Goal: Task Accomplishment & Management: Use online tool/utility

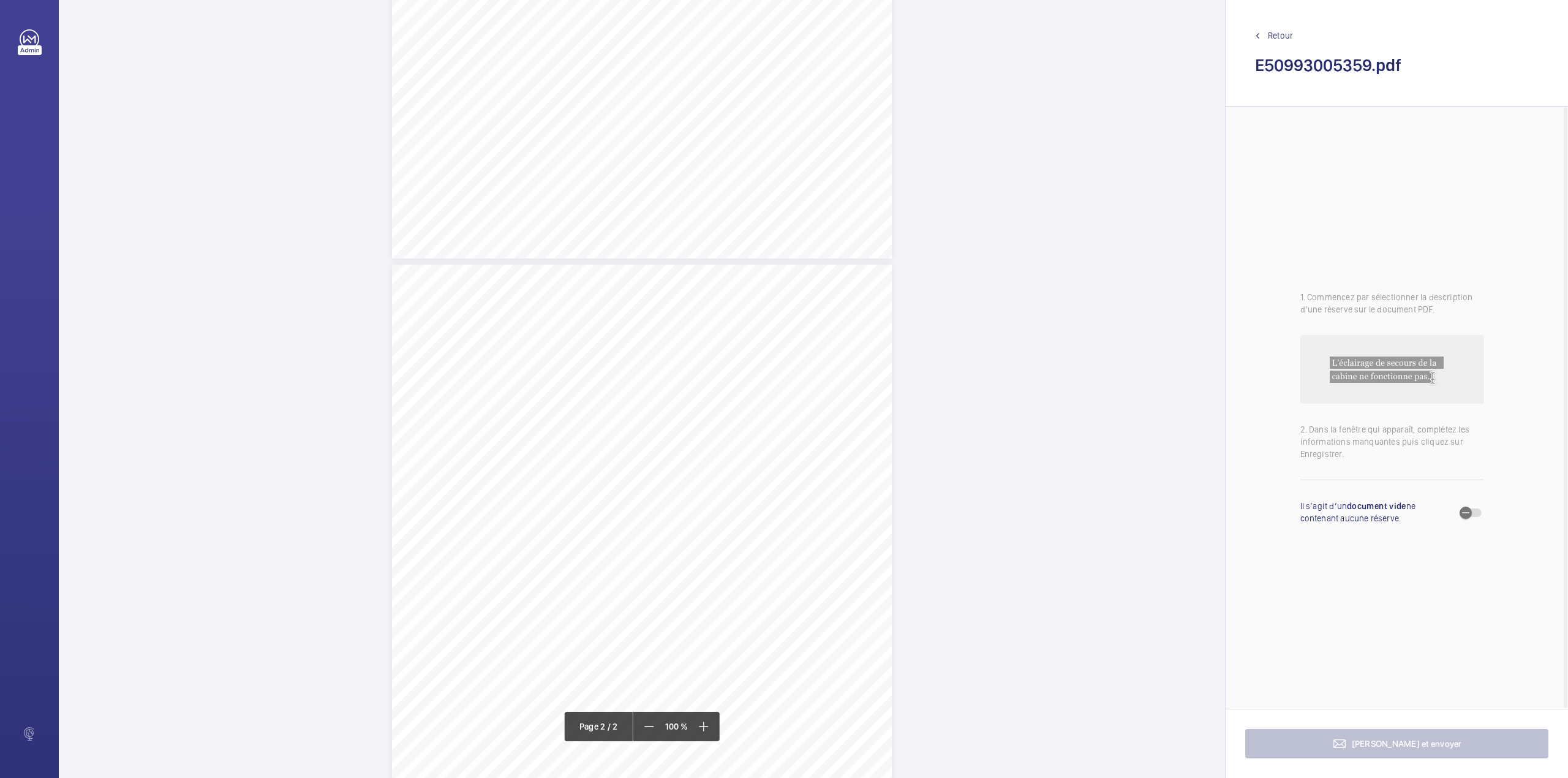
scroll to position [566, 0]
click at [768, 270] on div "TS TS TS" at bounding box center [641, 429] width 500 height 647
click at [773, 216] on textarea at bounding box center [817, 202] width 210 height 55
drag, startPoint x: 760, startPoint y: 134, endPoint x: 755, endPoint y: 141, distance: 8.6
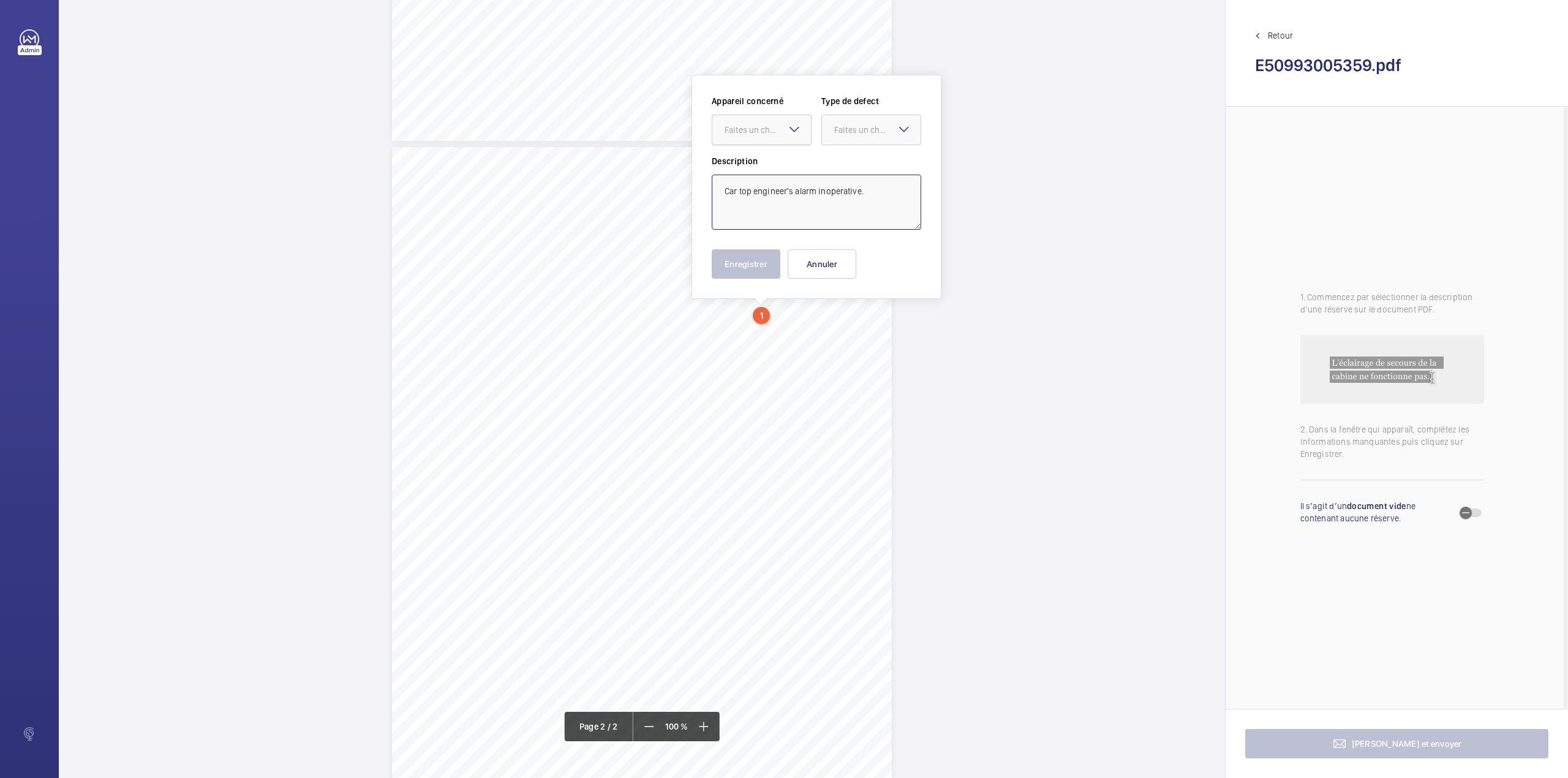
click at [758, 134] on div "Faites un choix" at bounding box center [768, 130] width 86 height 12
click at [753, 167] on span "E50993003115" at bounding box center [762, 167] width 74 height 12
click at [833, 140] on div at bounding box center [871, 130] width 99 height 29
click at [838, 165] on span "Standard" at bounding box center [871, 167] width 74 height 12
type textarea "Car top engineer's alarm inoperative."
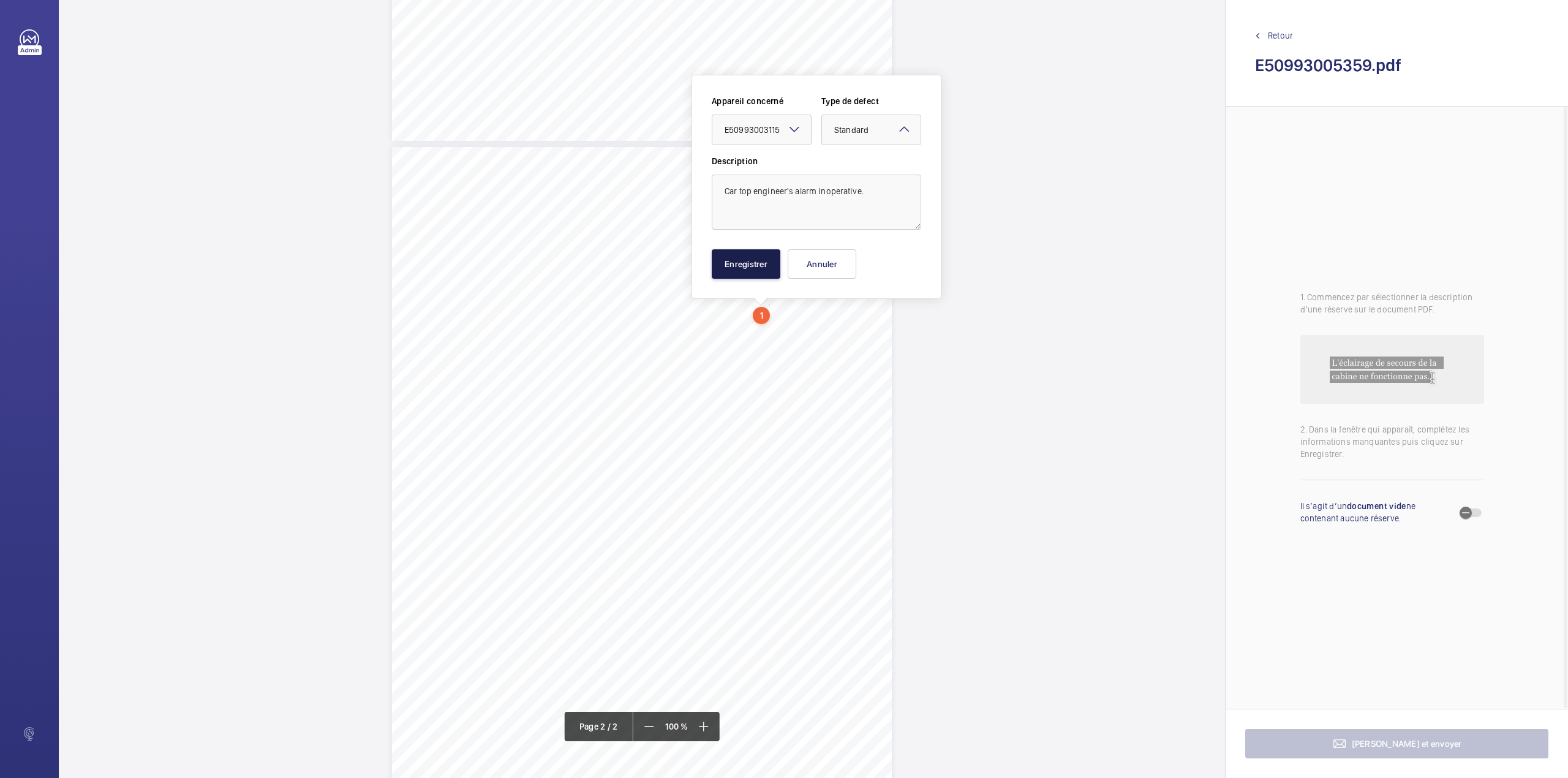
click at [740, 272] on button "Enregistrer" at bounding box center [746, 264] width 69 height 29
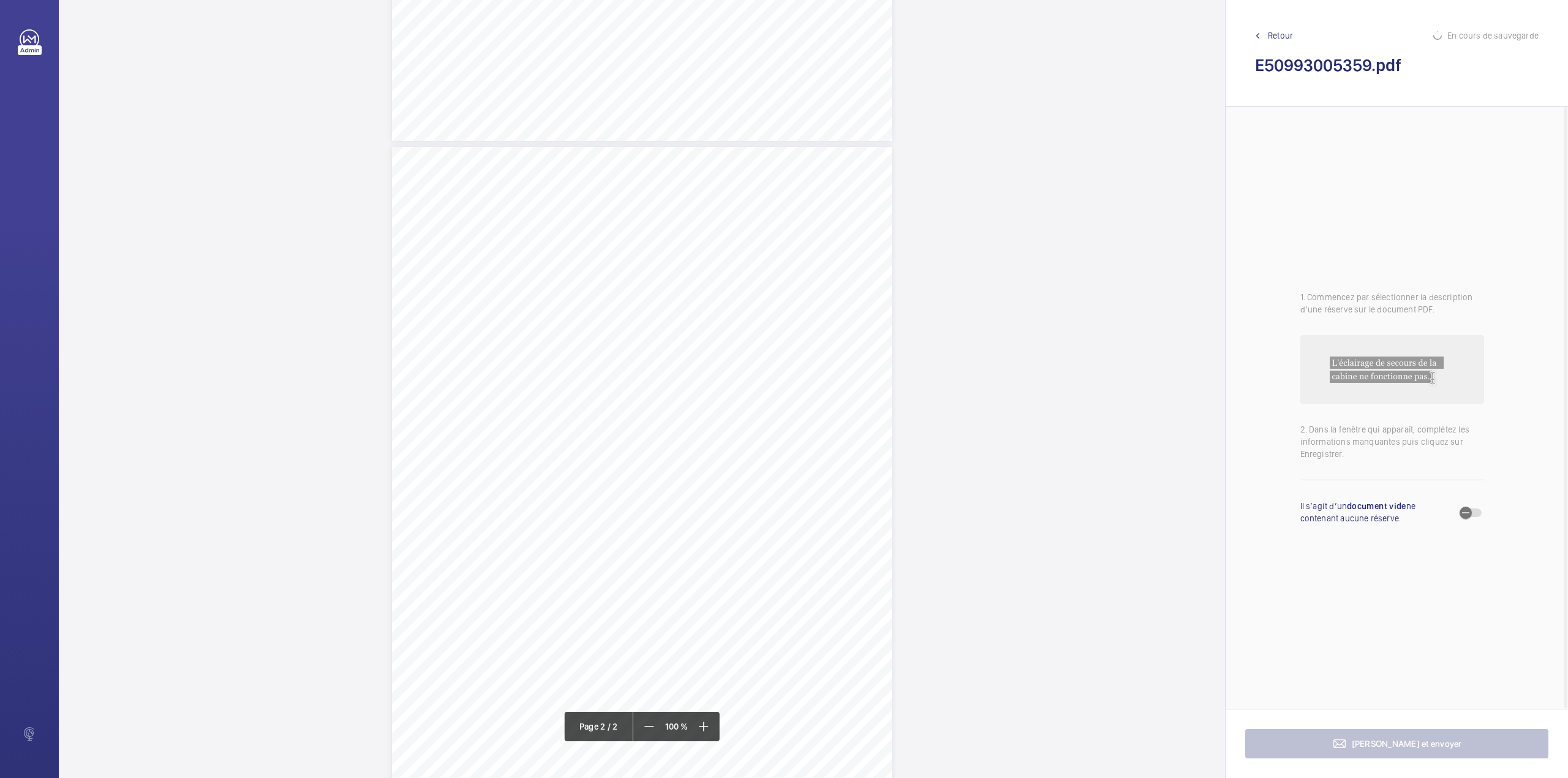
click at [750, 330] on div "TS TS TS" at bounding box center [641, 470] width 500 height 647
click at [773, 209] on textarea at bounding box center [799, 202] width 210 height 55
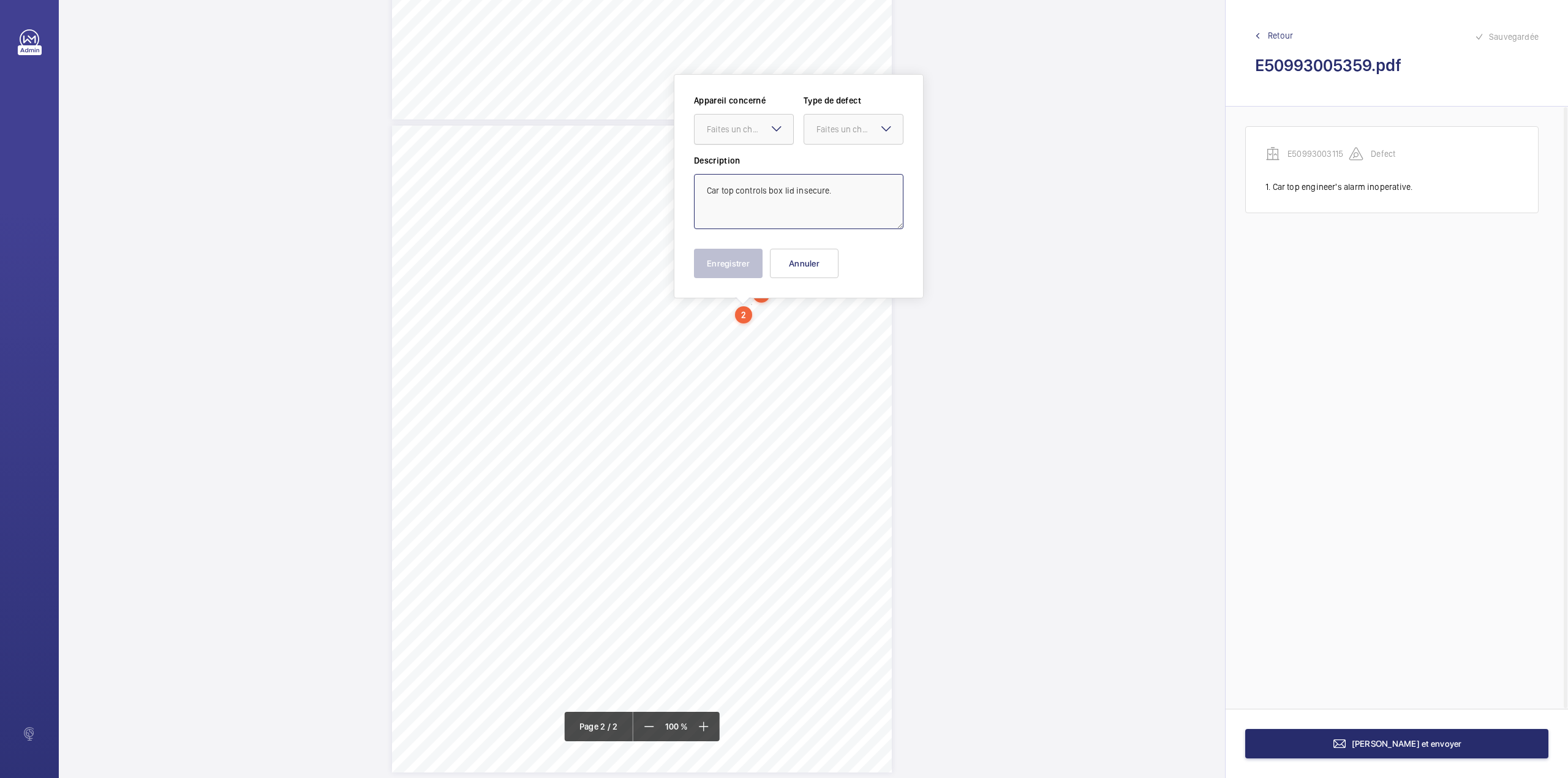
click at [751, 128] on div "Faites un choix" at bounding box center [750, 129] width 86 height 12
drag, startPoint x: 755, startPoint y: 166, endPoint x: 828, endPoint y: 135, distance: 79.3
click at [757, 166] on span "E50993003115" at bounding box center [744, 167] width 74 height 12
drag, startPoint x: 841, startPoint y: 128, endPoint x: 841, endPoint y: 142, distance: 14.0
click at [841, 131] on div "Faites un choix" at bounding box center [860, 129] width 86 height 12
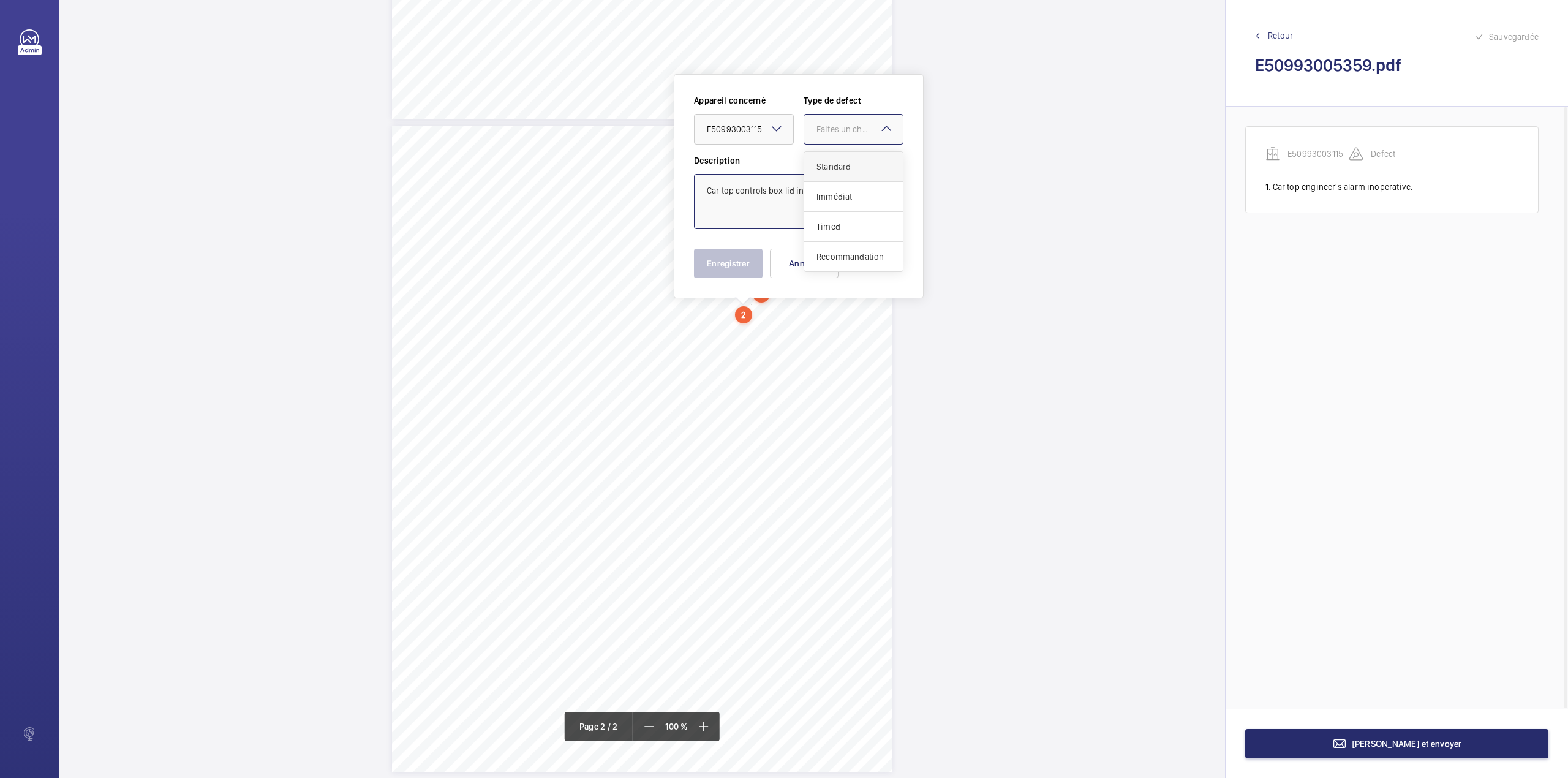
click at [836, 167] on span "Standard" at bounding box center [854, 167] width 74 height 12
type textarea "Car top controls box lid insecure."
click at [746, 259] on button "Enregistrer" at bounding box center [729, 264] width 69 height 29
click at [733, 328] on span "TS" at bounding box center [732, 332] width 12 height 9
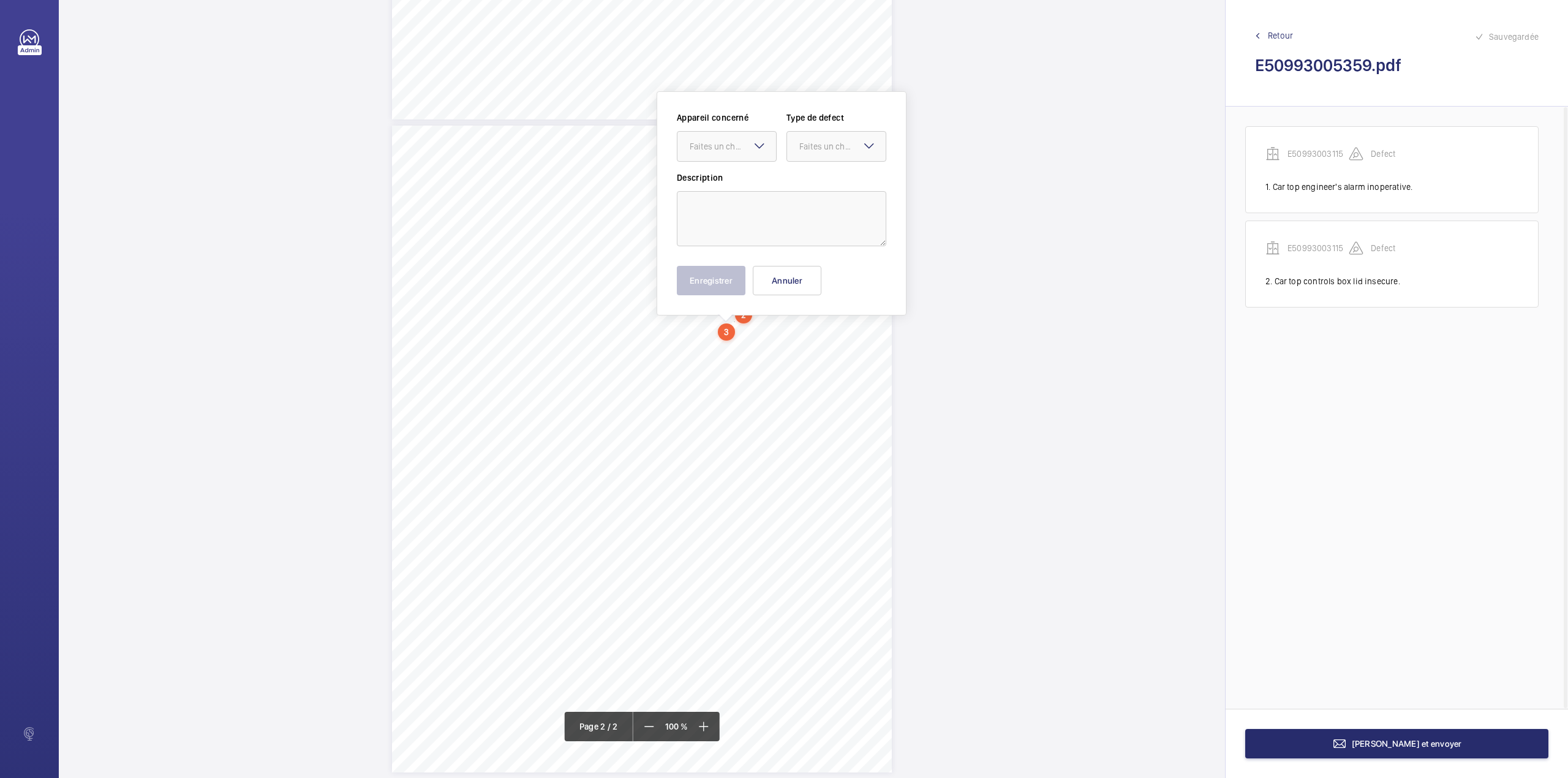
scroll to position [564, 0]
click at [760, 196] on textarea at bounding box center [782, 202] width 210 height 55
drag, startPoint x: 745, startPoint y: 123, endPoint x: 745, endPoint y: 131, distance: 8.0
click at [745, 126] on div "Faites un choix" at bounding box center [733, 129] width 86 height 12
drag, startPoint x: 746, startPoint y: 169, endPoint x: 786, endPoint y: 158, distance: 41.5
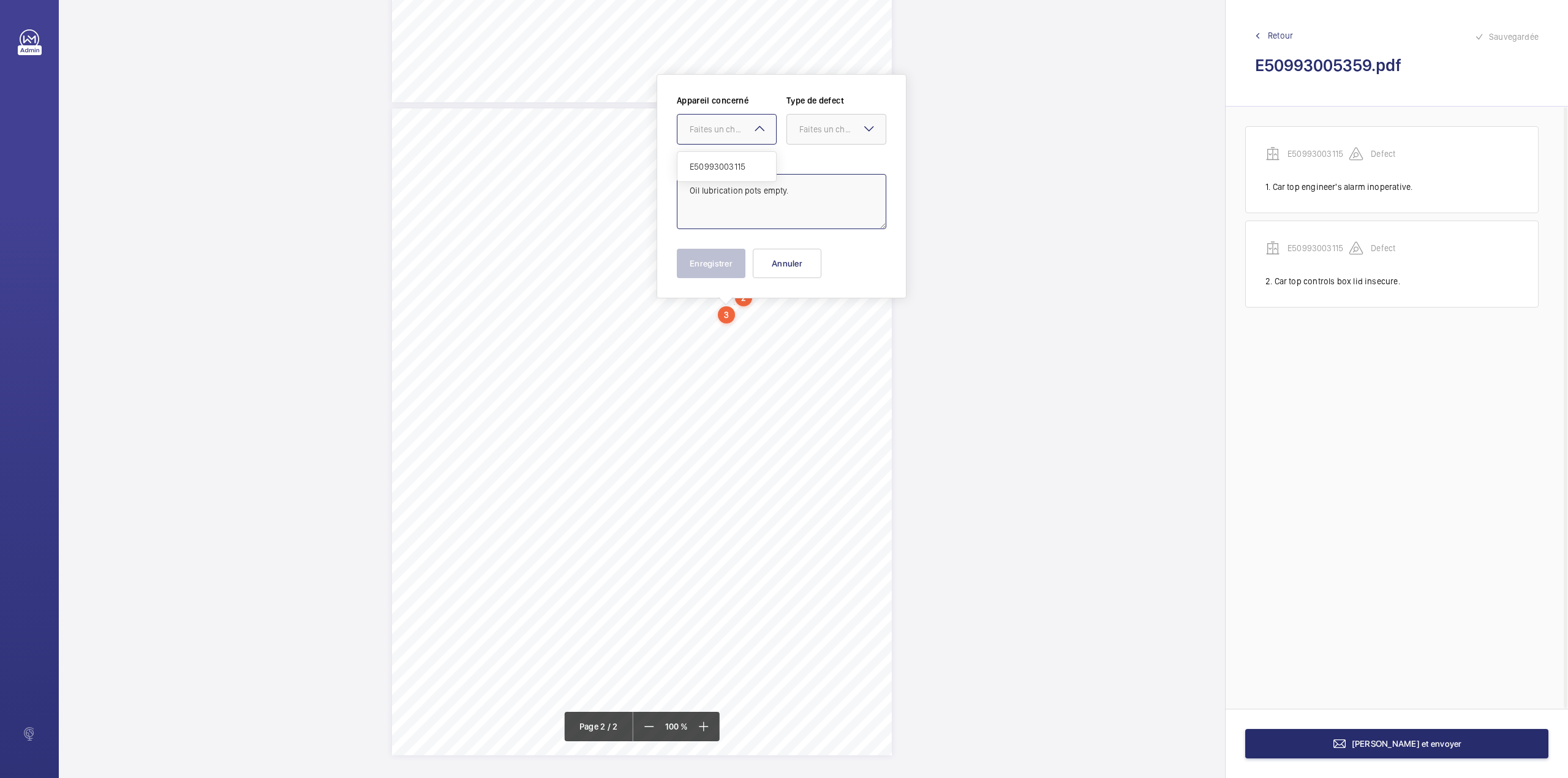
click at [748, 169] on span "E50993003115" at bounding box center [727, 167] width 74 height 12
drag, startPoint x: 817, startPoint y: 136, endPoint x: 816, endPoint y: 145, distance: 9.1
click at [817, 138] on div at bounding box center [836, 129] width 99 height 29
click at [813, 162] on span "Standard" at bounding box center [836, 167] width 74 height 12
type textarea "Oil lubrication pots empty."
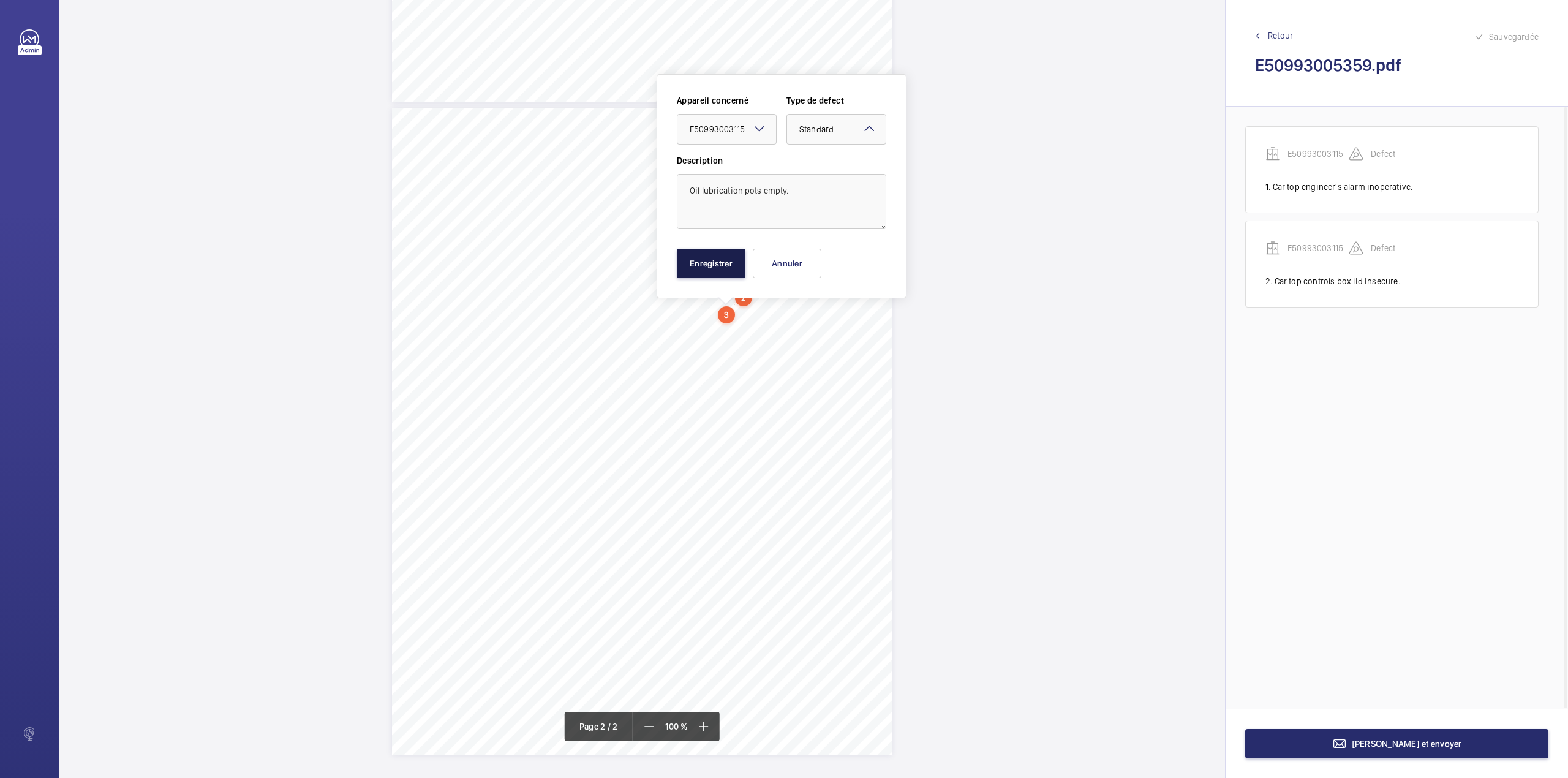
click at [709, 261] on button "Enregistrer" at bounding box center [711, 264] width 69 height 29
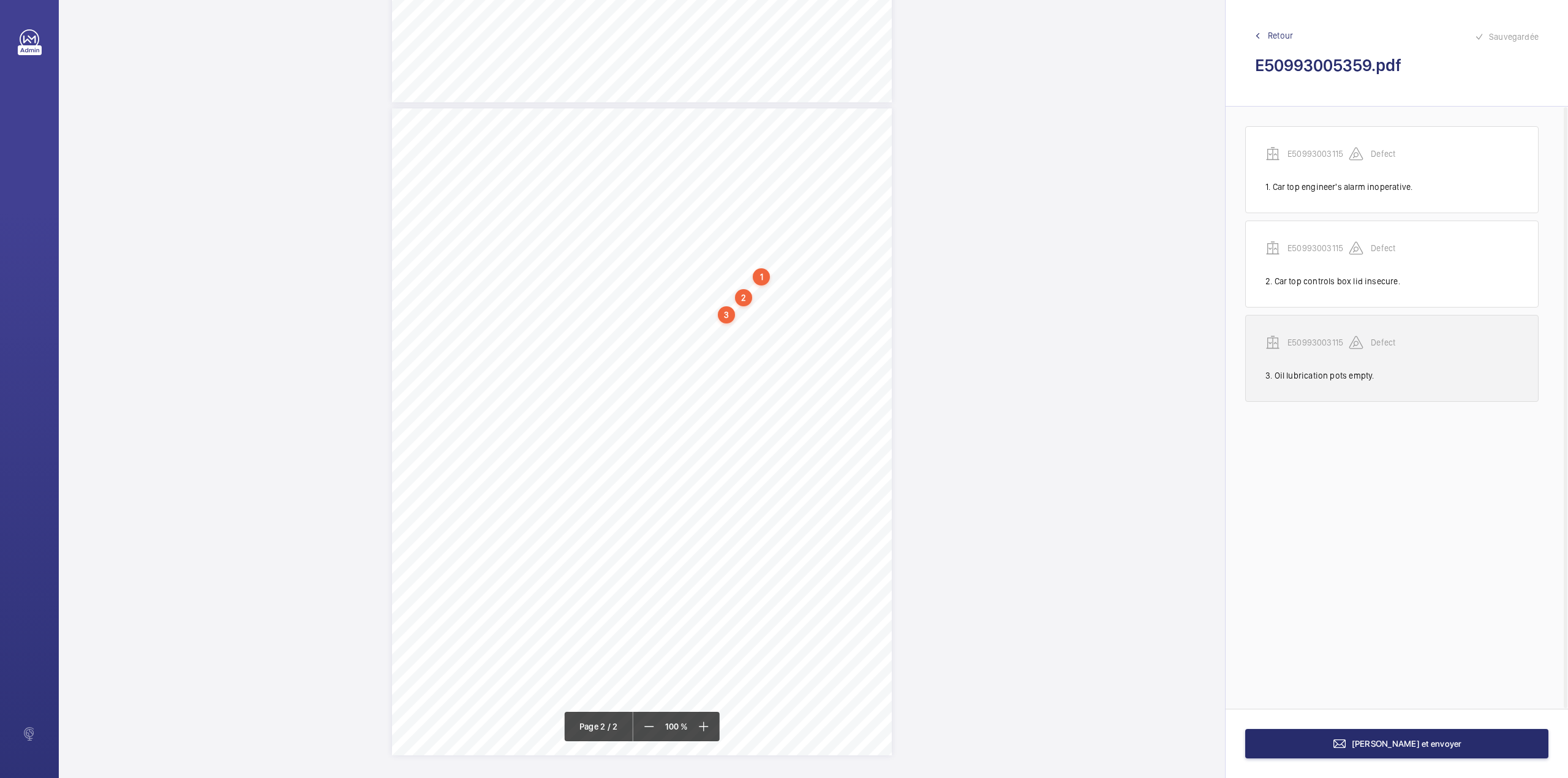
click at [1324, 346] on p "E50993003115" at bounding box center [1318, 342] width 61 height 12
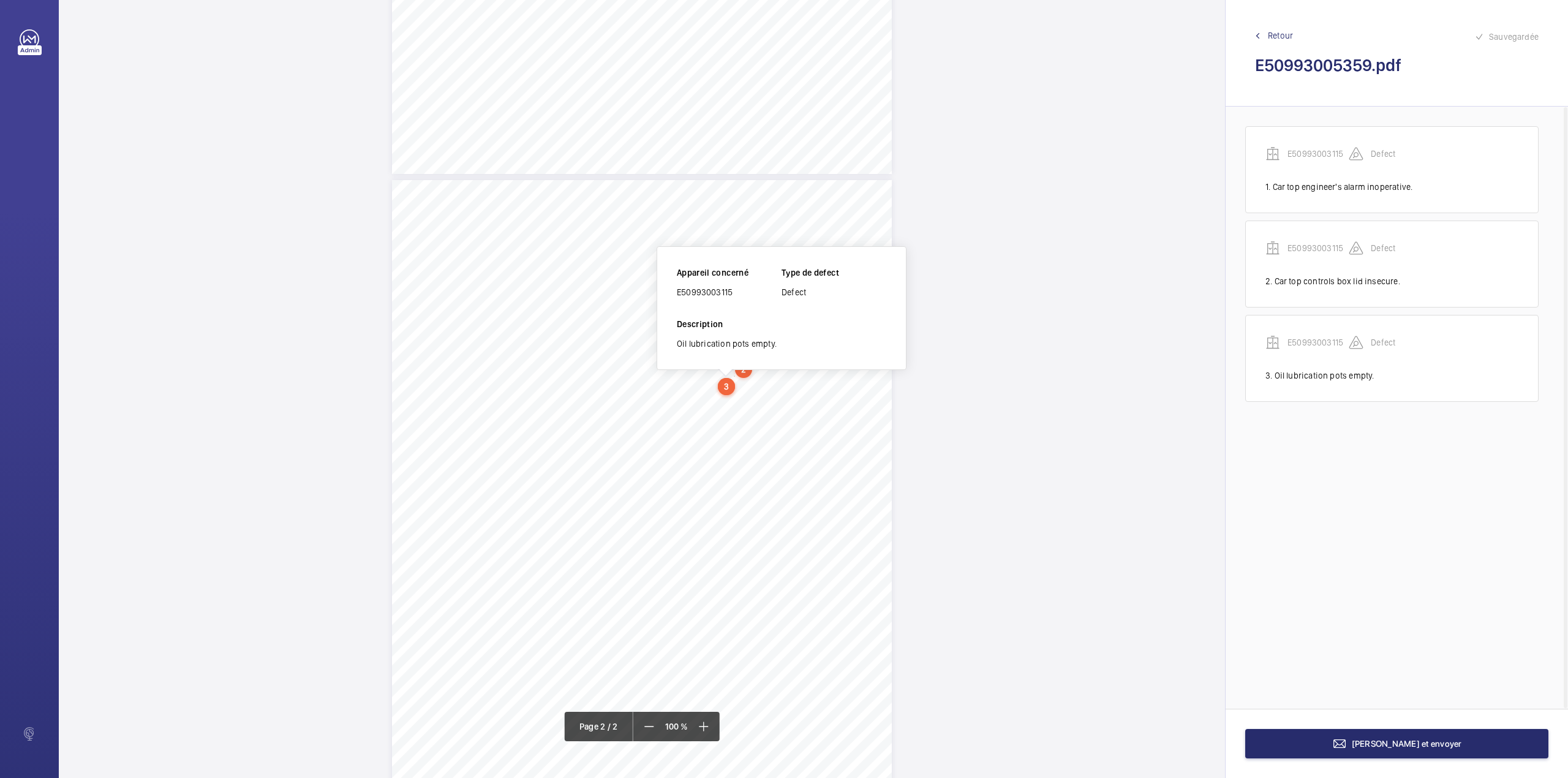
scroll to position [490, 0]
drag, startPoint x: 678, startPoint y: 294, endPoint x: 746, endPoint y: 295, distance: 68.0
click at [746, 295] on div "E50993003115" at bounding box center [729, 294] width 105 height 12
copy div "E50993003115"
click at [1366, 744] on button "[PERSON_NAME] et envoyer" at bounding box center [1397, 744] width 303 height 29
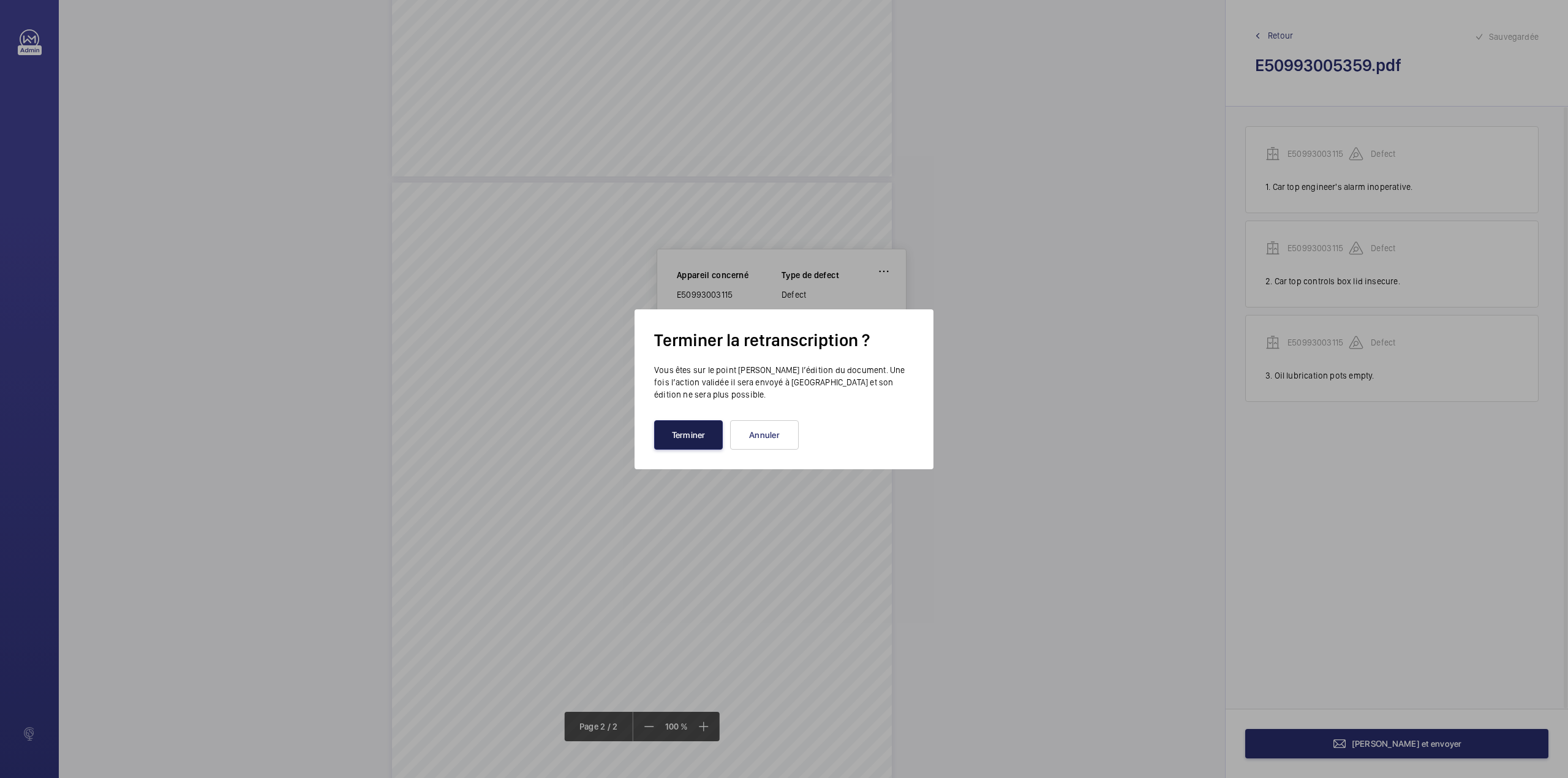
click at [694, 432] on button "Terminer" at bounding box center [689, 435] width 69 height 29
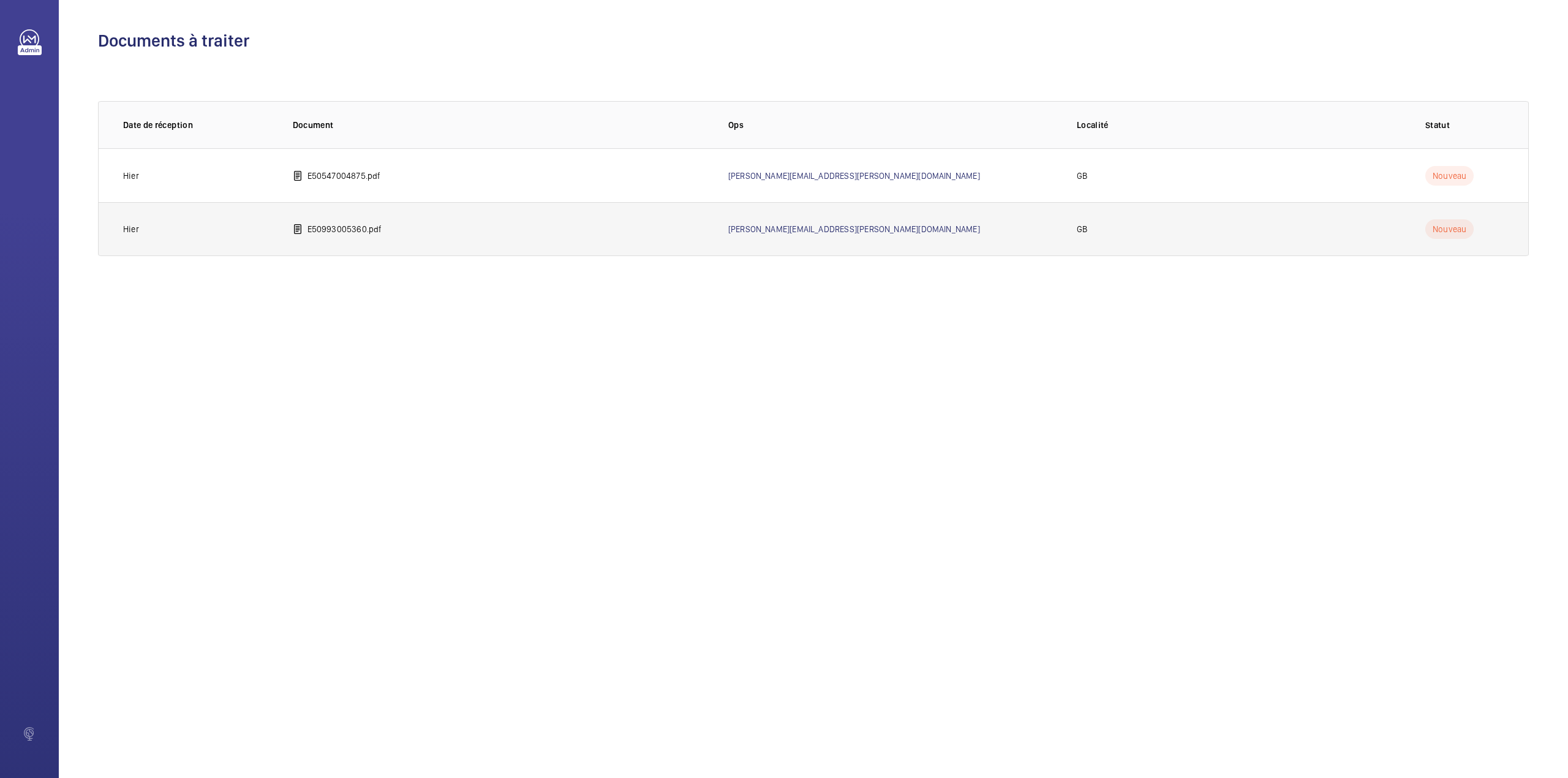
click at [429, 229] on td "E50993005360.pdf" at bounding box center [491, 229] width 435 height 54
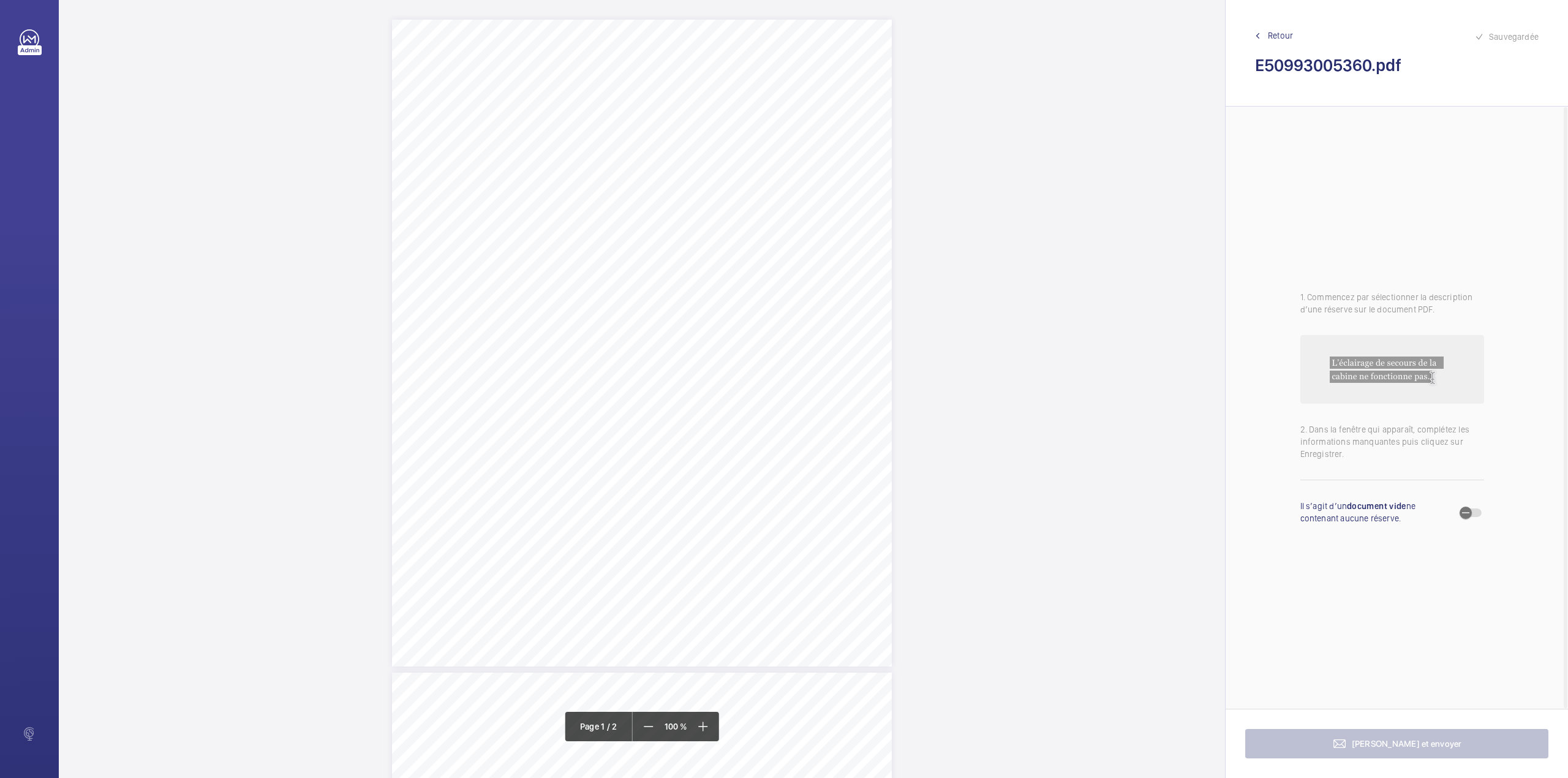
click at [756, 224] on div "Page 1" at bounding box center [641, 343] width 500 height 647
click at [761, 316] on div at bounding box center [750, 305] width 99 height 29
click at [806, 436] on button "Annuler" at bounding box center [811, 439] width 69 height 29
click at [854, 481] on div "TS TS" at bounding box center [641, 588] width 500 height 647
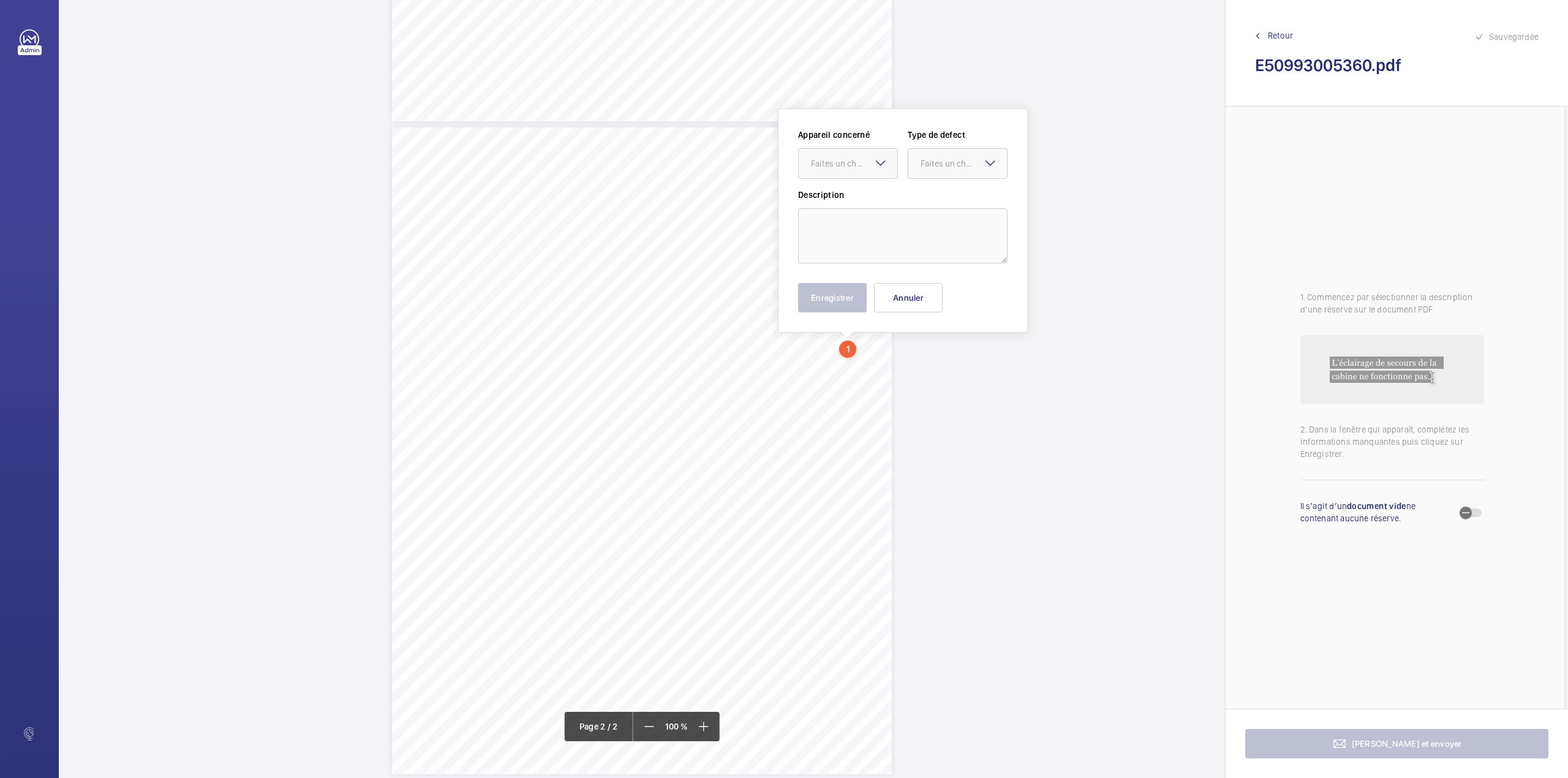
scroll to position [566, 0]
click at [846, 243] on div "Appareil concerné Faites un choix Type de defect Faites un choix Description En…" at bounding box center [903, 199] width 210 height 184
click at [845, 232] on textarea at bounding box center [903, 215] width 210 height 55
type textarea "l"
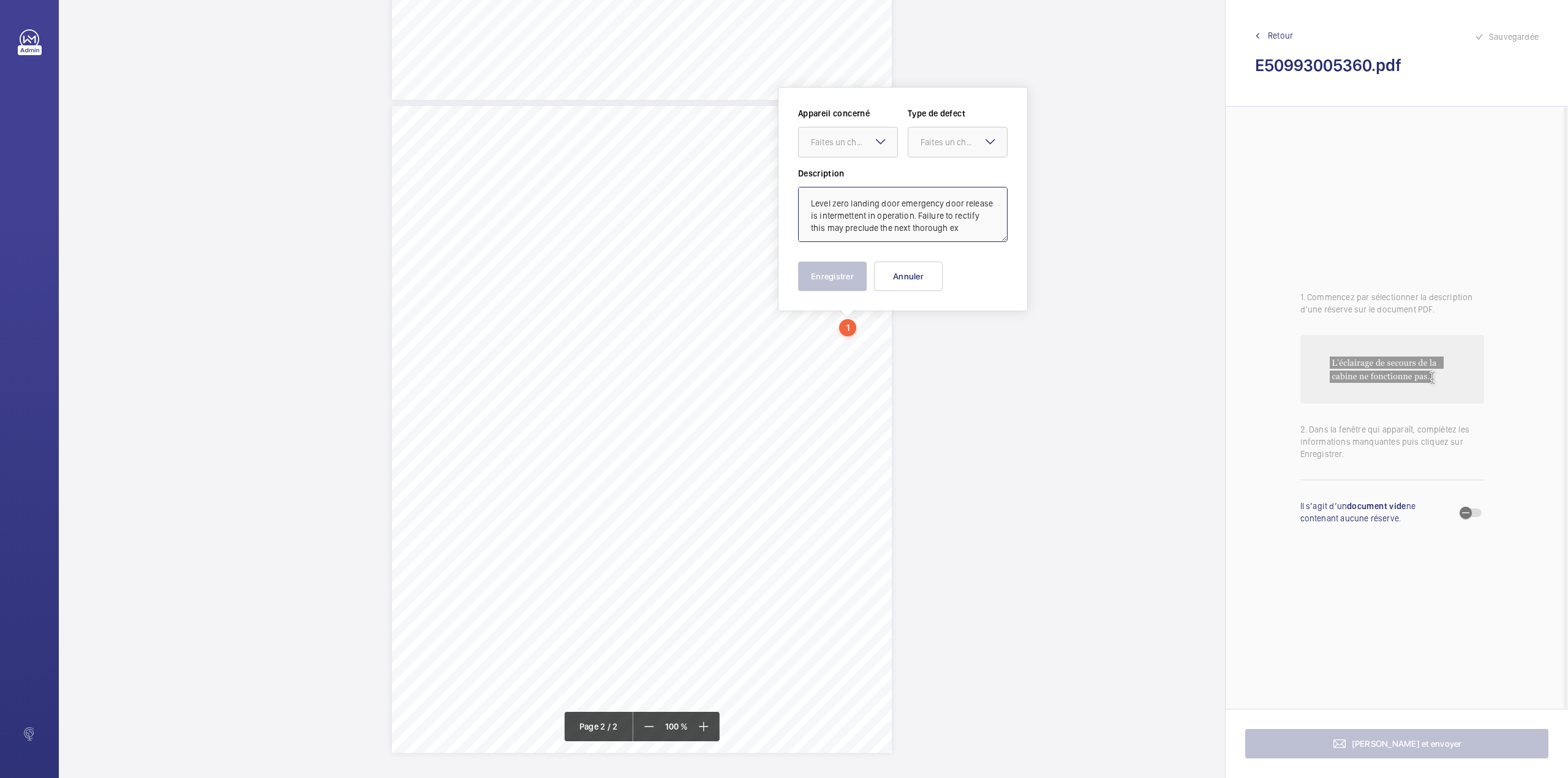
scroll to position [4, 0]
click at [855, 146] on div "Faites un choix" at bounding box center [854, 142] width 86 height 12
click at [855, 178] on span "E50993003113" at bounding box center [848, 180] width 74 height 12
drag, startPoint x: 931, startPoint y: 146, endPoint x: 933, endPoint y: 183, distance: 37.1
click at [931, 148] on div "Faites un choix" at bounding box center [957, 142] width 99 height 12
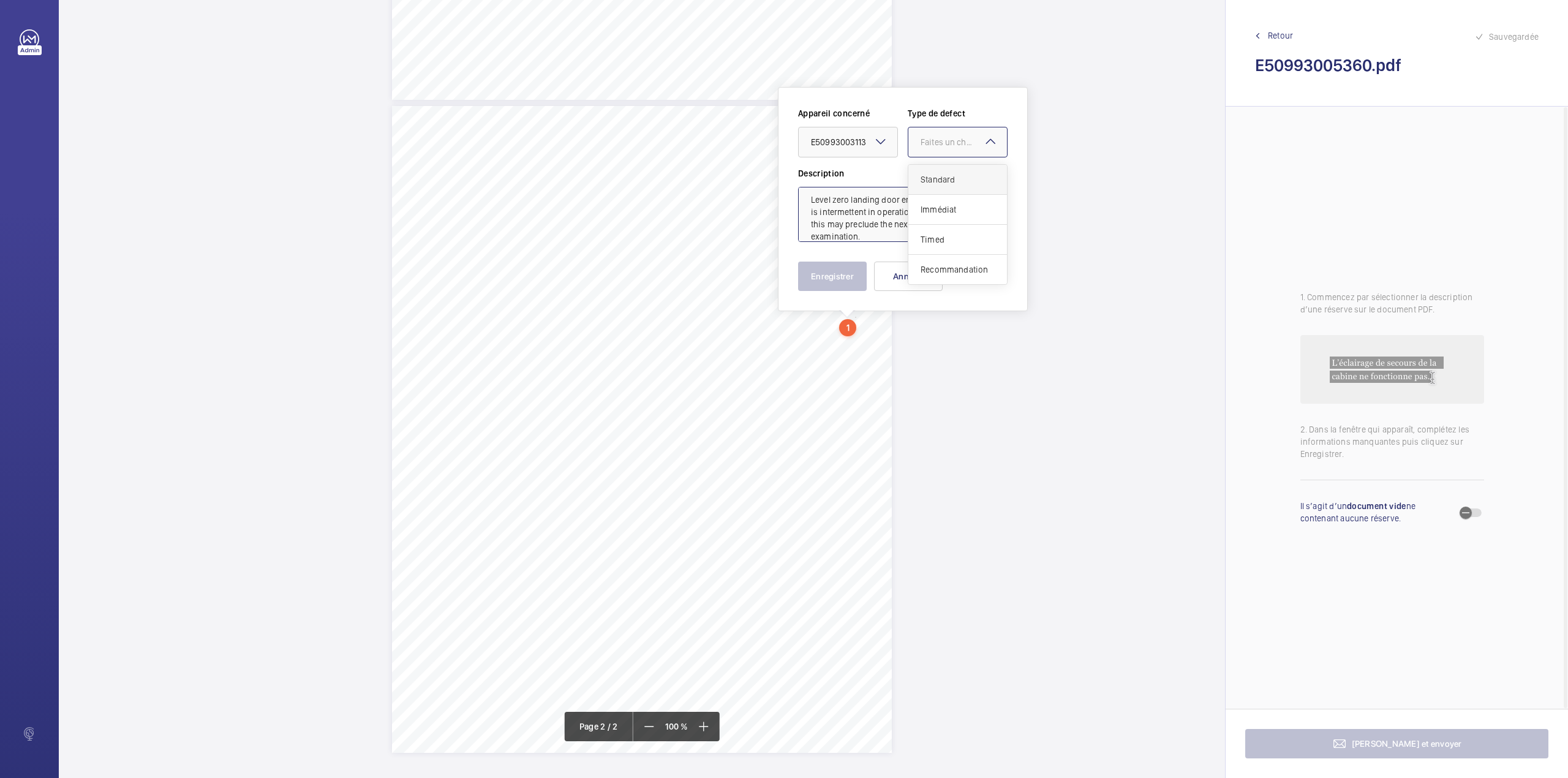
click at [933, 183] on span "Standard" at bounding box center [957, 180] width 74 height 12
click at [939, 127] on div "Faites un choix × Standard ×" at bounding box center [957, 142] width 100 height 31
click at [951, 272] on span "Recommandation" at bounding box center [957, 270] width 74 height 12
type textarea "Level zero landing door emergency door release is intermettent in operation. Fa…"
click at [858, 275] on button "Enregistrer" at bounding box center [833, 276] width 69 height 29
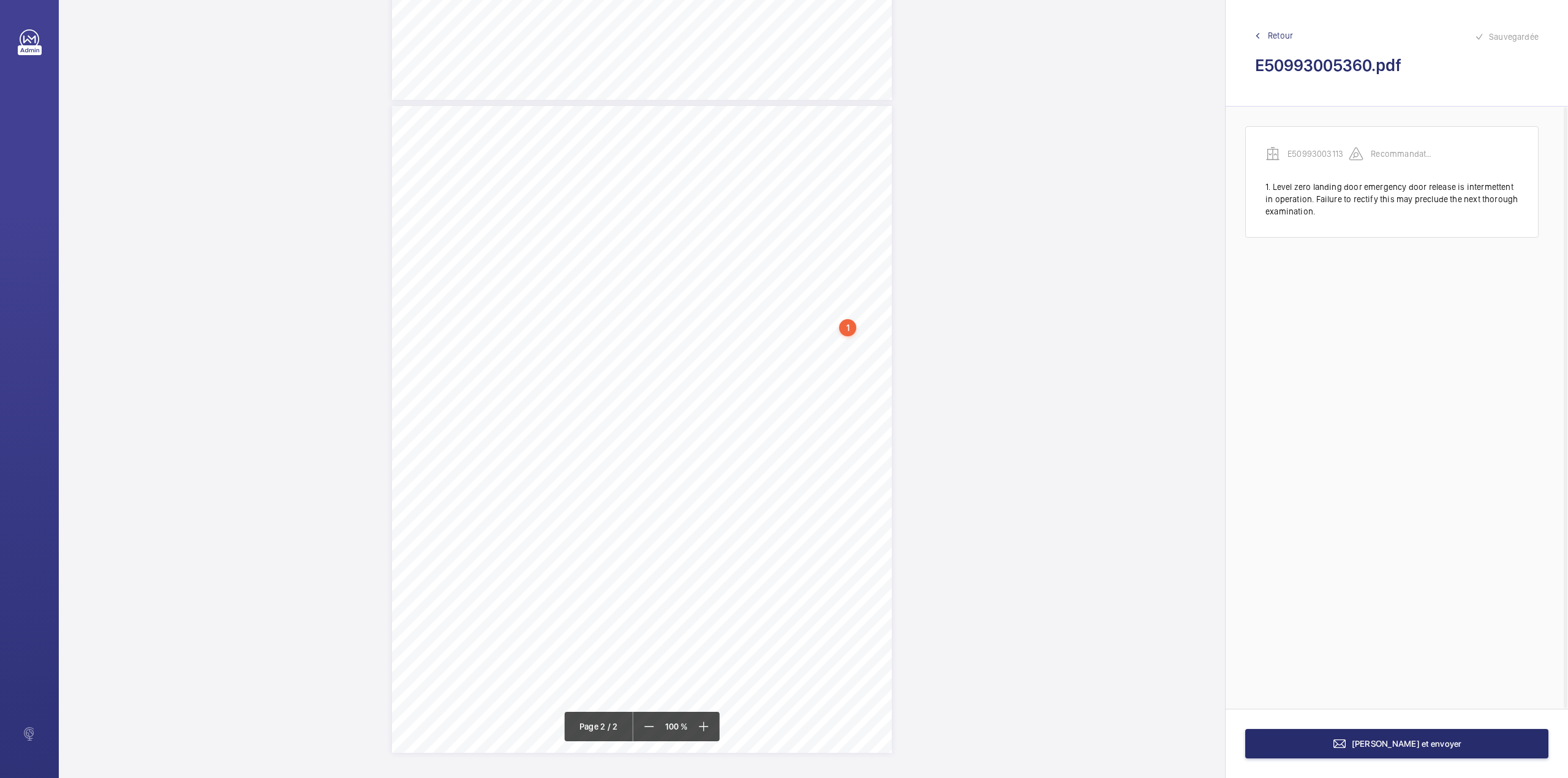
click at [839, 355] on div "TS TS" at bounding box center [641, 429] width 500 height 647
click at [833, 236] on textarea at bounding box center [889, 247] width 210 height 55
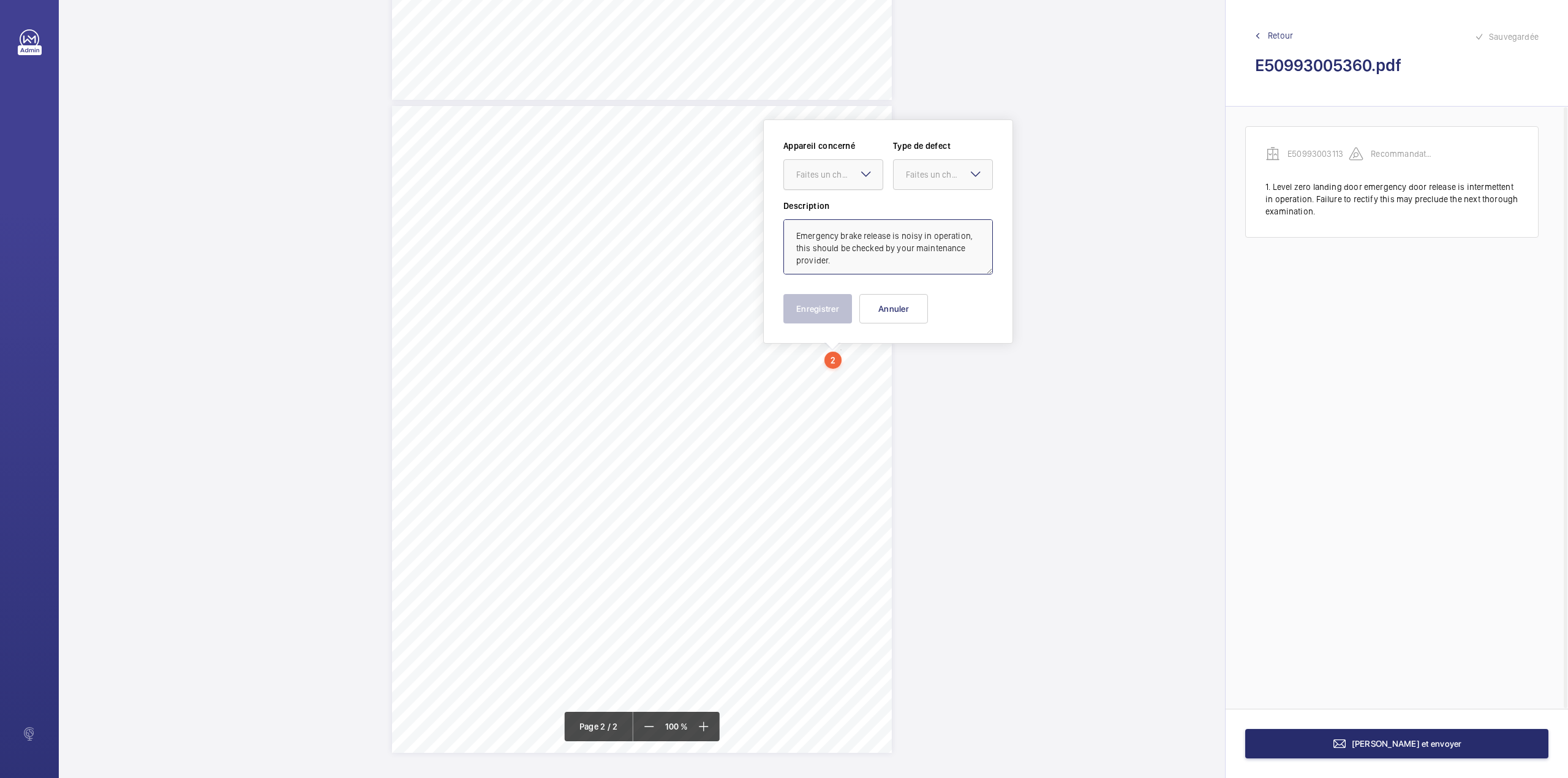
drag, startPoint x: 849, startPoint y: 172, endPoint x: 850, endPoint y: 194, distance: 22.0
click at [849, 172] on div "Faites un choix" at bounding box center [839, 175] width 86 height 12
click at [851, 200] on div "E50993003113" at bounding box center [833, 212] width 99 height 29
click at [920, 177] on div "Faites un choix" at bounding box center [949, 175] width 86 height 12
click at [931, 294] on div "Recommandation" at bounding box center [943, 302] width 99 height 29
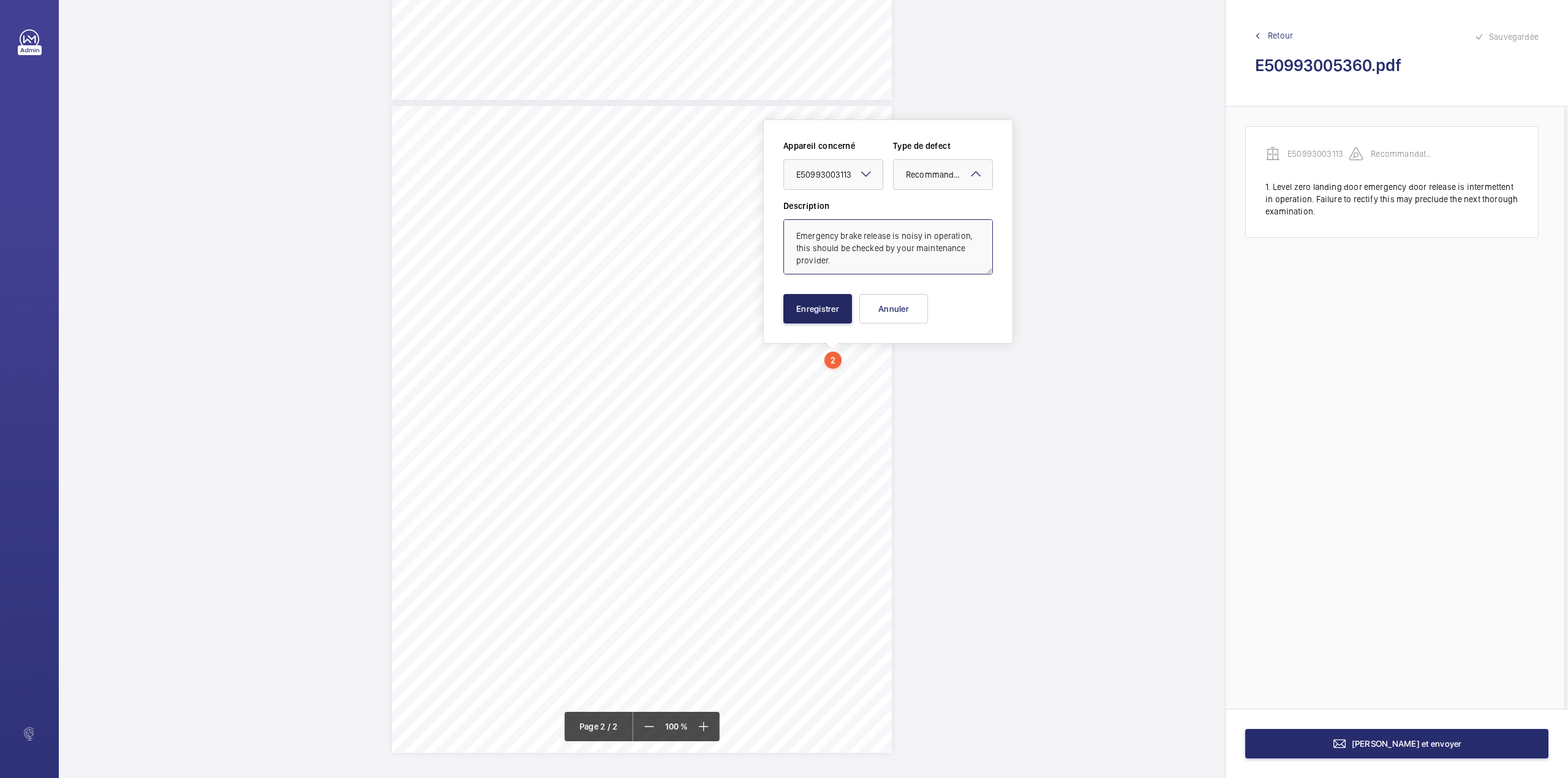
type textarea "Emergency brake release is noisy in operation, this should be checked by your m…"
click at [827, 305] on button "Enregistrer" at bounding box center [818, 308] width 69 height 29
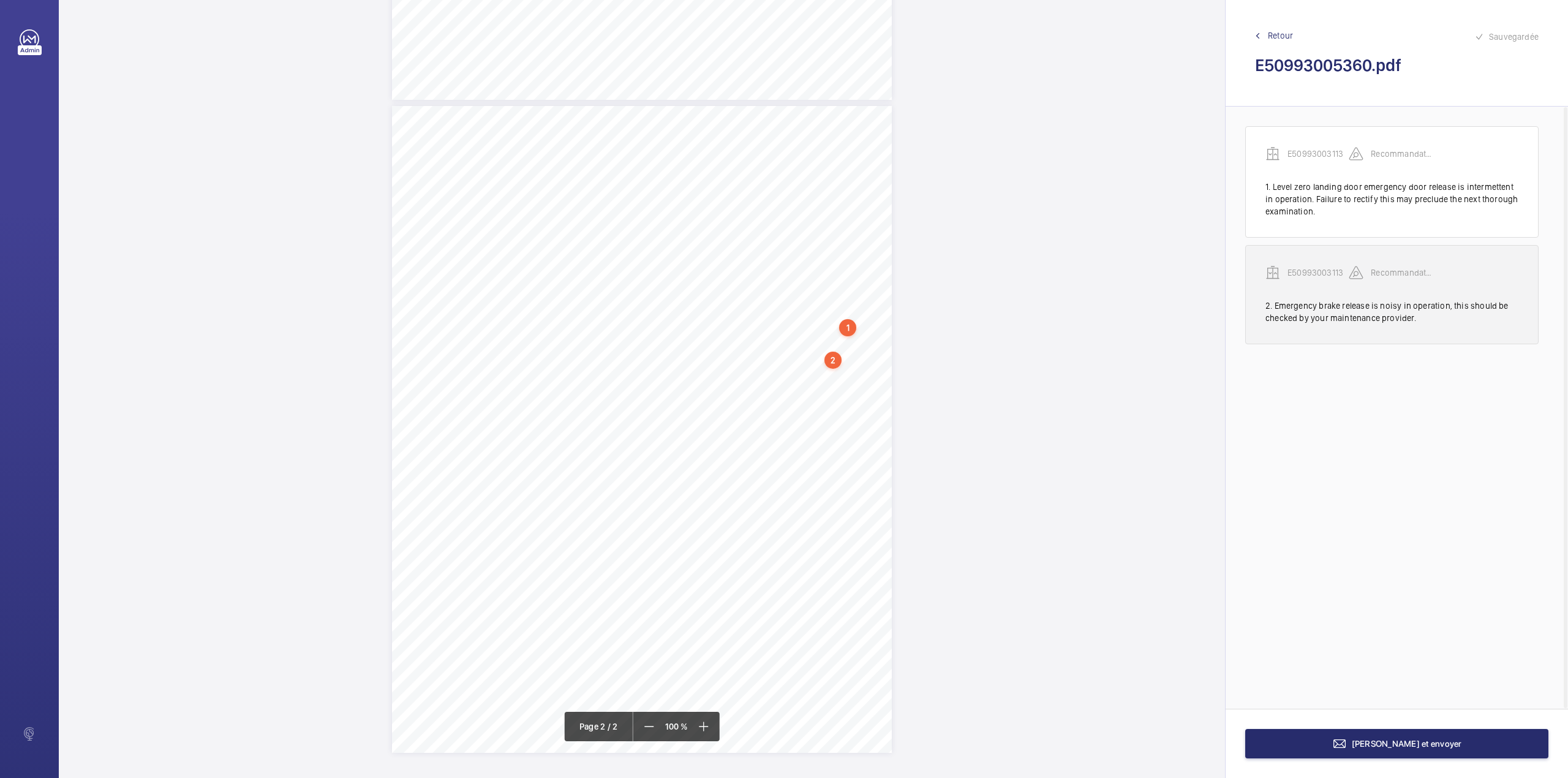
click at [1322, 266] on div "E50993003113" at bounding box center [1307, 273] width 83 height 15
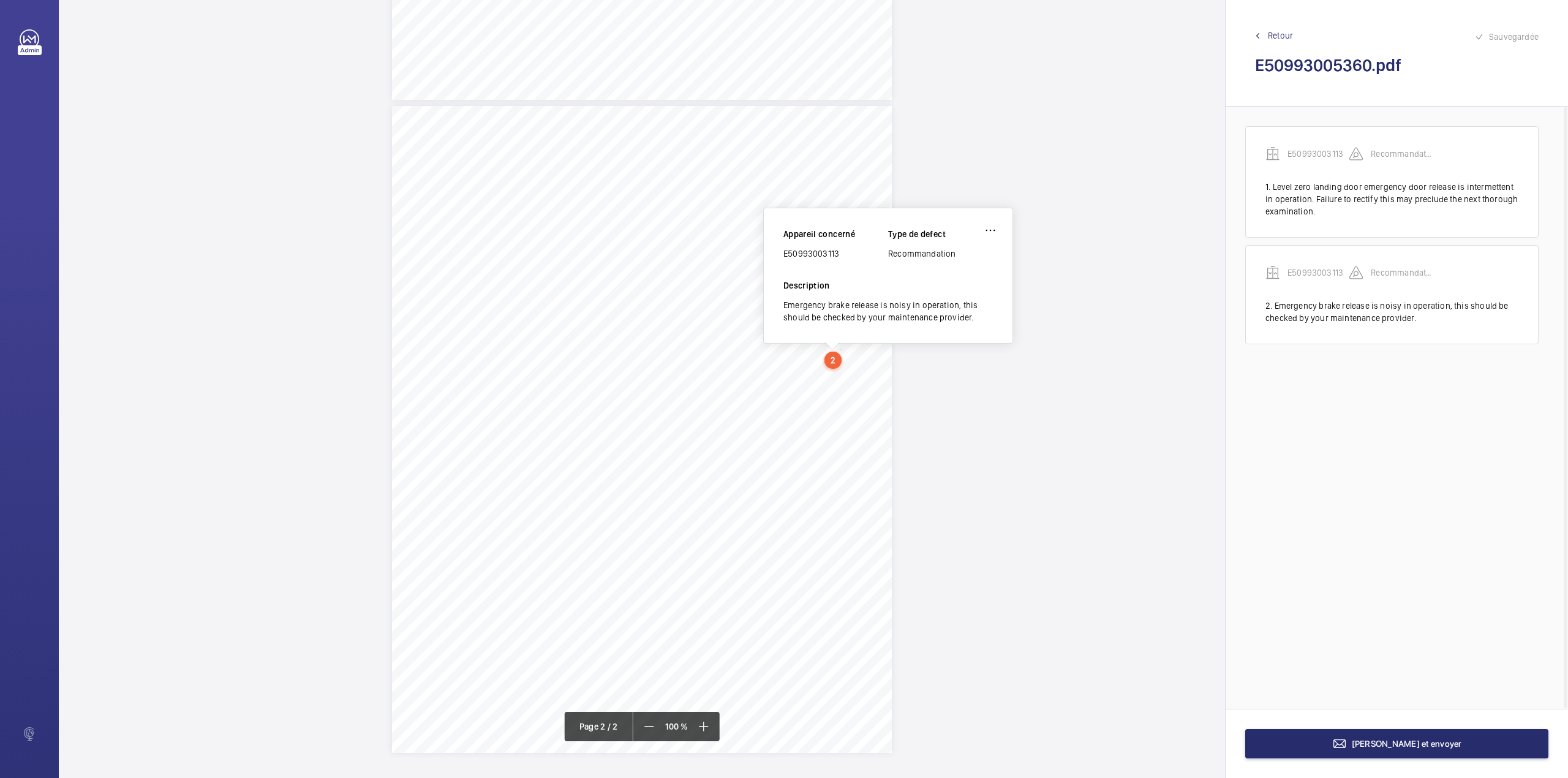
scroll to position [537, 0]
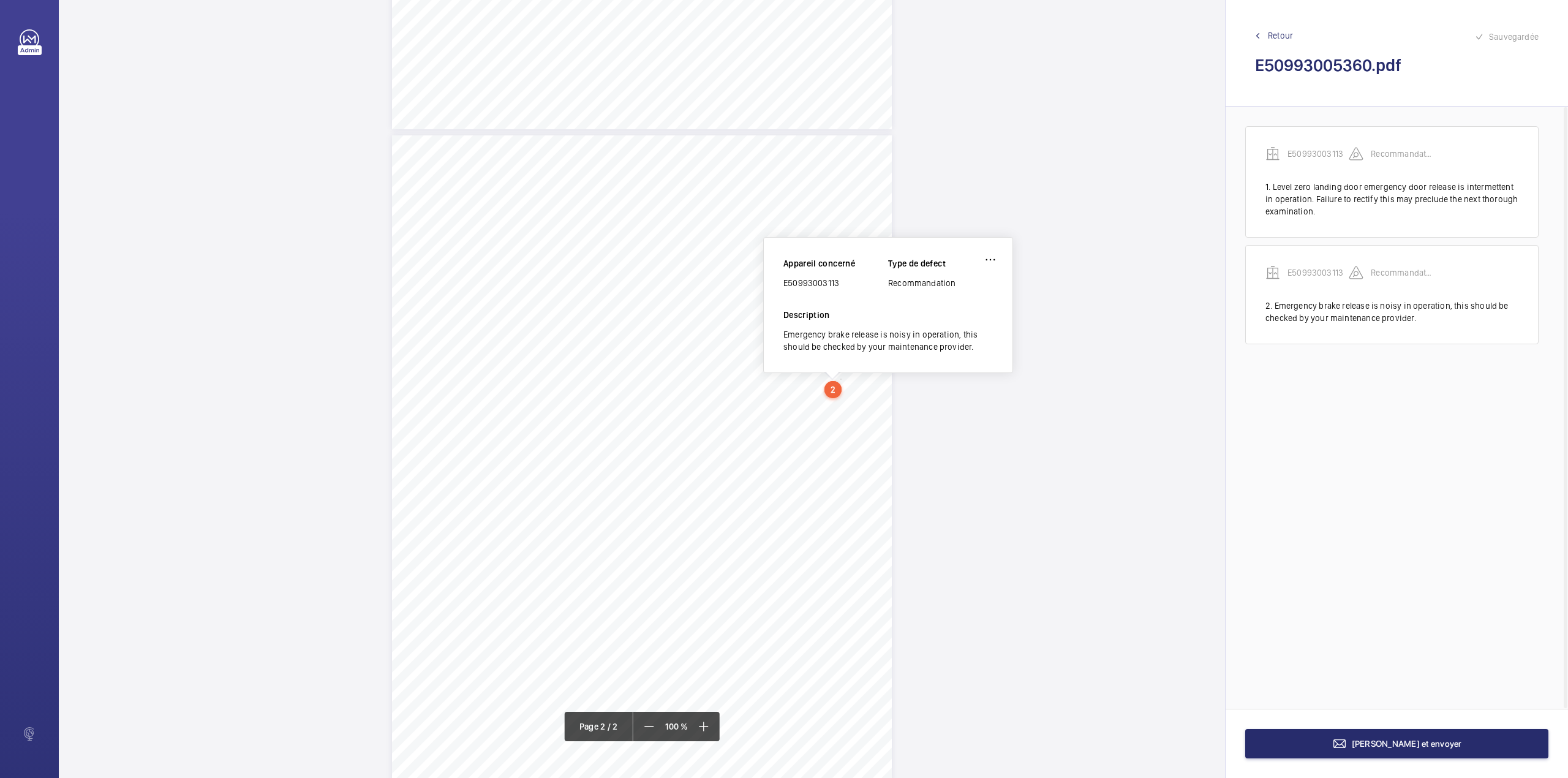
drag, startPoint x: 785, startPoint y: 284, endPoint x: 855, endPoint y: 282, distance: 70.0
click at [855, 282] on div "E50993003113" at bounding box center [836, 283] width 105 height 12
copy div "E50993003113"
click at [1378, 750] on button "[PERSON_NAME] et envoyer" at bounding box center [1397, 744] width 303 height 29
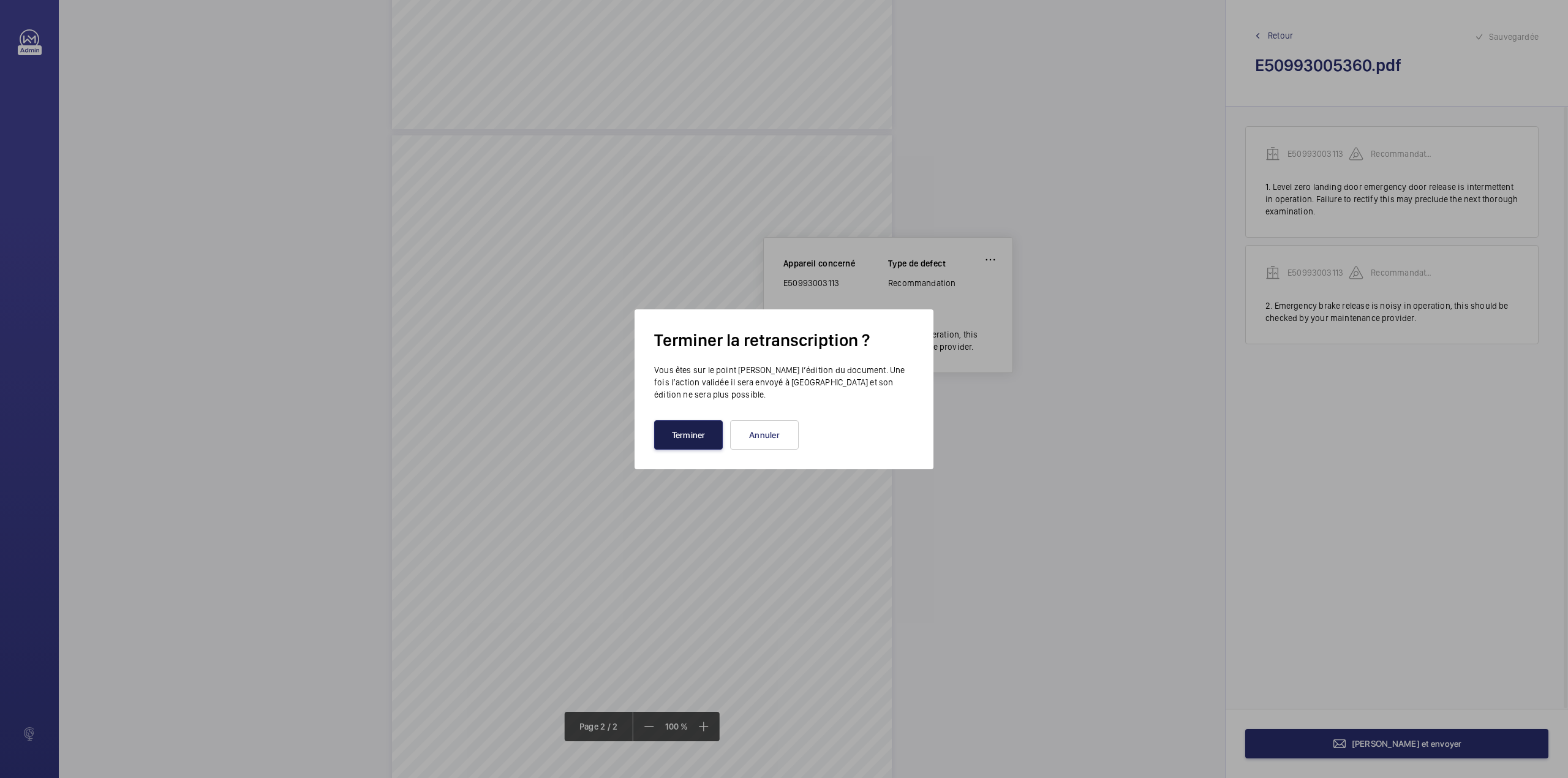
click at [665, 441] on button "Terminer" at bounding box center [689, 435] width 69 height 29
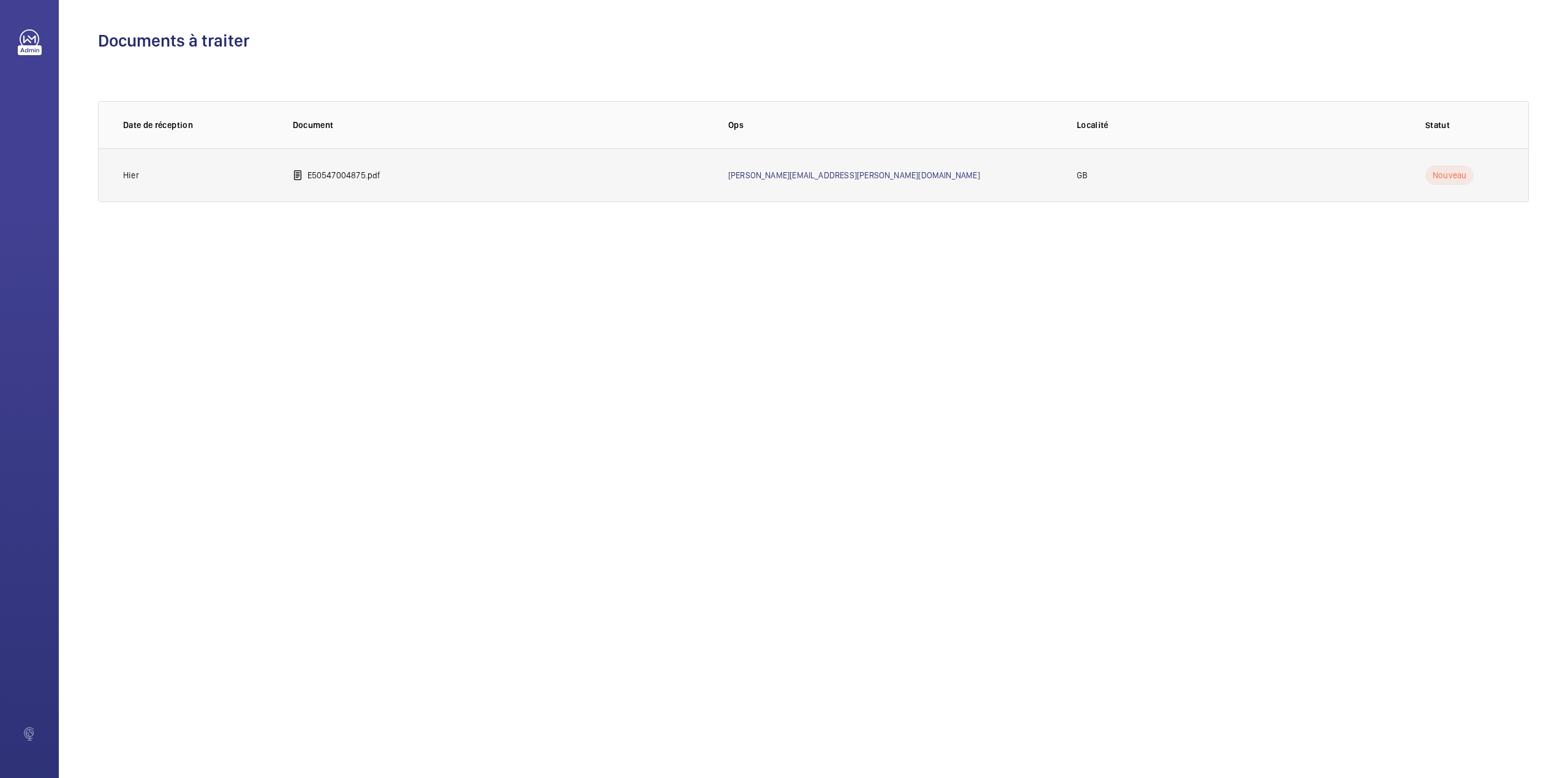
click at [348, 180] on p "E50547004875.pdf" at bounding box center [344, 175] width 74 height 12
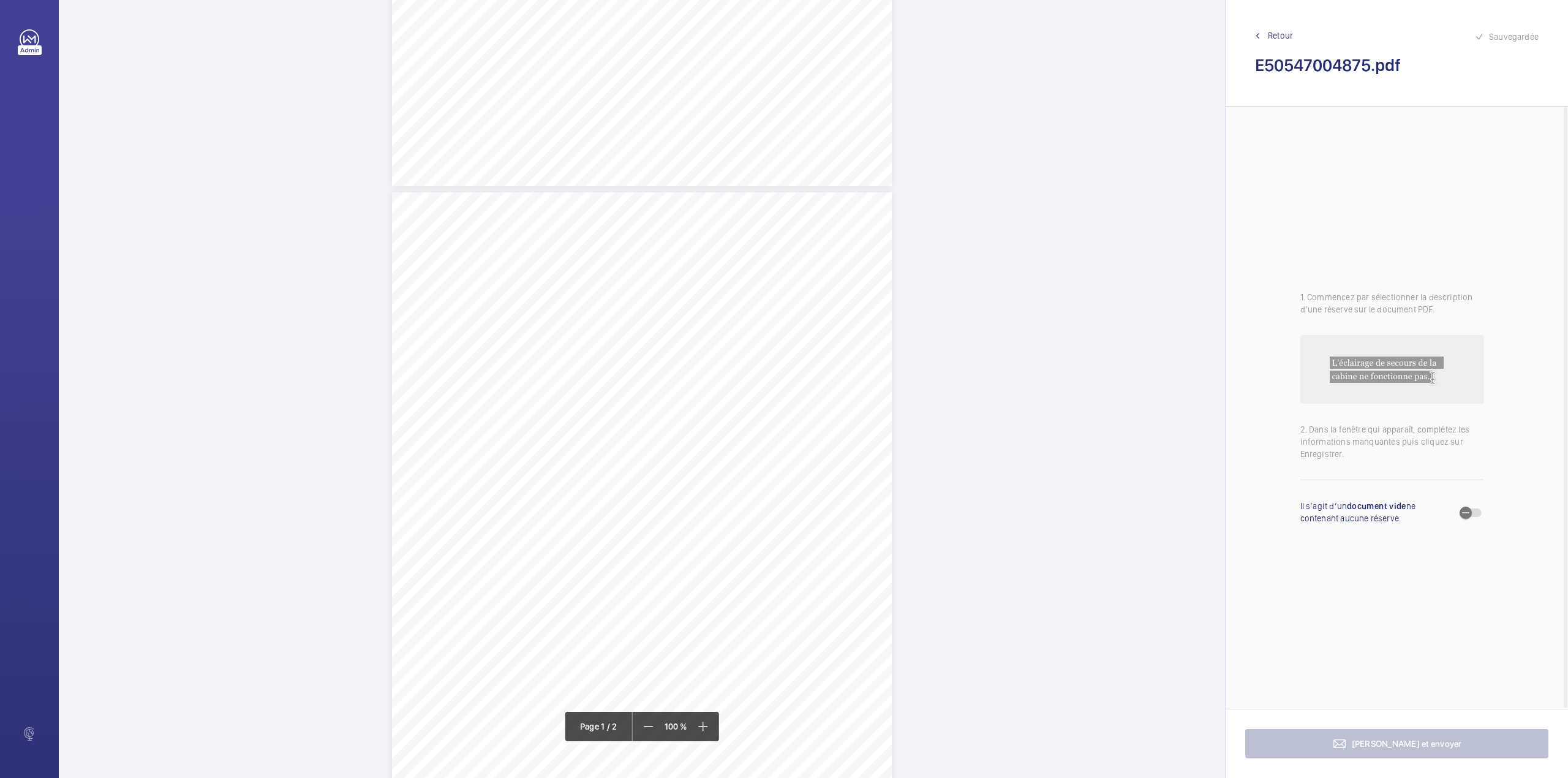
scroll to position [490, 0]
click at [811, 348] on div "TS TS" at bounding box center [641, 506] width 500 height 647
click at [799, 208] on textarea at bounding box center [860, 202] width 210 height 55
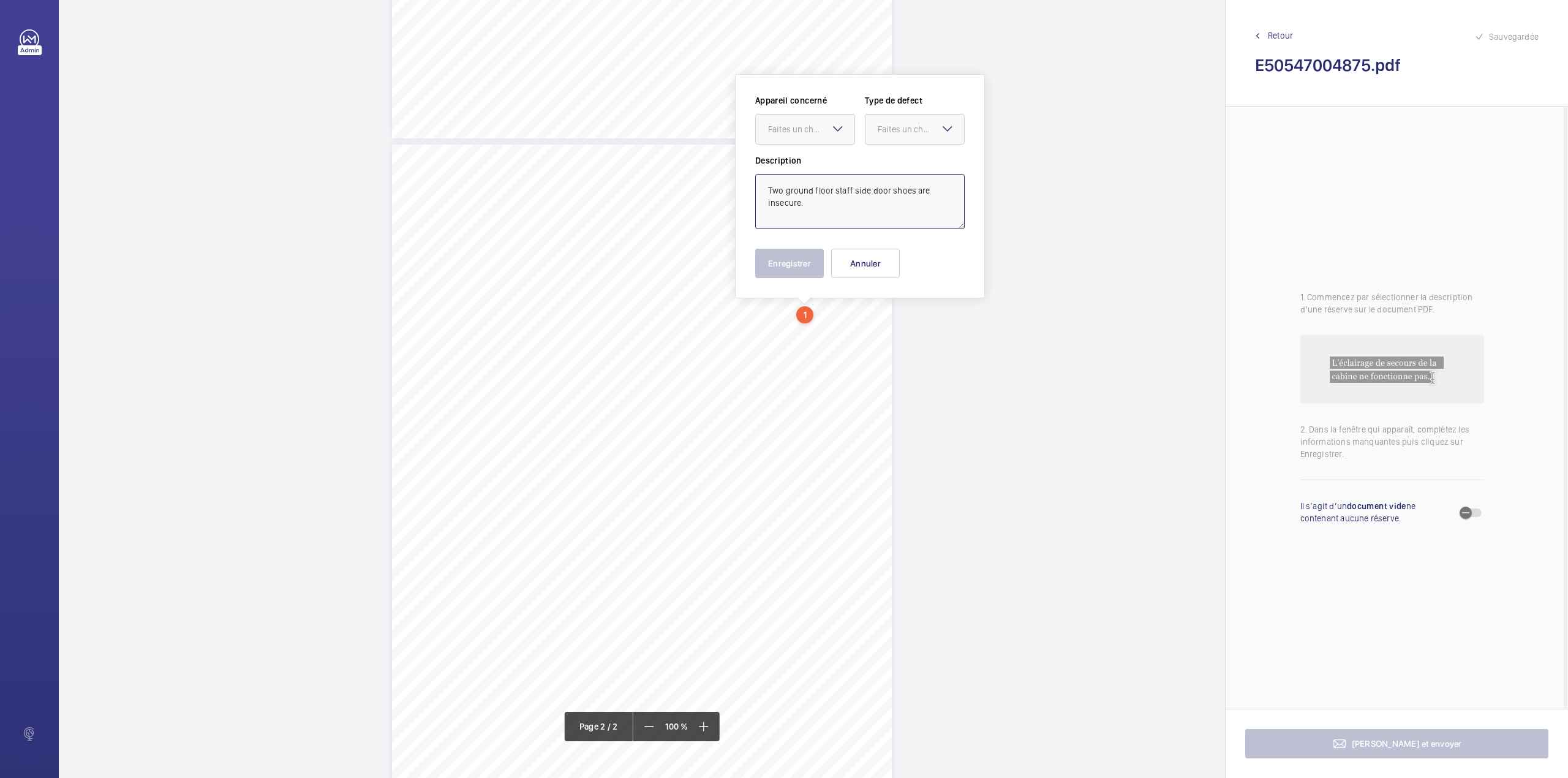
type textarea "Two ground floor staff side door shoes are insecure."
click at [832, 134] on mat-icon at bounding box center [838, 129] width 15 height 15
click at [836, 170] on span "E50547004875" at bounding box center [805, 167] width 74 height 12
drag, startPoint x: 897, startPoint y: 131, endPoint x: 897, endPoint y: 141, distance: 10.0
click at [897, 135] on div "Faites un choix" at bounding box center [920, 129] width 86 height 12
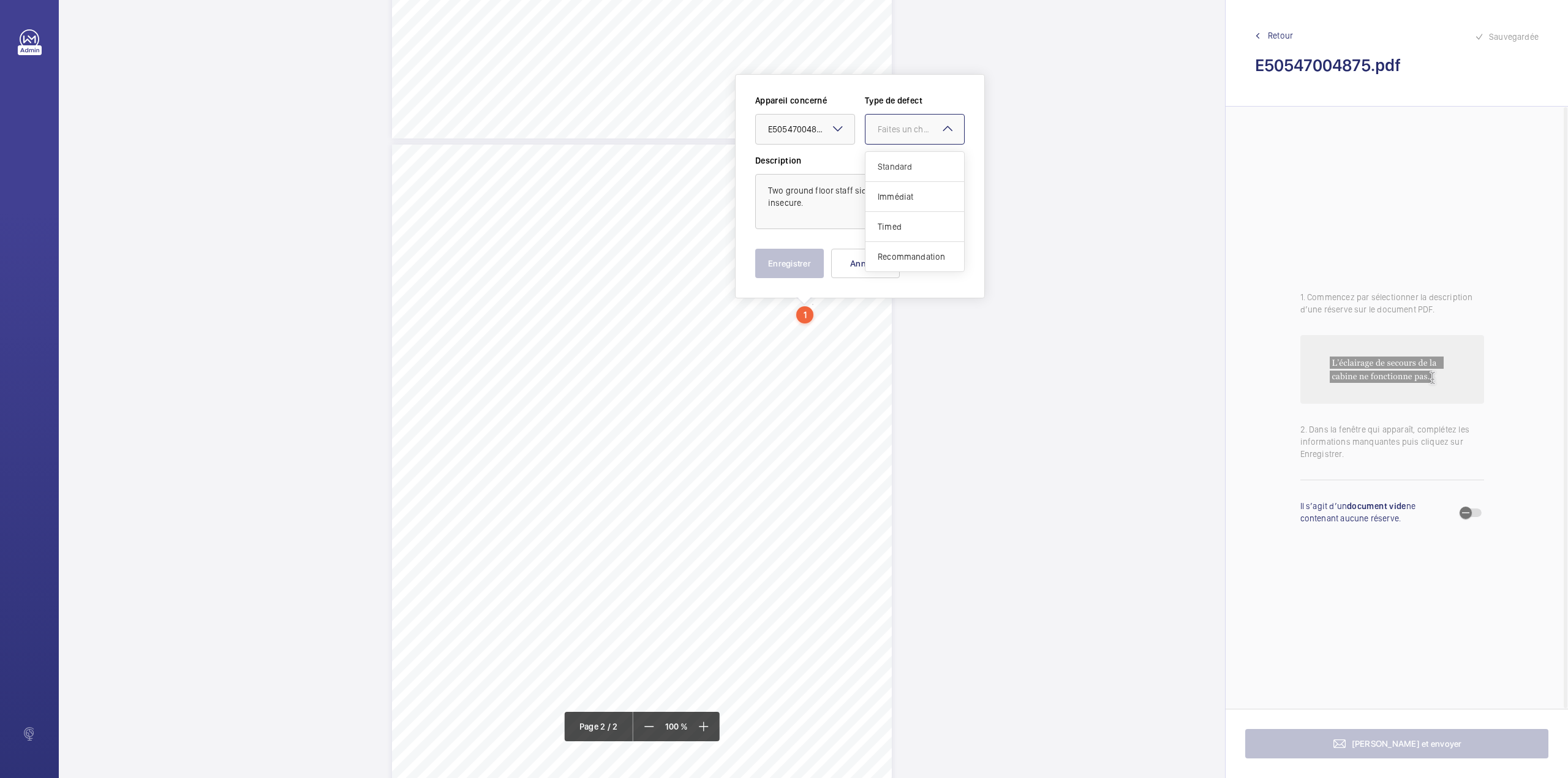
click at [897, 164] on span "Standard" at bounding box center [914, 167] width 74 height 12
click at [797, 256] on button "Enregistrer" at bounding box center [790, 264] width 69 height 29
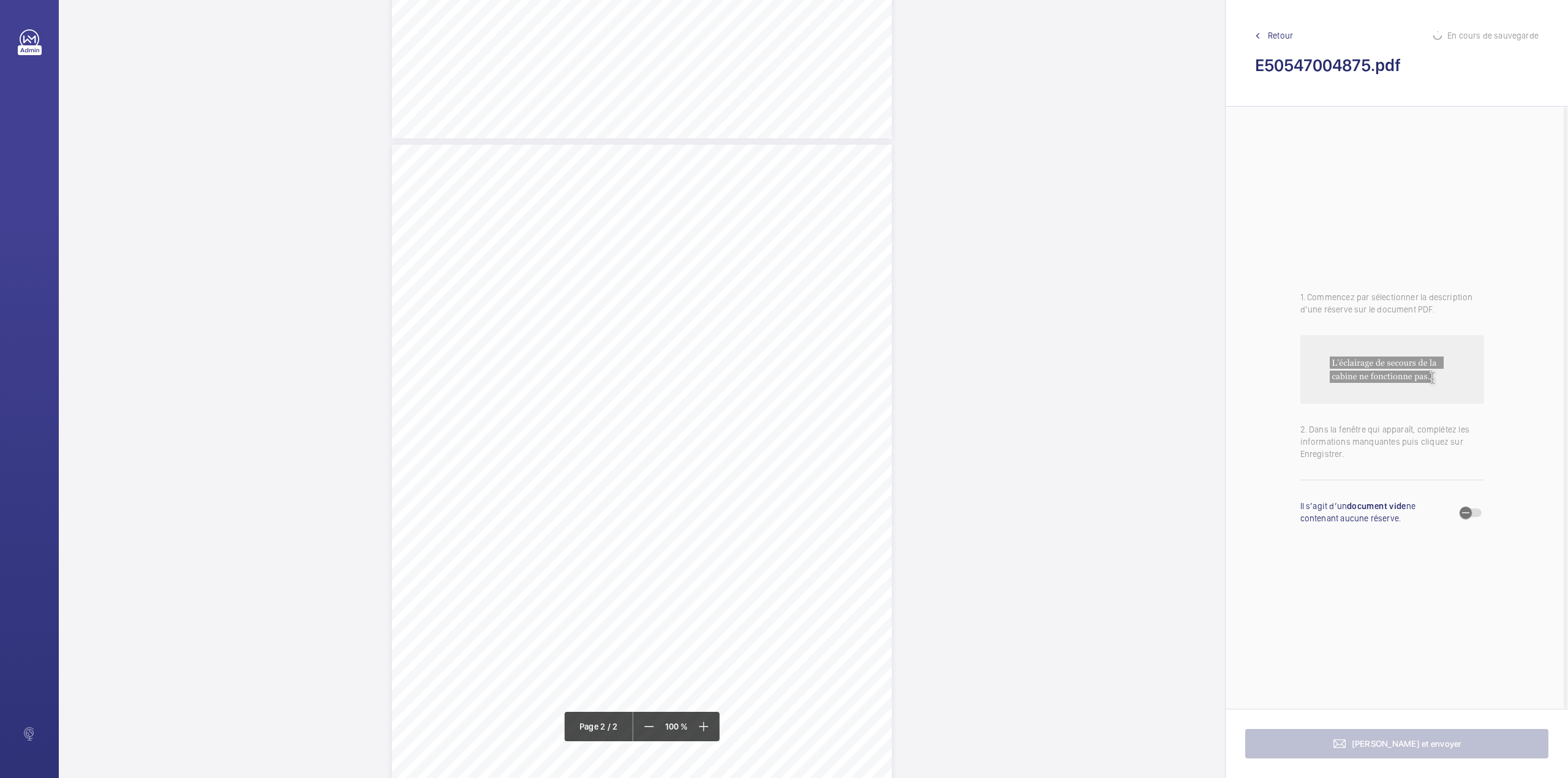
click at [865, 358] on div "TS TS" at bounding box center [641, 468] width 500 height 647
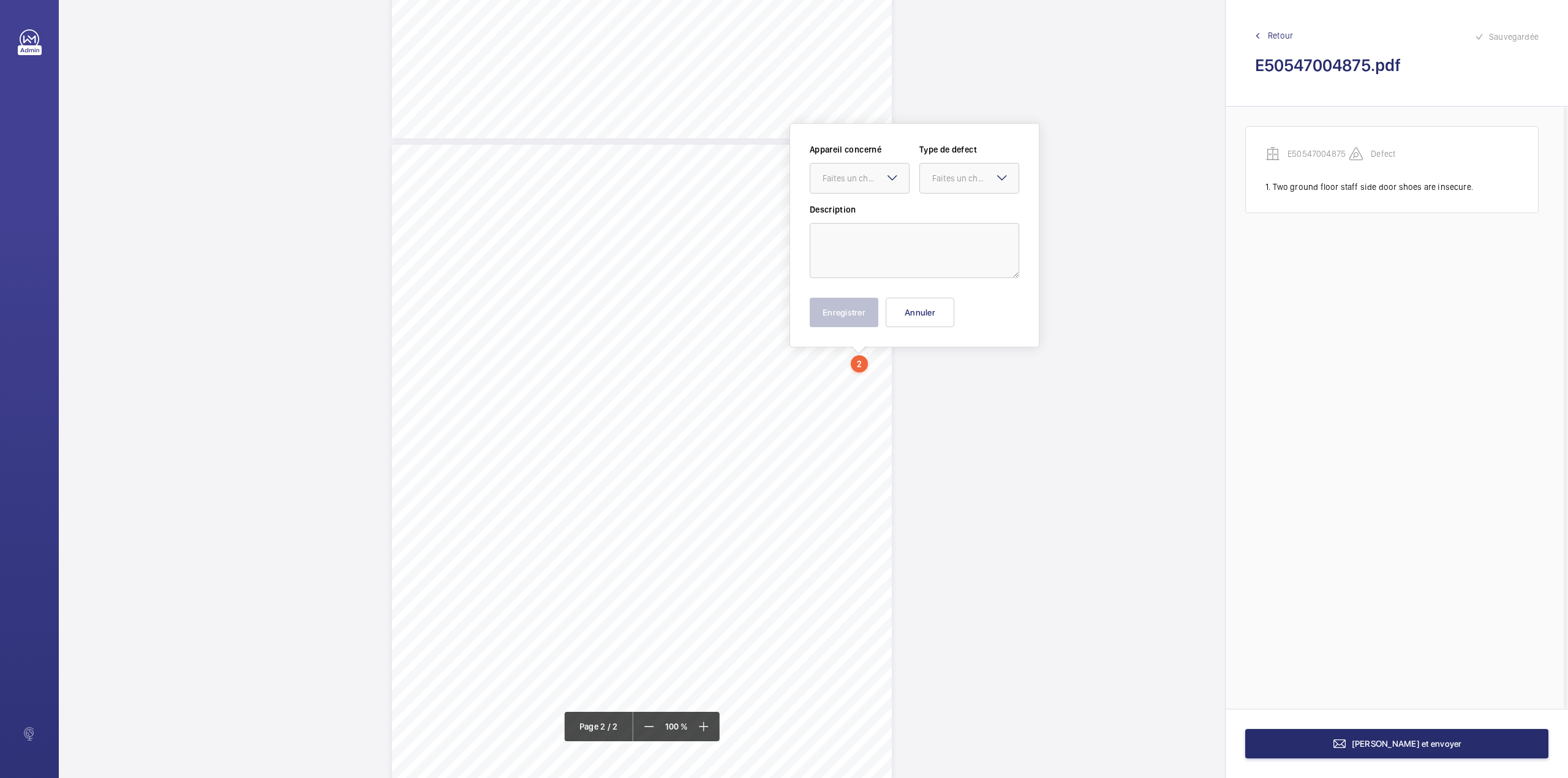
scroll to position [566, 0]
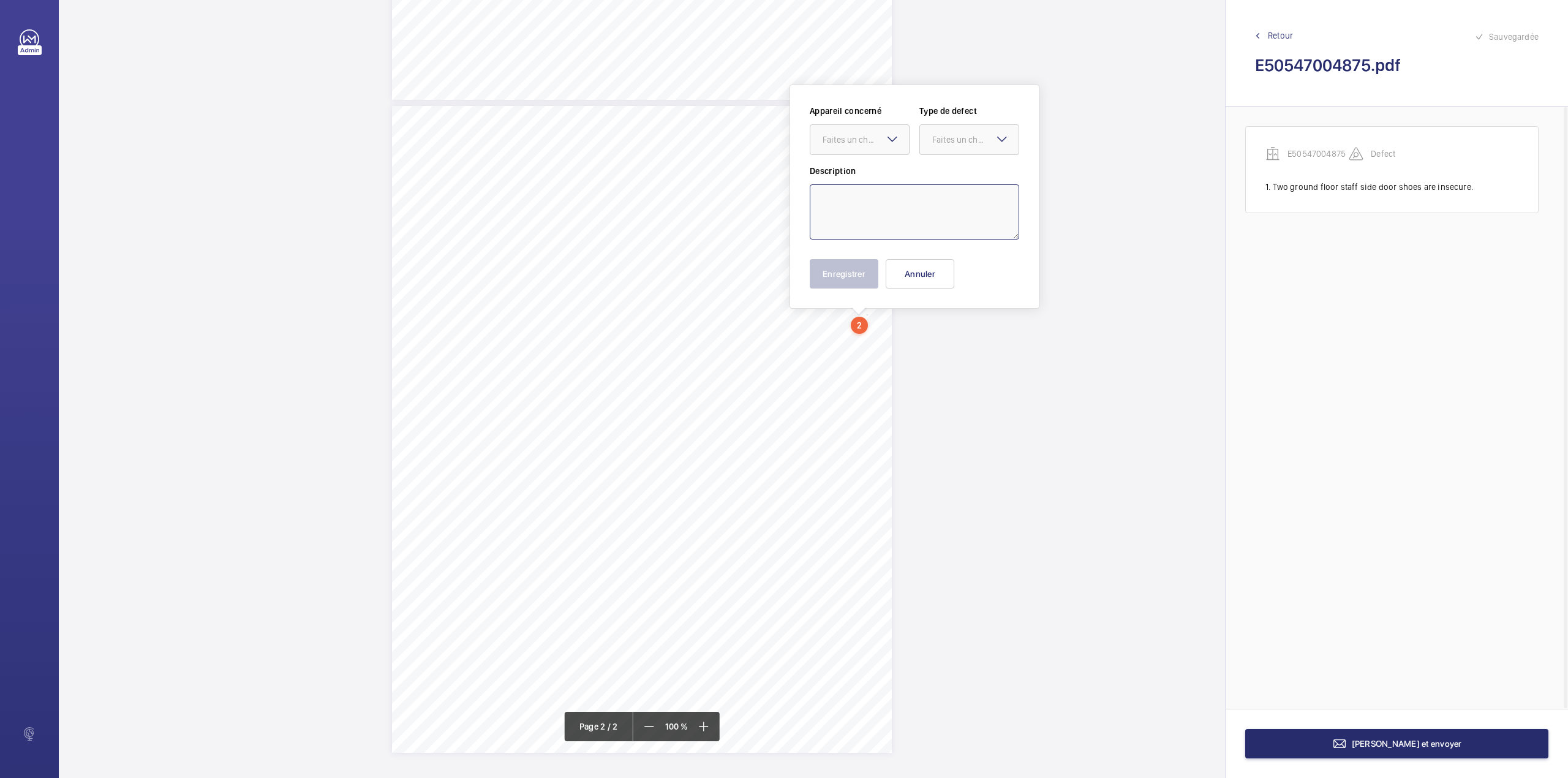
click at [870, 219] on textarea at bounding box center [915, 212] width 210 height 55
click at [866, 137] on div "Faites un choix" at bounding box center [866, 140] width 86 height 12
click at [875, 180] on span "E50547004875" at bounding box center [860, 177] width 74 height 12
click at [926, 145] on div at bounding box center [969, 140] width 99 height 29
click at [948, 262] on span "Recommandation" at bounding box center [969, 267] width 74 height 12
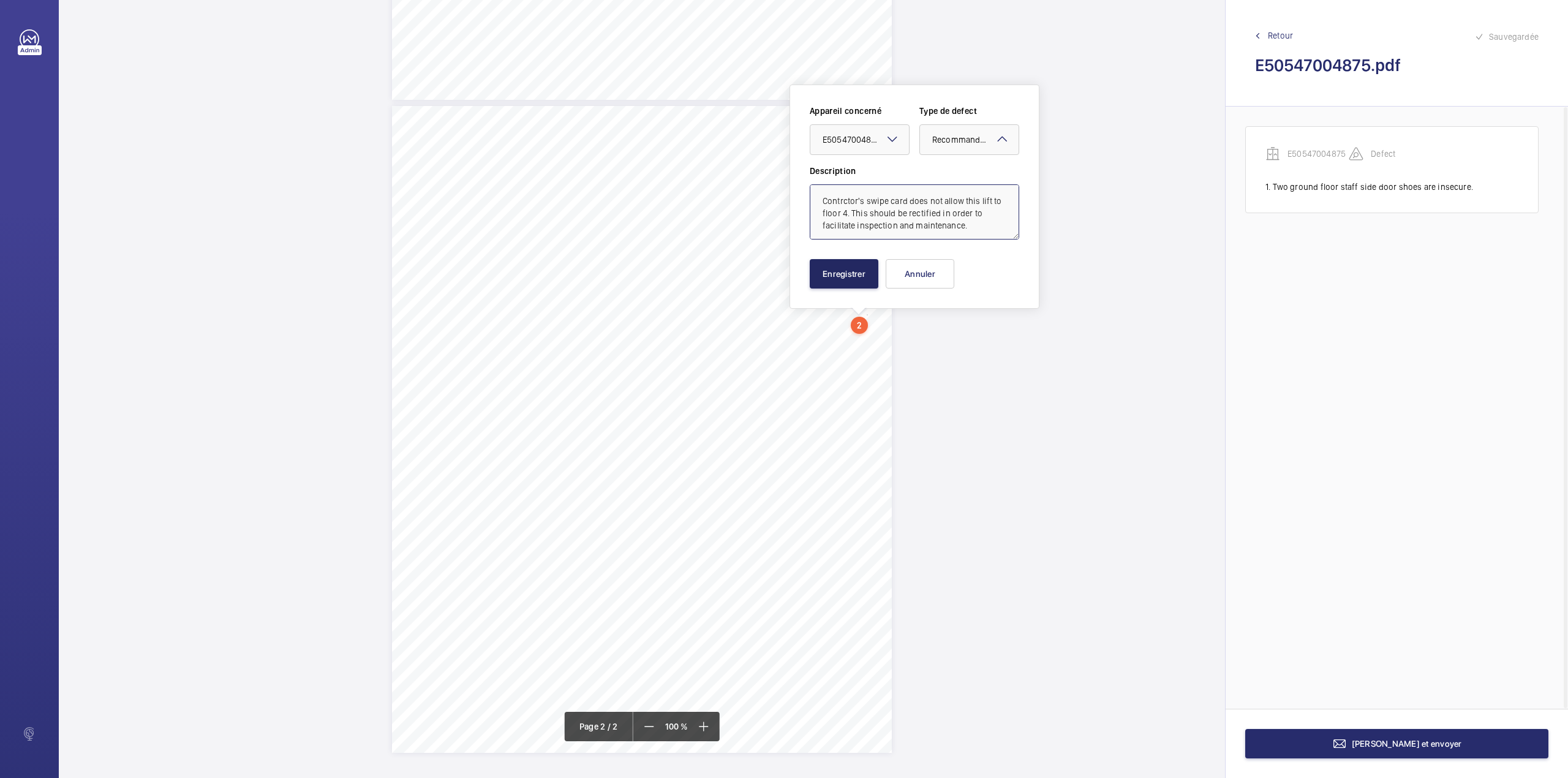
type textarea "Contrctor's swipe card does not allow this lift to floor 4. This should be rect…"
click at [863, 275] on button "Enregistrer" at bounding box center [844, 274] width 69 height 29
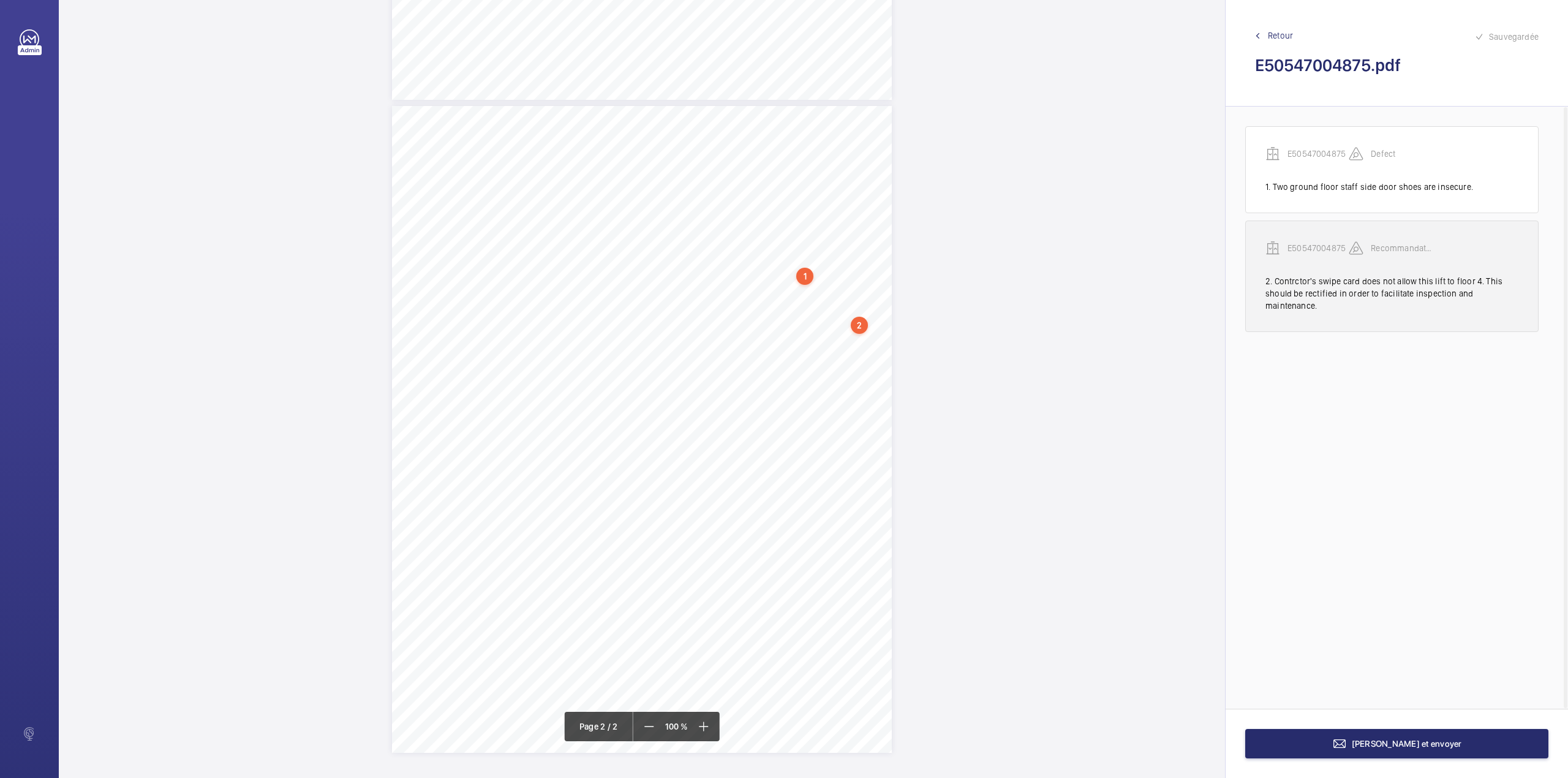
click at [1312, 249] on p "E50547004875" at bounding box center [1318, 248] width 61 height 12
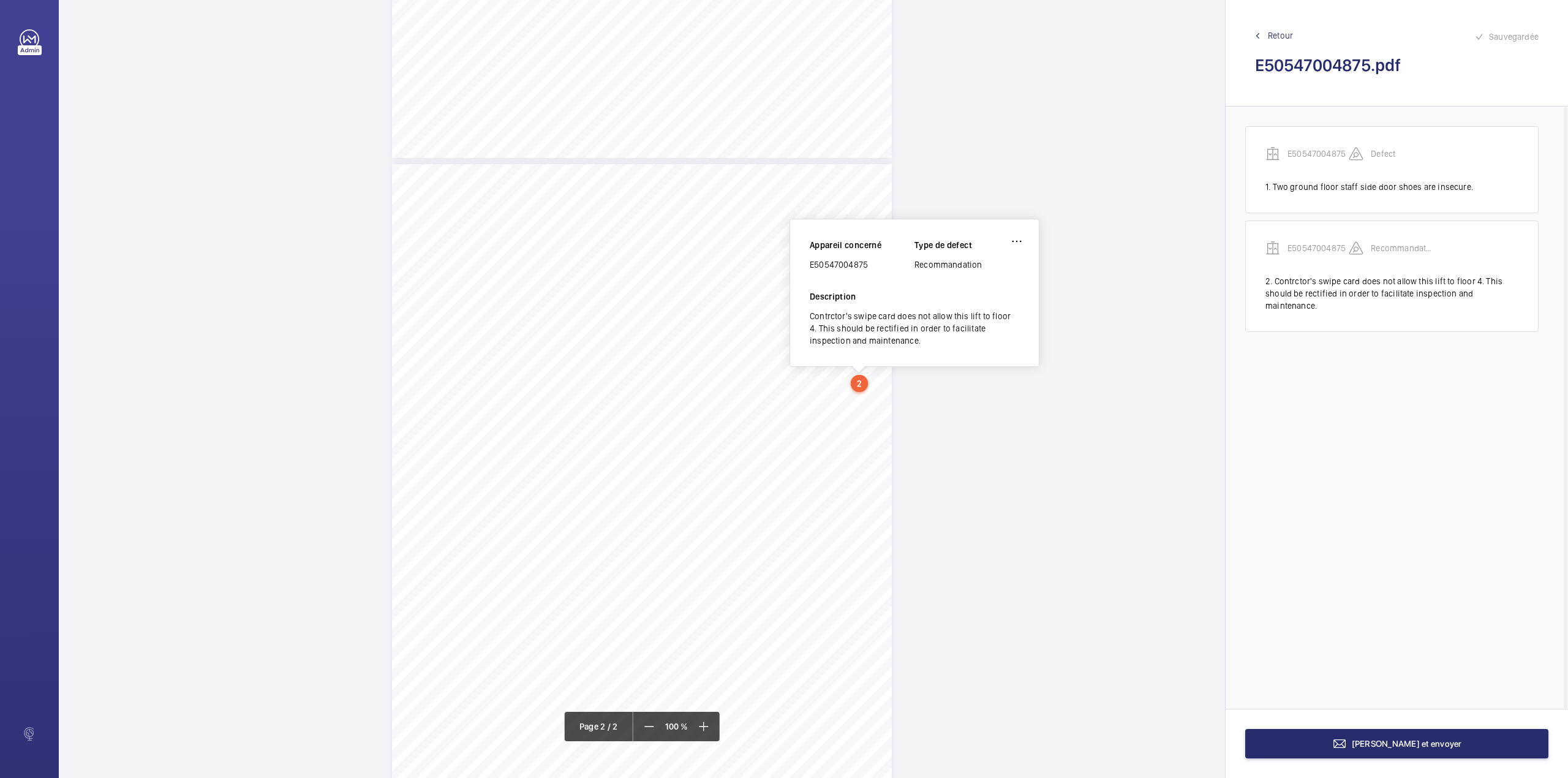
scroll to position [503, 0]
drag, startPoint x: 811, startPoint y: 272, endPoint x: 884, endPoint y: 273, distance: 73.0
click at [884, 273] on div "E50547004875" at bounding box center [862, 270] width 105 height 12
copy div "E50547004875"
click at [1402, 742] on span "[PERSON_NAME] et envoyer" at bounding box center [1407, 744] width 110 height 10
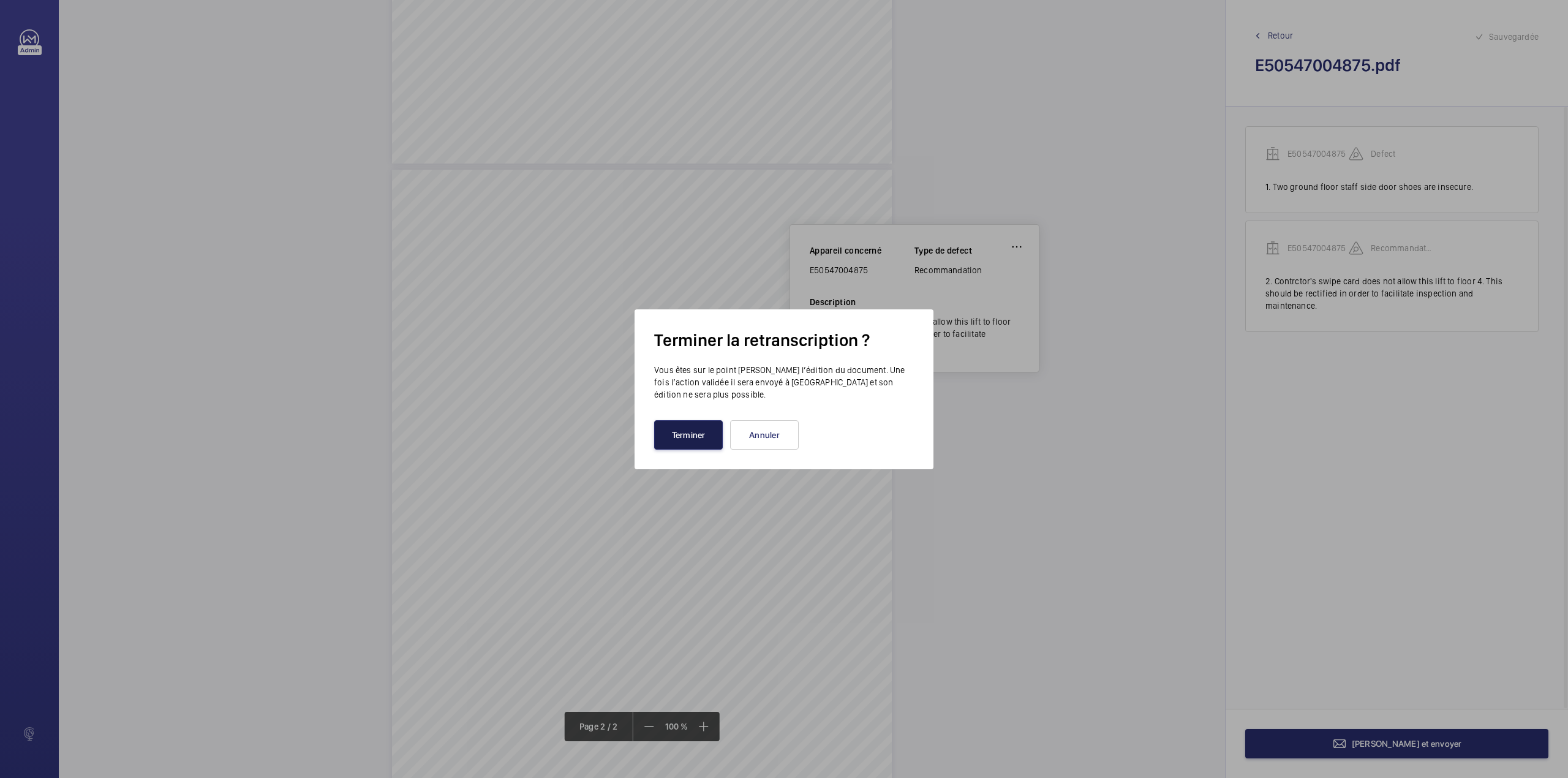
click at [683, 444] on button "Terminer" at bounding box center [689, 435] width 69 height 29
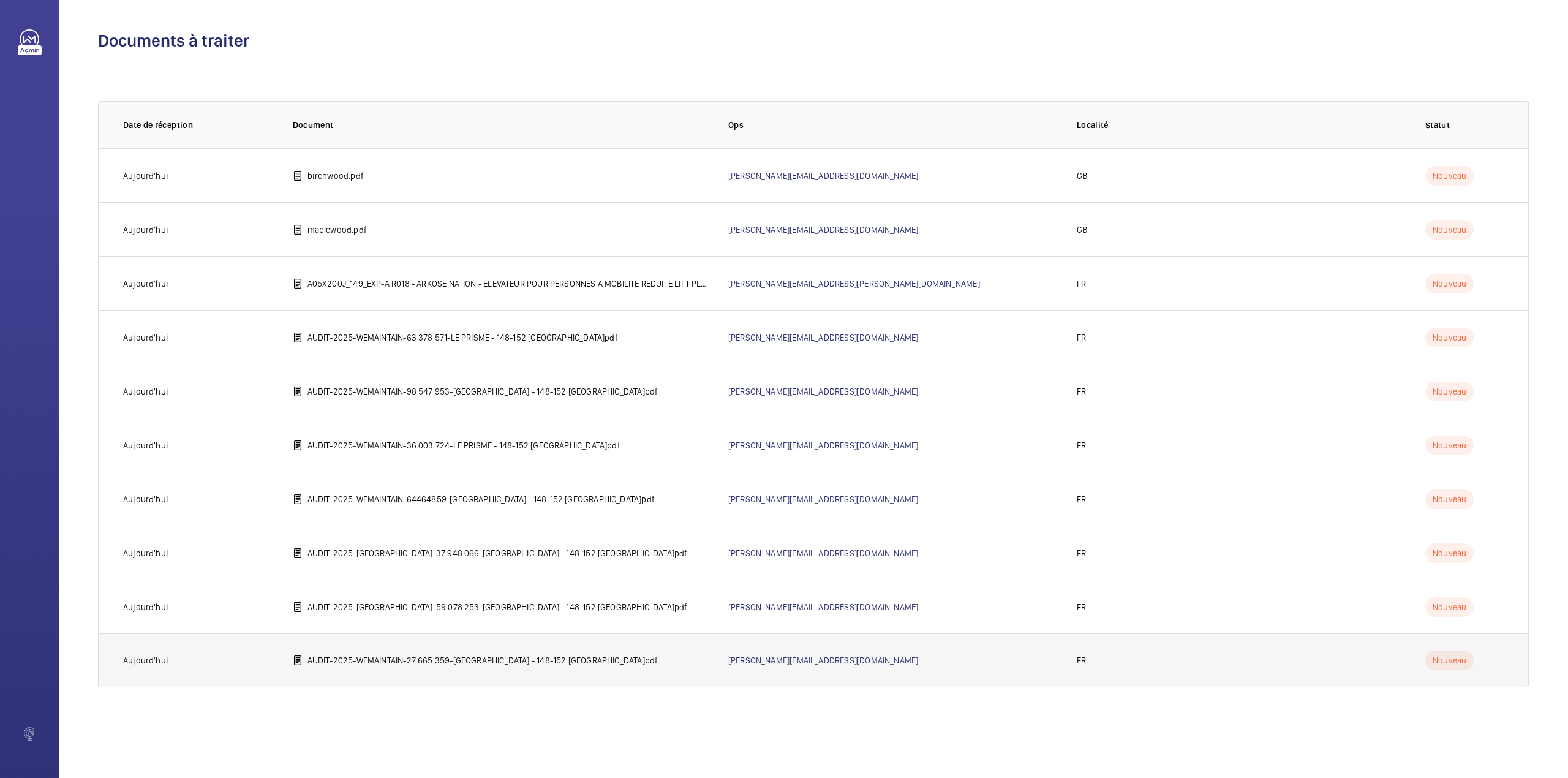
click at [418, 653] on td "AUDIT-2025-WEMAINTAIN-27 665 359-[GEOGRAPHIC_DATA] - 148-152 [GEOGRAPHIC_DATA]p…" at bounding box center [491, 660] width 435 height 54
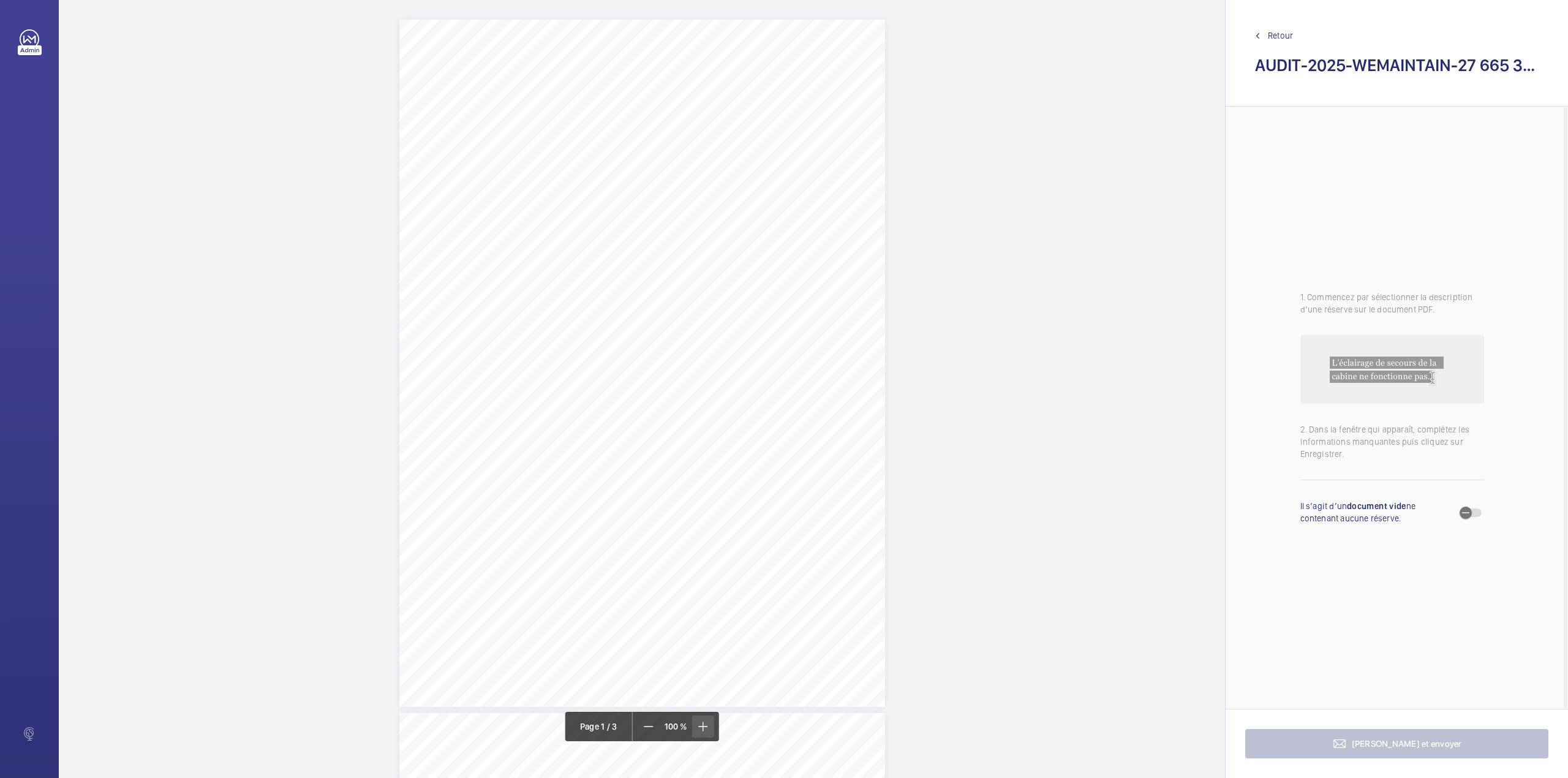
click at [699, 731] on mat-icon at bounding box center [703, 727] width 15 height 15
drag, startPoint x: 699, startPoint y: 731, endPoint x: 701, endPoint y: 723, distance: 8.2
click at [701, 727] on mat-icon at bounding box center [702, 727] width 15 height 15
click at [701, 723] on mat-icon at bounding box center [702, 727] width 15 height 15
click at [701, 723] on mat-icon at bounding box center [703, 727] width 15 height 15
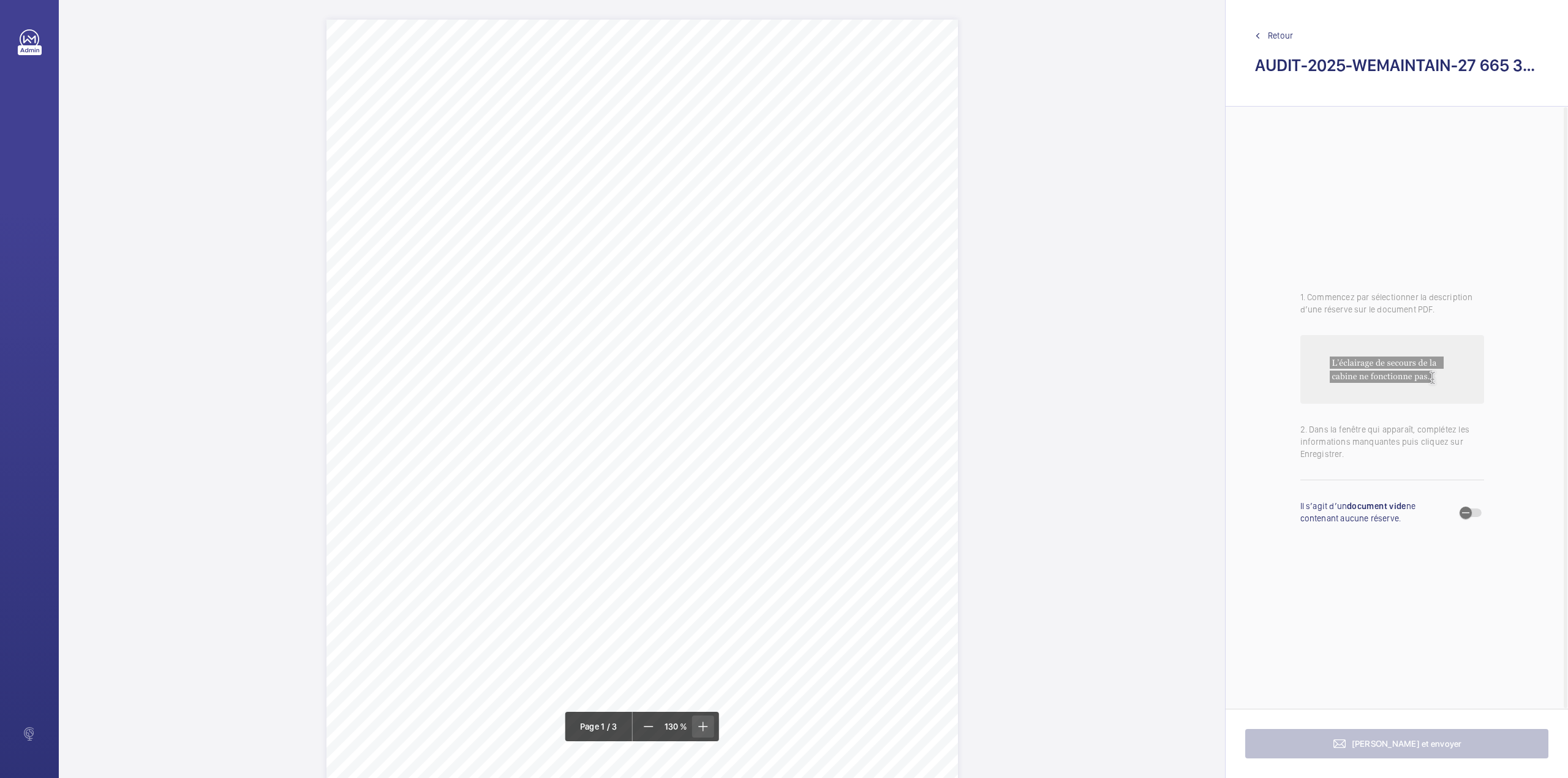
click at [701, 723] on mat-icon at bounding box center [703, 727] width 15 height 15
click at [652, 728] on mat-icon at bounding box center [649, 727] width 15 height 15
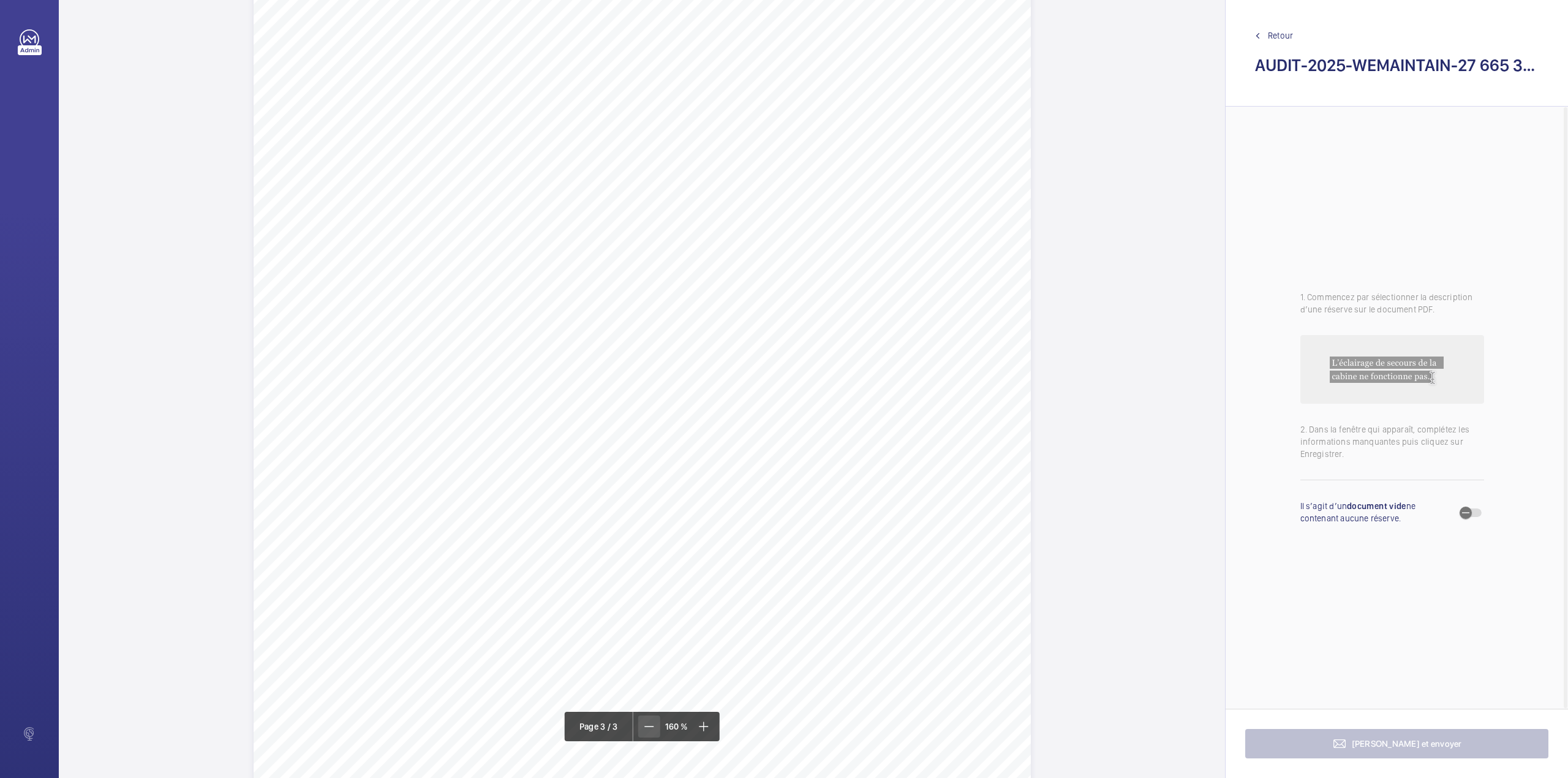
click at [652, 728] on mat-icon at bounding box center [649, 727] width 15 height 15
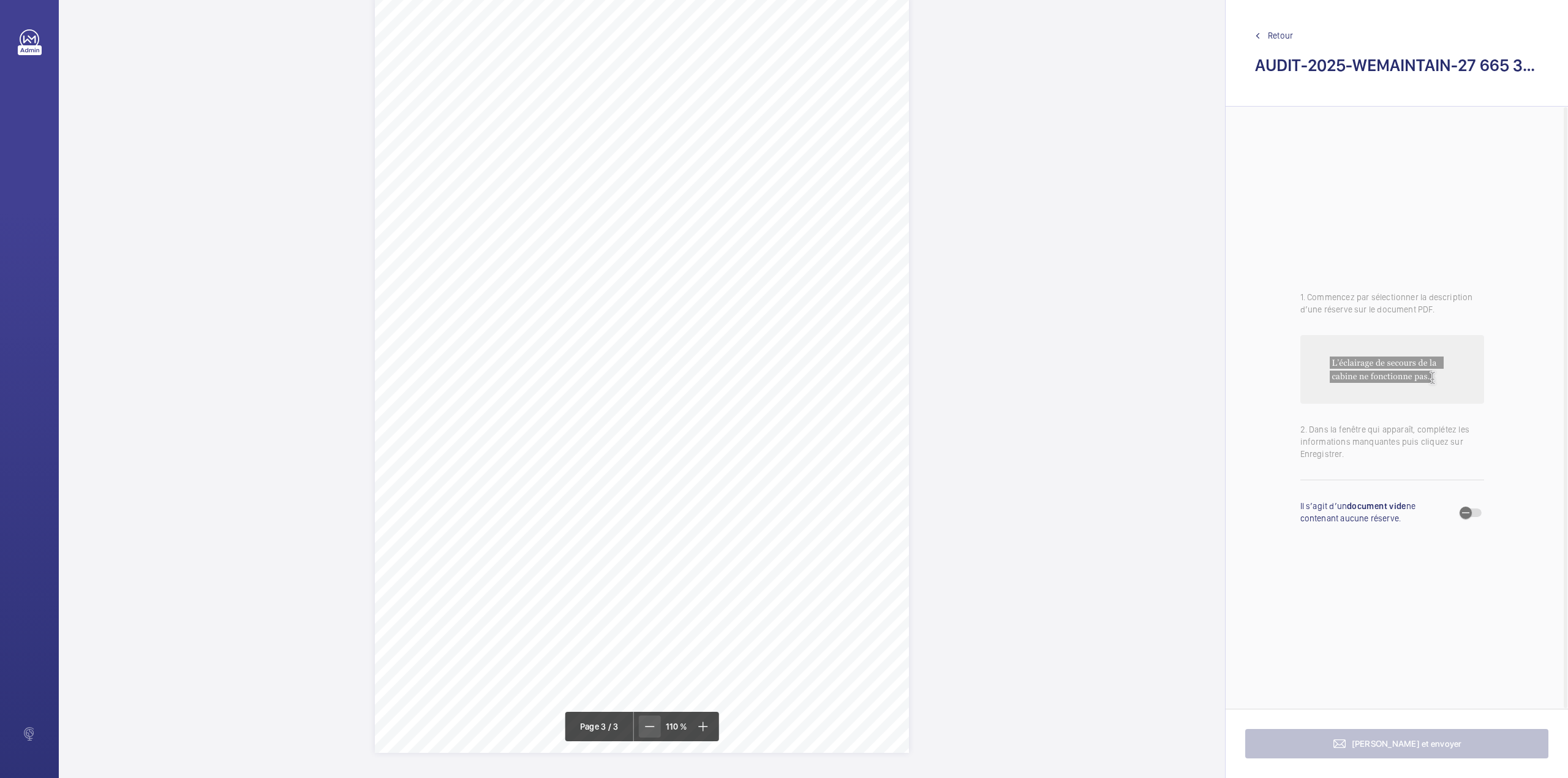
click at [652, 728] on mat-icon at bounding box center [650, 727] width 15 height 15
drag, startPoint x: 432, startPoint y: 232, endPoint x: 608, endPoint y: 232, distance: 176.0
click at [608, 232] on span "Maintenir fermée l'armoire de manœuvre, après chaque intervention." at bounding box center [522, 233] width 178 height 6
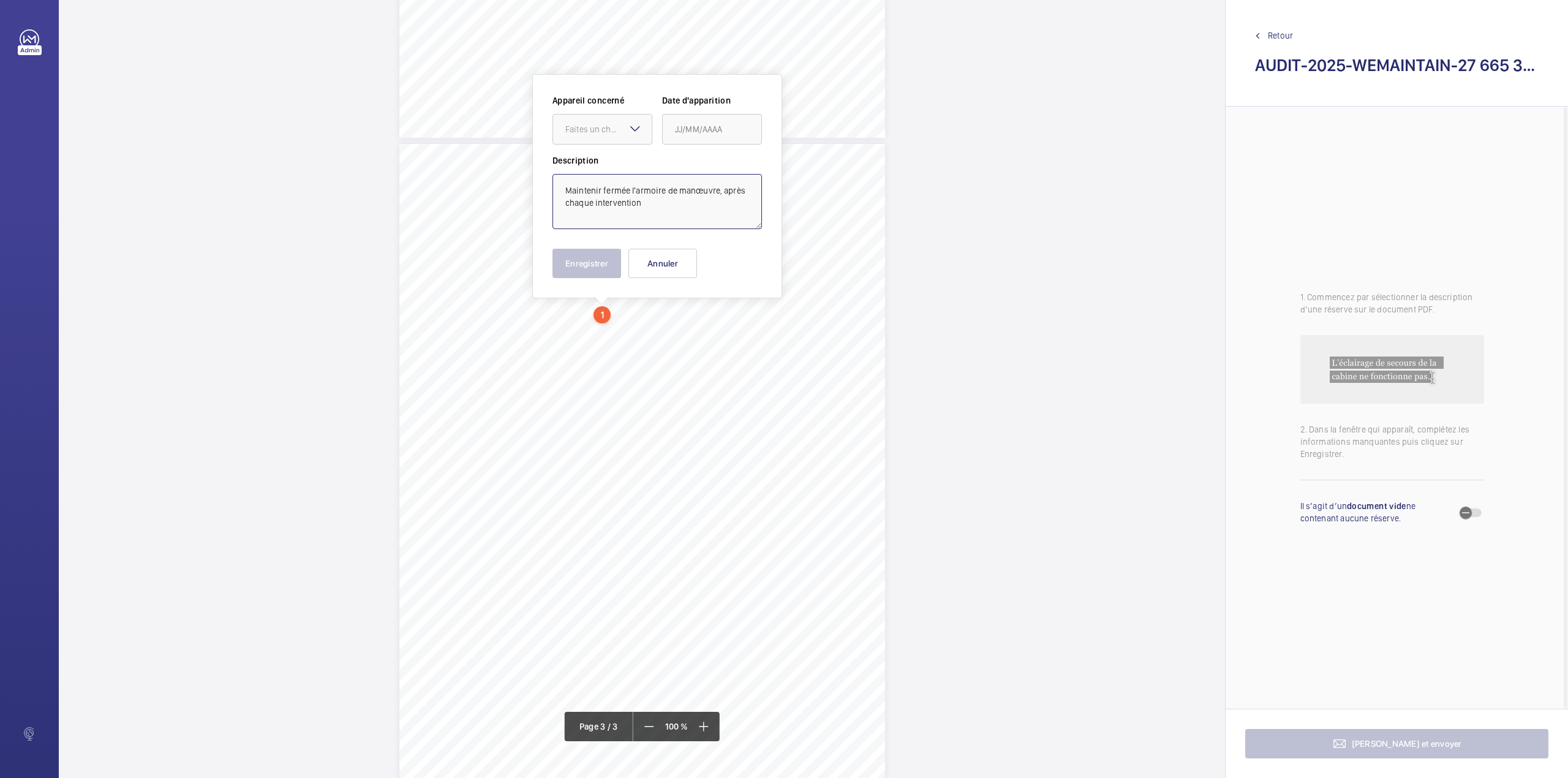
click at [645, 210] on textarea "Maintenir fermée l'armoire de manœuvre, après chaque intervention" at bounding box center [657, 202] width 210 height 55
click at [623, 128] on div "Faites un choix" at bounding box center [633, 129] width 86 height 12
click at [625, 159] on div "FB-20220318-01" at bounding box center [627, 167] width 99 height 29
type textarea "Maintenir fermée l'armoire de manœuvre, après chaque intervention."
click at [766, 126] on mat-icon "Open calendar" at bounding box center [767, 130] width 15 height 15
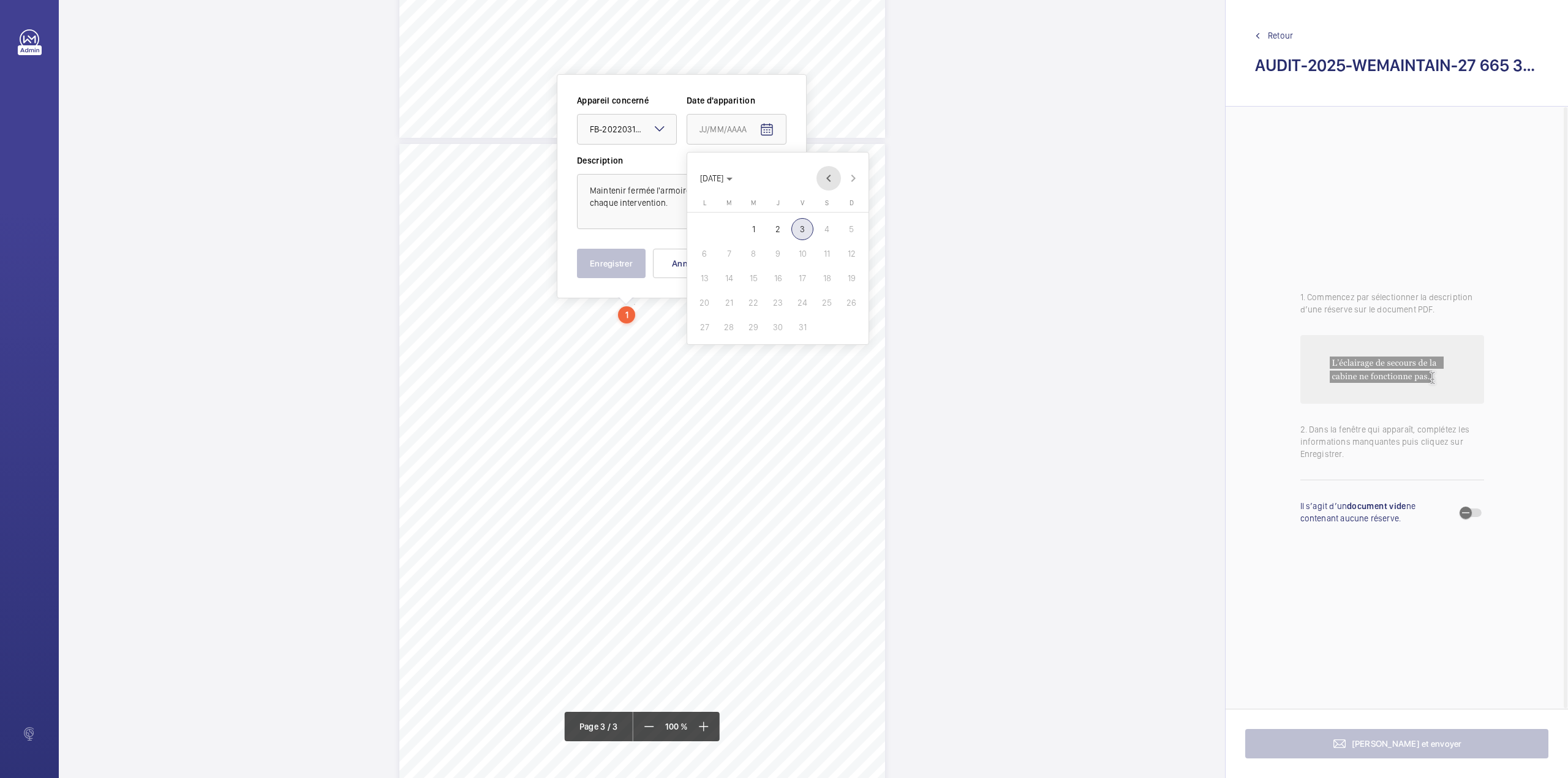
click at [828, 181] on span "Previous month" at bounding box center [829, 178] width 25 height 25
click at [848, 231] on span "7" at bounding box center [851, 229] width 22 height 22
type input "[DATE]"
click at [614, 262] on button "Enregistrer" at bounding box center [611, 264] width 69 height 29
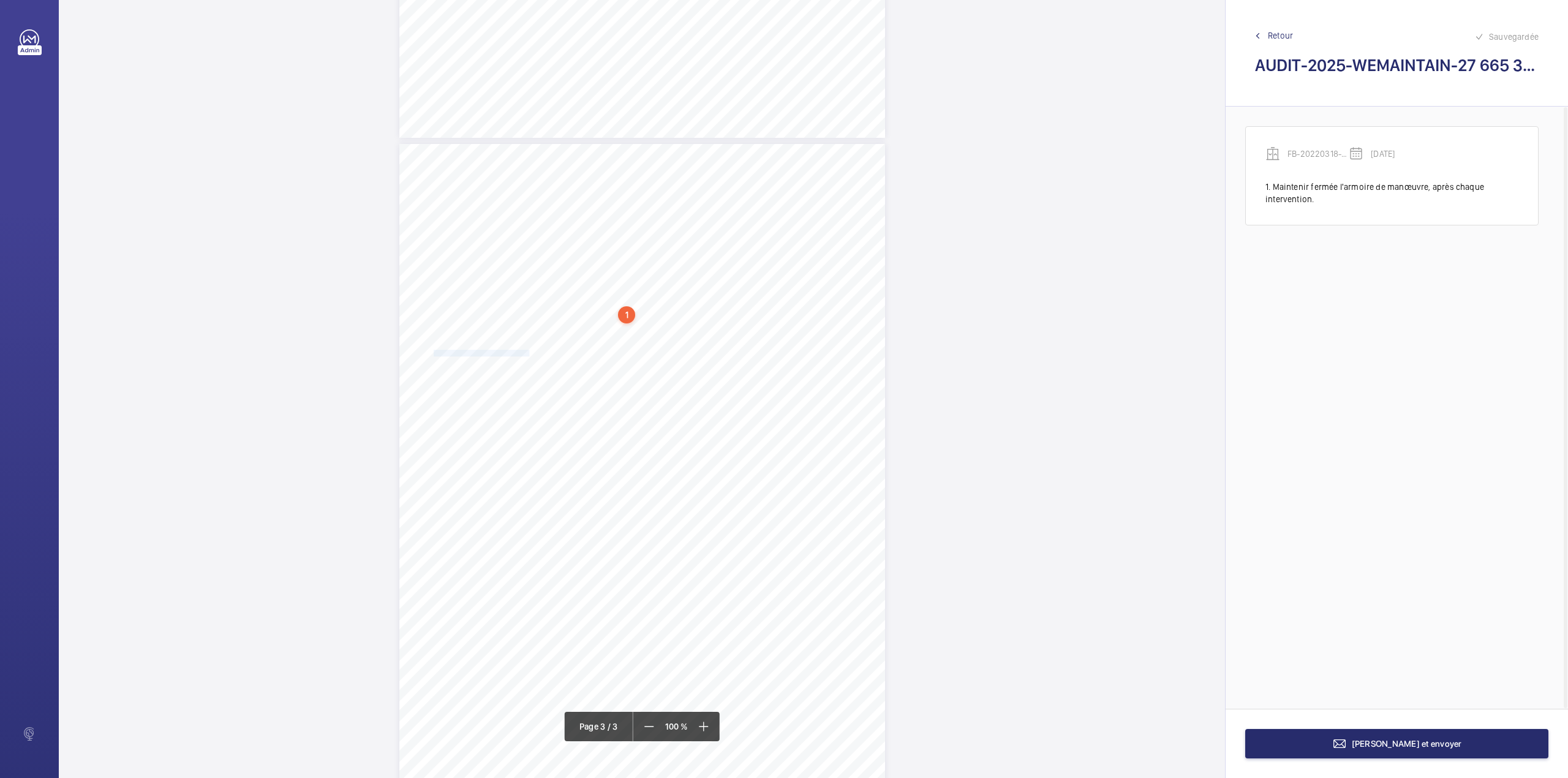
drag, startPoint x: 432, startPoint y: 351, endPoint x: 527, endPoint y: 351, distance: 95.0
click at [527, 351] on span "Resserer la main courante en cabine" at bounding box center [481, 353] width 96 height 6
drag, startPoint x: 528, startPoint y: 131, endPoint x: 527, endPoint y: 137, distance: 6.1
click at [527, 133] on div "Faites un choix" at bounding box center [527, 129] width 86 height 12
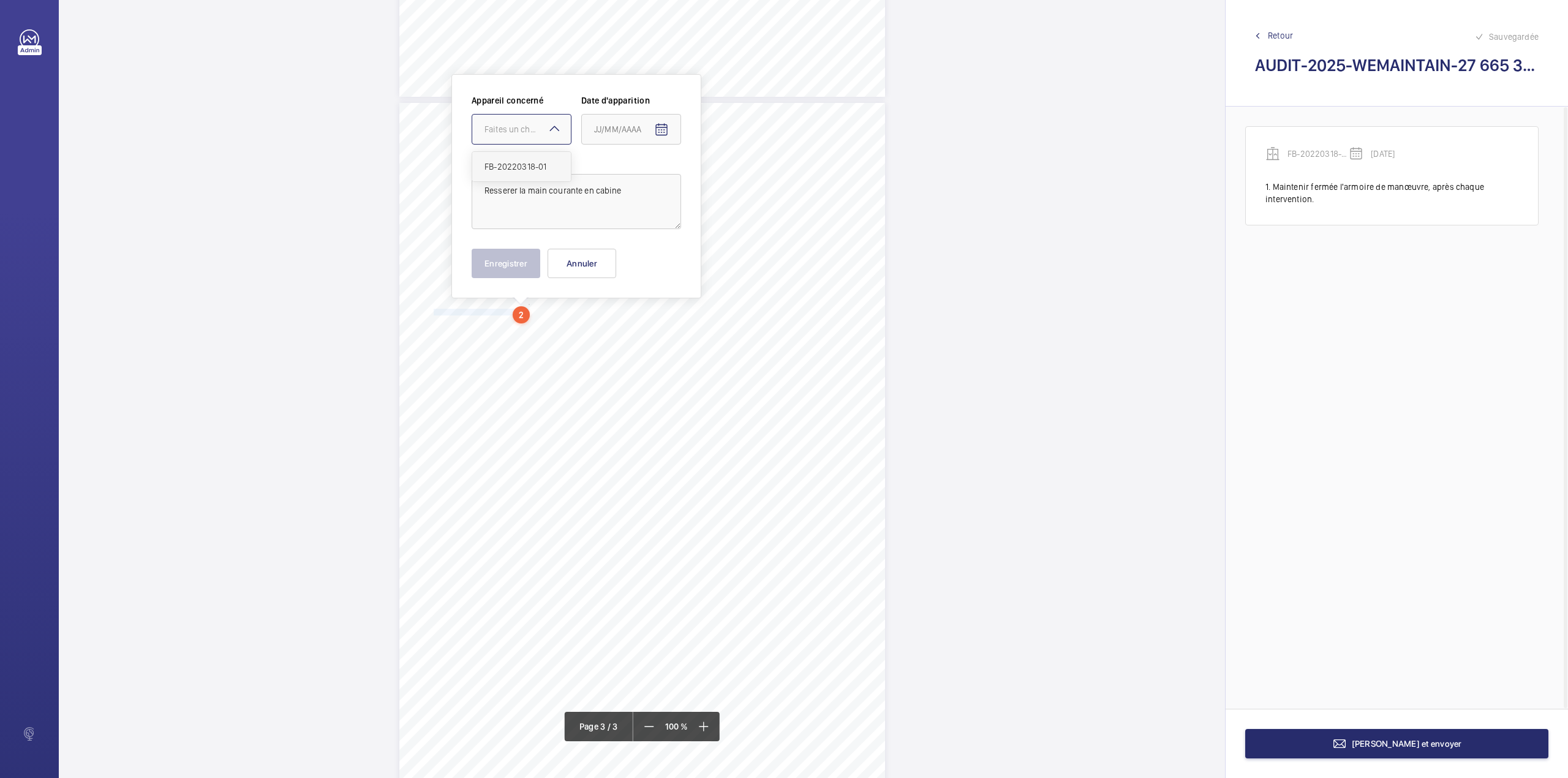
click at [527, 160] on div "FB-20220318-01" at bounding box center [521, 167] width 99 height 29
click at [675, 132] on span "Open calendar" at bounding box center [662, 130] width 29 height 29
click at [722, 177] on span "Previous month" at bounding box center [724, 178] width 25 height 25
click at [751, 226] on span "7" at bounding box center [746, 229] width 22 height 22
type input "[DATE]"
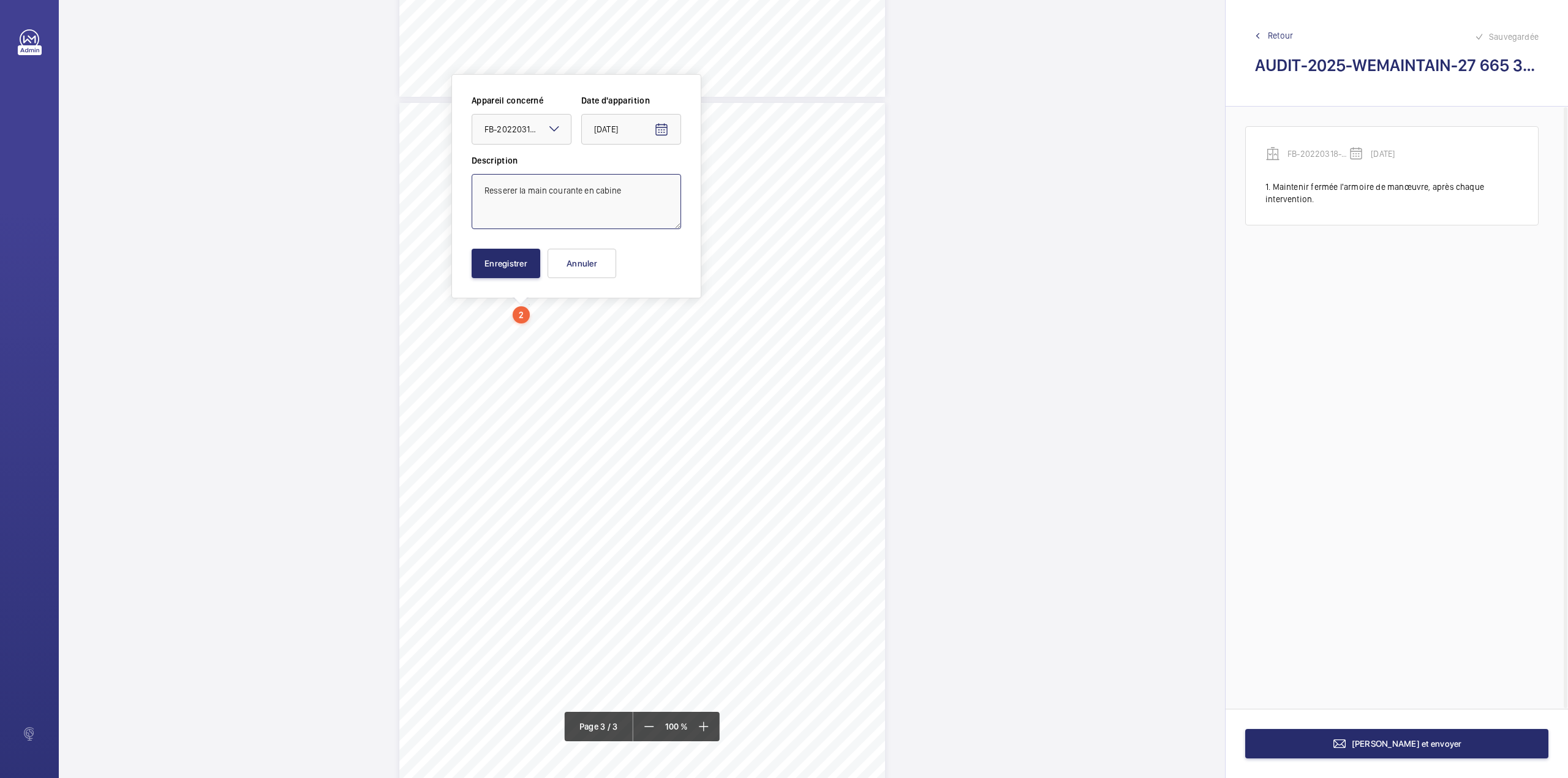
click at [638, 194] on textarea "Resserer la main courante en cabine" at bounding box center [576, 202] width 210 height 55
type textarea "Resserer la main courante en cabine."
click at [511, 264] on button "Enregistrer" at bounding box center [506, 264] width 69 height 29
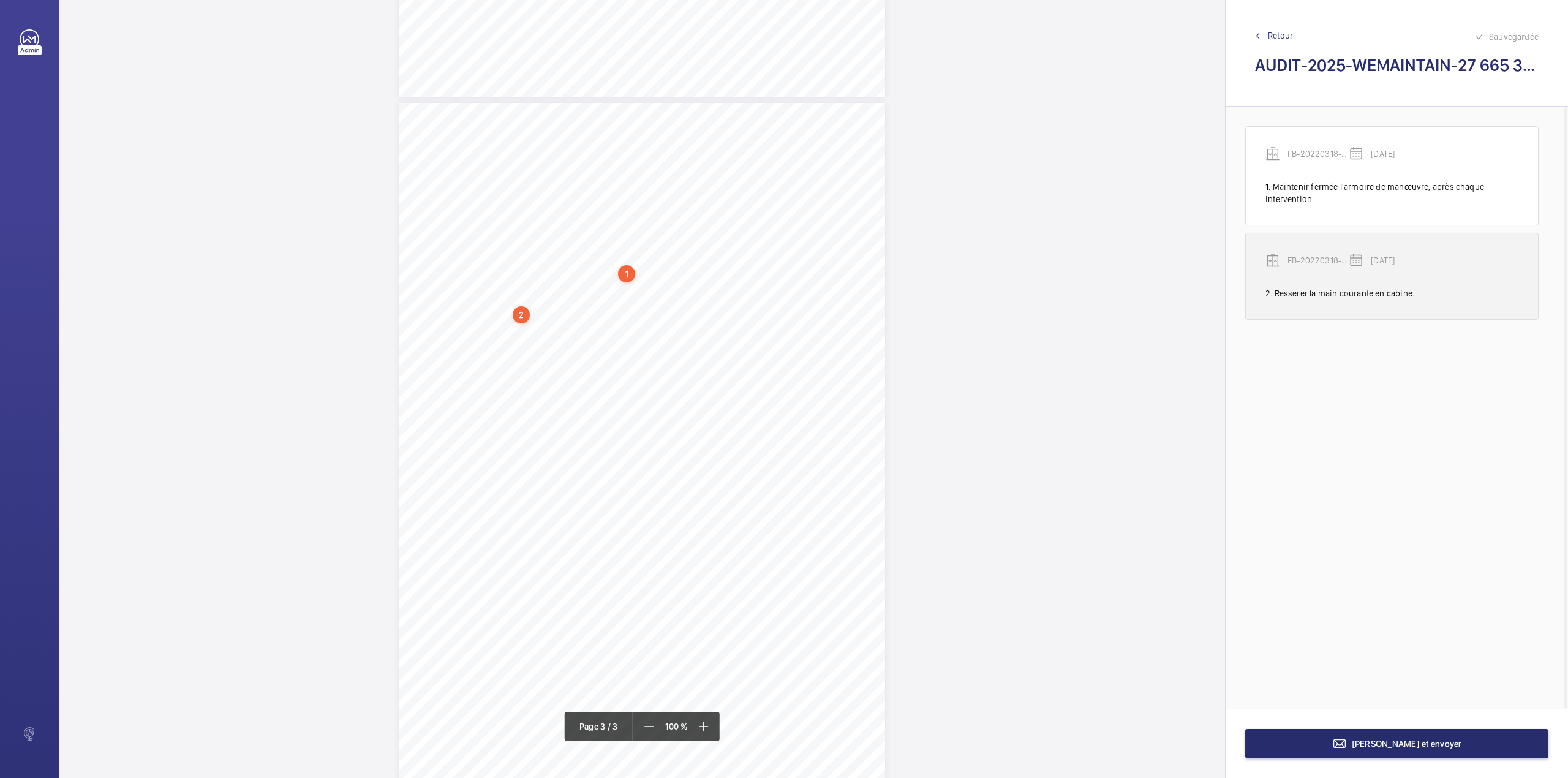
click at [1305, 251] on wm-front-transcription-audit-report-line "FB-20220318-01 [DATE] 2. Resserer la main courante en cabine." at bounding box center [1392, 276] width 293 height 87
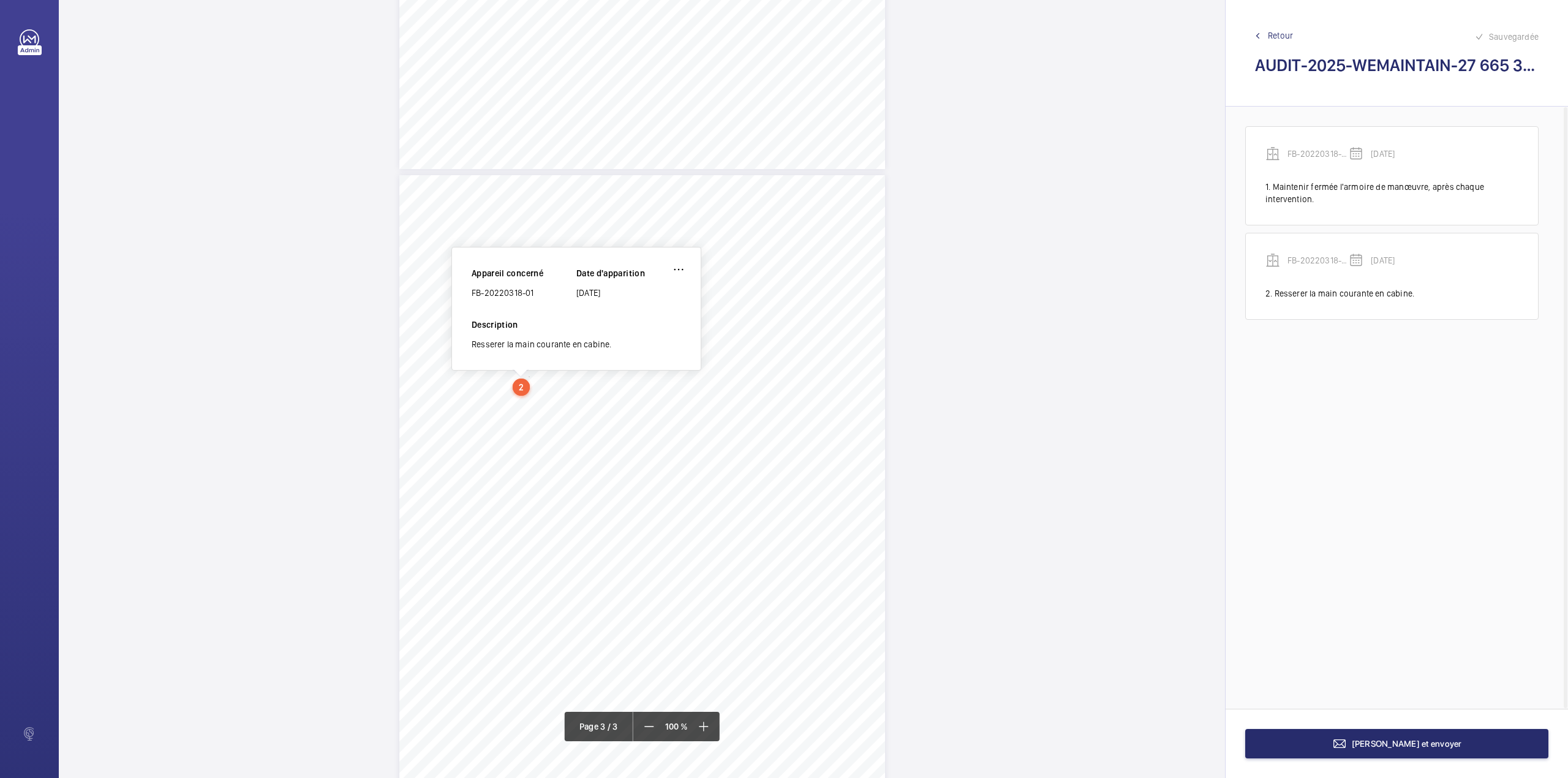
scroll to position [1229, 0]
drag, startPoint x: 473, startPoint y: 295, endPoint x: 544, endPoint y: 306, distance: 71.8
click at [544, 306] on div "Appareil concerné FB-20220318-01 Date d'apparition [DATE]" at bounding box center [576, 296] width 210 height 51
copy div "FB-20220318-01"
click at [1375, 742] on span "[PERSON_NAME] et envoyer" at bounding box center [1407, 744] width 110 height 10
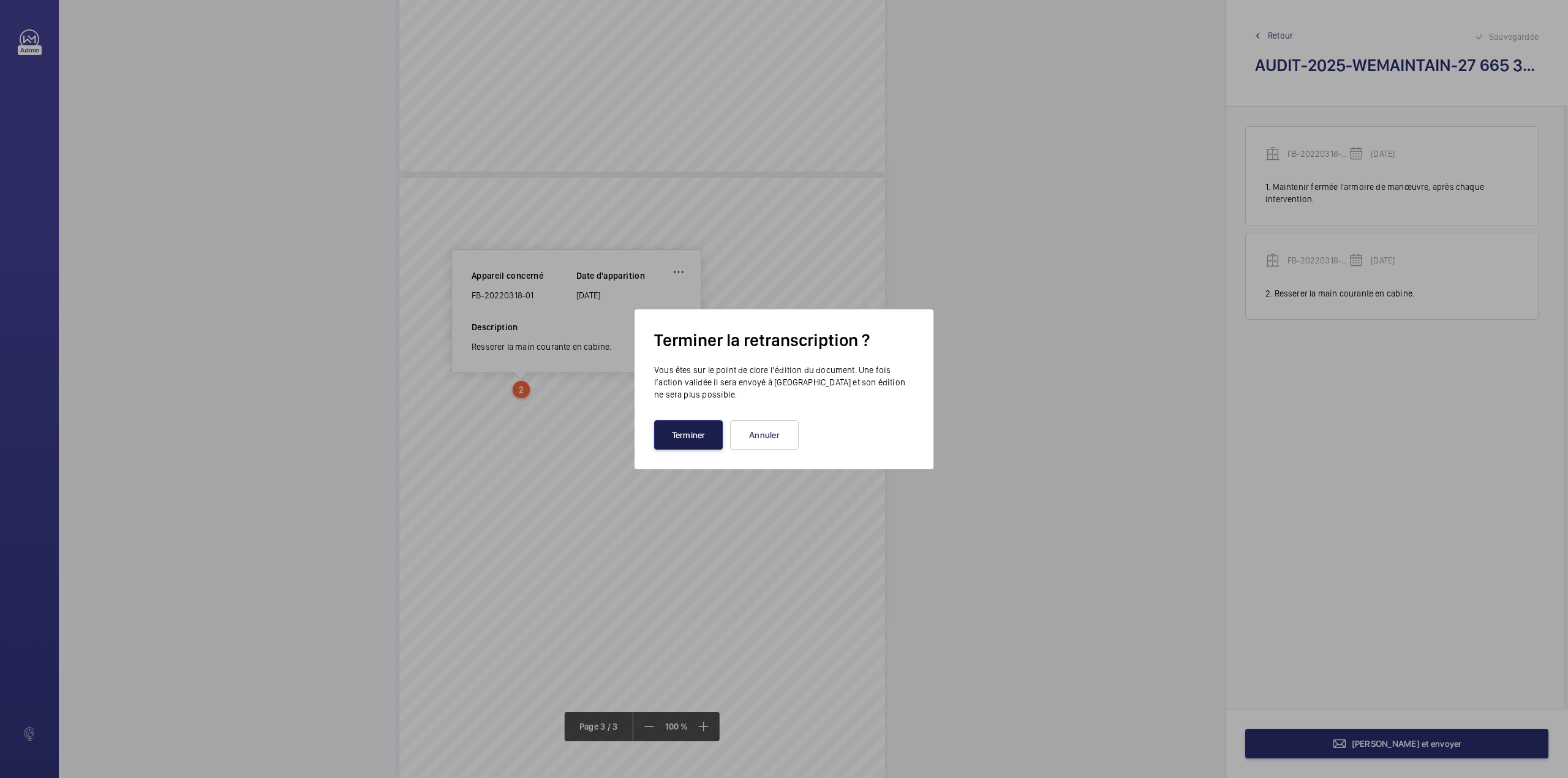
click at [694, 434] on button "Terminer" at bounding box center [689, 435] width 69 height 29
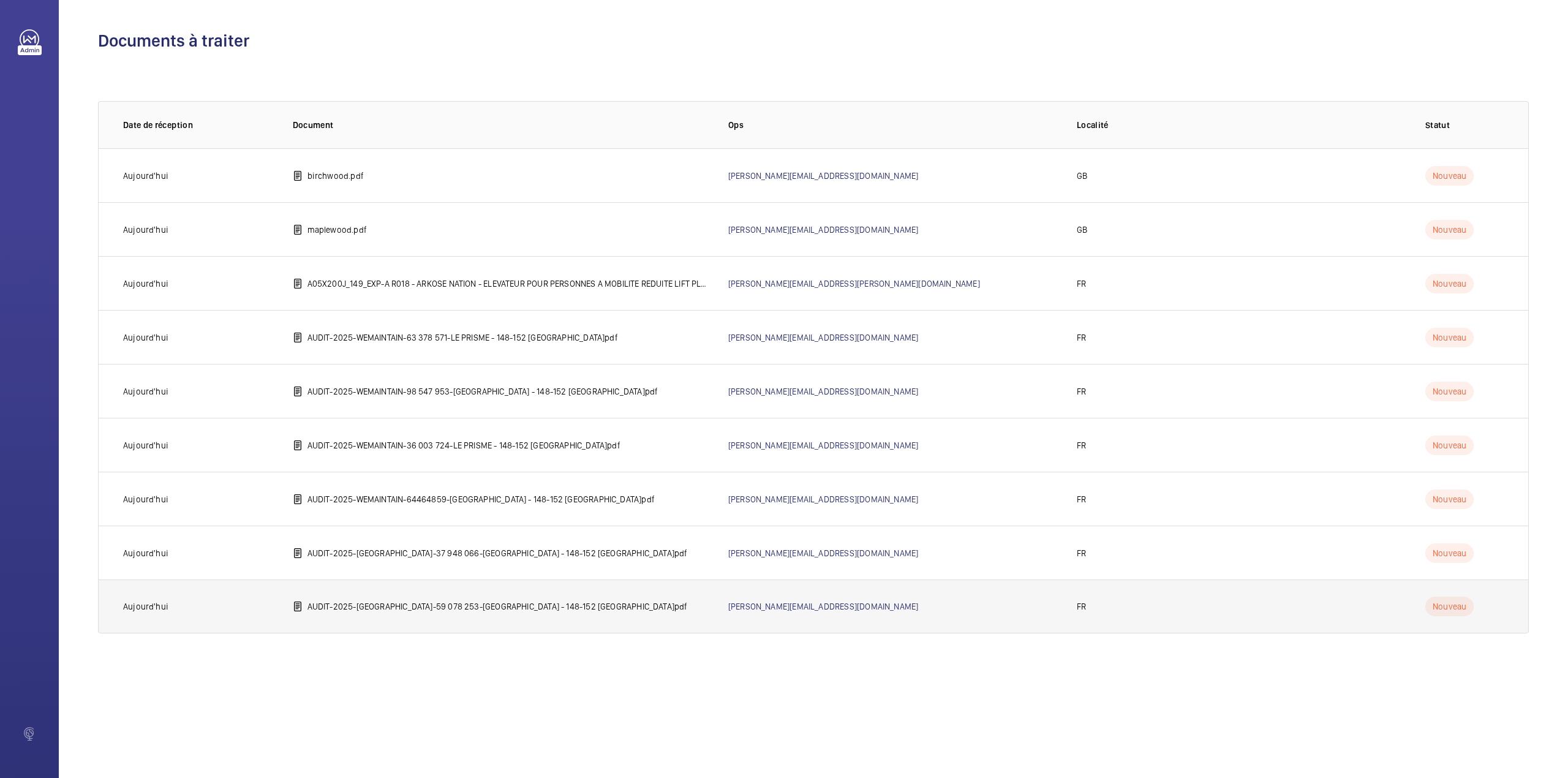
click at [400, 611] on p "AUDIT-2025-[GEOGRAPHIC_DATA]-59 078 253-[GEOGRAPHIC_DATA] - 148-152 [GEOGRAPHIC…" at bounding box center [497, 606] width 380 height 12
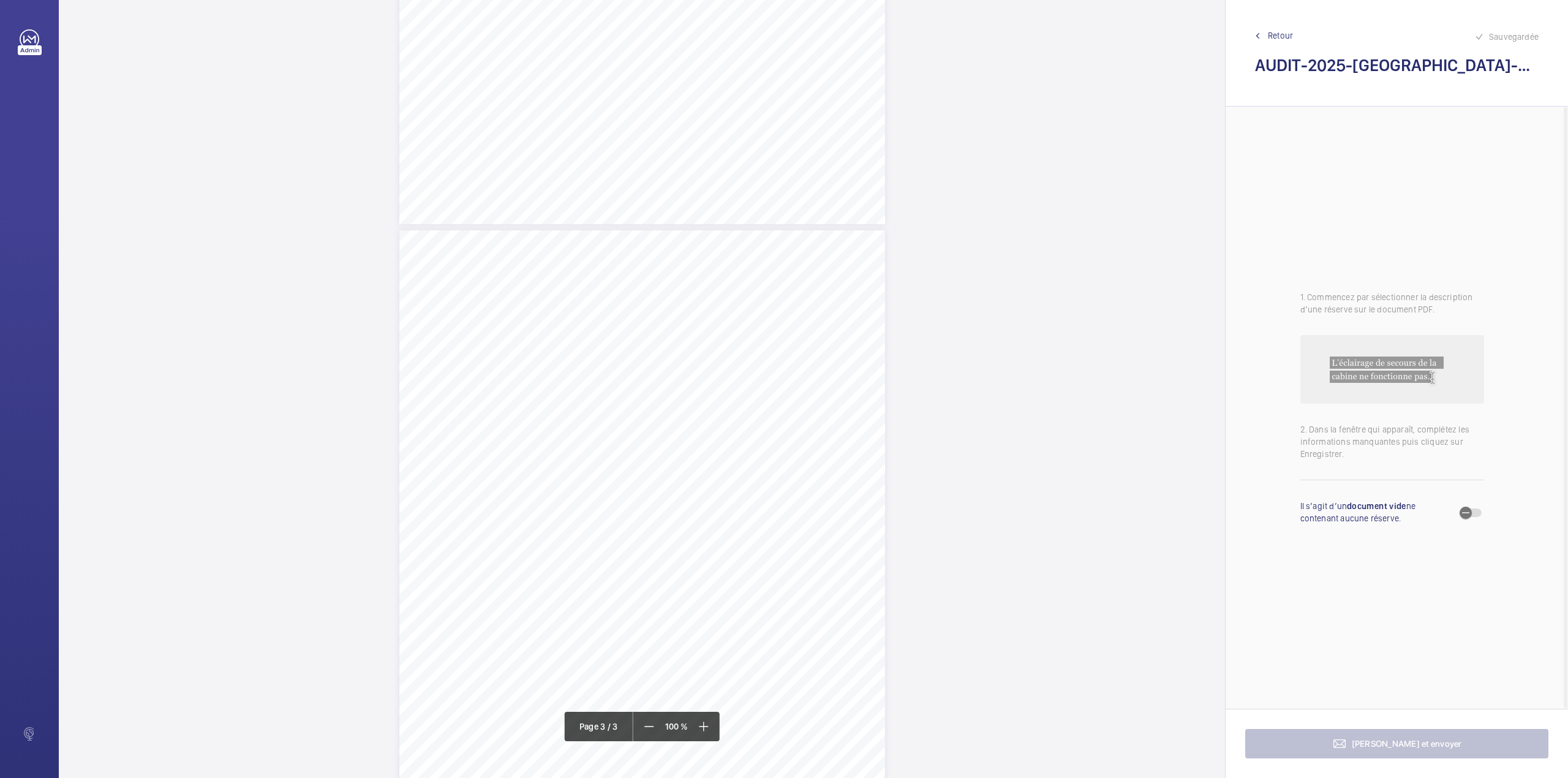
scroll to position [1177, 0]
drag, startPoint x: 432, startPoint y: 395, endPoint x: 609, endPoint y: 394, distance: 177.0
click at [609, 394] on span "Maintenir fermée l'armoire de manœuvre, après chaque intervention." at bounding box center [522, 396] width 178 height 6
click at [613, 132] on div "Faites un choix" at bounding box center [609, 129] width 86 height 12
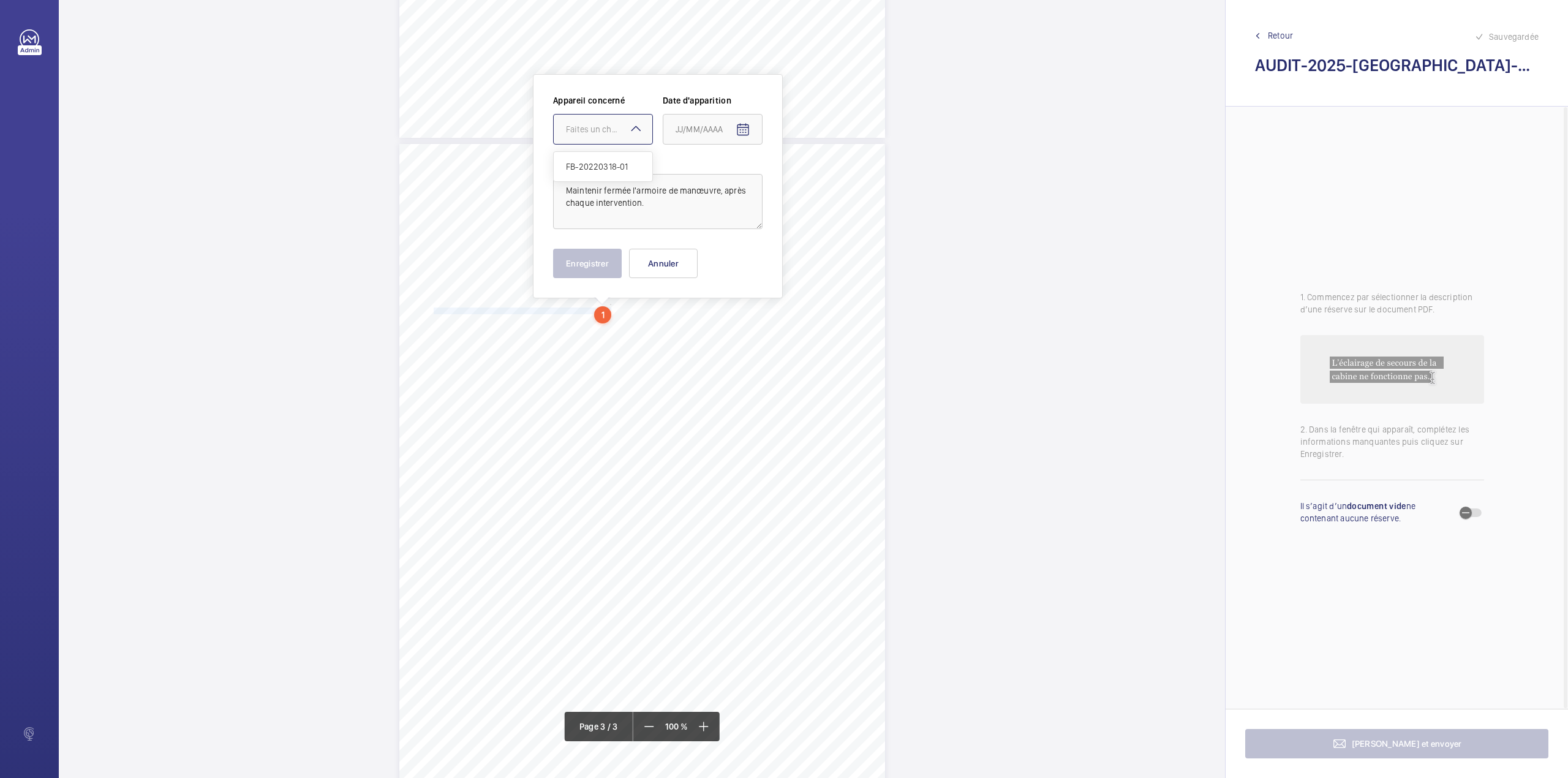
click at [615, 156] on div "FB-20220318-01" at bounding box center [603, 167] width 99 height 29
click at [751, 130] on span "Open calendar" at bounding box center [743, 130] width 29 height 29
click at [805, 180] on span "Previous month" at bounding box center [805, 178] width 25 height 25
click at [827, 231] on span "7" at bounding box center [828, 229] width 22 height 22
type input "07/09/2025"
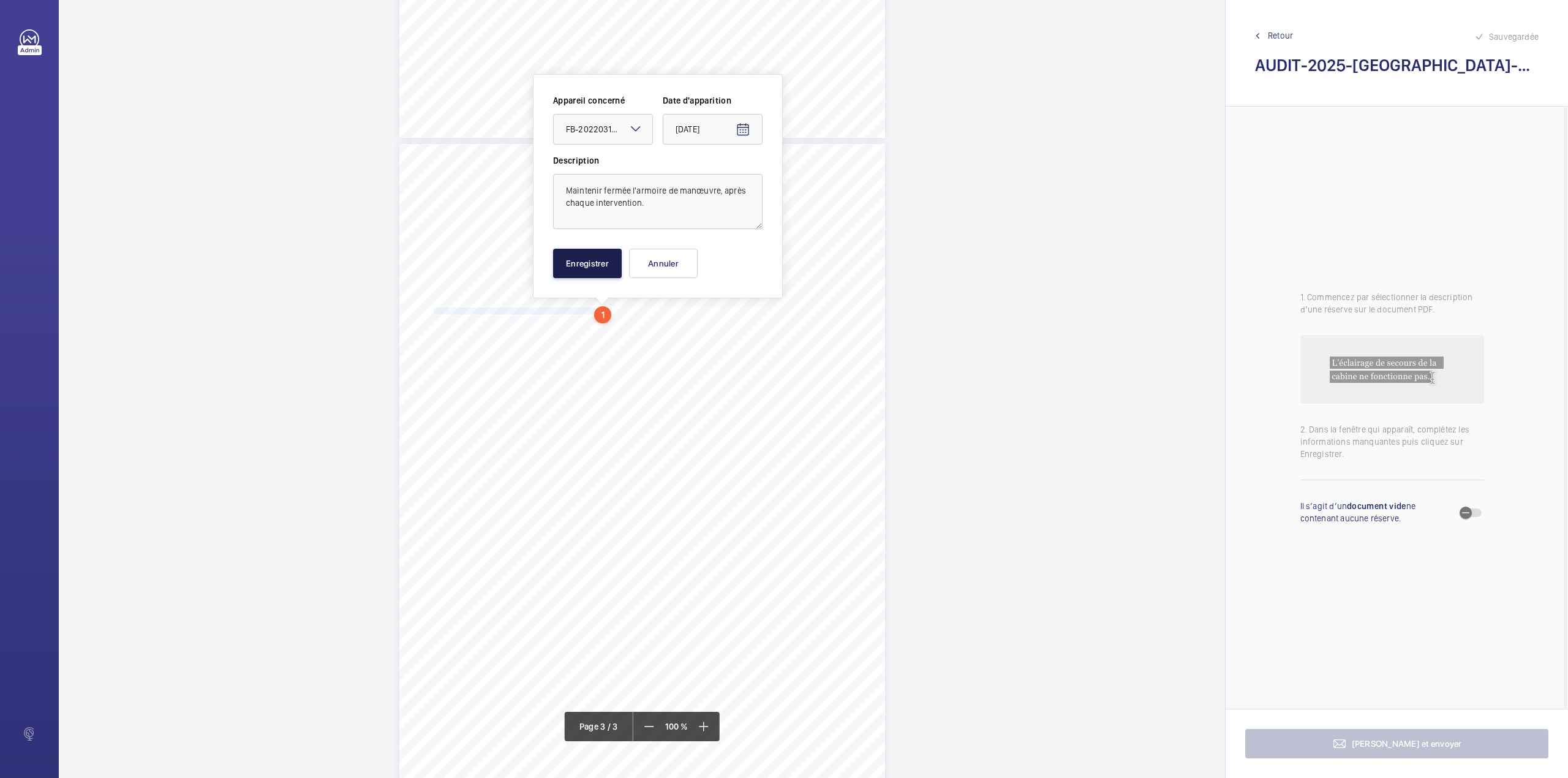
click at [591, 260] on button "Enregistrer" at bounding box center [587, 264] width 69 height 29
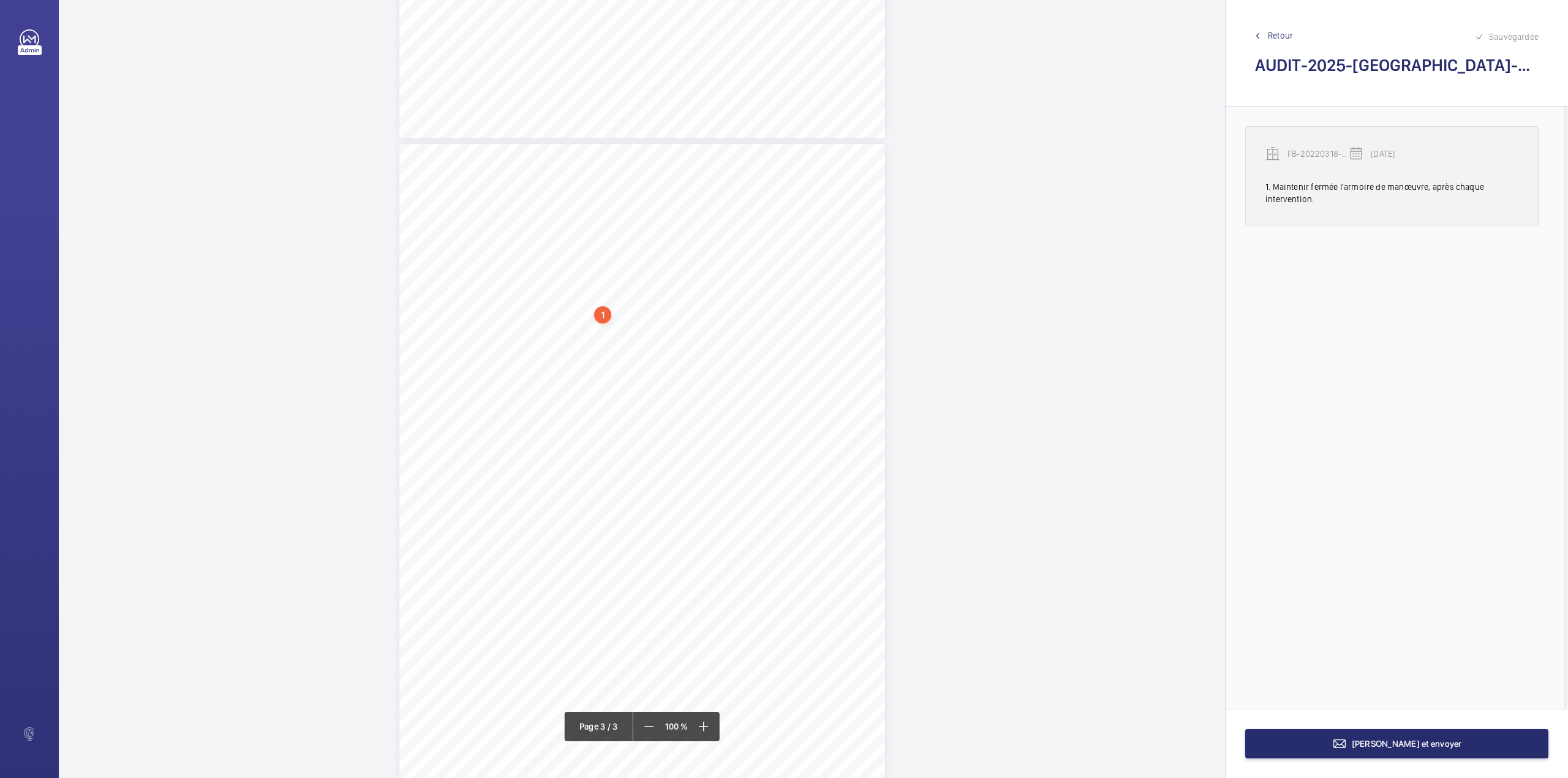
click at [1292, 154] on p "FB-20220318-01" at bounding box center [1318, 154] width 61 height 12
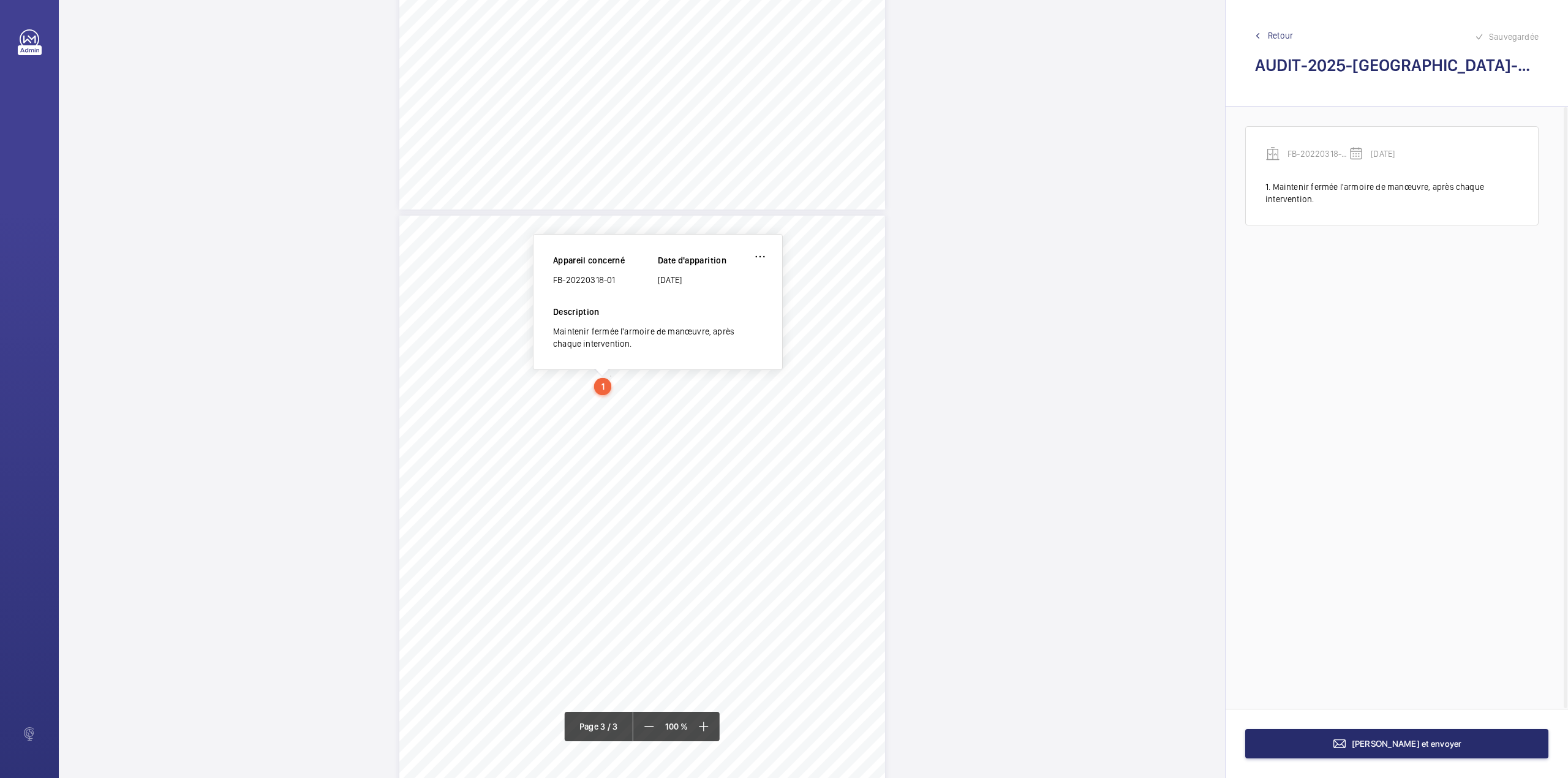
scroll to position [1188, 0]
drag, startPoint x: 554, startPoint y: 283, endPoint x: 635, endPoint y: 284, distance: 81.0
click at [635, 284] on div "FB-20220318-01" at bounding box center [605, 282] width 105 height 12
copy div "FB-20220318-01"
click at [1385, 742] on span "Terminer et envoyer" at bounding box center [1407, 744] width 110 height 10
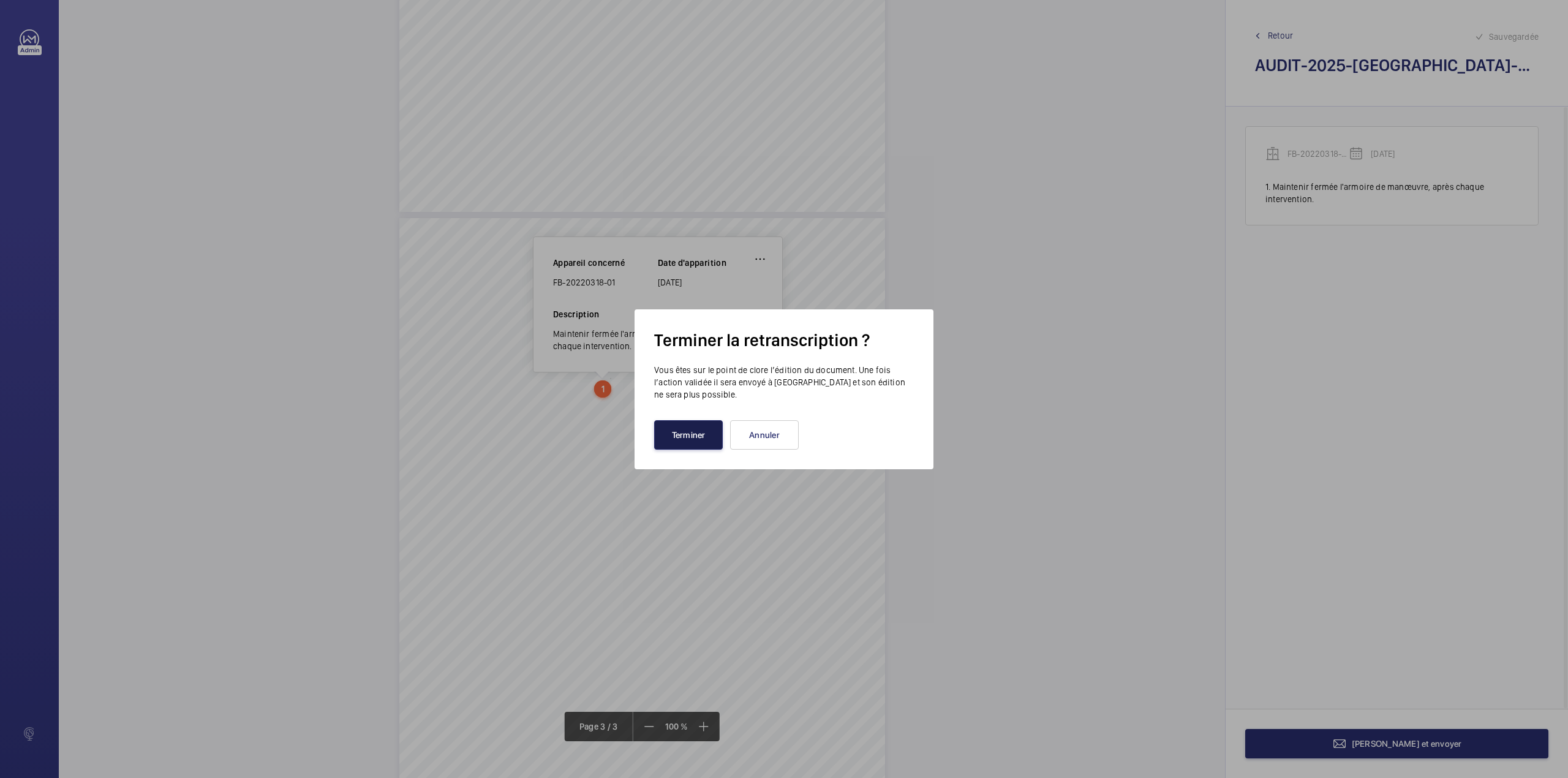
click at [682, 429] on button "Terminer" at bounding box center [689, 435] width 69 height 29
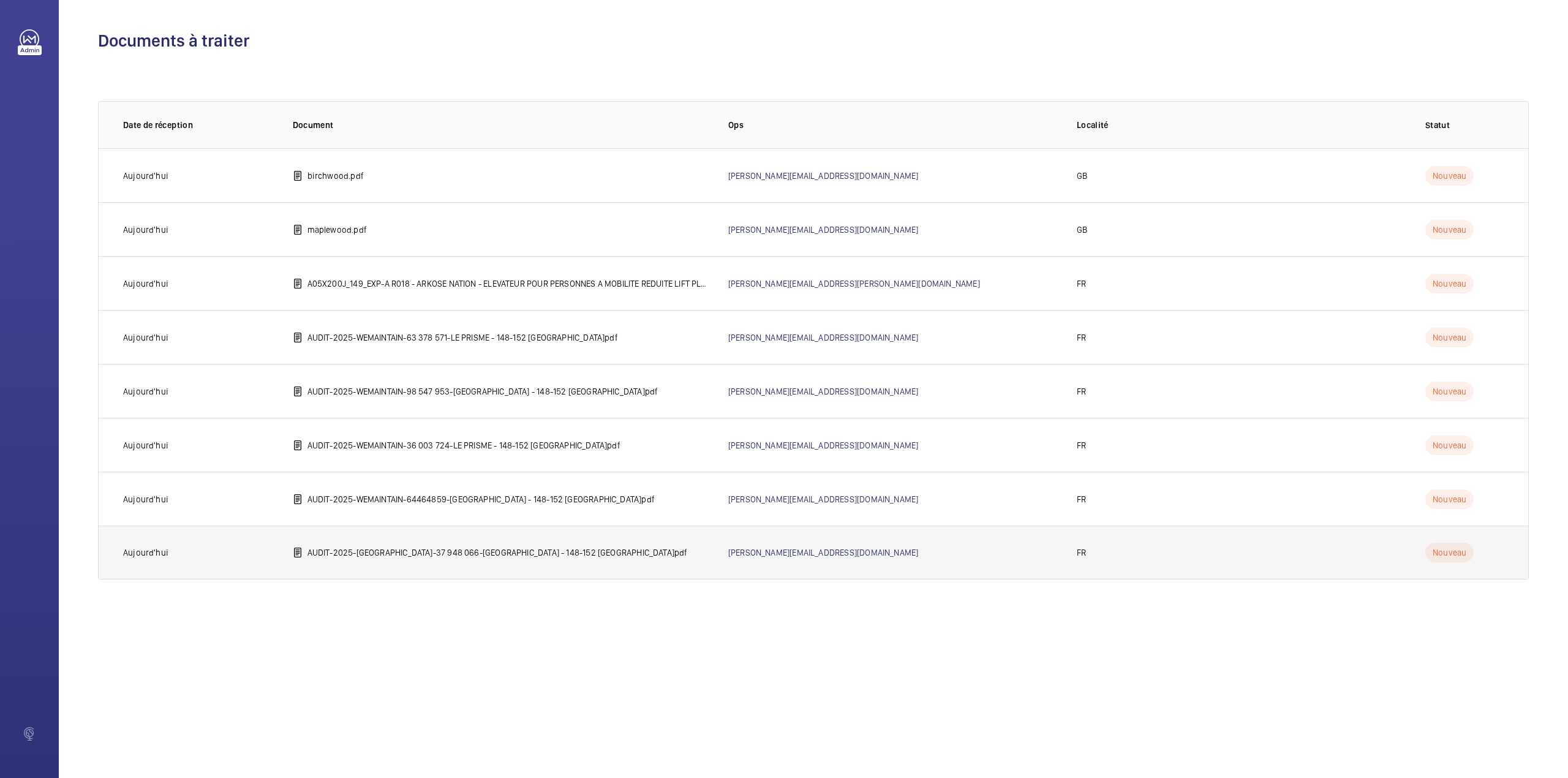
click at [407, 554] on p "AUDIT-2025-WEMAINTAIN-37 948 066-LE PRISME - 148-152 bd de la Reine 92100 BOULO…" at bounding box center [497, 552] width 380 height 12
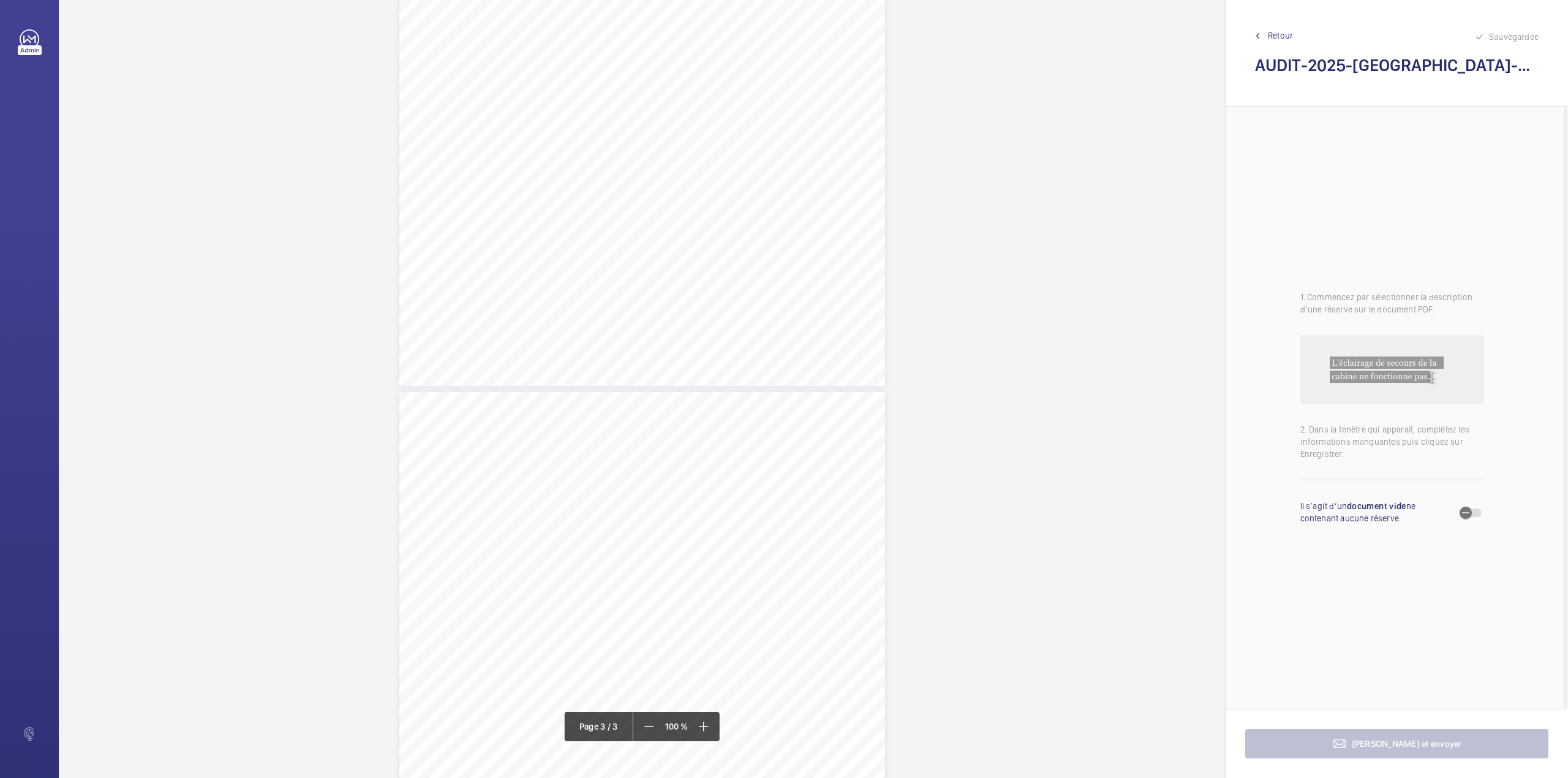
scroll to position [1096, 0]
drag, startPoint x: 432, startPoint y: 476, endPoint x: 609, endPoint y: 476, distance: 177.0
click at [609, 476] on span "Maintenir fermée l'armoire de manœuvre, après chaque intervention." at bounding box center [522, 478] width 178 height 6
click at [603, 118] on div at bounding box center [603, 129] width 99 height 29
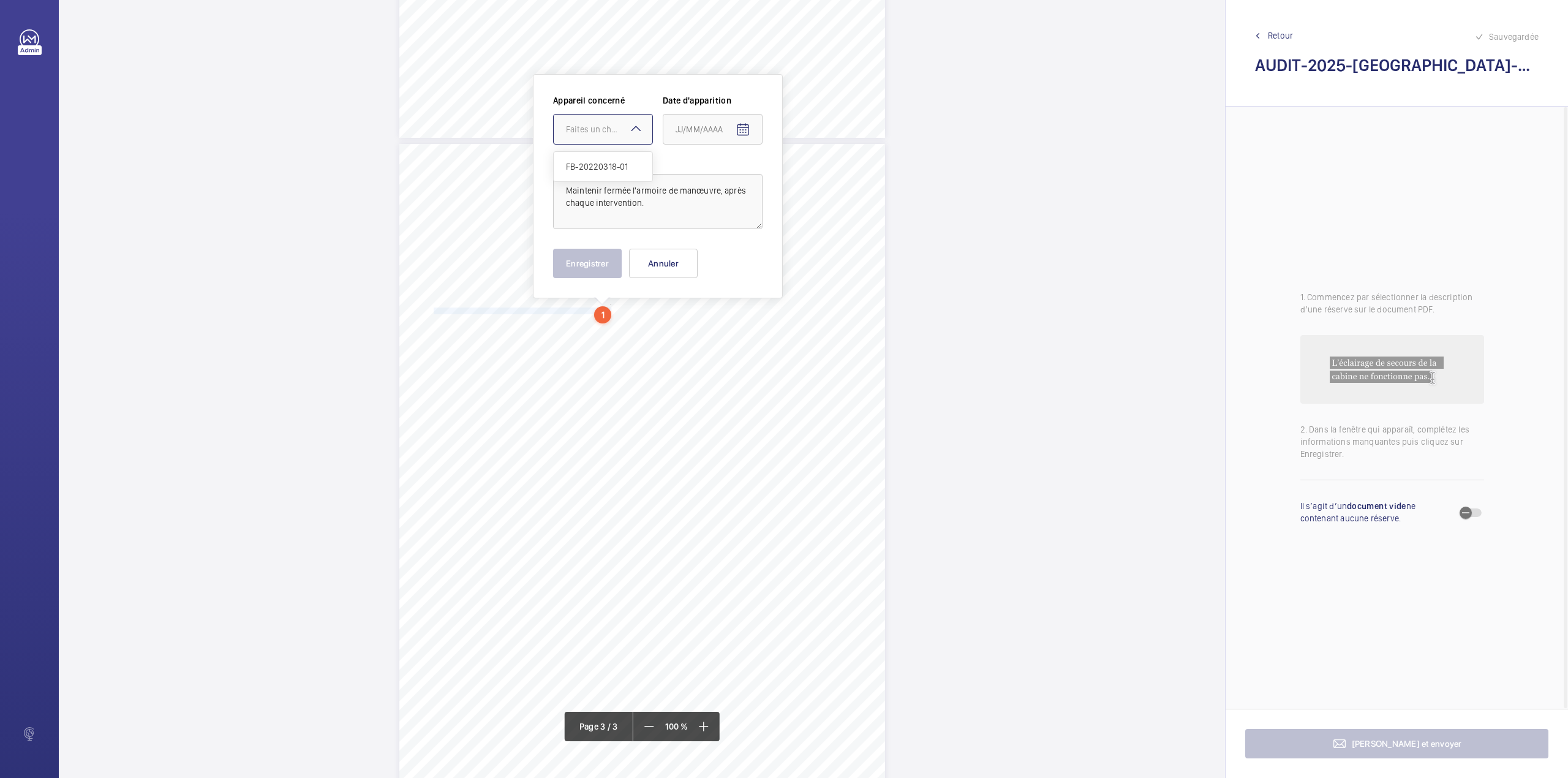
click at [603, 159] on div "FB-20220318-01" at bounding box center [603, 167] width 99 height 29
click at [738, 128] on mat-icon "Open calendar" at bounding box center [743, 130] width 15 height 15
click at [803, 177] on span "Previous month" at bounding box center [805, 178] width 25 height 25
click at [824, 228] on span "7" at bounding box center [828, 229] width 22 height 22
type input "07/09/2025"
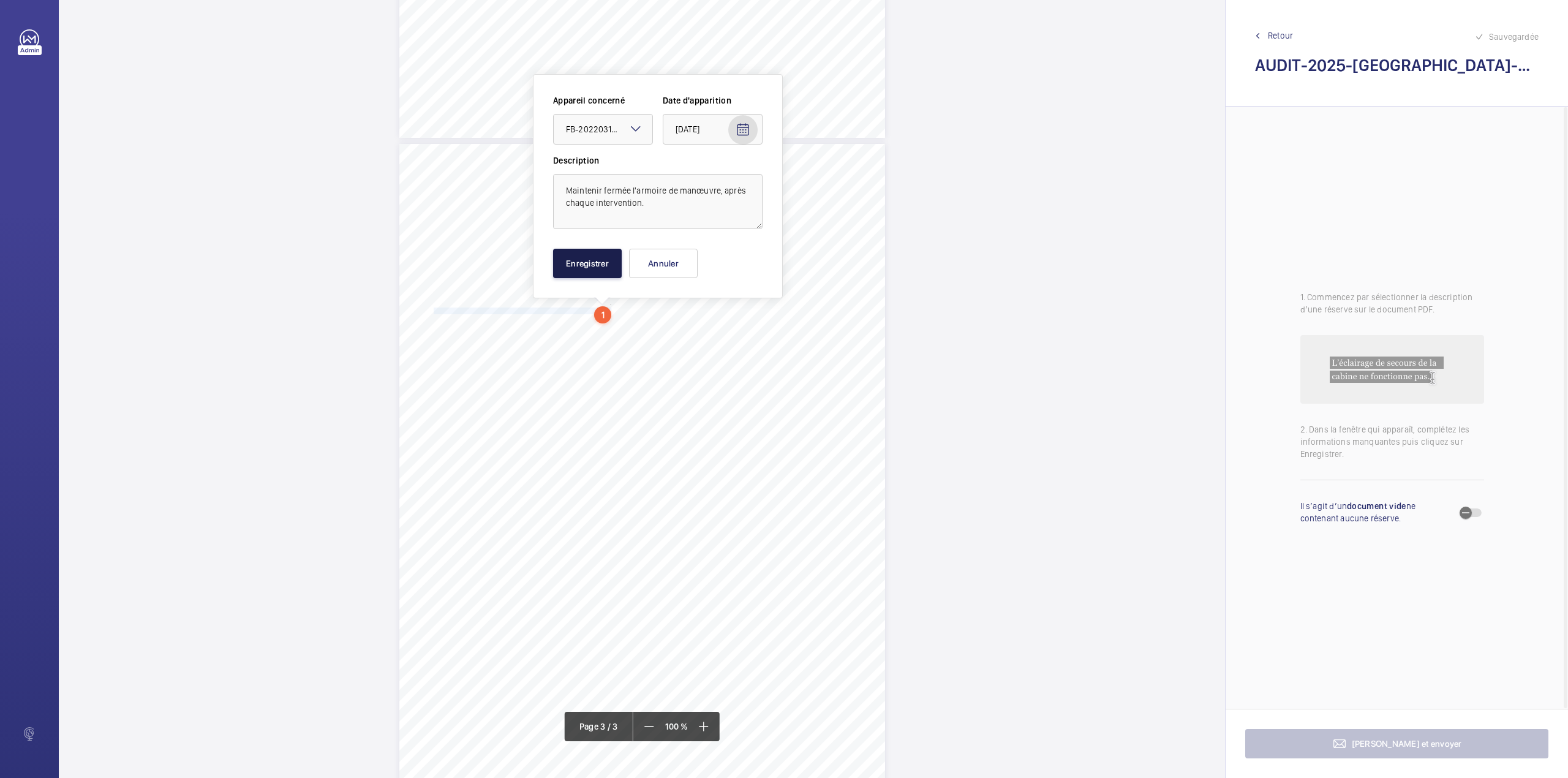
click at [567, 263] on button "Enregistrer" at bounding box center [587, 264] width 69 height 29
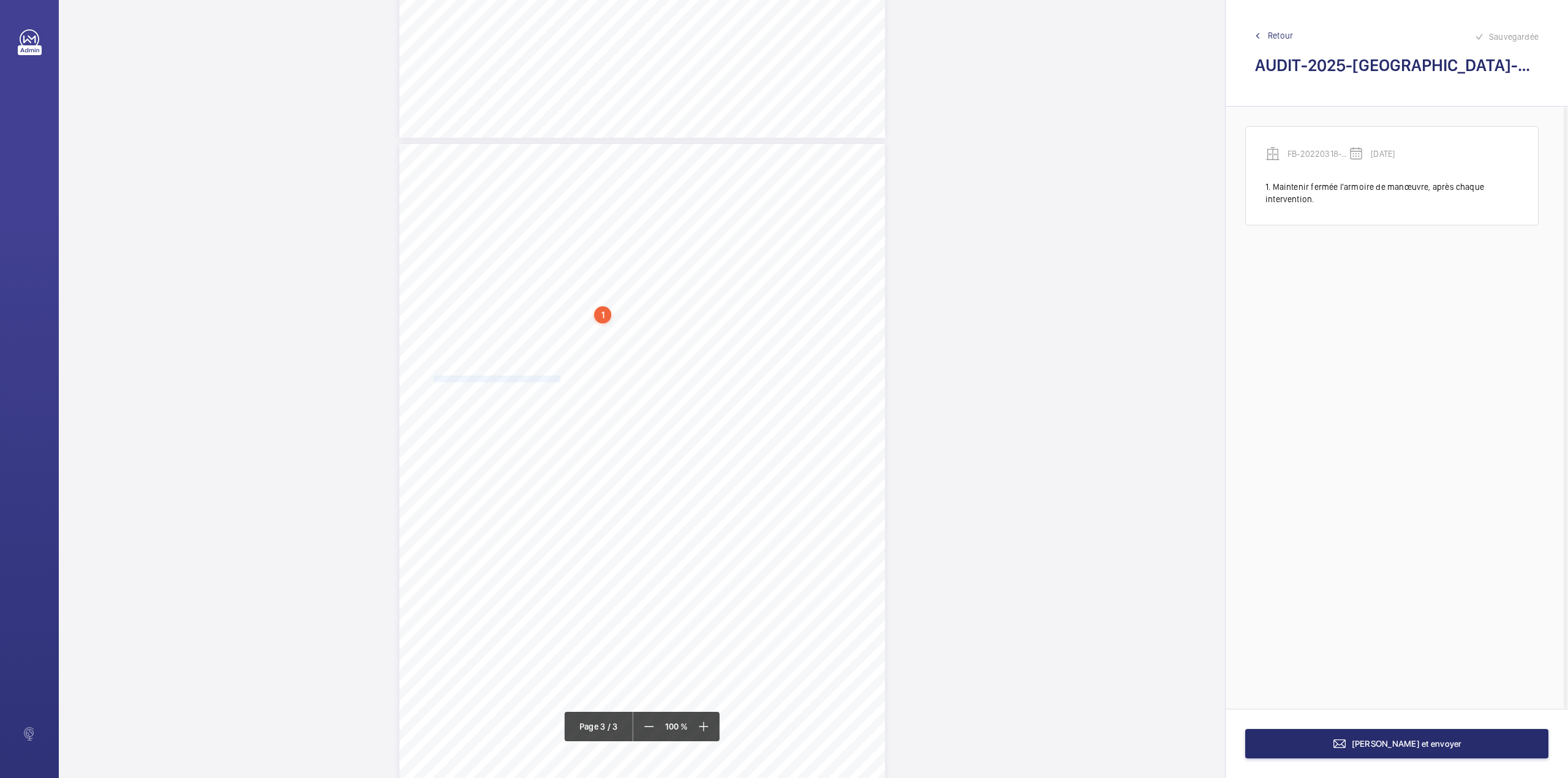
drag, startPoint x: 432, startPoint y: 378, endPoint x: 559, endPoint y: 379, distance: 127.0
click at [559, 379] on span "Supprimer la queue de billard sur la porte cabine" at bounding box center [497, 379] width 127 height 6
drag, startPoint x: 562, startPoint y: 138, endPoint x: 561, endPoint y: 146, distance: 8.1
click at [561, 143] on div at bounding box center [553, 130] width 99 height 29
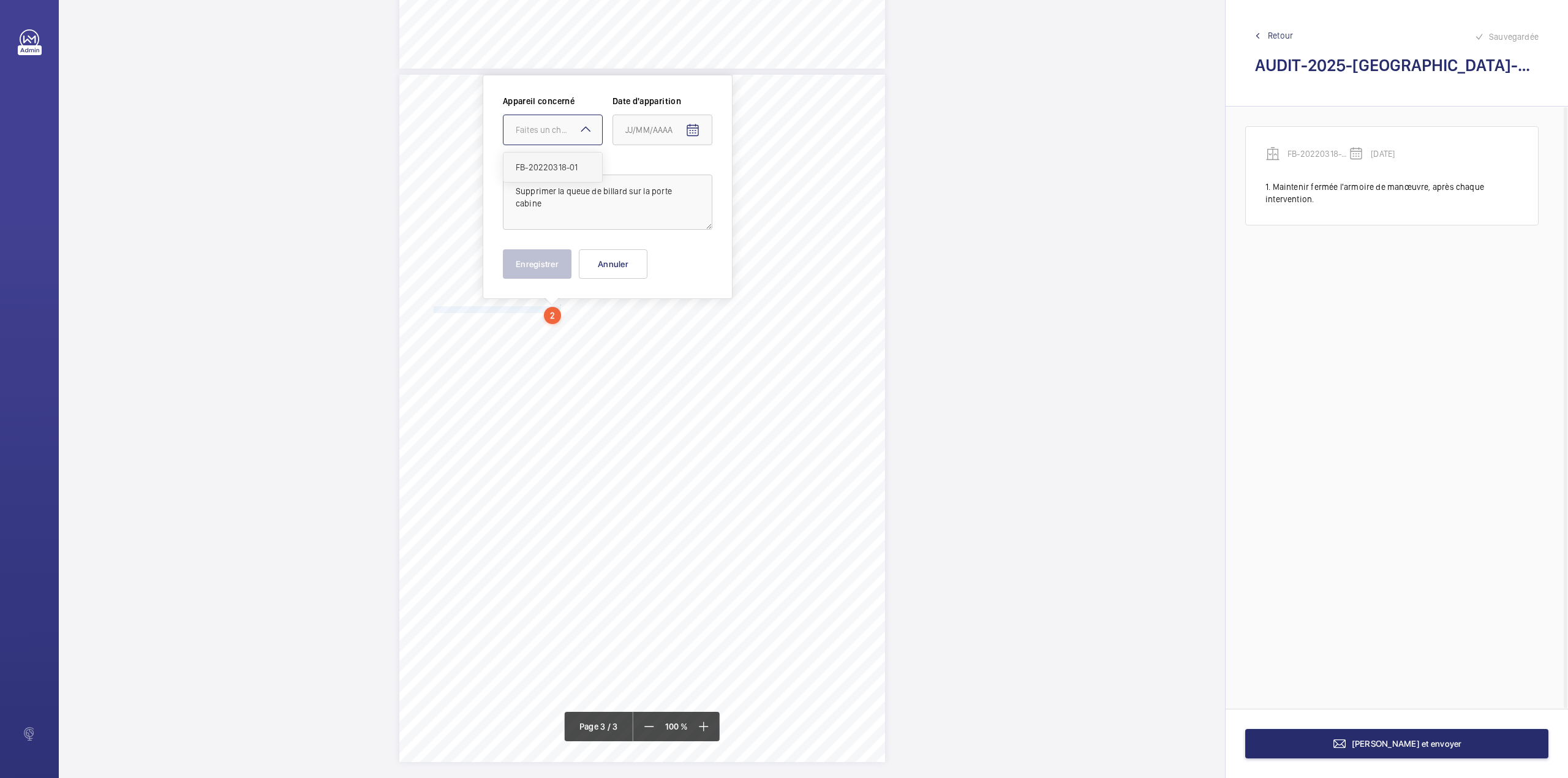
click at [561, 174] on div "FB-20220318-01" at bounding box center [553, 167] width 99 height 29
click at [690, 136] on mat-icon "Open calendar" at bounding box center [693, 131] width 15 height 15
click at [761, 178] on span "Previous month" at bounding box center [755, 179] width 25 height 25
click at [776, 231] on span "7" at bounding box center [778, 230] width 22 height 22
type input "07/09/2025"
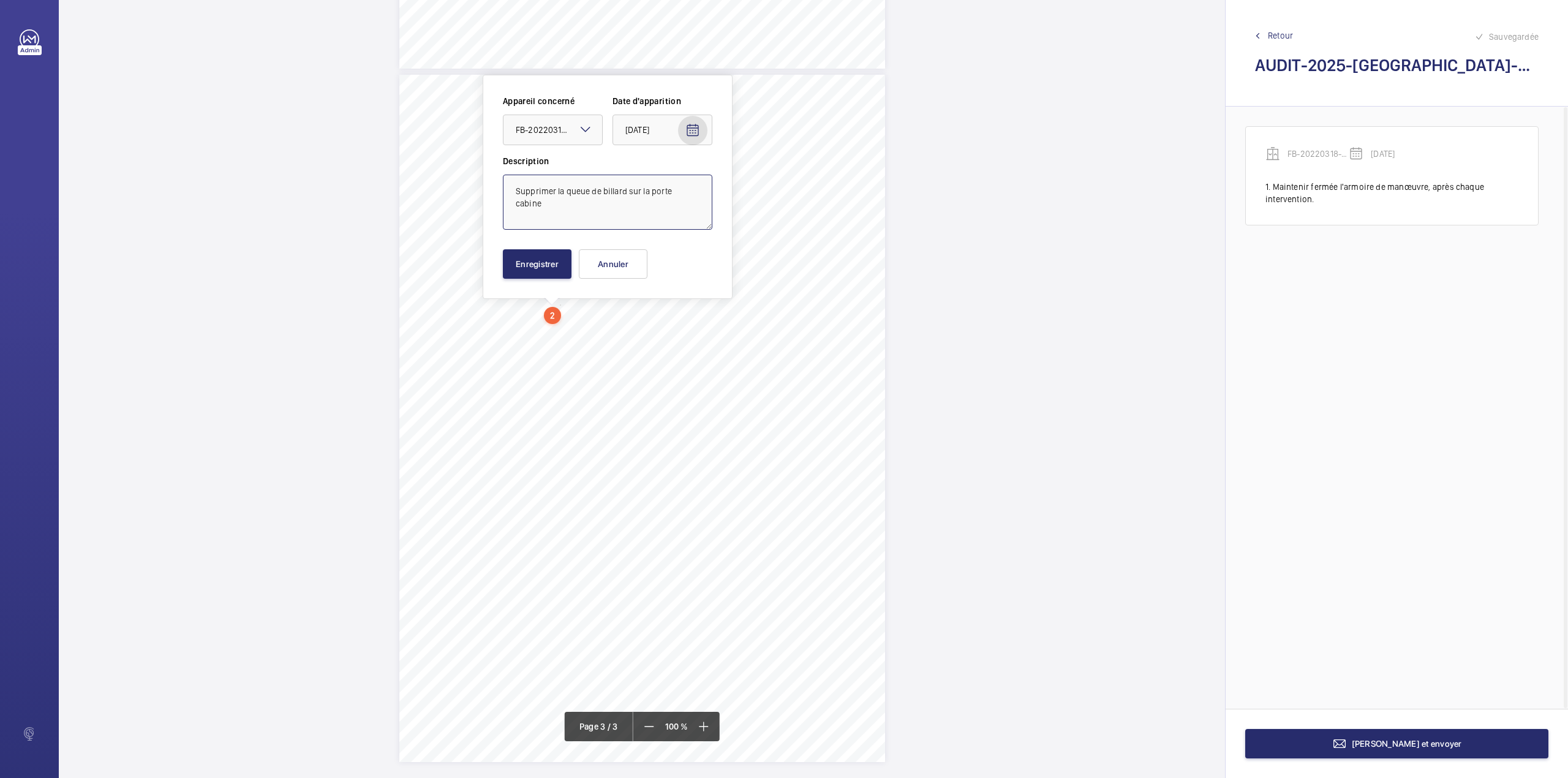
click at [697, 197] on textarea "Supprimer la queue de billard sur la porte cabine" at bounding box center [608, 202] width 210 height 55
type textarea "Supprimer la queue de billard sur la porte cabine."
click at [560, 258] on button "Enregistrer" at bounding box center [537, 264] width 69 height 29
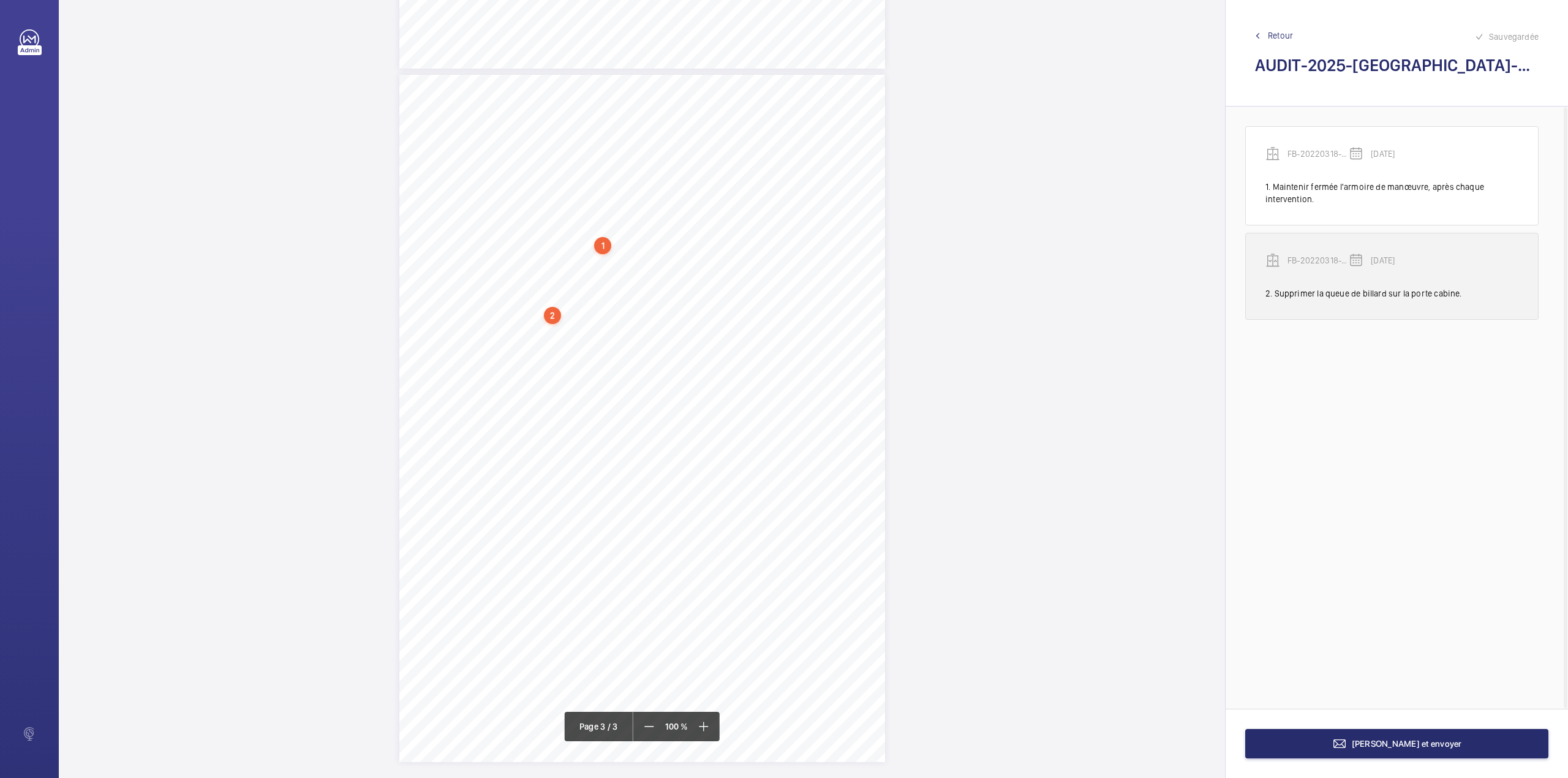
click at [1312, 254] on div "FB-20220318-01" at bounding box center [1307, 261] width 83 height 15
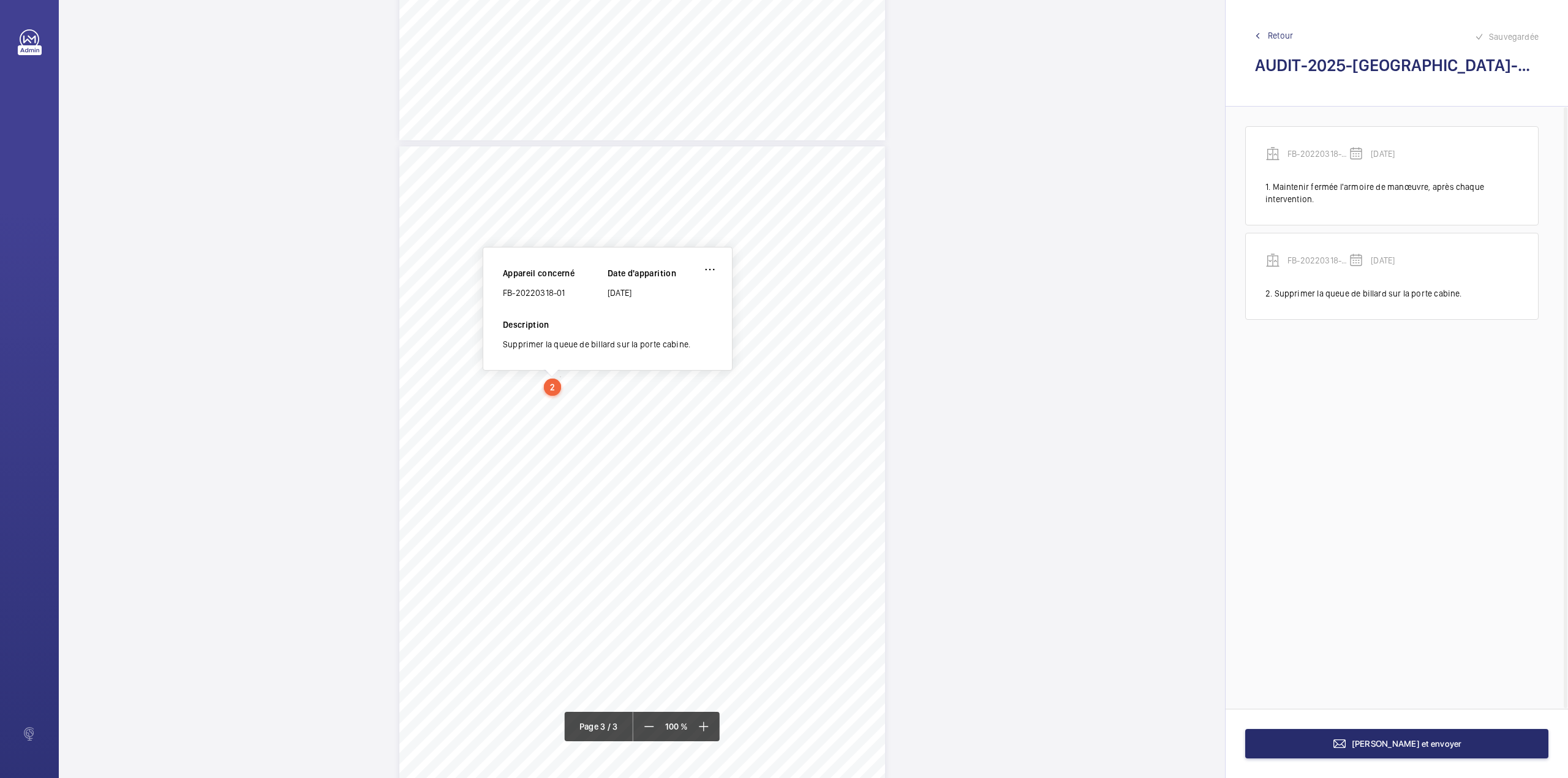
scroll to position [1257, 0]
drag, startPoint x: 503, startPoint y: 294, endPoint x: 567, endPoint y: 301, distance: 64.4
click at [567, 301] on div "Appareil concerné FB-20220318-01 Date d'apparition 07/09/2025" at bounding box center [608, 296] width 210 height 51
copy div "FB-20220318-01"
click at [1417, 738] on button "Terminer et envoyer" at bounding box center [1397, 744] width 303 height 29
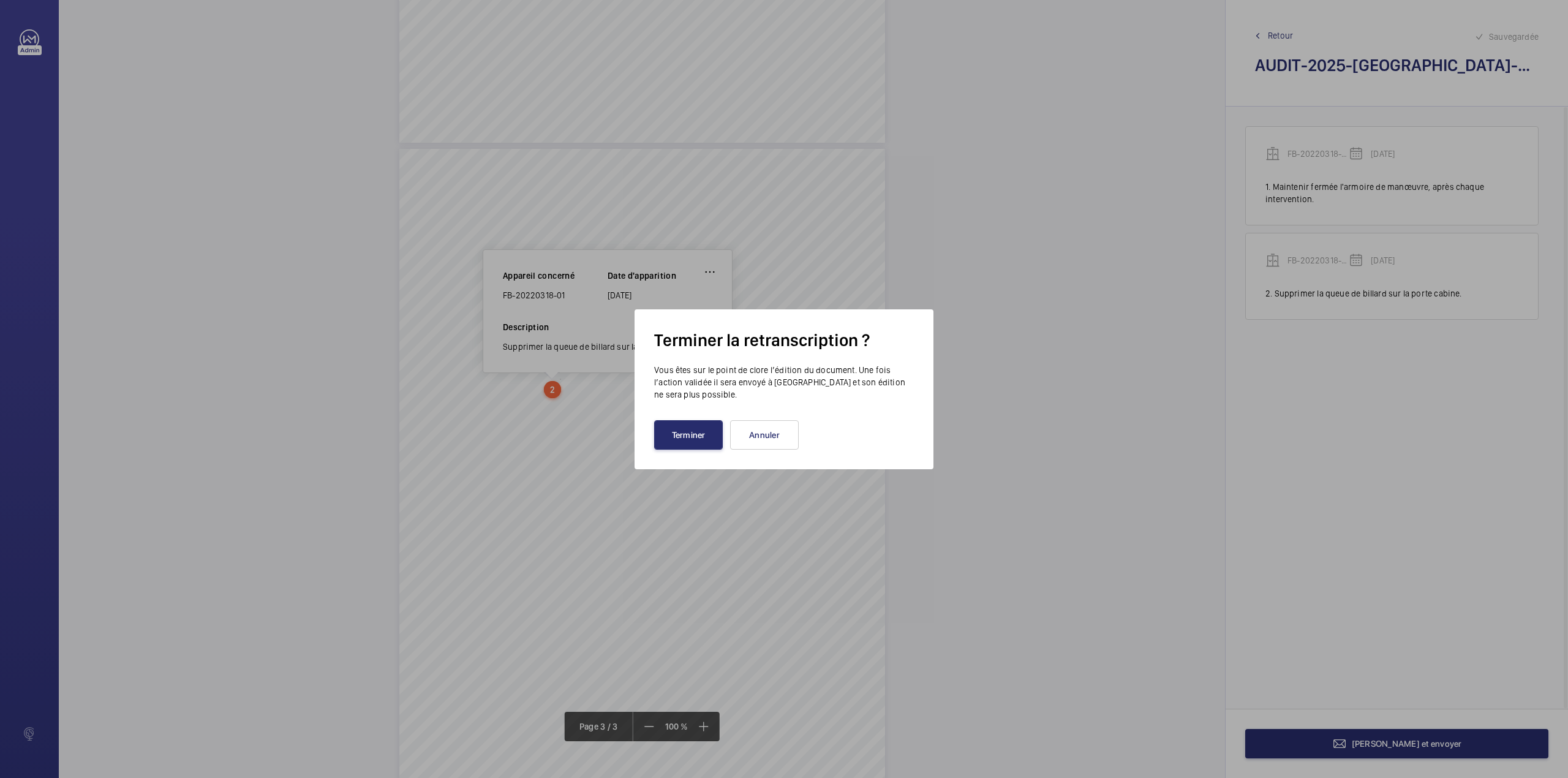
drag, startPoint x: 689, startPoint y: 438, endPoint x: 576, endPoint y: 379, distance: 127.5
click at [687, 437] on button "Terminer" at bounding box center [689, 435] width 69 height 29
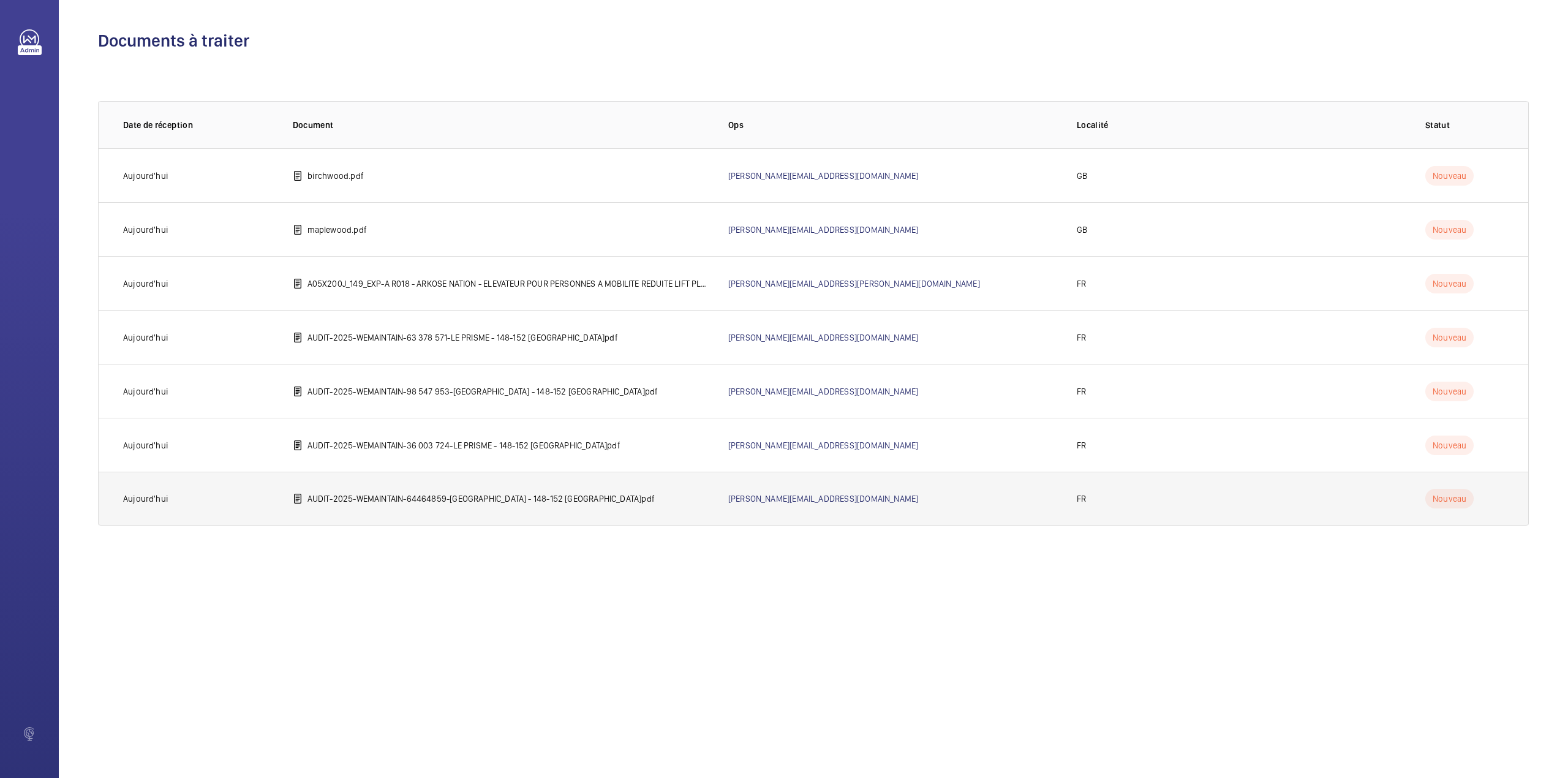
click at [348, 508] on td "AUDIT-2025-WEMAINTAIN-64464859-LE PRISME - 148-152 bd de la Reine 92100 BOULOGN…" at bounding box center [491, 498] width 435 height 54
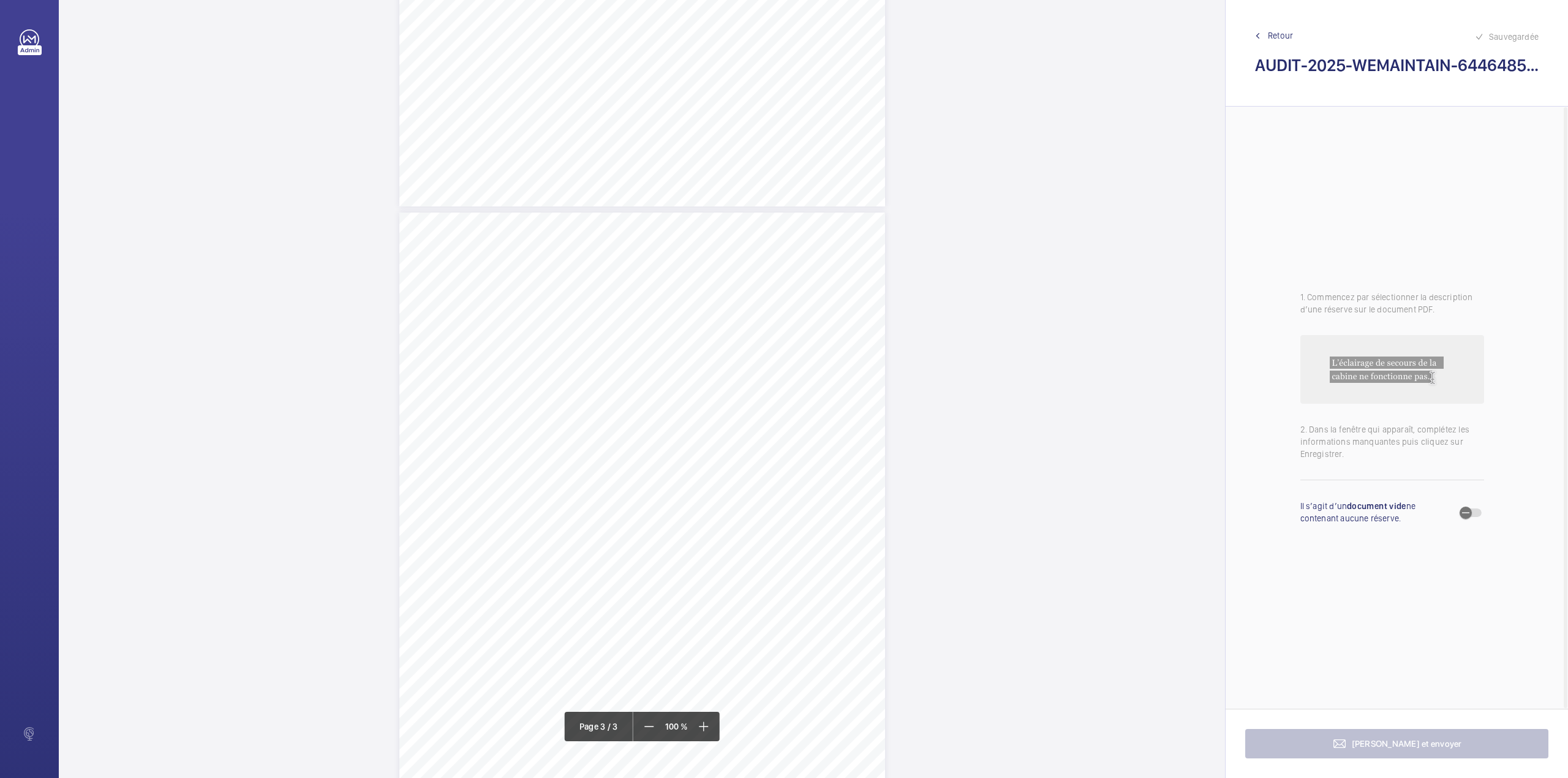
scroll to position [1341, 0]
drag, startPoint x: 432, startPoint y: 350, endPoint x: 508, endPoint y: 351, distance: 76.0
click at [508, 351] on span "Vider les recuperateur d'huile" at bounding box center [472, 351] width 76 height 6
click at [579, 238] on textarea "Vider les recuperateur d'huile" at bounding box center [557, 243] width 210 height 55
click at [486, 162] on div at bounding box center [502, 171] width 99 height 29
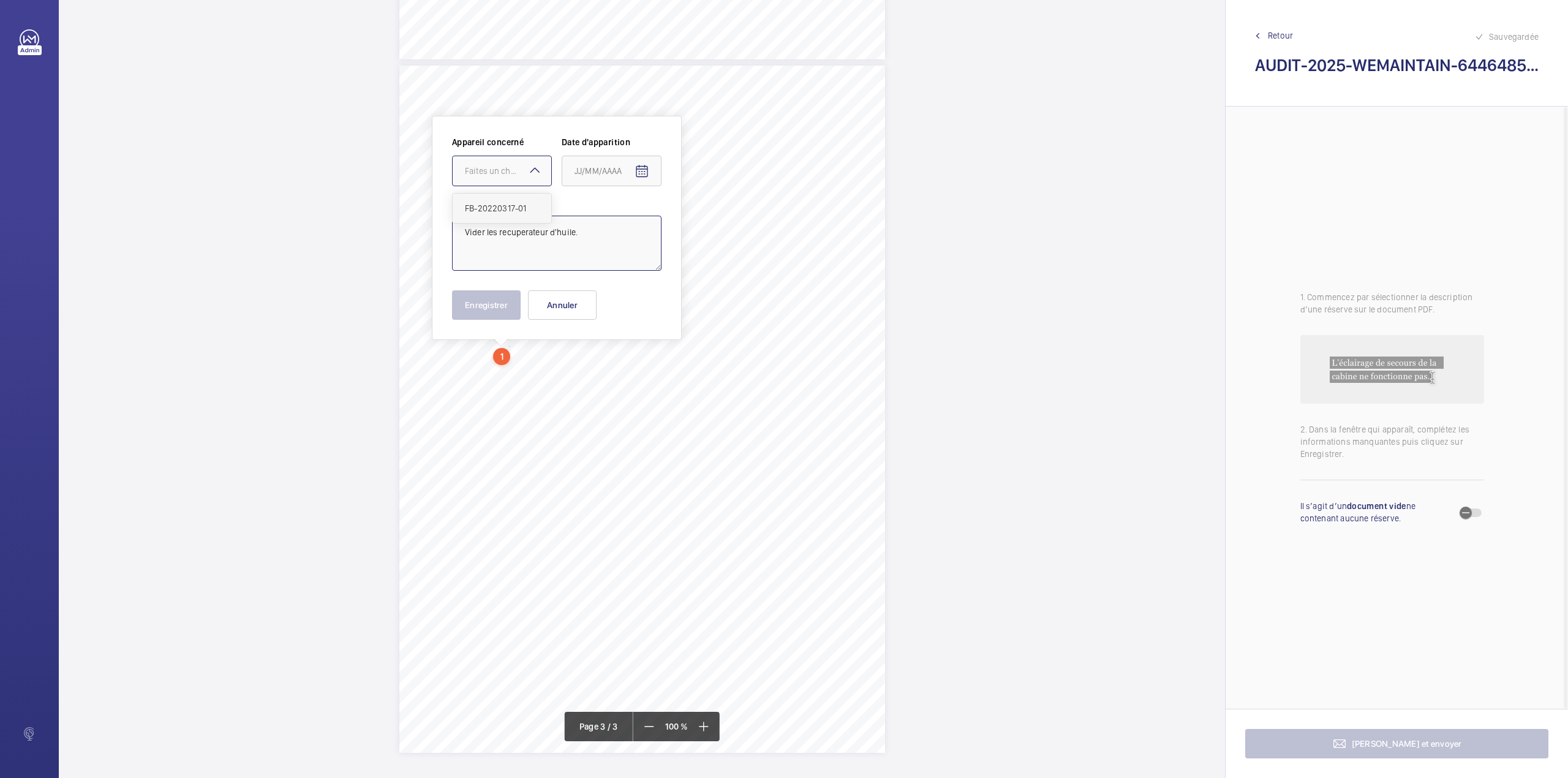
click at [495, 196] on div "FB-20220317-01" at bounding box center [502, 208] width 99 height 29
type textarea "Vider les recuperateur d'huile."
click at [633, 163] on span "Open calendar" at bounding box center [642, 172] width 29 height 29
click at [698, 218] on span "Previous month" at bounding box center [704, 220] width 25 height 25
click at [721, 270] on span "7" at bounding box center [727, 271] width 22 height 22
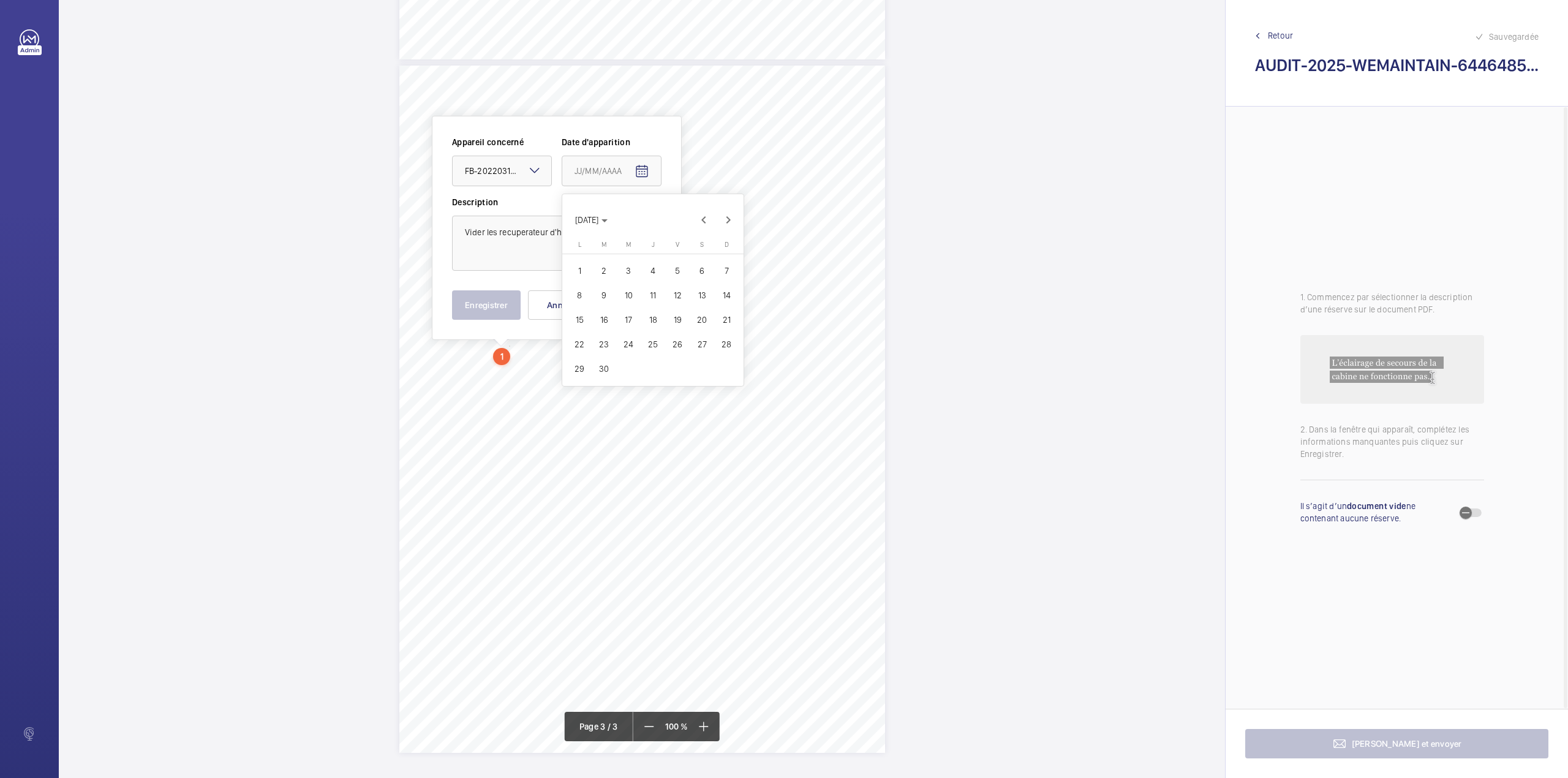
type input "07/09/2025"
click at [480, 307] on button "Enregistrer" at bounding box center [486, 305] width 69 height 29
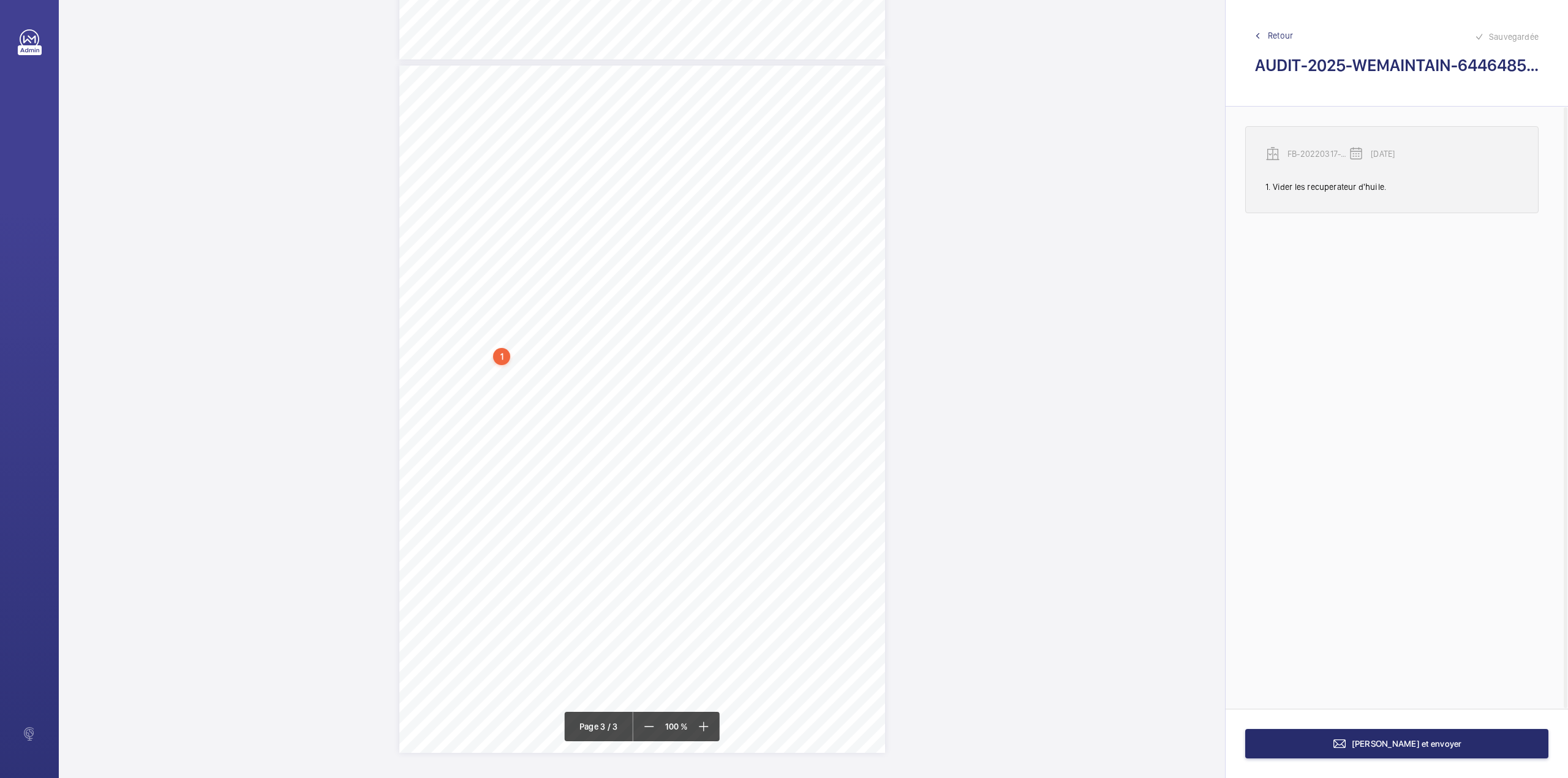
click at [1302, 153] on p "FB-20220317-01" at bounding box center [1318, 154] width 61 height 12
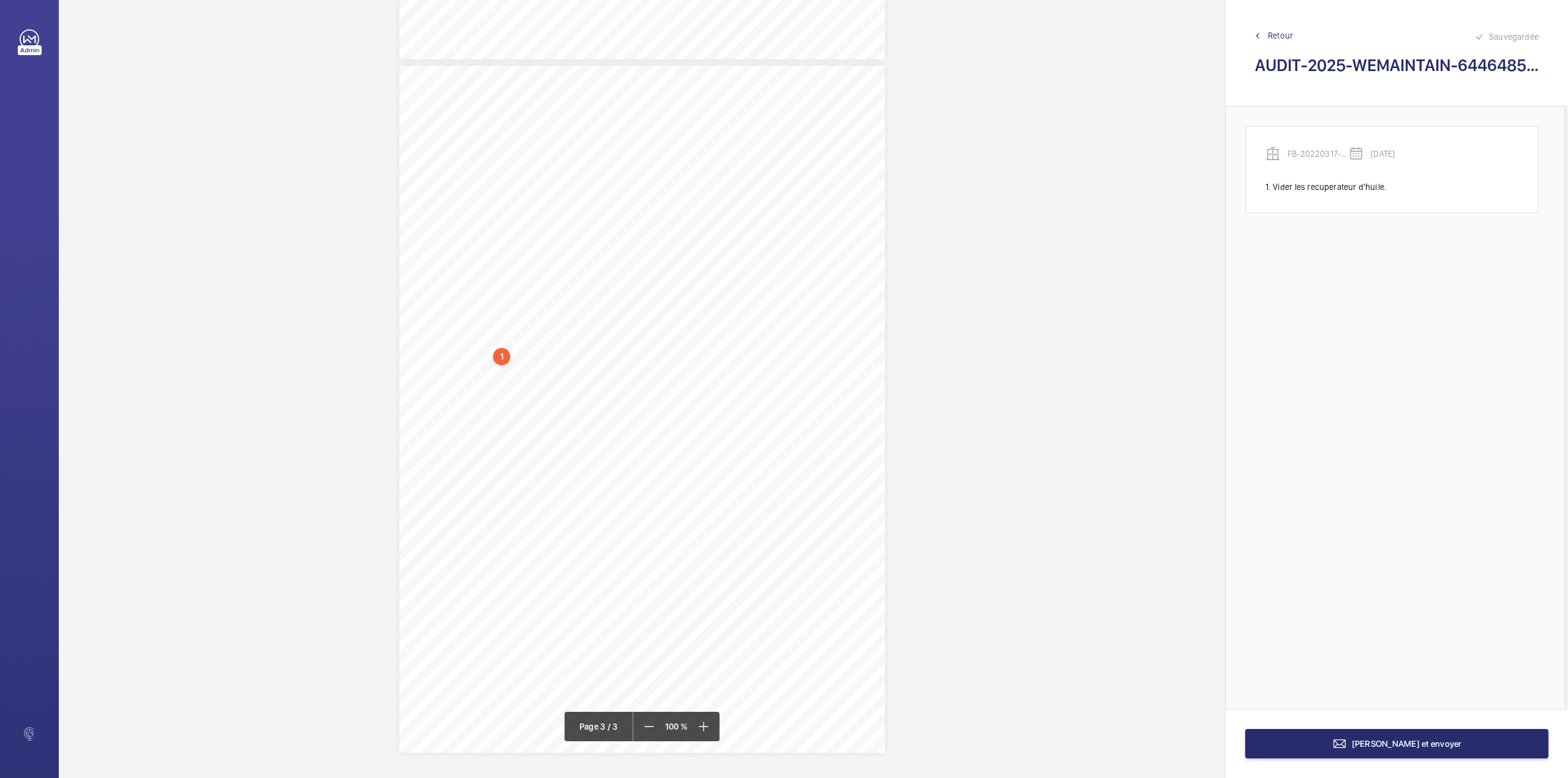
scroll to position [1308, 0]
drag, startPoint x: 452, startPoint y: 294, endPoint x: 517, endPoint y: 296, distance: 65.0
click at [517, 296] on div "FB-20220317-01" at bounding box center [504, 294] width 105 height 12
copy div "FB-20220317-01"
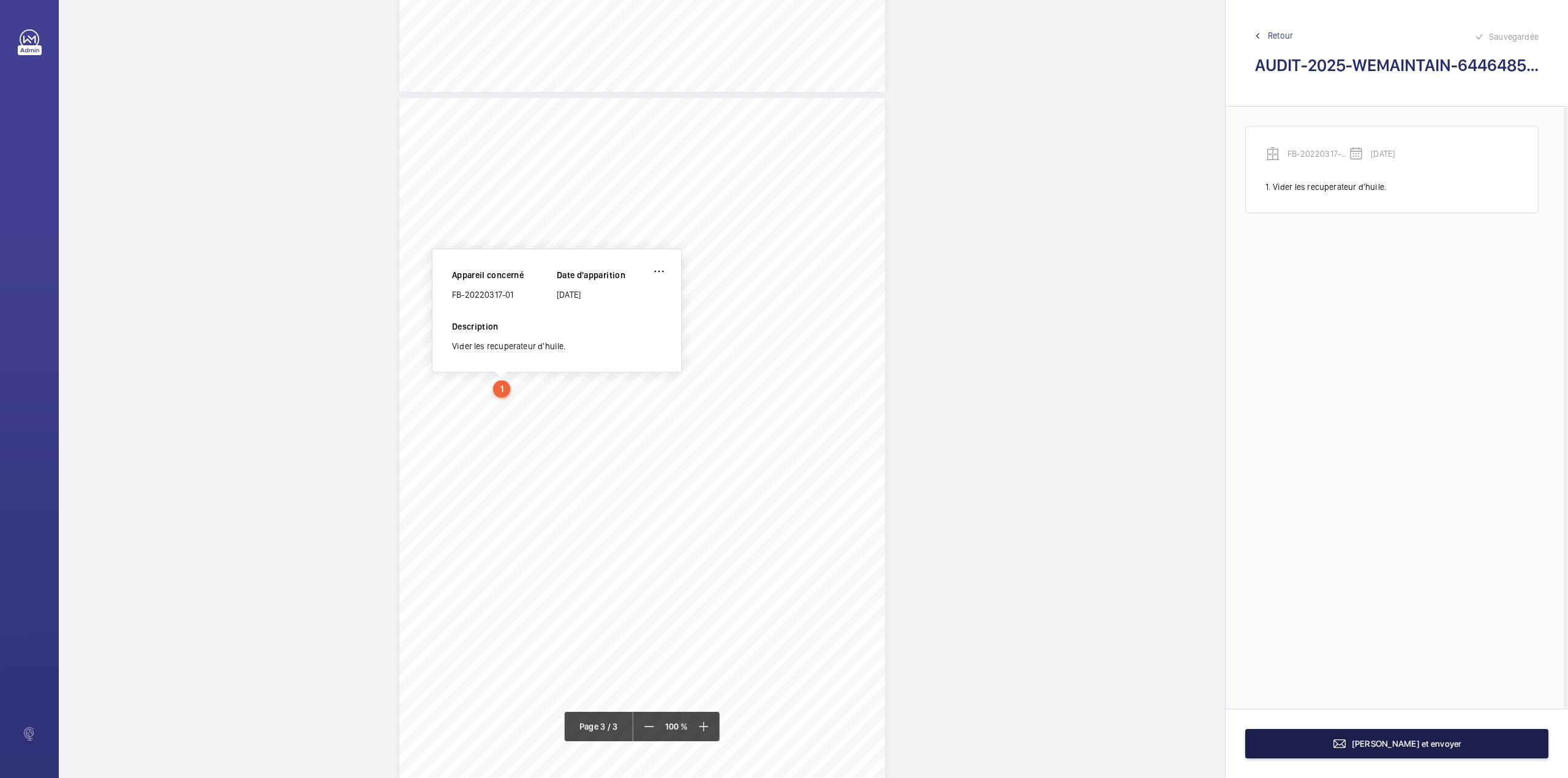
click at [1424, 739] on span "Terminer et envoyer" at bounding box center [1407, 744] width 110 height 10
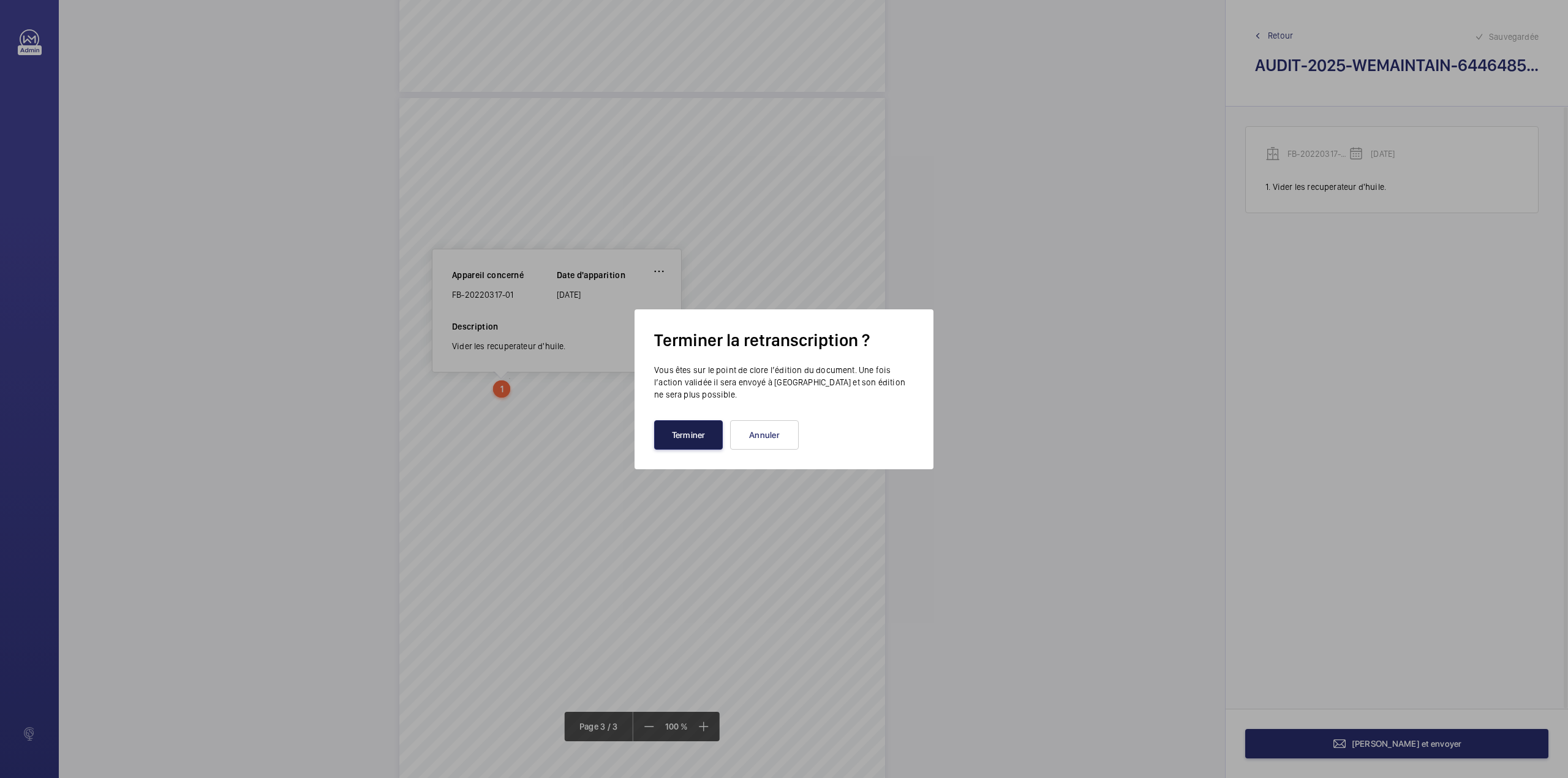
click at [675, 440] on button "Terminer" at bounding box center [689, 435] width 69 height 29
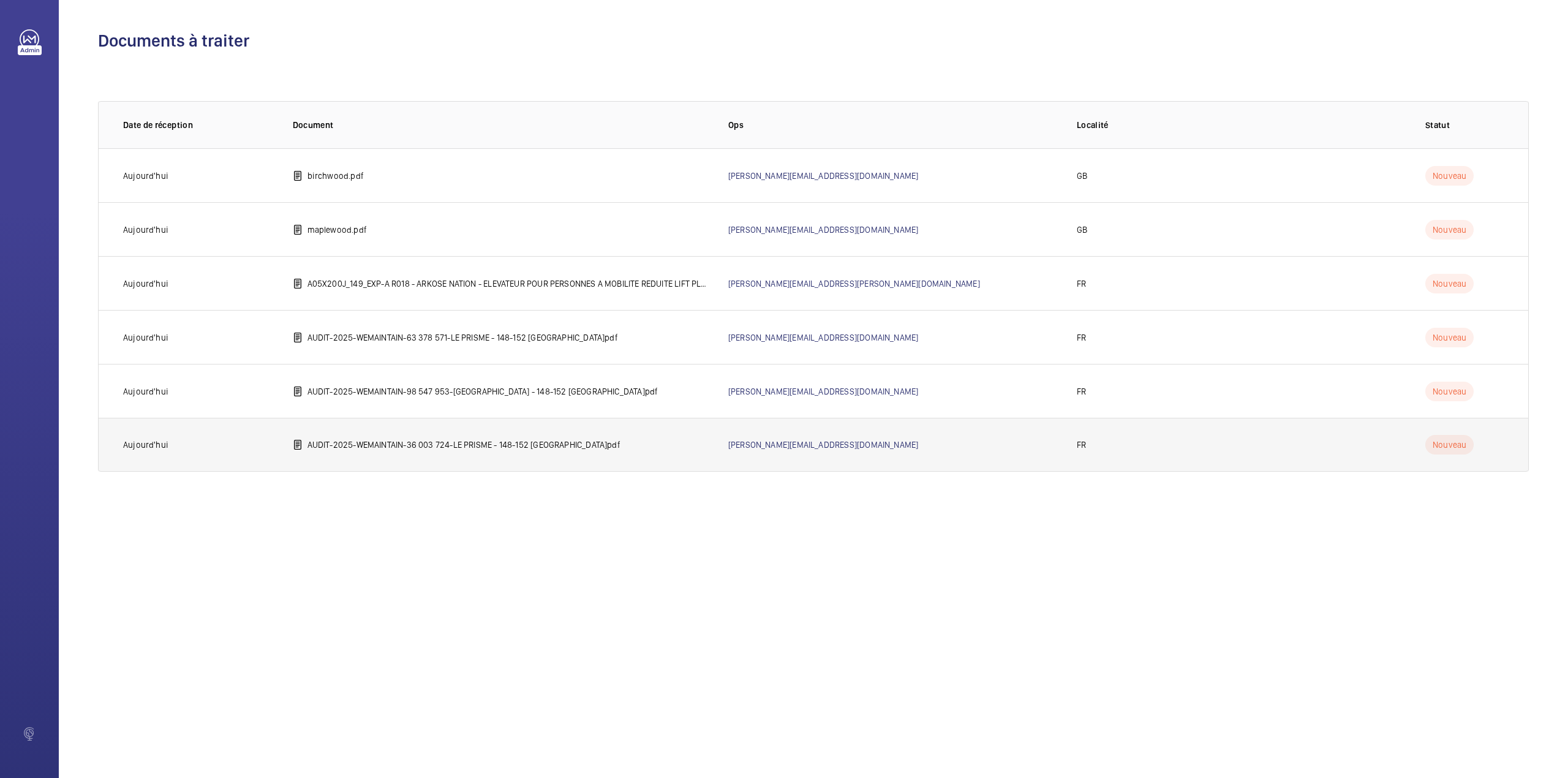
click at [349, 443] on p "AUDIT-2025-WEMAINTAIN-36 003 724-LE PRISME - 148-152 bd de la Reine 92100 BOULO…" at bounding box center [464, 444] width 313 height 12
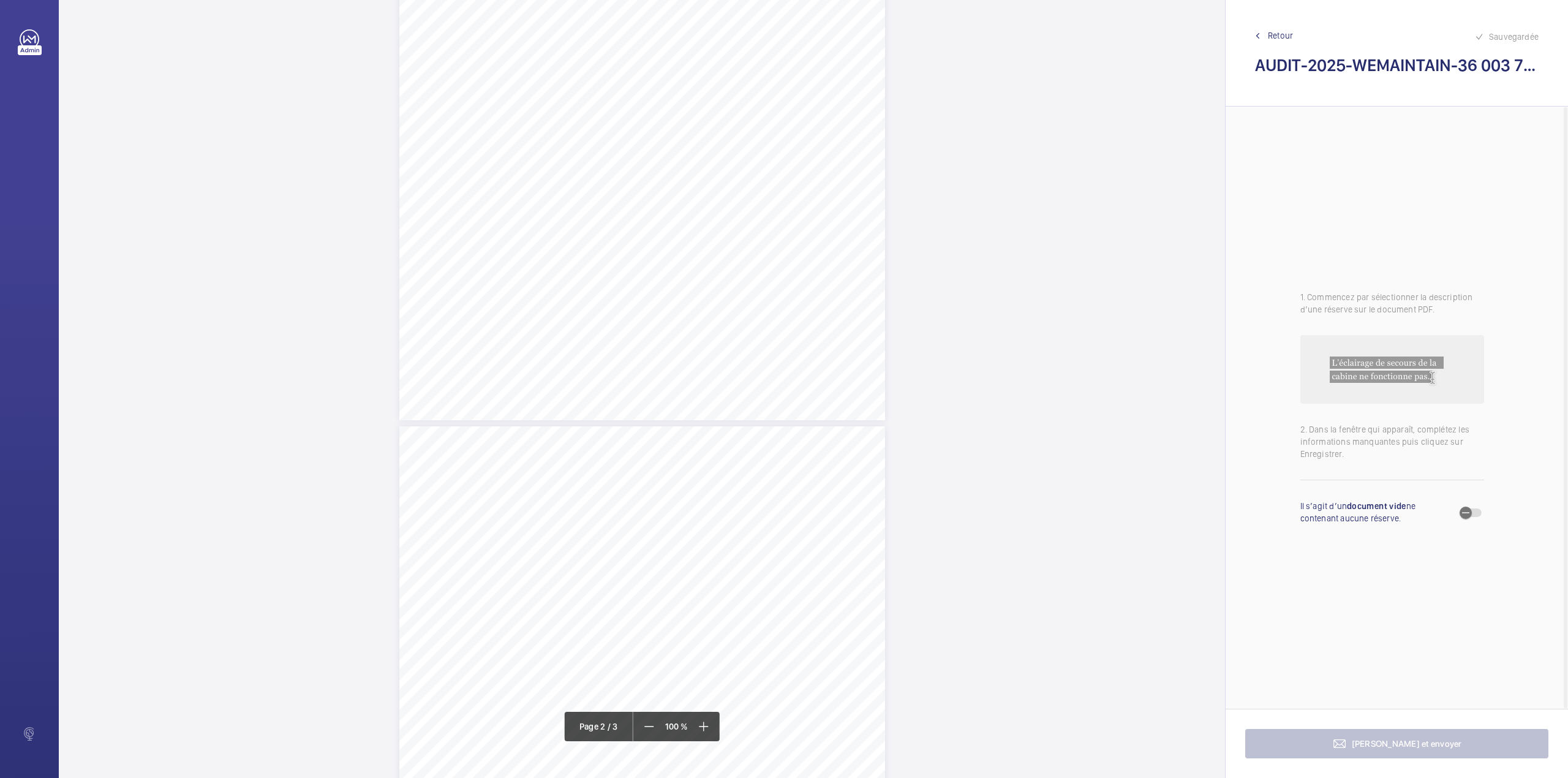
scroll to position [1341, 0]
drag, startPoint x: 432, startPoint y: 229, endPoint x: 609, endPoint y: 232, distance: 177.0
click at [609, 232] on span "Maintenir fermée l'armoire de manœuvre, après chaque intervention." at bounding box center [522, 233] width 178 height 6
click at [608, 135] on div at bounding box center [603, 129] width 99 height 29
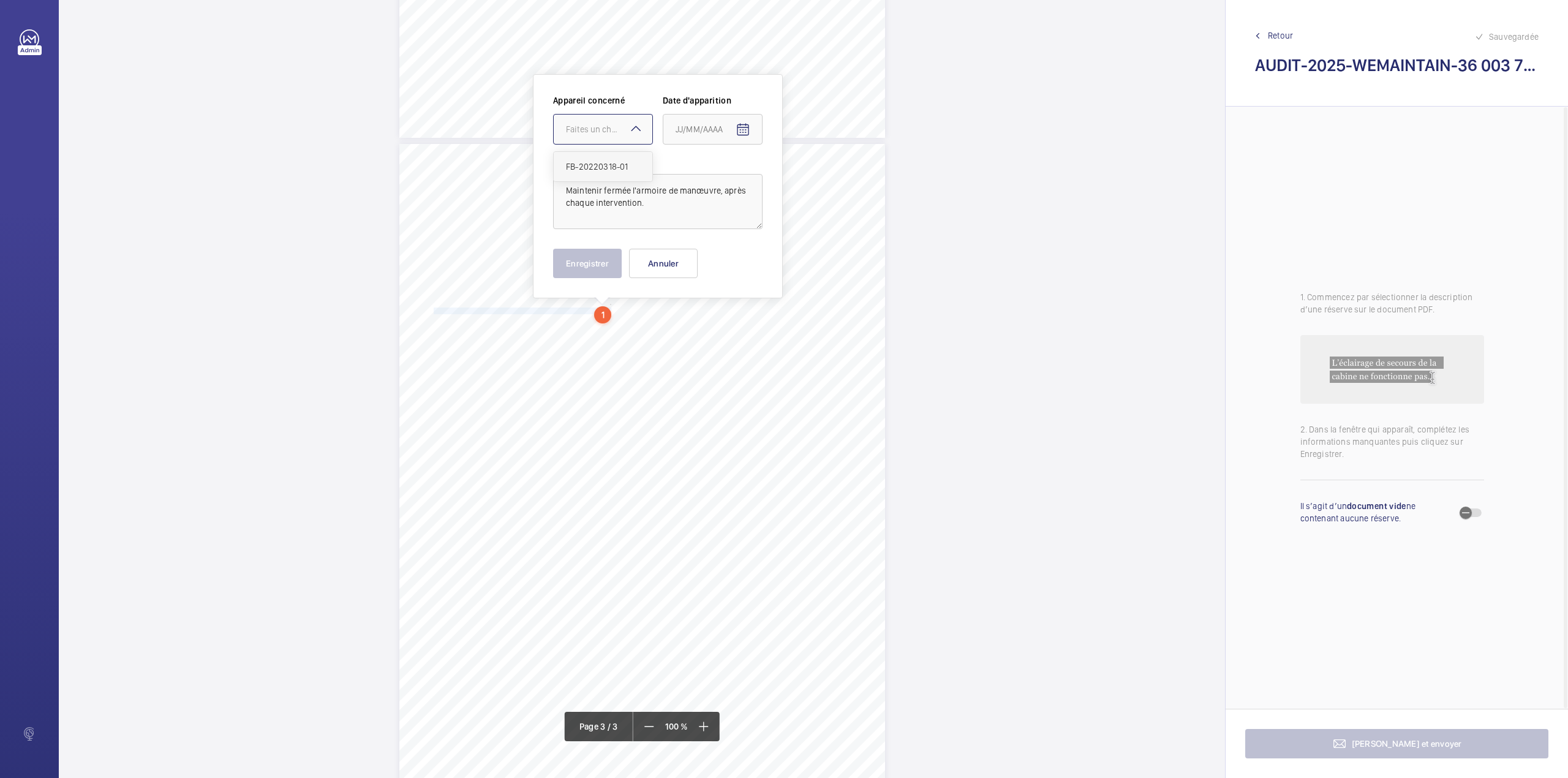
click at [608, 162] on span "FB-20220318-01" at bounding box center [603, 167] width 74 height 12
click at [744, 126] on mat-icon "Open calendar" at bounding box center [743, 130] width 15 height 15
click at [805, 177] on span "Previous month" at bounding box center [805, 178] width 25 height 25
click at [826, 227] on span "7" at bounding box center [828, 229] width 22 height 22
type input "07/09/2025"
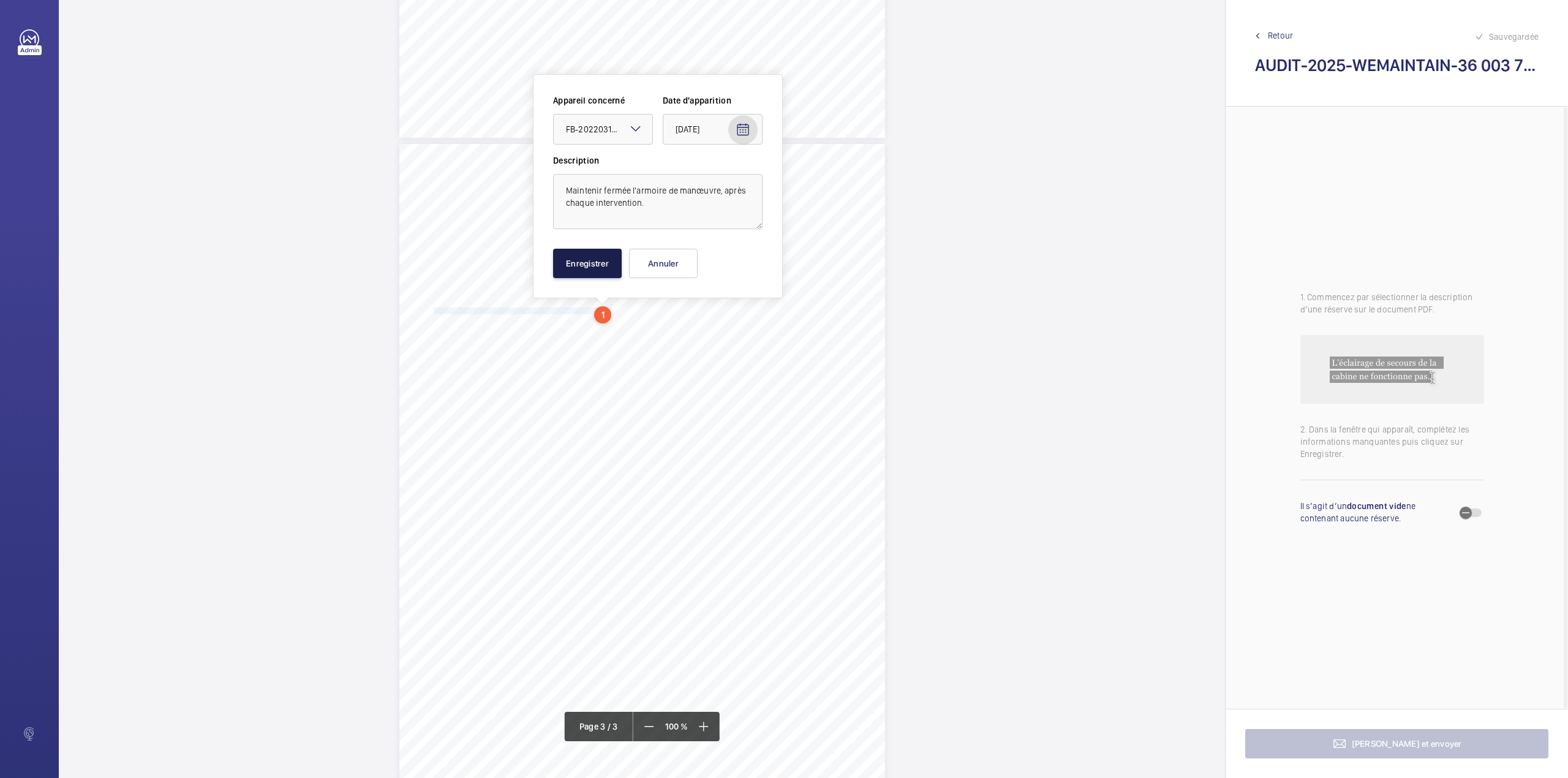
click at [576, 263] on button "Enregistrer" at bounding box center [587, 264] width 69 height 29
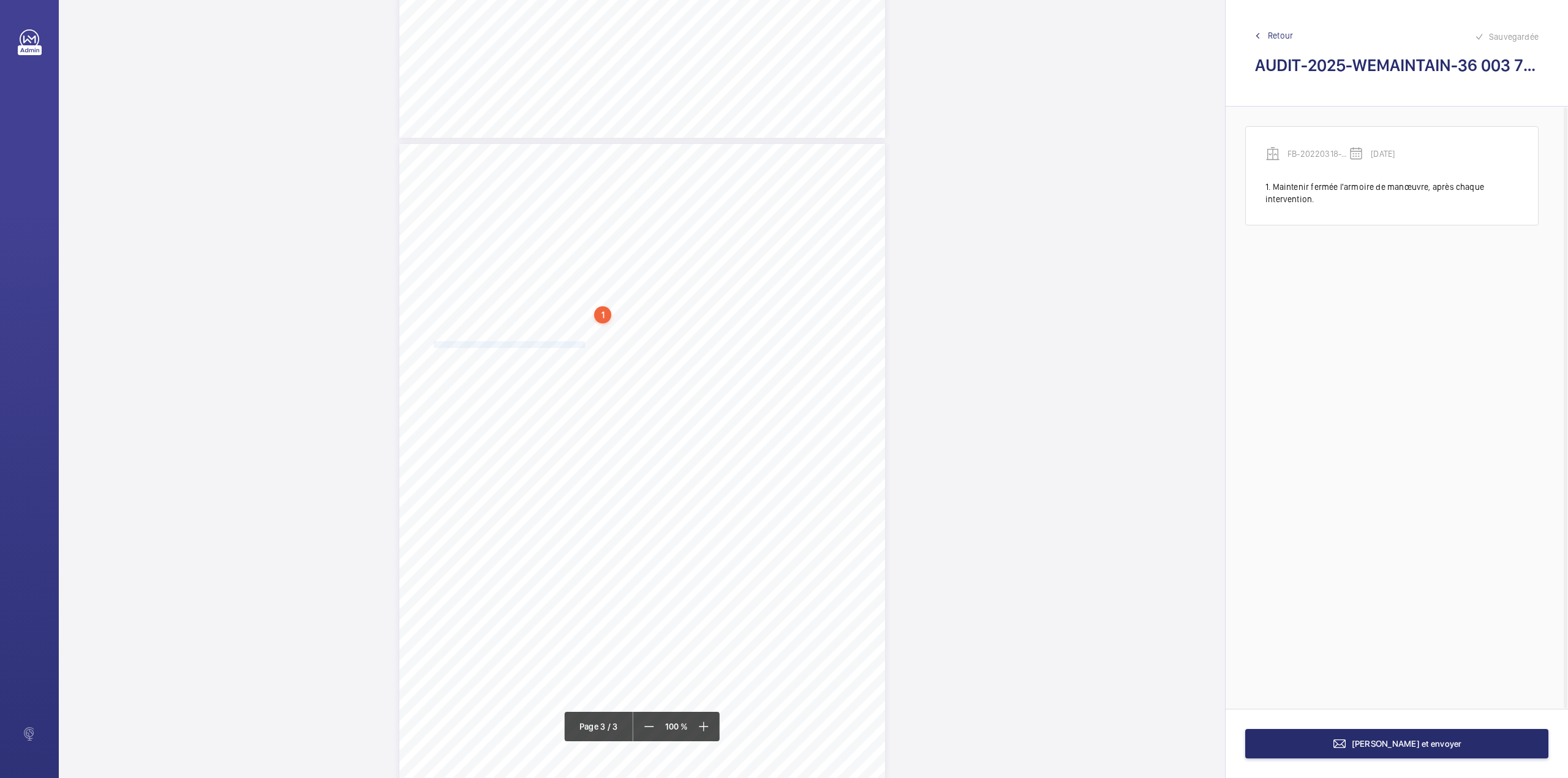
drag, startPoint x: 432, startPoint y: 344, endPoint x: 583, endPoint y: 346, distance: 151.0
click at [583, 346] on span "Fixer correctement les barres d'appui ou mains courantes." at bounding box center [509, 345] width 151 height 6
click at [572, 135] on div at bounding box center [577, 129] width 99 height 29
click at [572, 167] on span "FB-20220318-01" at bounding box center [577, 167] width 74 height 12
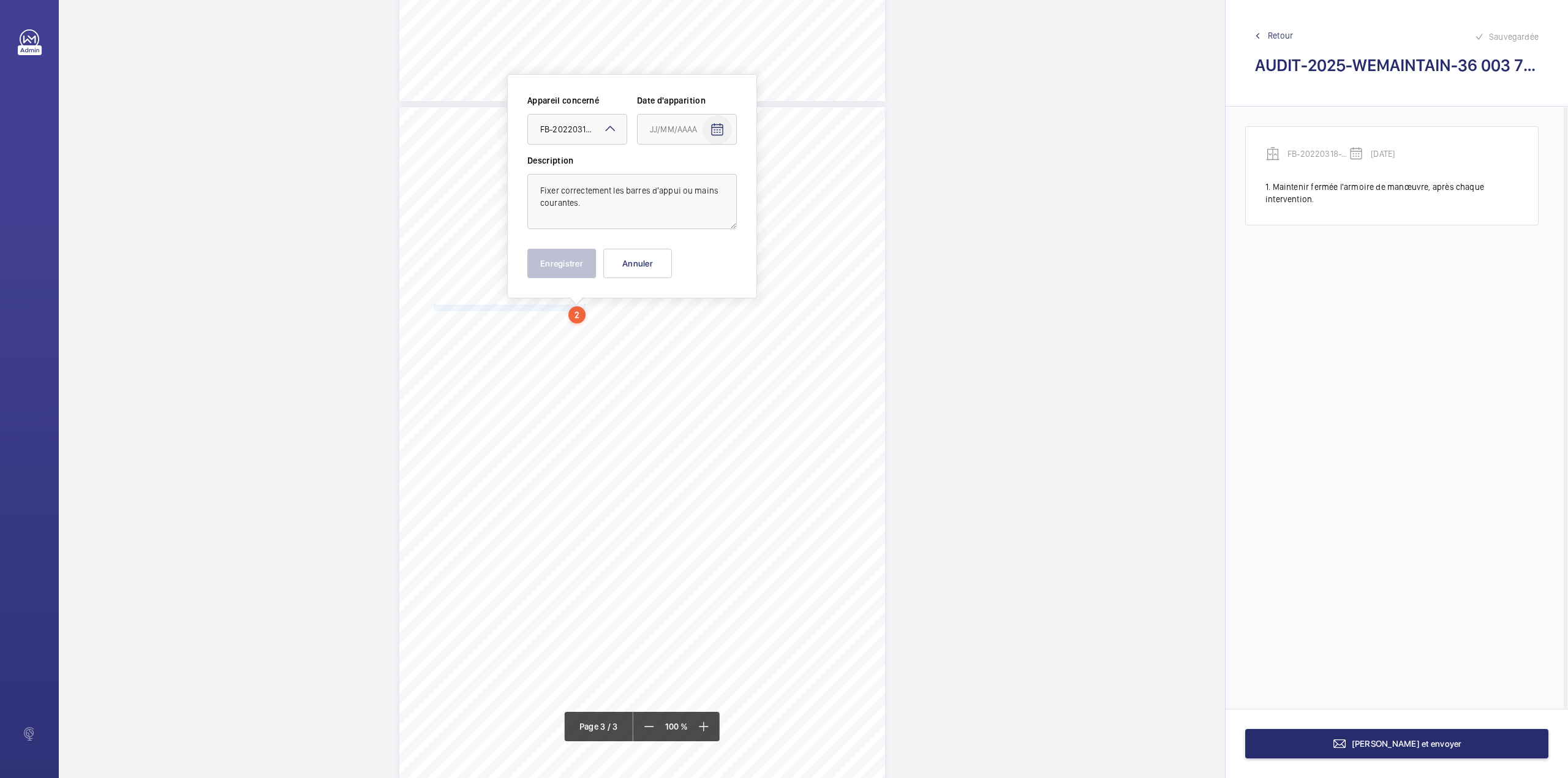
click at [721, 128] on mat-icon "Open calendar" at bounding box center [717, 130] width 15 height 15
click at [782, 179] on span "Previous month" at bounding box center [779, 178] width 25 height 25
click at [800, 233] on span "7" at bounding box center [802, 229] width 22 height 22
type input "07/09/2025"
click at [557, 262] on button "Enregistrer" at bounding box center [562, 264] width 69 height 29
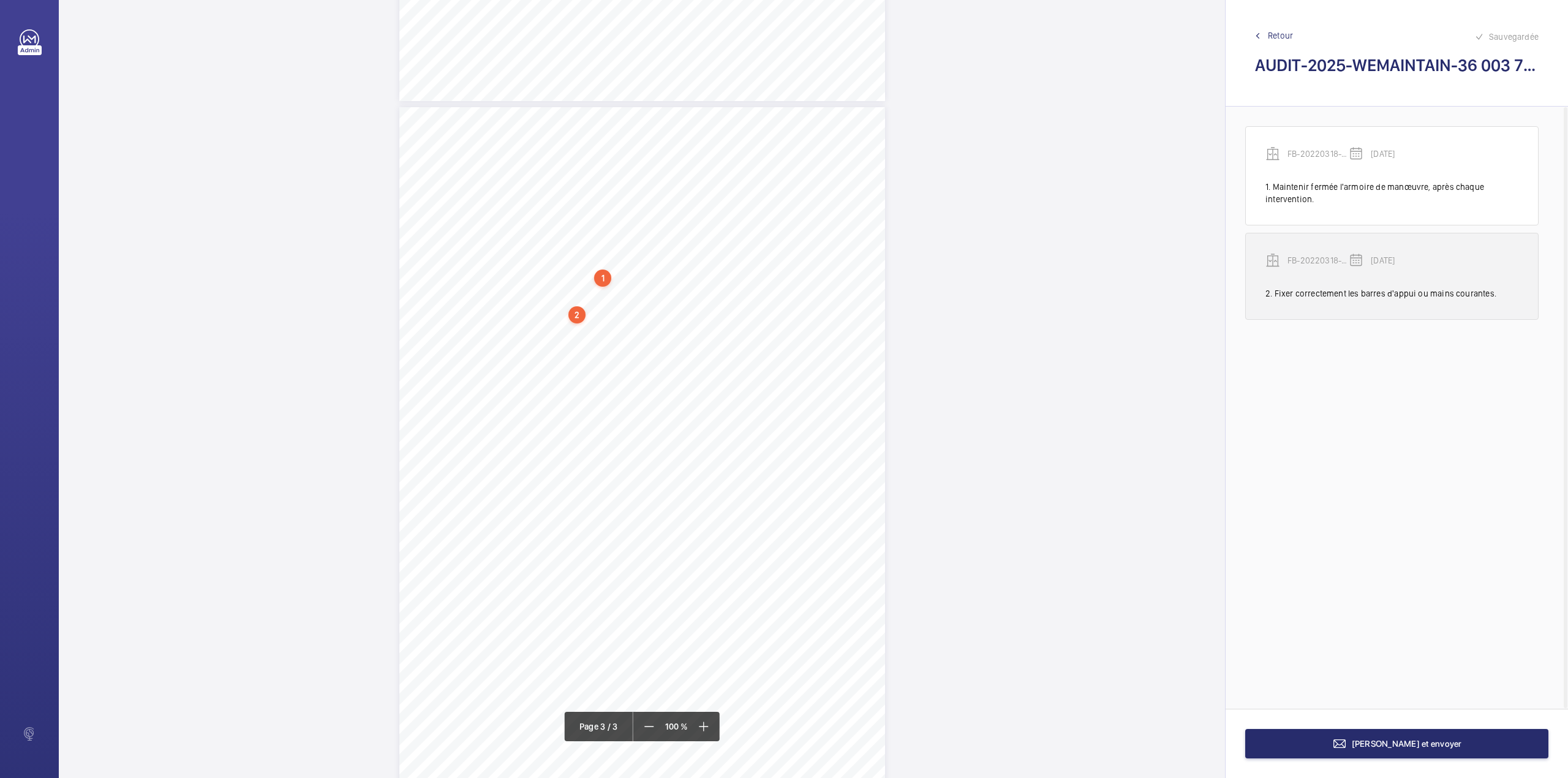
click at [1332, 257] on p "FB-20220318-01" at bounding box center [1318, 261] width 61 height 12
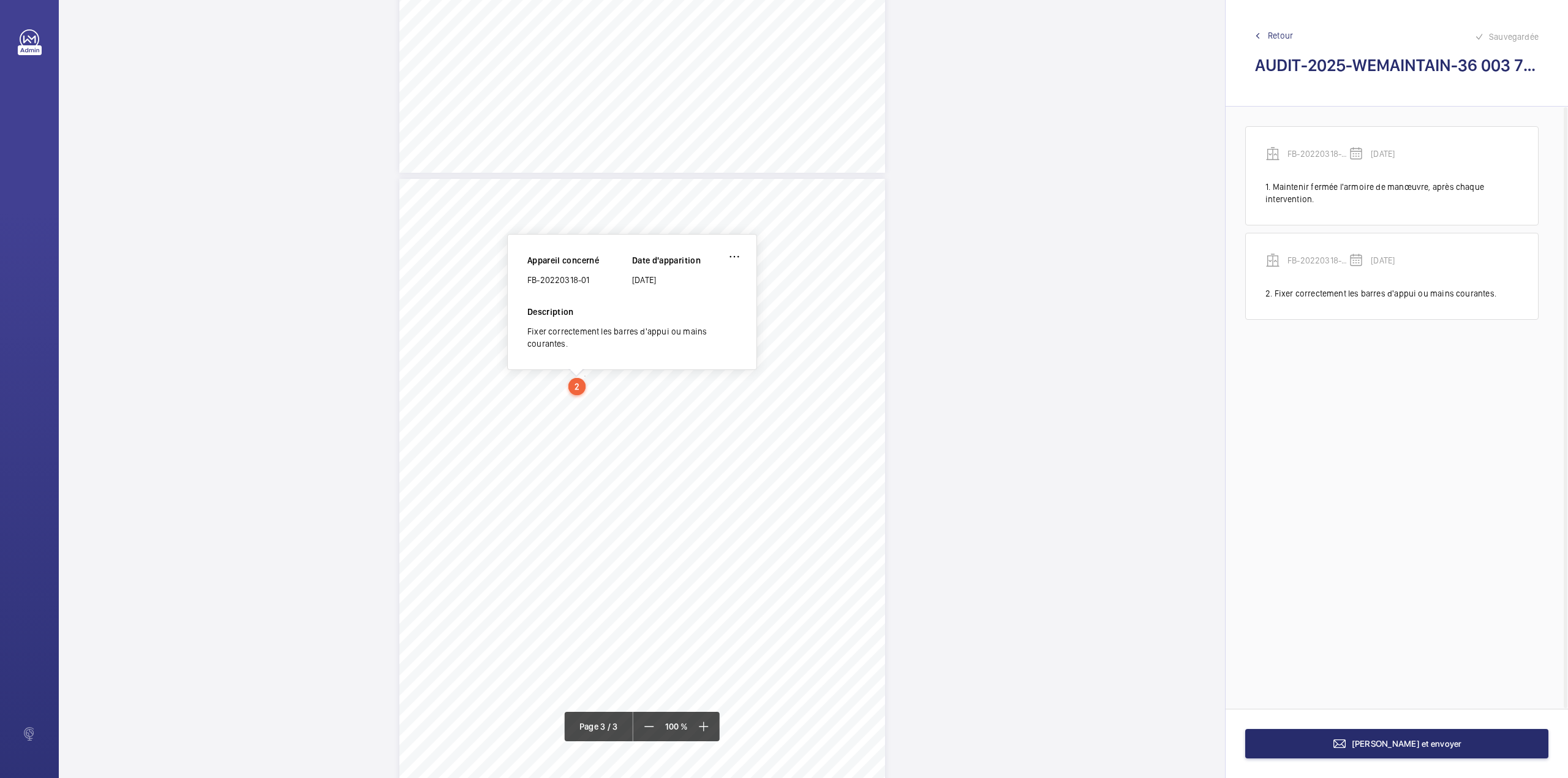
scroll to position [1225, 0]
drag, startPoint x: 528, startPoint y: 282, endPoint x: 599, endPoint y: 288, distance: 71.3
click at [599, 288] on div "FB-20220318-01" at bounding box center [579, 282] width 105 height 12
copy div "FB-20220318-01"
click at [1370, 746] on span "Terminer et envoyer" at bounding box center [1407, 744] width 110 height 10
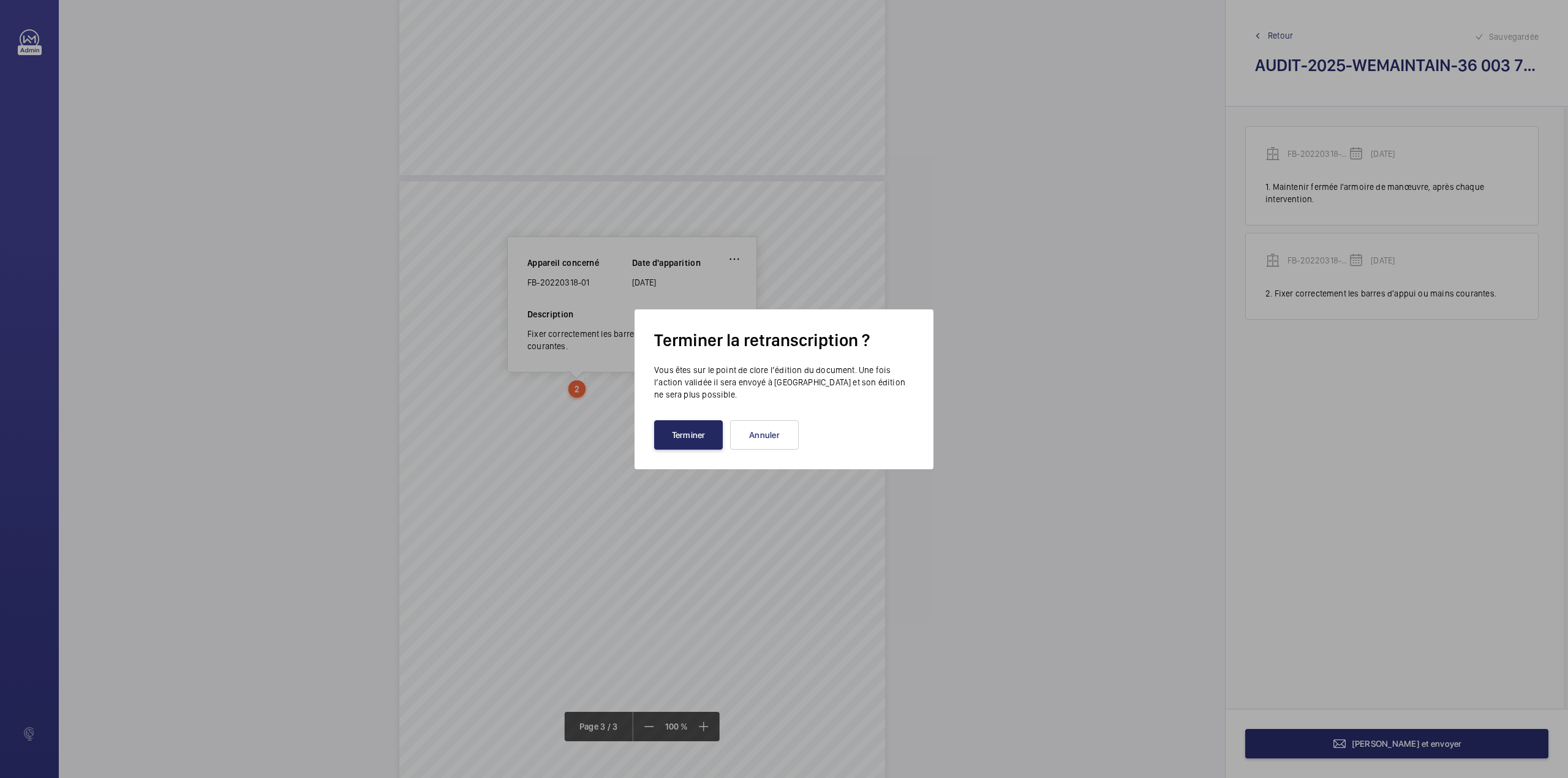
click at [677, 437] on button "Terminer" at bounding box center [689, 435] width 69 height 29
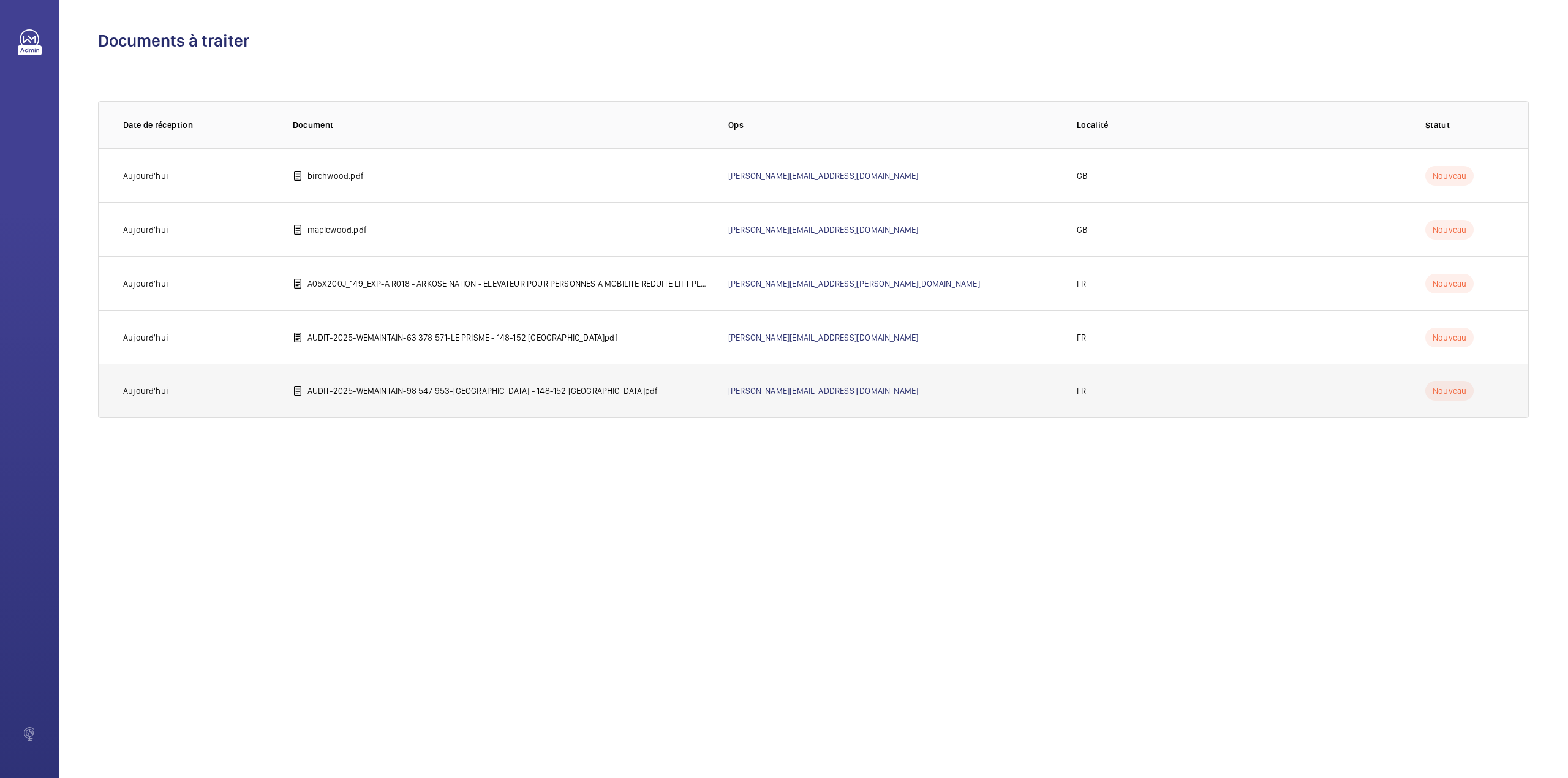
click at [355, 384] on p "AUDIT-2025-WEMAINTAIN-98 547 953-LE PRISME - 148-152 bd de la Reine 92100 BOULO…" at bounding box center [483, 391] width 351 height 12
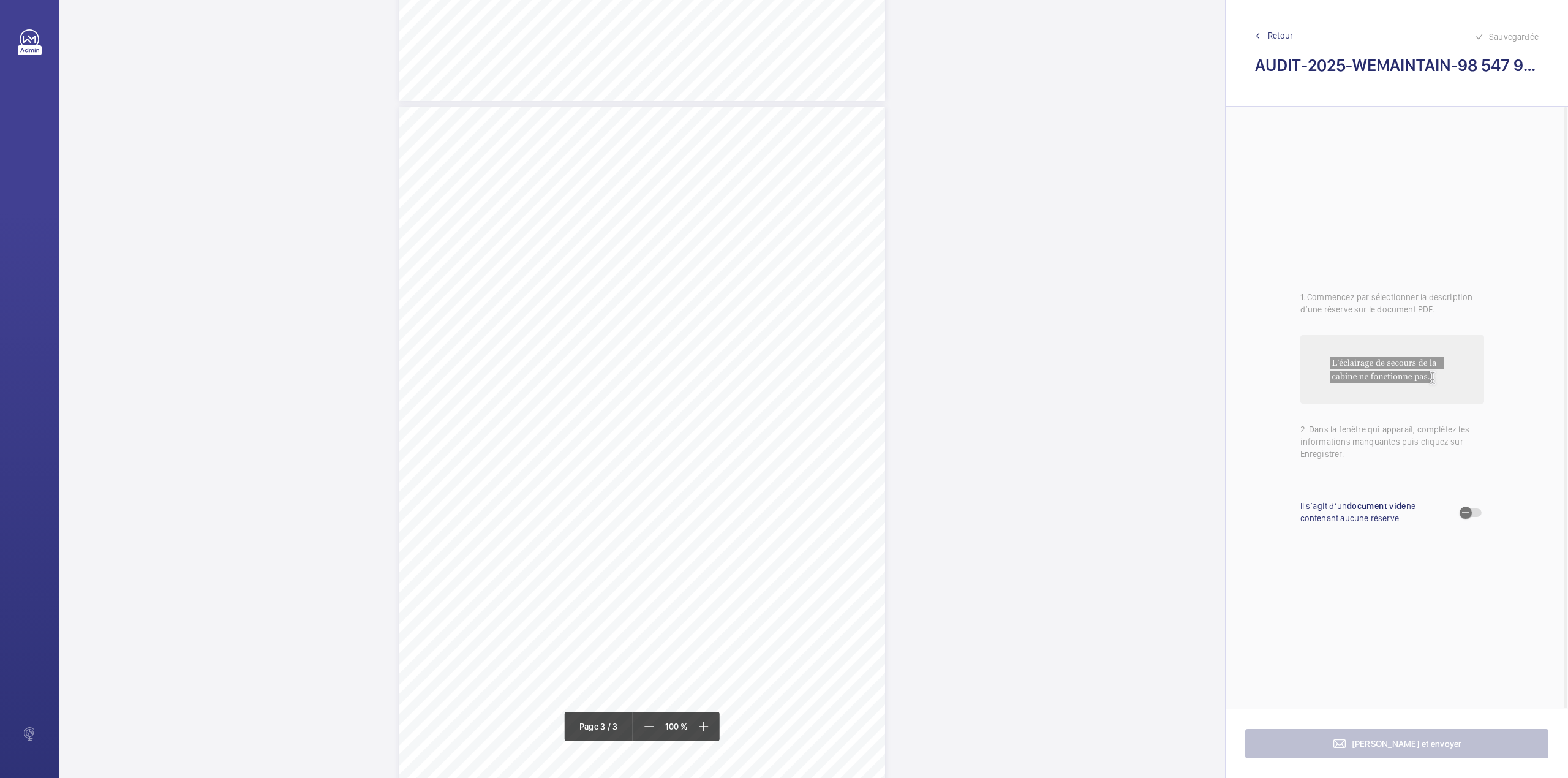
scroll to position [1259, 0]
drag, startPoint x: 432, startPoint y: 311, endPoint x: 609, endPoint y: 312, distance: 177.0
click at [609, 312] on span "Maintenir fermée l'armoire de manœuvre, après chaque intervention." at bounding box center [522, 314] width 178 height 6
click at [601, 128] on div "Faites un choix" at bounding box center [609, 129] width 86 height 12
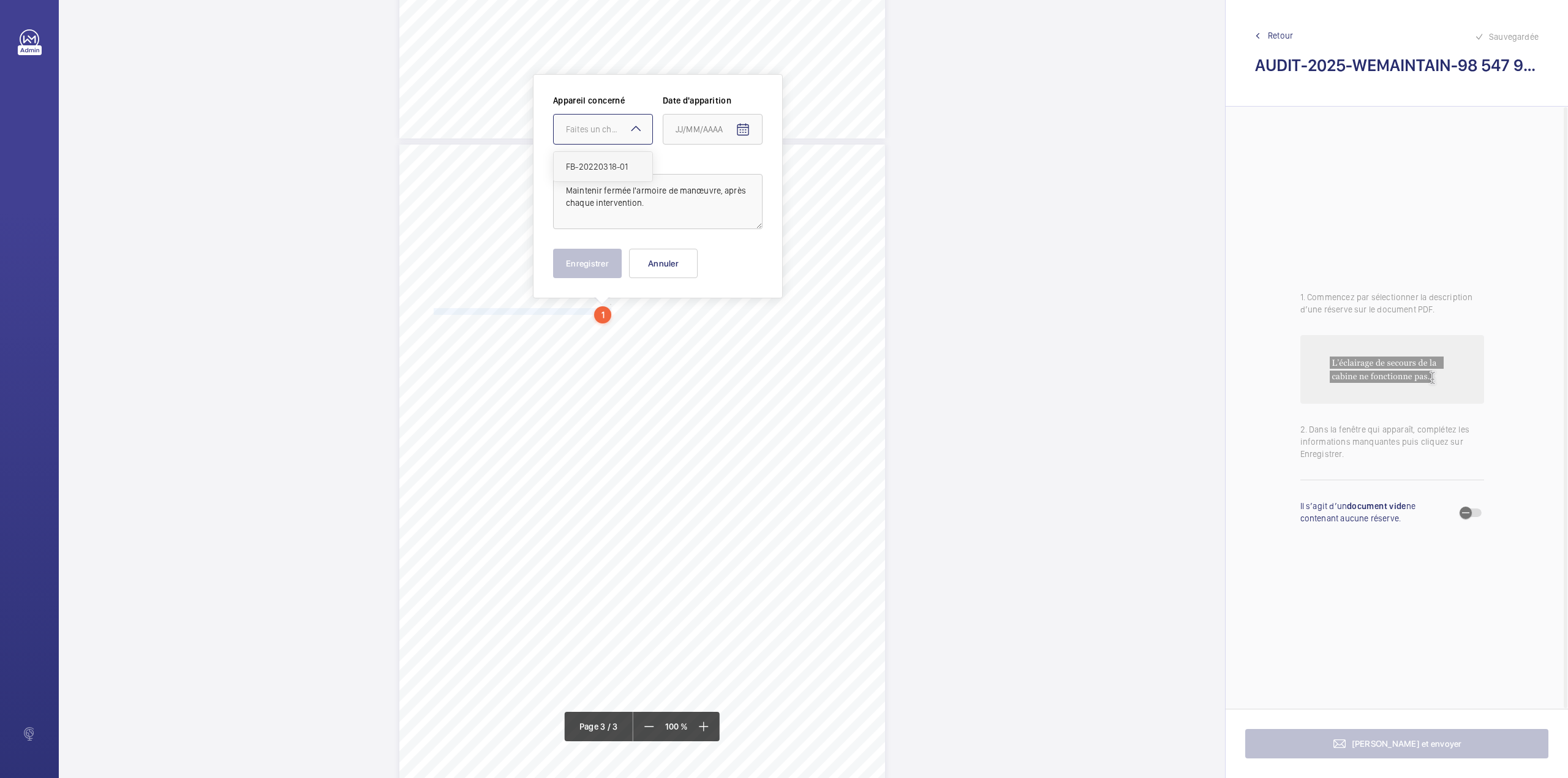
click at [604, 162] on div "FB-20220318-01" at bounding box center [603, 167] width 99 height 29
click at [746, 131] on mat-icon "Open calendar" at bounding box center [743, 130] width 15 height 15
click at [806, 177] on span "Previous month" at bounding box center [805, 178] width 25 height 25
click at [827, 226] on span "7" at bounding box center [828, 229] width 22 height 22
type input "07/09/2025"
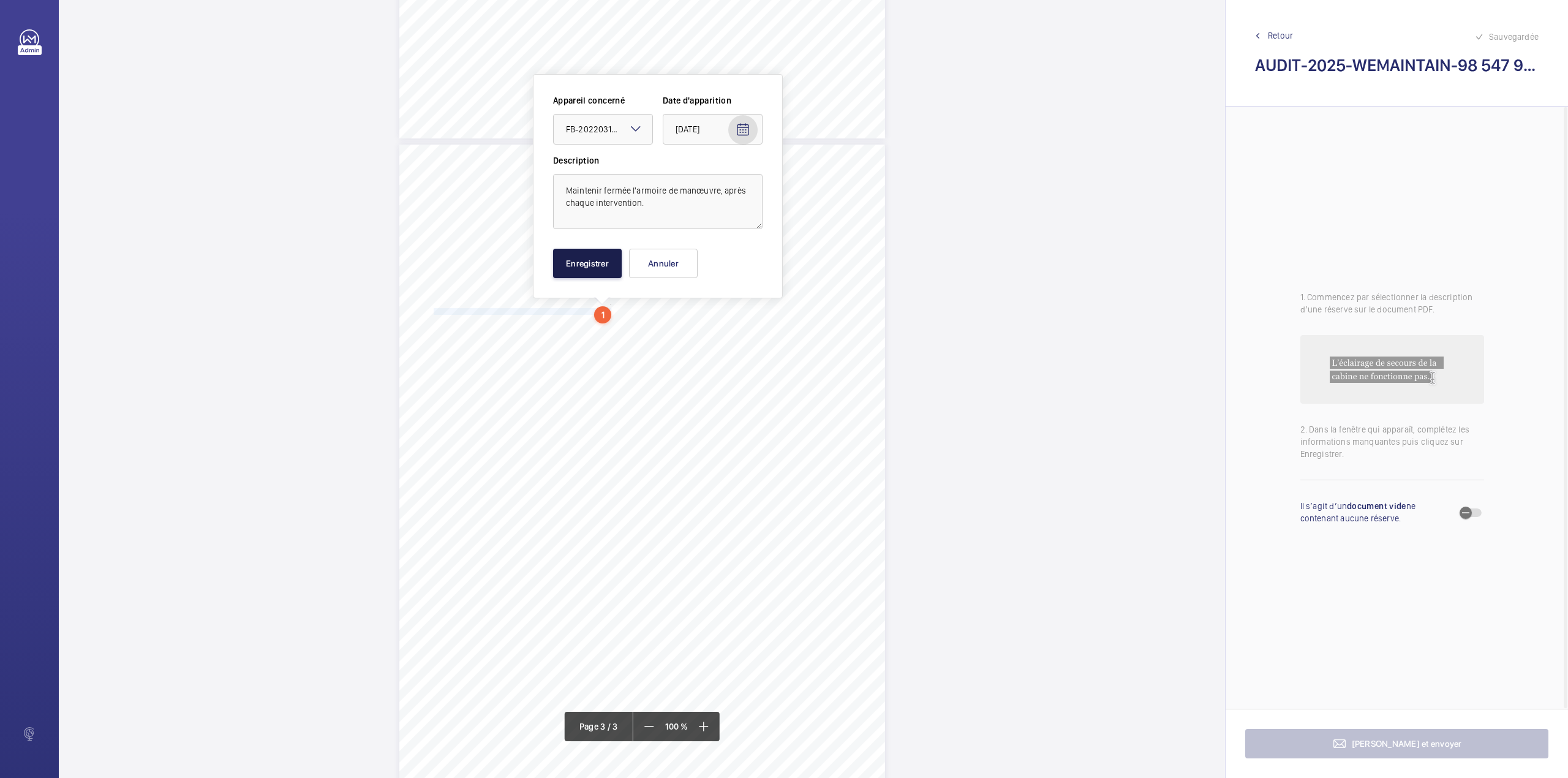
click at [601, 258] on button "Enregistrer" at bounding box center [587, 264] width 69 height 29
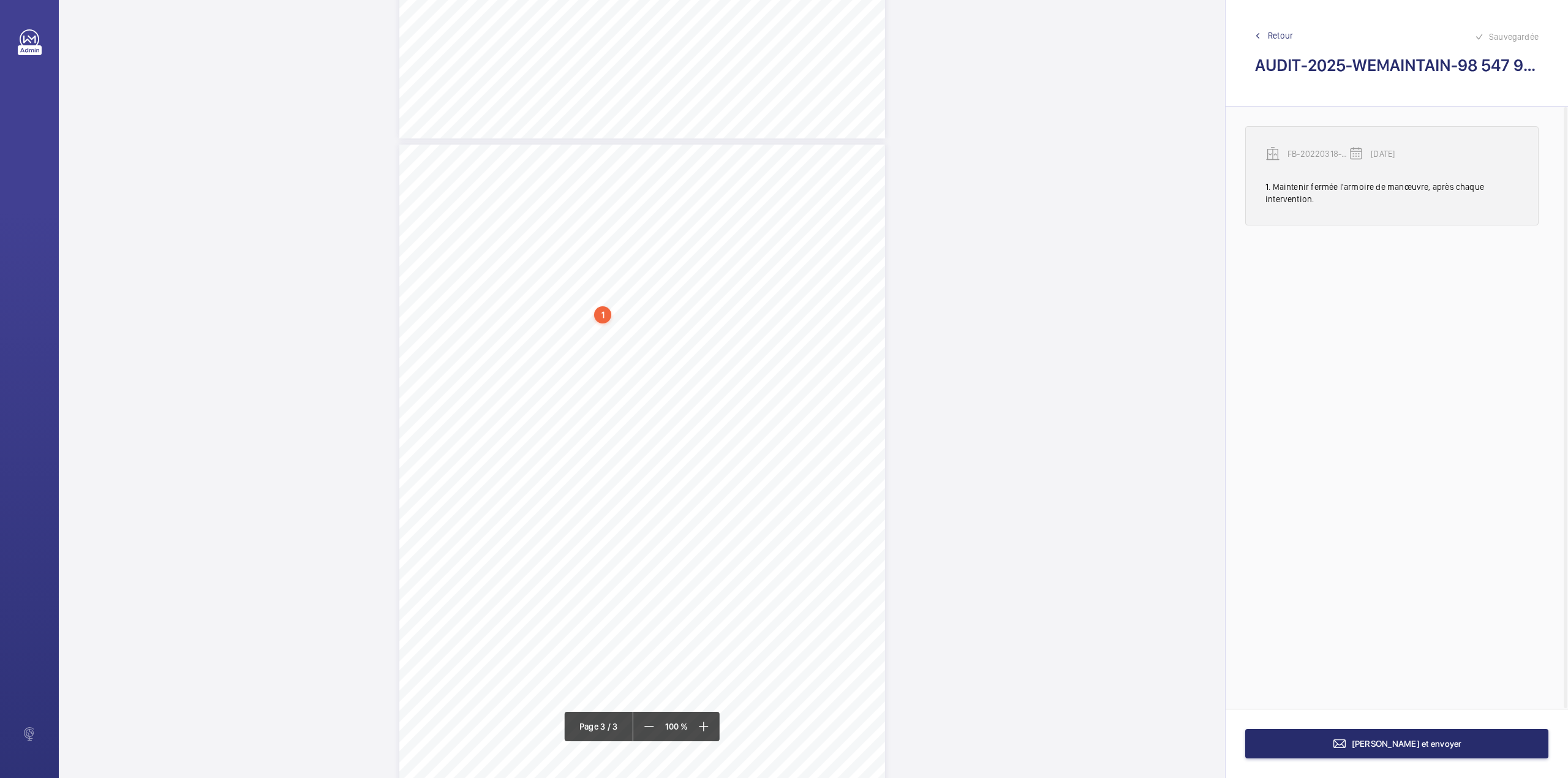
click at [1323, 153] on p "FB-20220318-01" at bounding box center [1318, 154] width 61 height 12
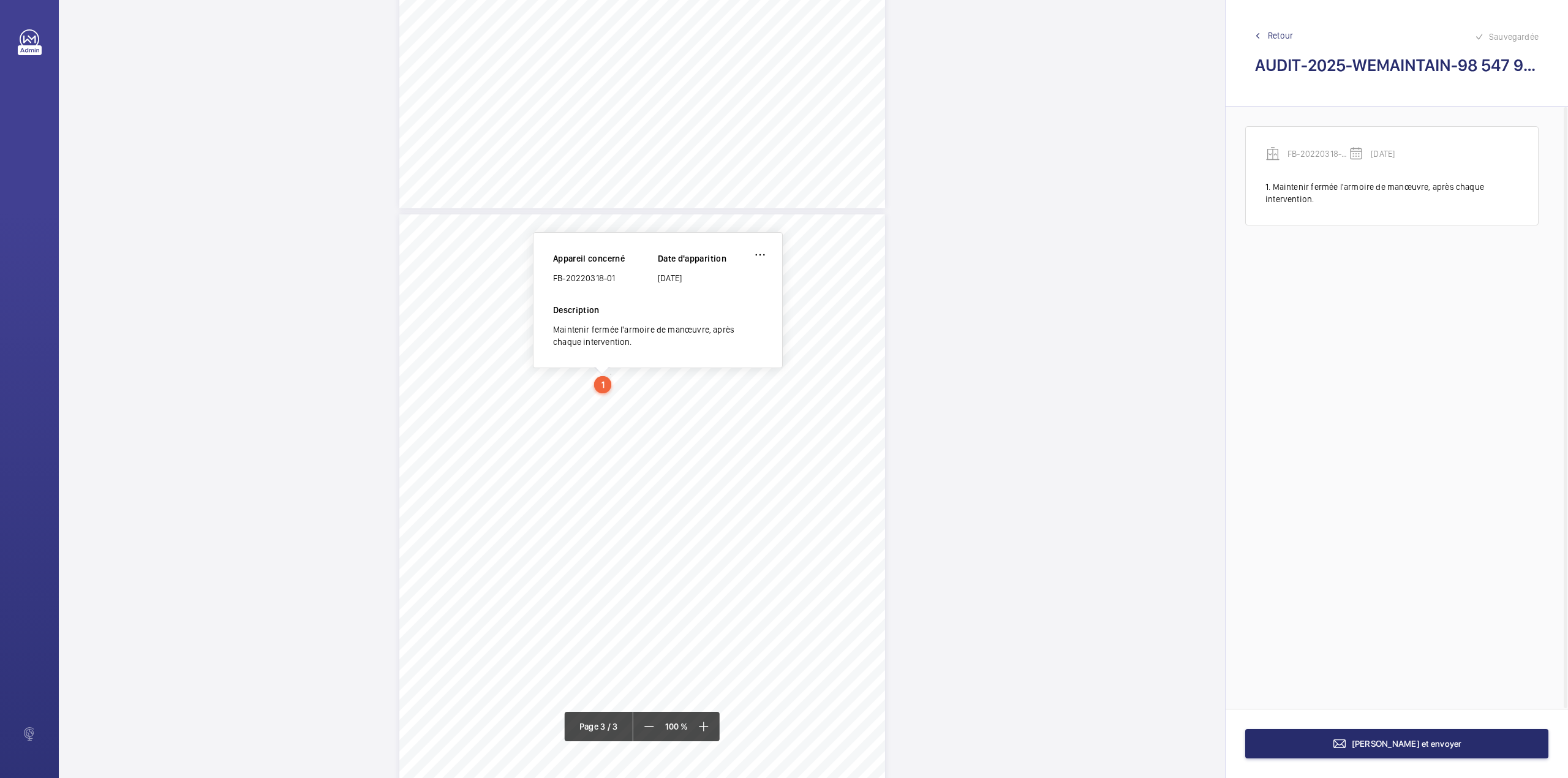
scroll to position [1187, 0]
drag, startPoint x: 555, startPoint y: 284, endPoint x: 616, endPoint y: 282, distance: 61.0
click at [616, 282] on div "FB-20220318-01" at bounding box center [605, 283] width 105 height 12
copy div "FB-20220318-01"
click at [1290, 739] on button "Terminer et envoyer" at bounding box center [1397, 744] width 303 height 29
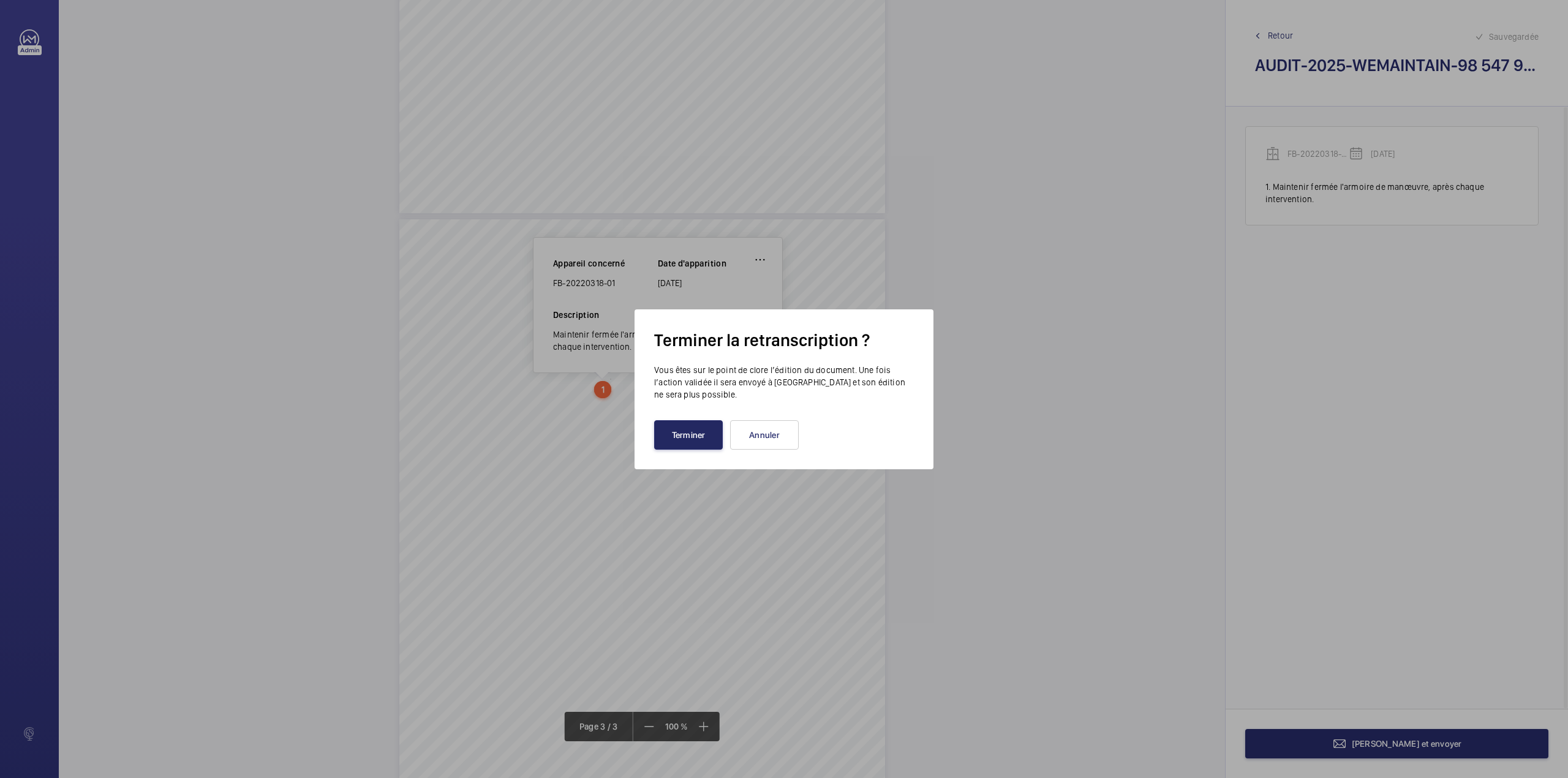
click at [689, 441] on button "Terminer" at bounding box center [689, 435] width 69 height 29
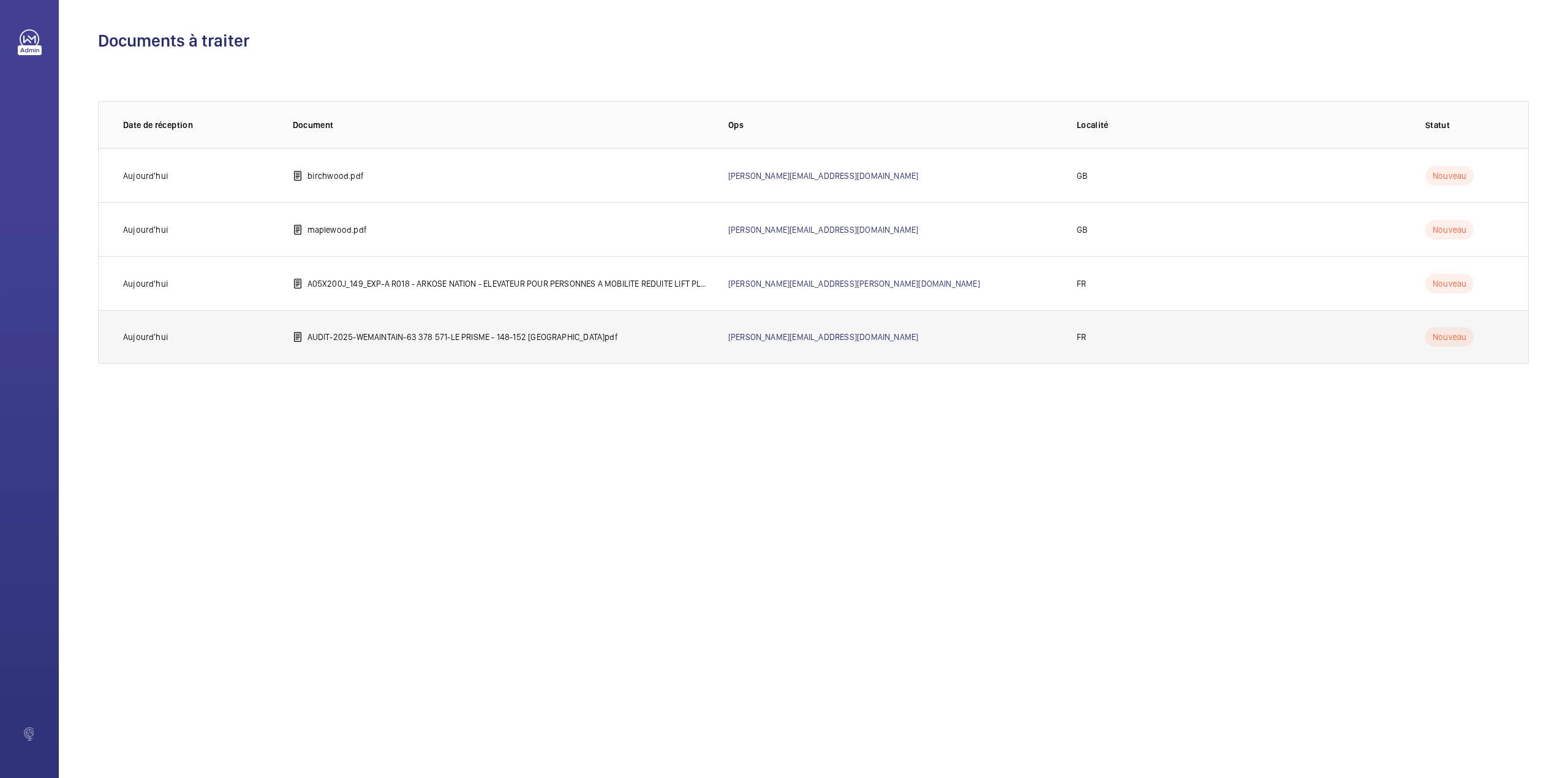
click at [378, 337] on p "AUDIT-2025-WEMAINTAIN-63 378 571-LE PRISME - 148-152 bd de la Reine 92100 BOULO…" at bounding box center [462, 337] width 310 height 12
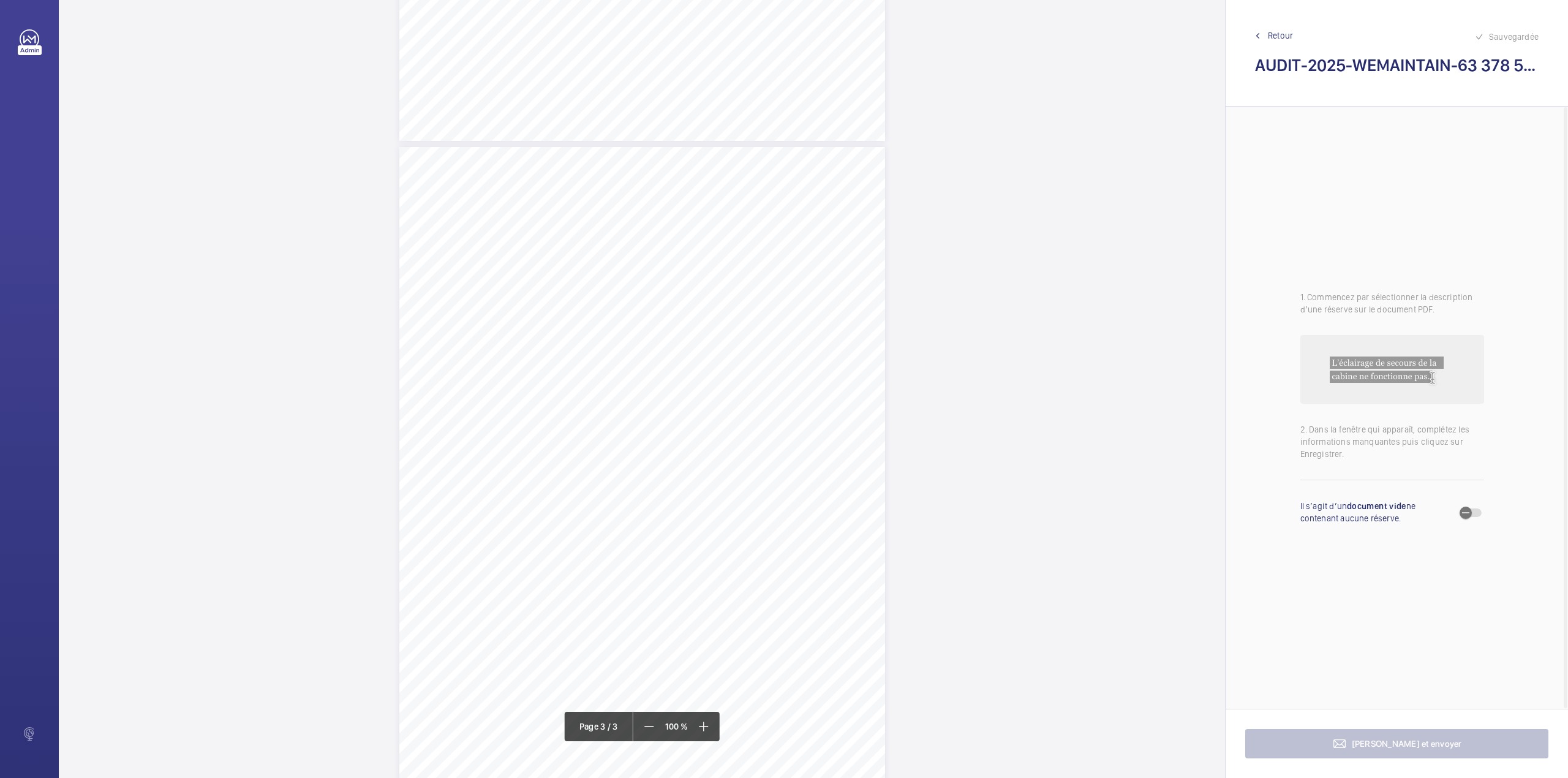
scroll to position [1341, 0]
drag, startPoint x: 432, startPoint y: 234, endPoint x: 609, endPoint y: 235, distance: 177.0
click at [609, 235] on span "Maintenir fermée l'armoire de manœuvre, après chaque intervention." at bounding box center [522, 233] width 178 height 6
click at [601, 136] on div at bounding box center [603, 130] width 99 height 29
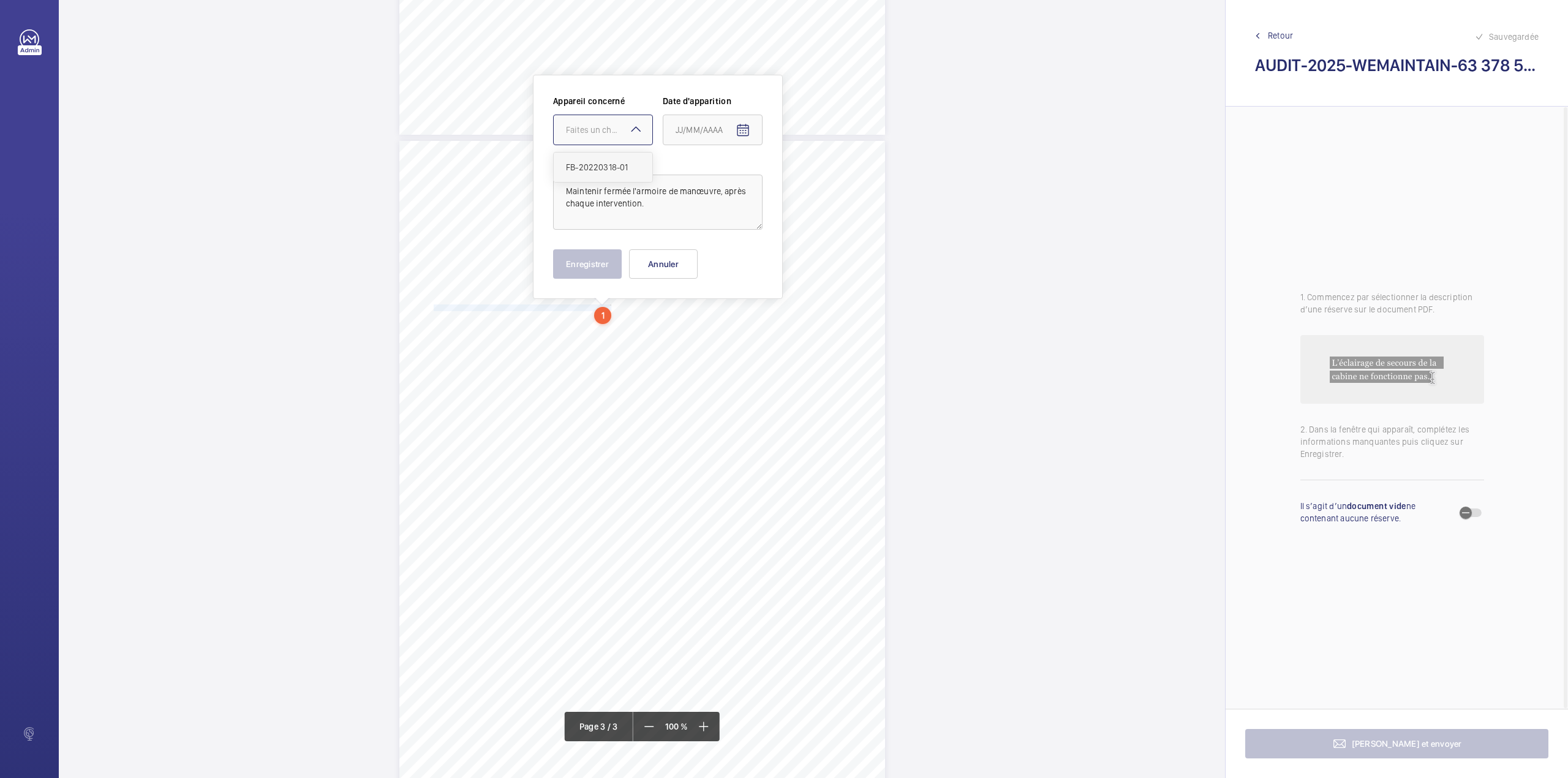
click at [602, 160] on div "FB-20220318-01" at bounding box center [603, 167] width 99 height 29
click at [739, 128] on mat-icon "Open calendar" at bounding box center [743, 131] width 15 height 15
click at [800, 177] on span "Previous month" at bounding box center [805, 179] width 25 height 25
click at [827, 229] on span "7" at bounding box center [828, 230] width 22 height 22
type input "07/09/2025"
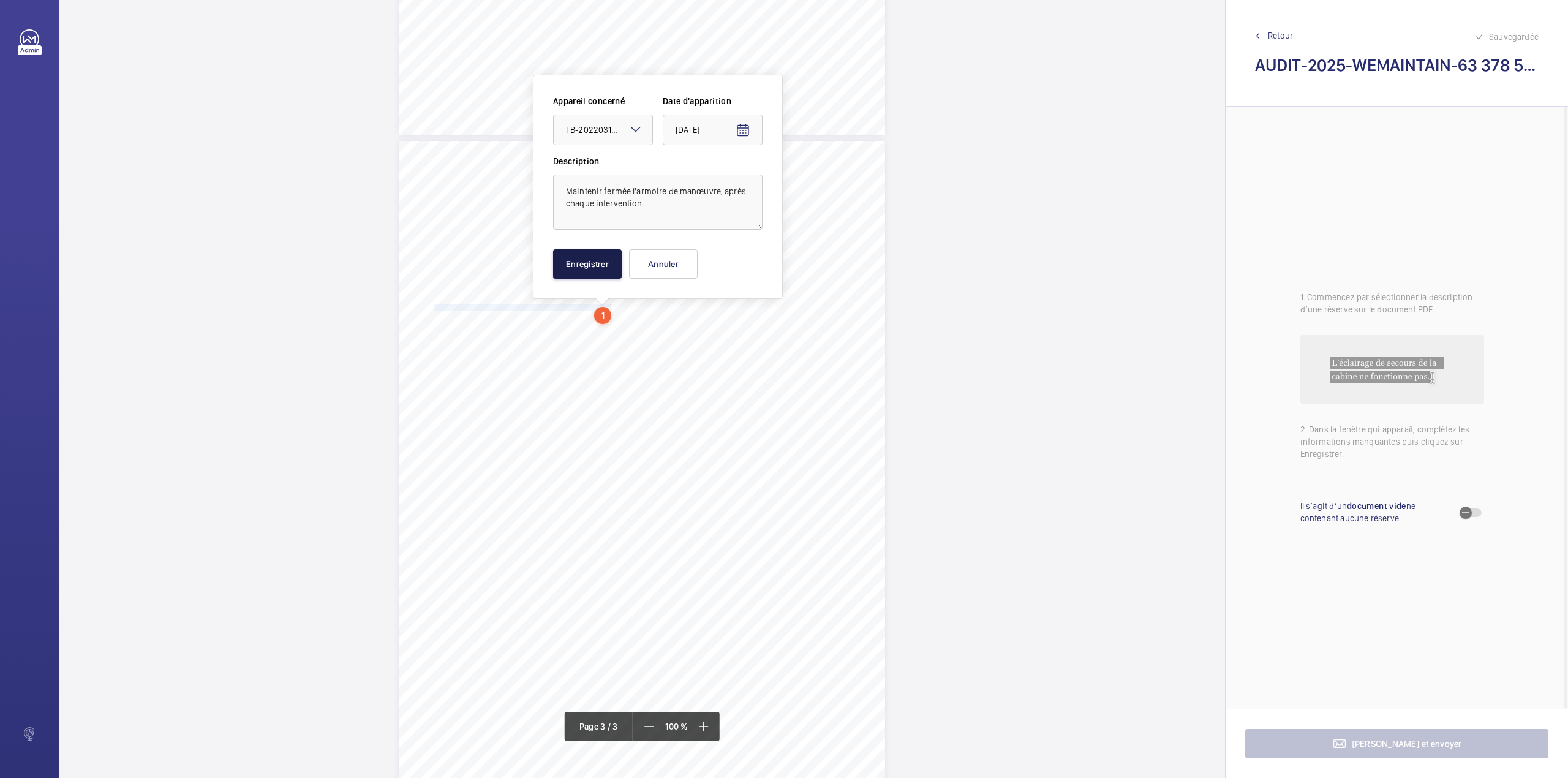
click at [581, 256] on button "Enregistrer" at bounding box center [587, 264] width 69 height 29
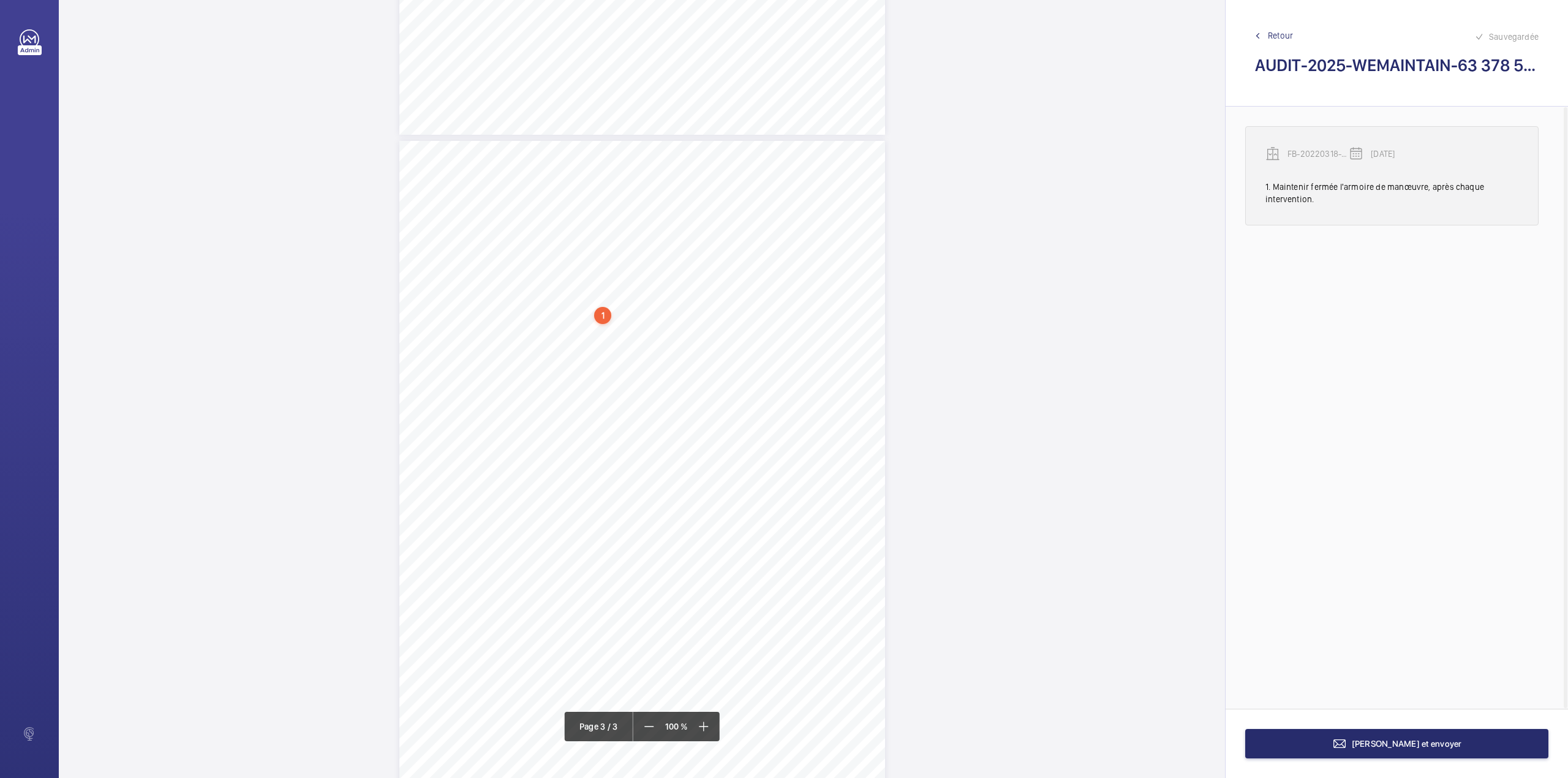
click at [1311, 151] on p "FB-20220318-01" at bounding box center [1318, 154] width 61 height 12
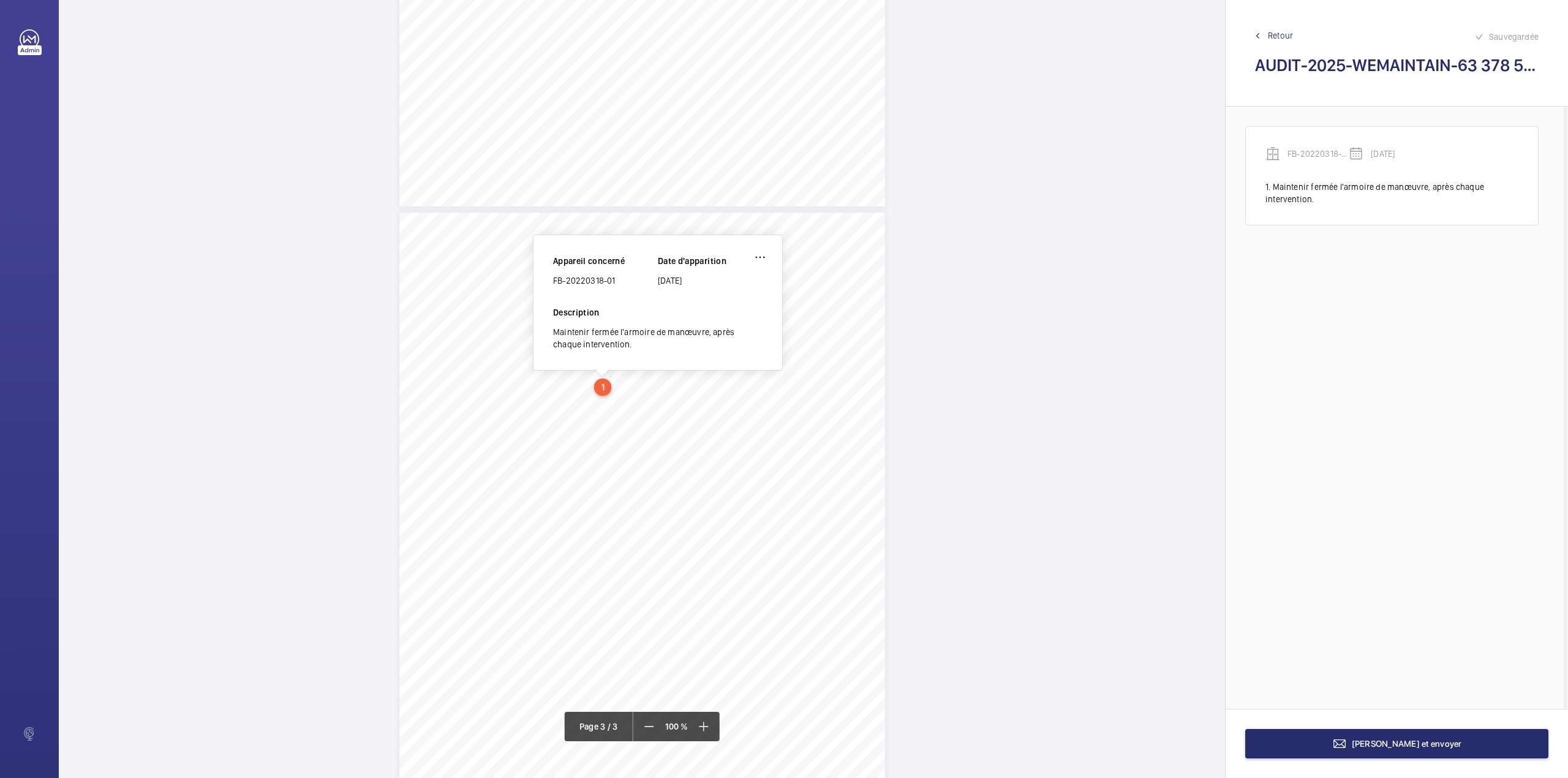
scroll to position [1191, 0]
drag, startPoint x: 554, startPoint y: 280, endPoint x: 626, endPoint y: 282, distance: 72.0
click at [626, 282] on div "FB-20220318-01" at bounding box center [605, 283] width 105 height 12
copy div "FB-20220318-01"
click at [1400, 745] on span "Terminer et envoyer" at bounding box center [1407, 744] width 110 height 10
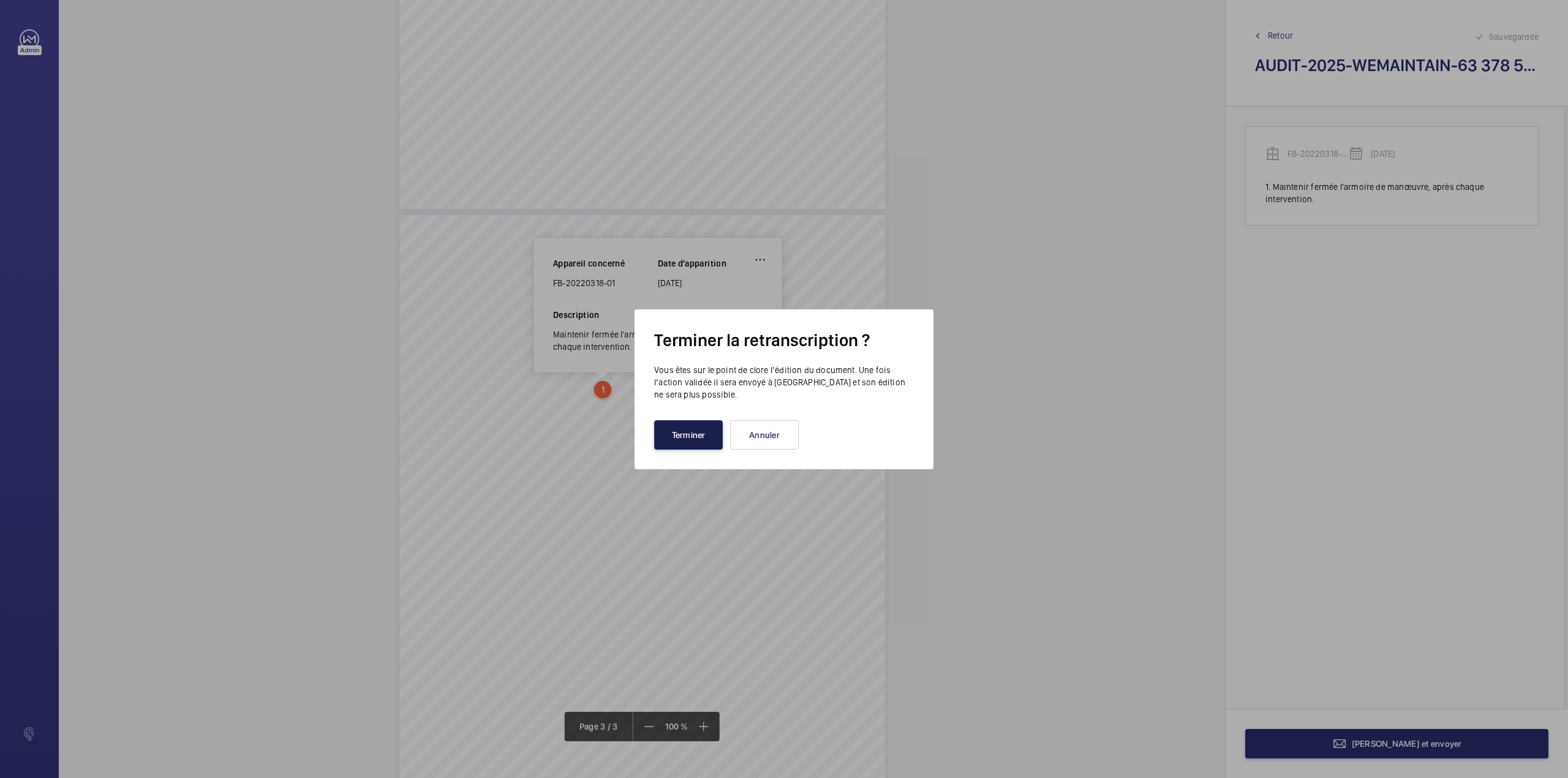
click at [689, 437] on button "Terminer" at bounding box center [689, 435] width 69 height 29
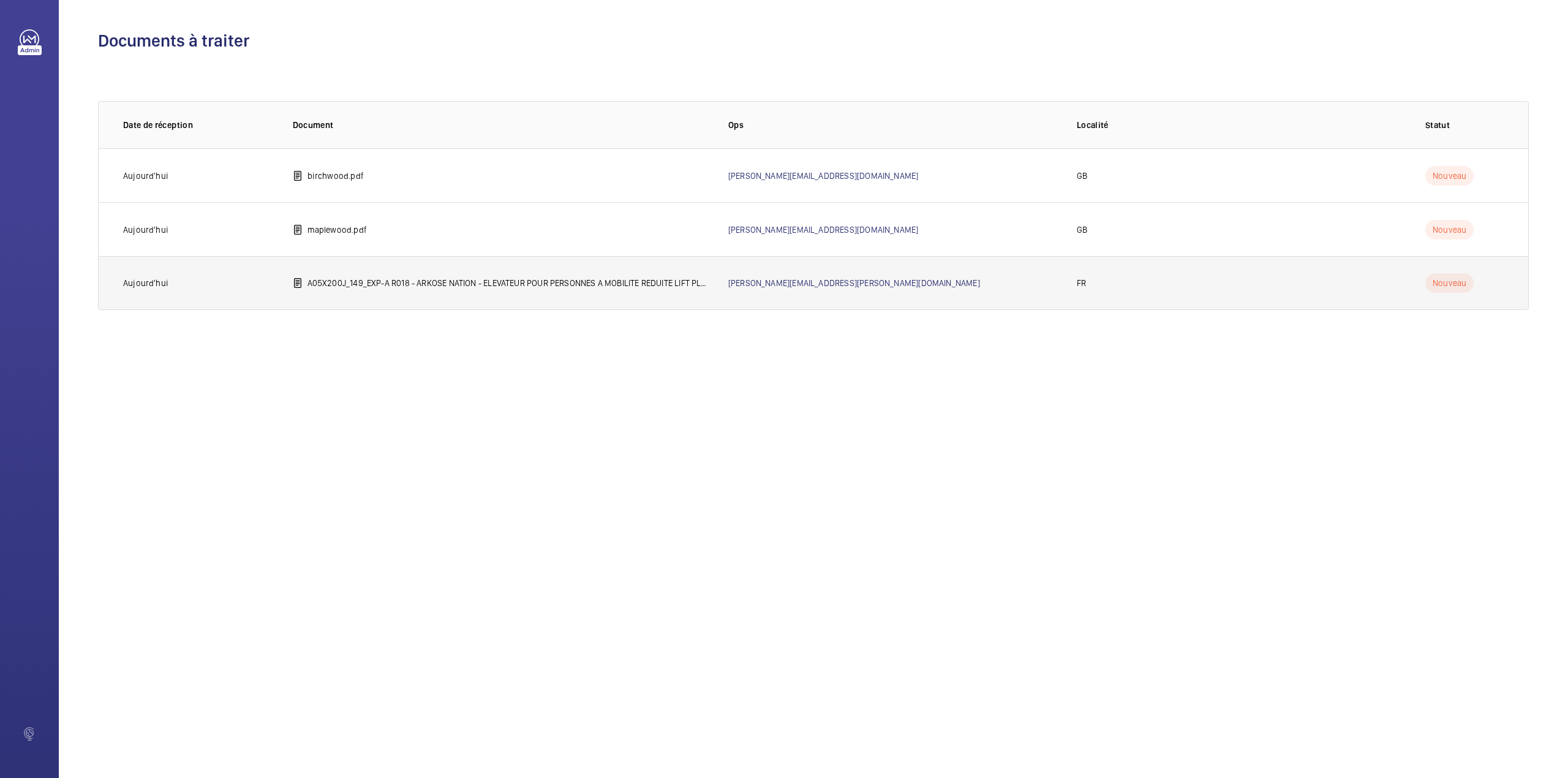
click at [340, 285] on p "A05X200J_149_EXP-A R018 - ARKOSE NATION - ELEVATEUR POUR PERSONNES A MOBILITE R…" at bounding box center [508, 283] width 401 height 12
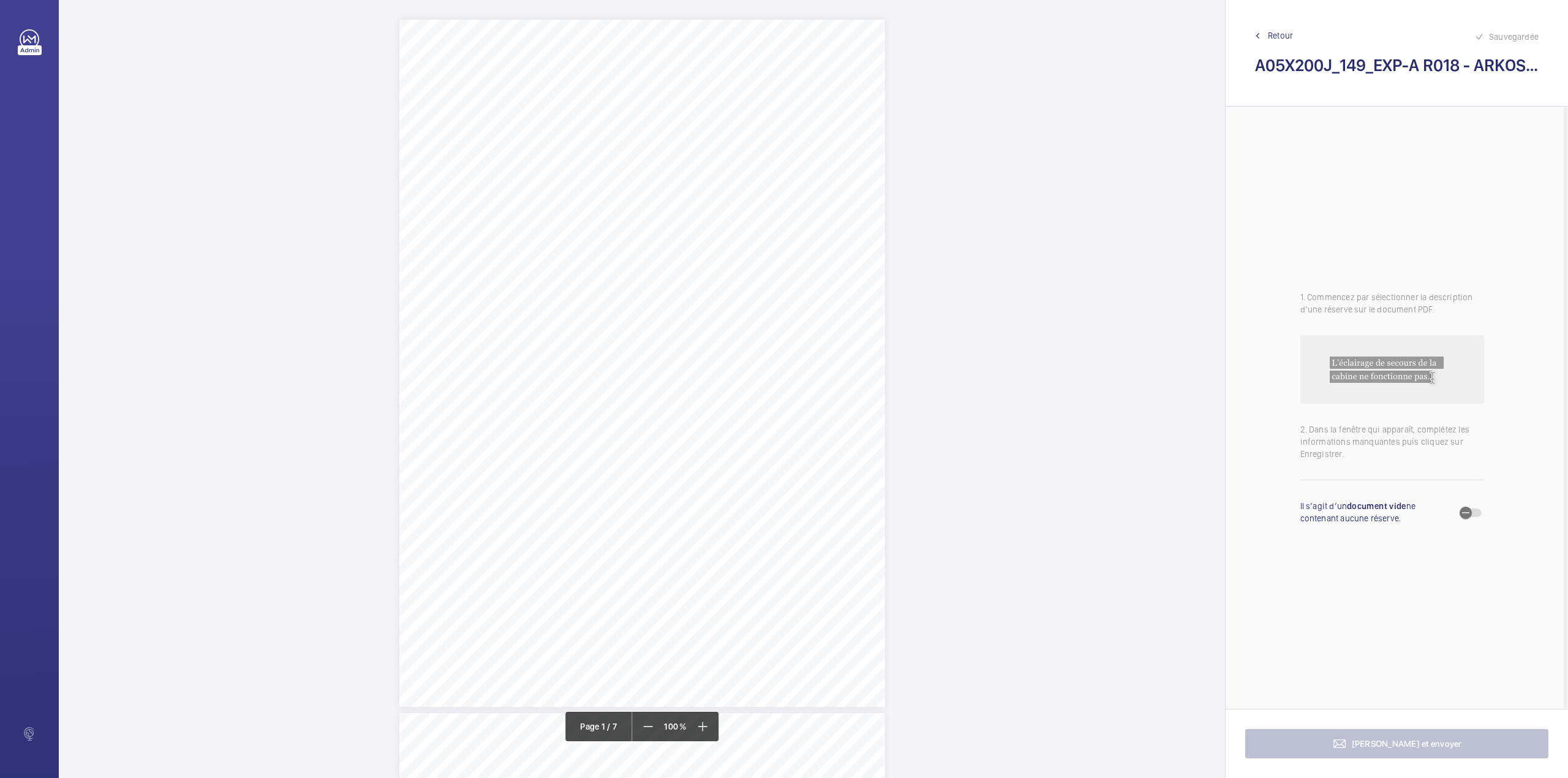
click at [635, 418] on span "35 RUE DES GRANDS CHAMPS - 75020 PARIS" at bounding box center [598, 418] width 73 height 7
click at [676, 121] on div at bounding box center [693, 129] width 99 height 29
click at [771, 272] on button "Annuler" at bounding box center [754, 264] width 69 height 29
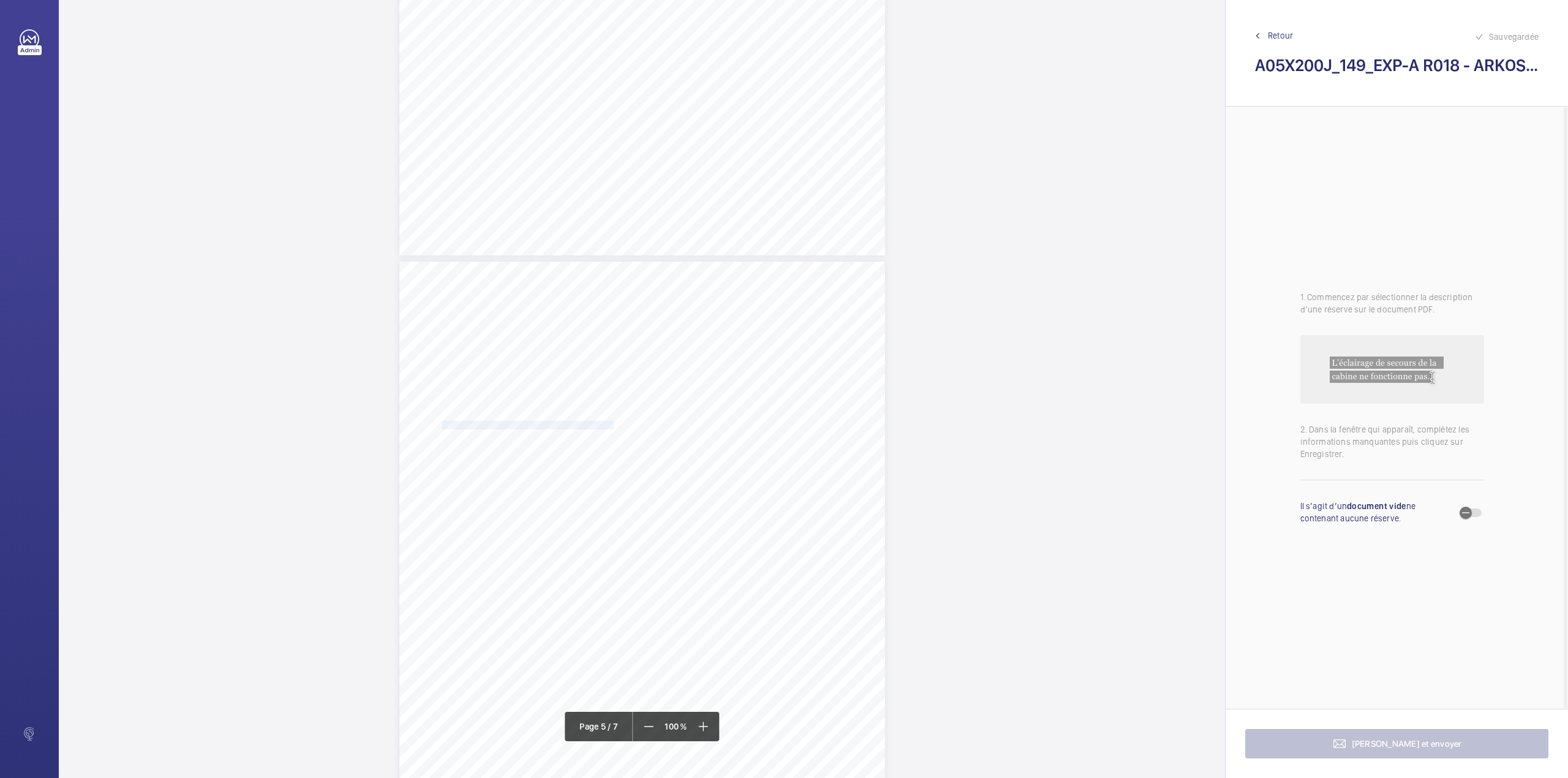
drag, startPoint x: 442, startPoint y: 425, endPoint x: 610, endPoint y: 426, distance: 168.0
click at [610, 426] on span "Absence de présentation du rapport annuel d'activité" at bounding box center [528, 425] width 172 height 7
click at [602, 129] on div "Faites un choix" at bounding box center [610, 130] width 86 height 12
click at [603, 165] on span "72757936" at bounding box center [604, 167] width 74 height 12
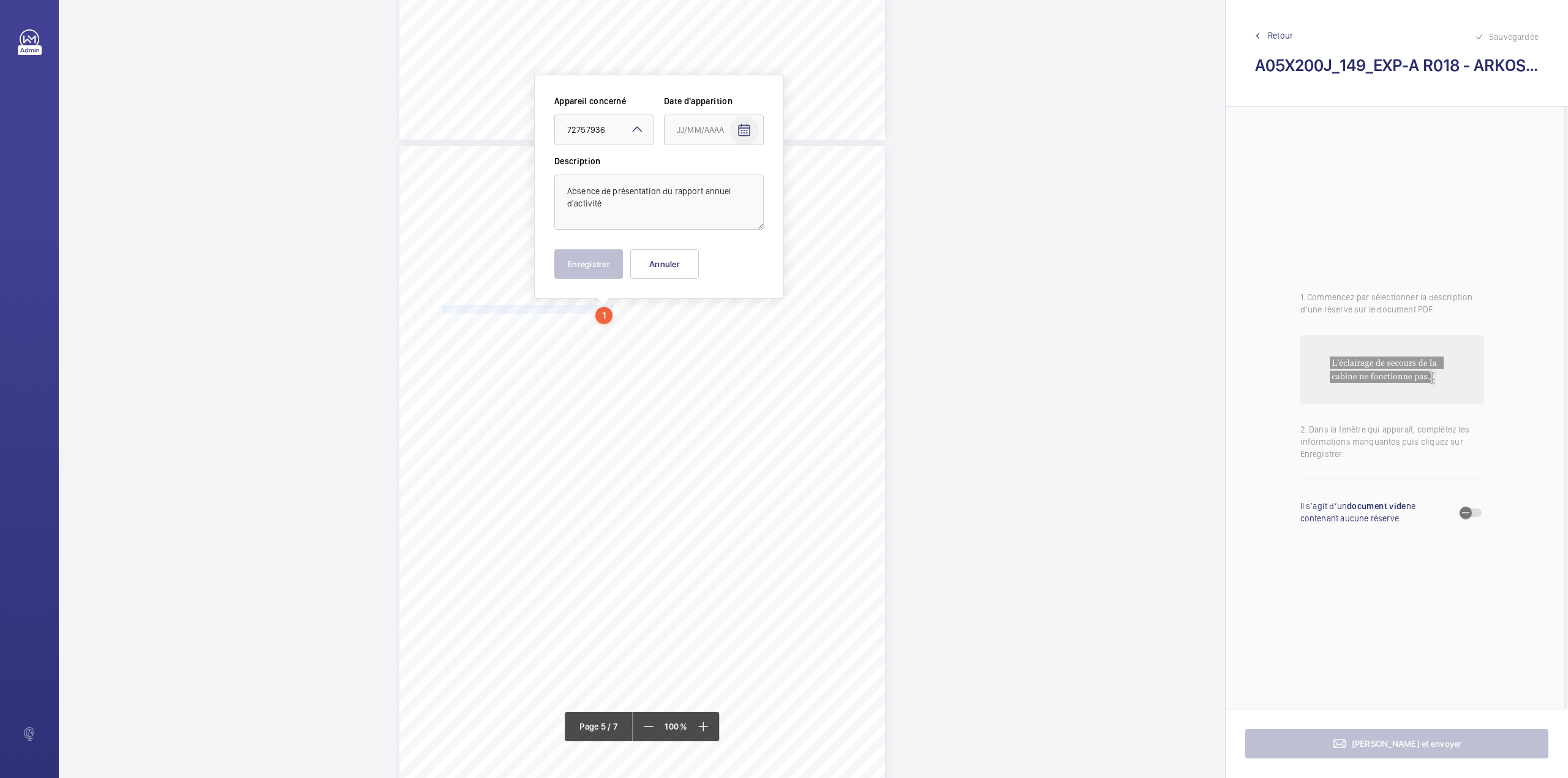
click at [748, 134] on mat-icon "Open calendar" at bounding box center [744, 131] width 15 height 15
click at [758, 229] on span "2" at bounding box center [755, 230] width 22 height 22
type input "02/10/2025"
click at [623, 199] on textarea "Absence de présentation du rapport annuel d'activité" at bounding box center [659, 202] width 210 height 55
type textarea "Absence de présentation du rapport annuel d'activité."
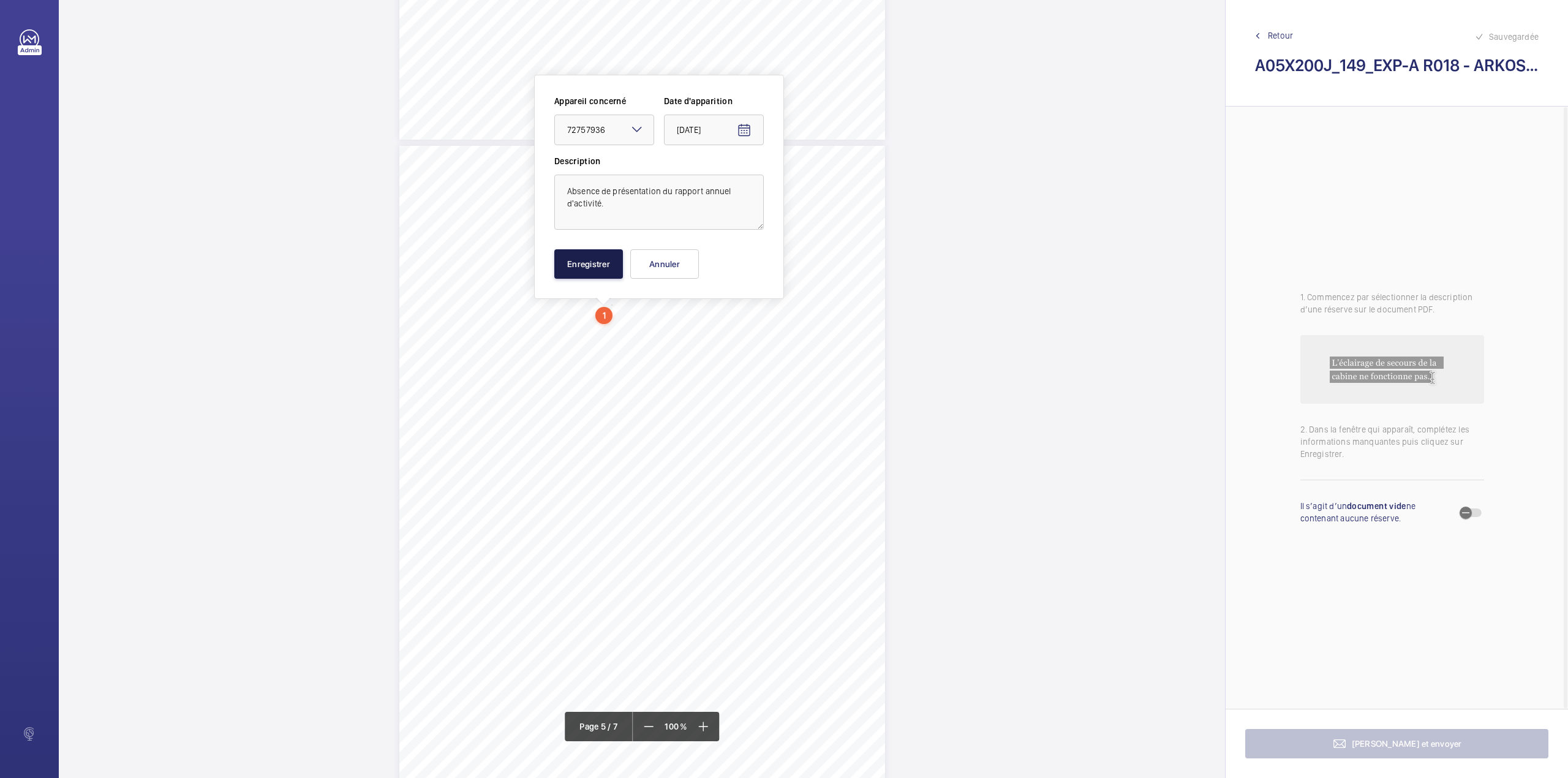
click at [588, 258] on button "Enregistrer" at bounding box center [589, 264] width 69 height 29
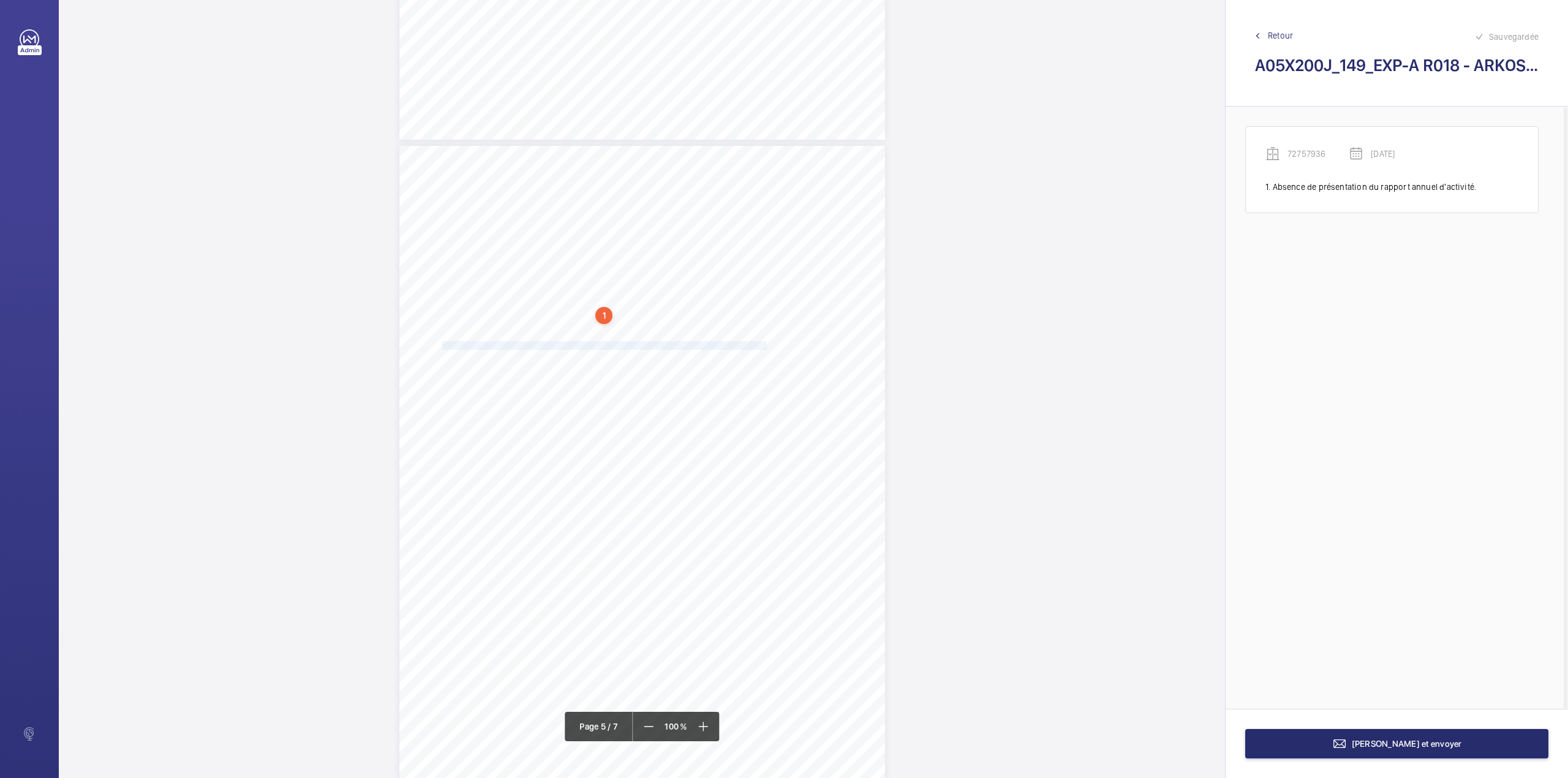
drag, startPoint x: 441, startPoint y: 348, endPoint x: 765, endPoint y: 341, distance: 324.1
click at [765, 341] on span "Absence de dispositif (volant) permettant de vérifier le fonctionnement de la m…" at bounding box center [604, 345] width 324 height 7
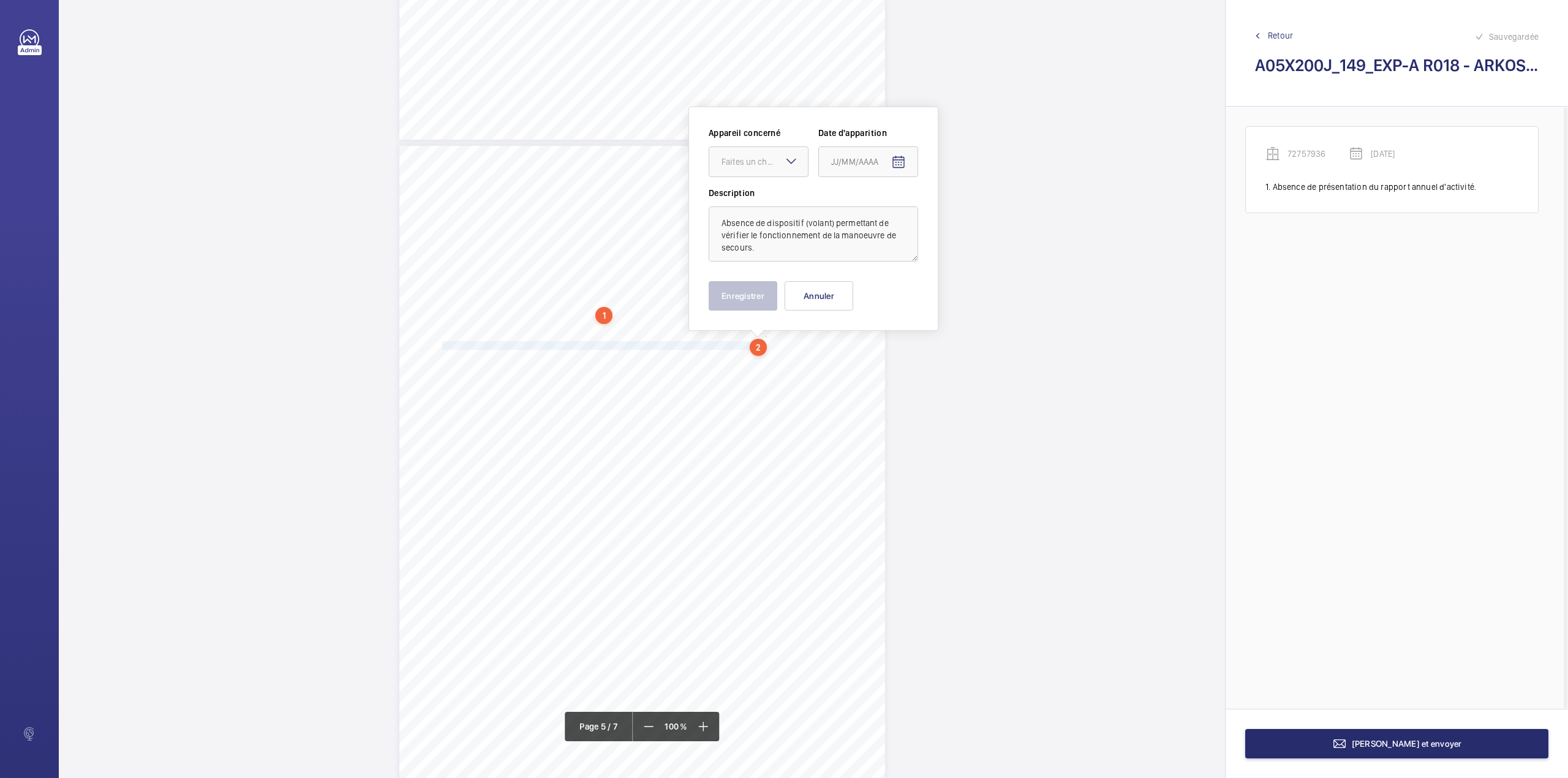
scroll to position [2679, 0]
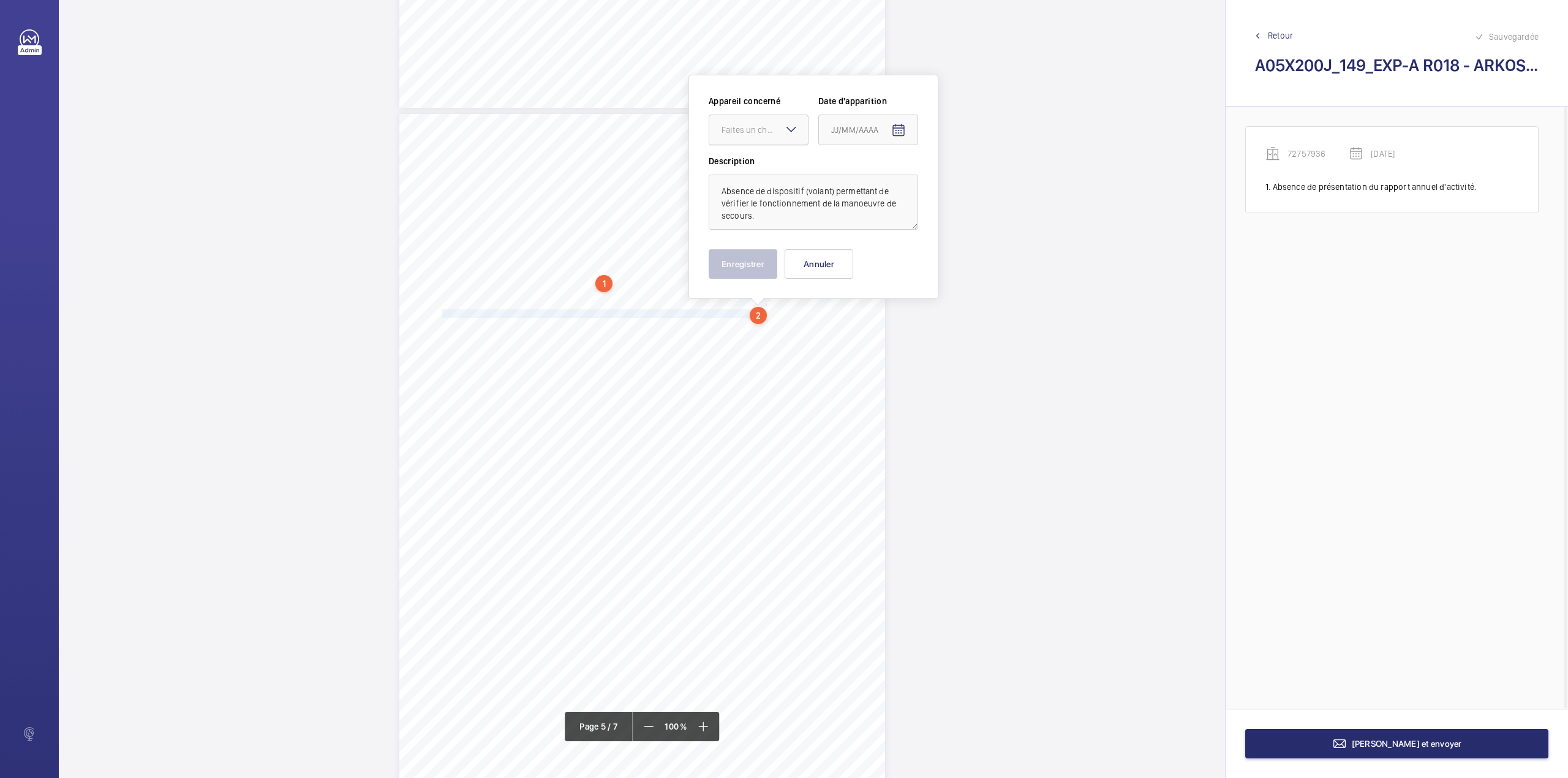
click at [757, 131] on div "Faites un choix" at bounding box center [765, 130] width 86 height 12
click at [757, 155] on div "72757936" at bounding box center [759, 167] width 99 height 29
click at [904, 131] on mat-icon "Open calendar" at bounding box center [898, 131] width 15 height 15
click at [904, 226] on span "2" at bounding box center [909, 230] width 22 height 22
type input "02/10/2025"
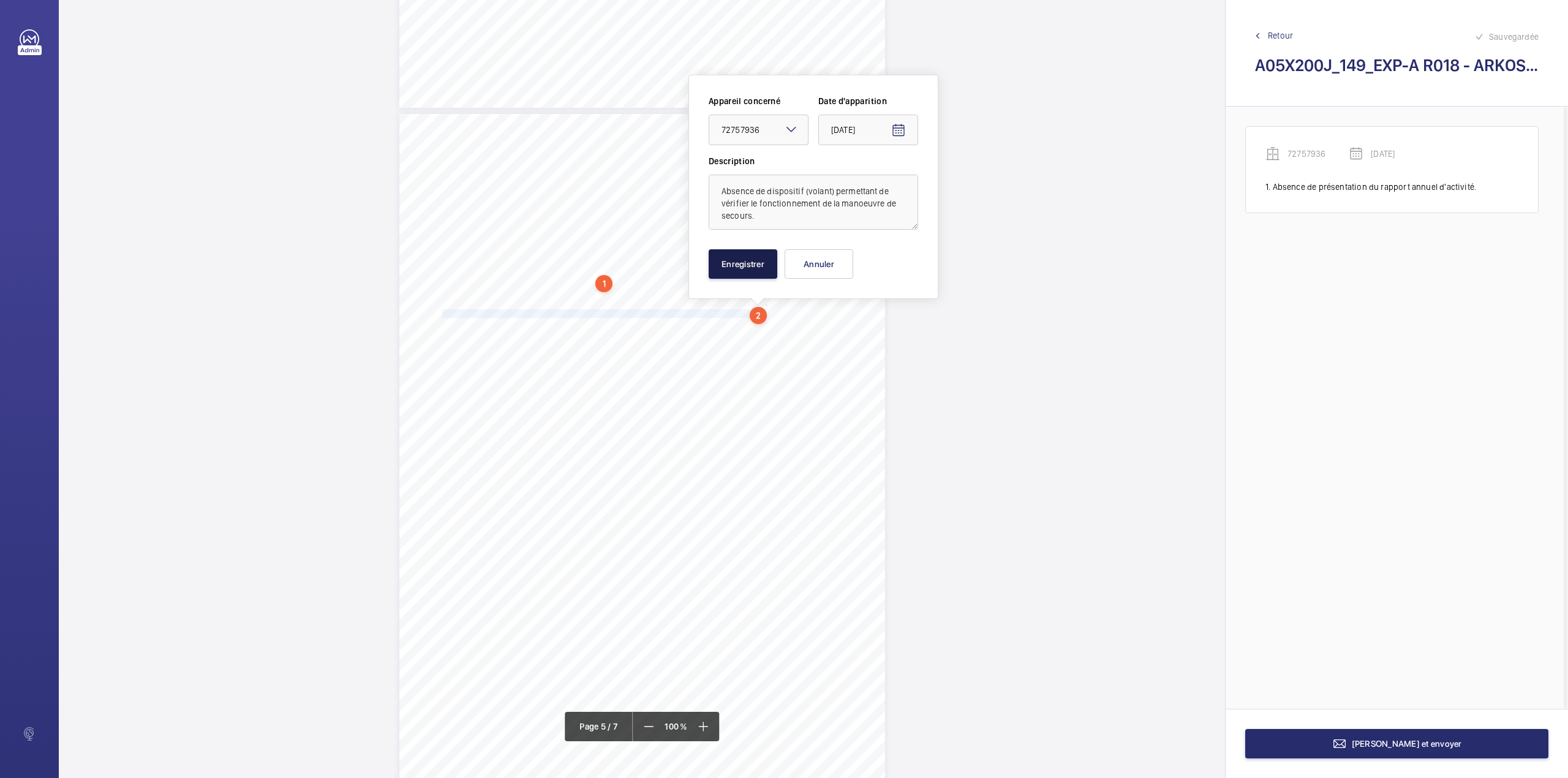
click at [744, 258] on button "Enregistrer" at bounding box center [743, 264] width 69 height 29
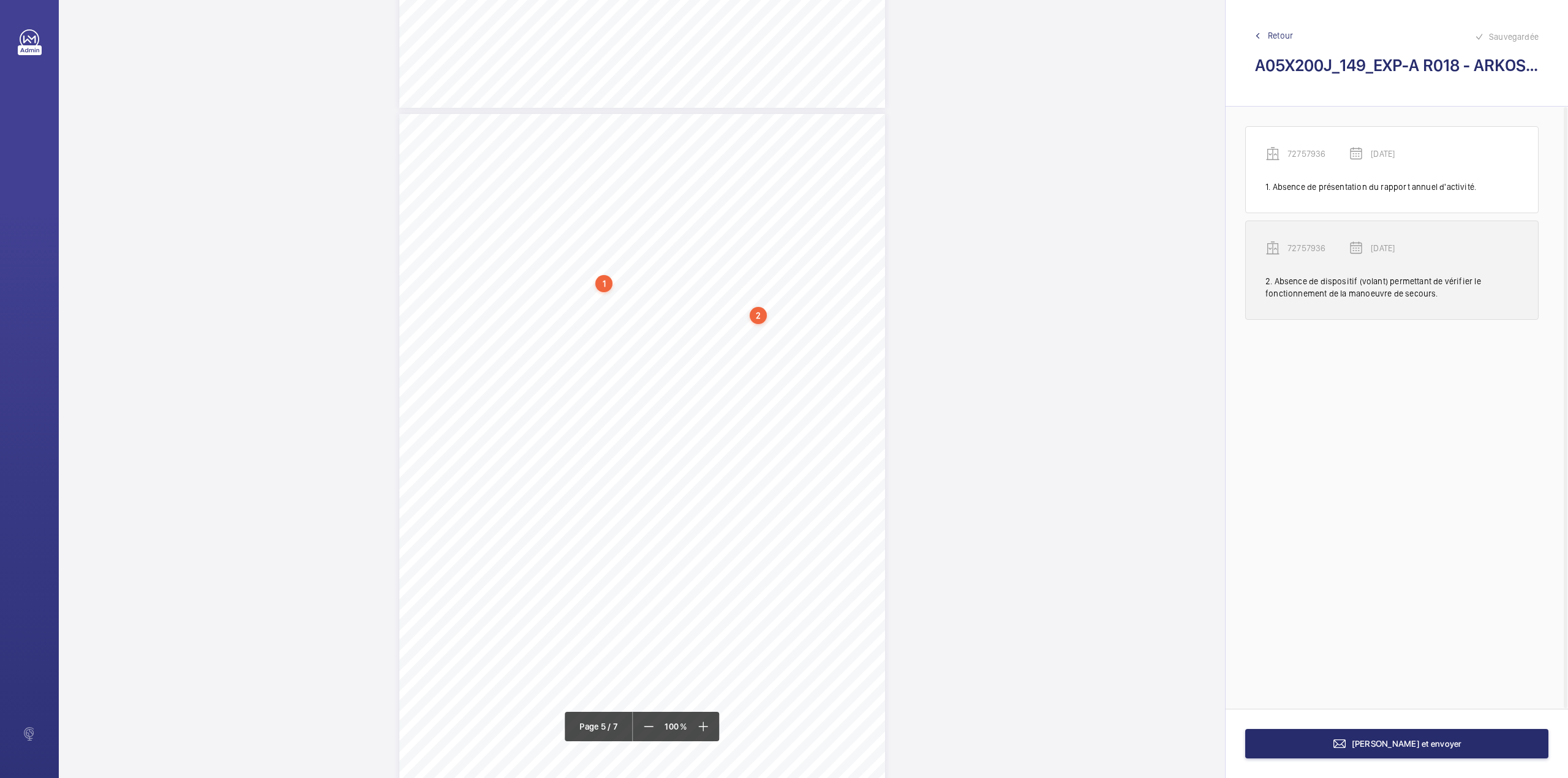
click at [1299, 250] on p "72757936" at bounding box center [1318, 248] width 61 height 12
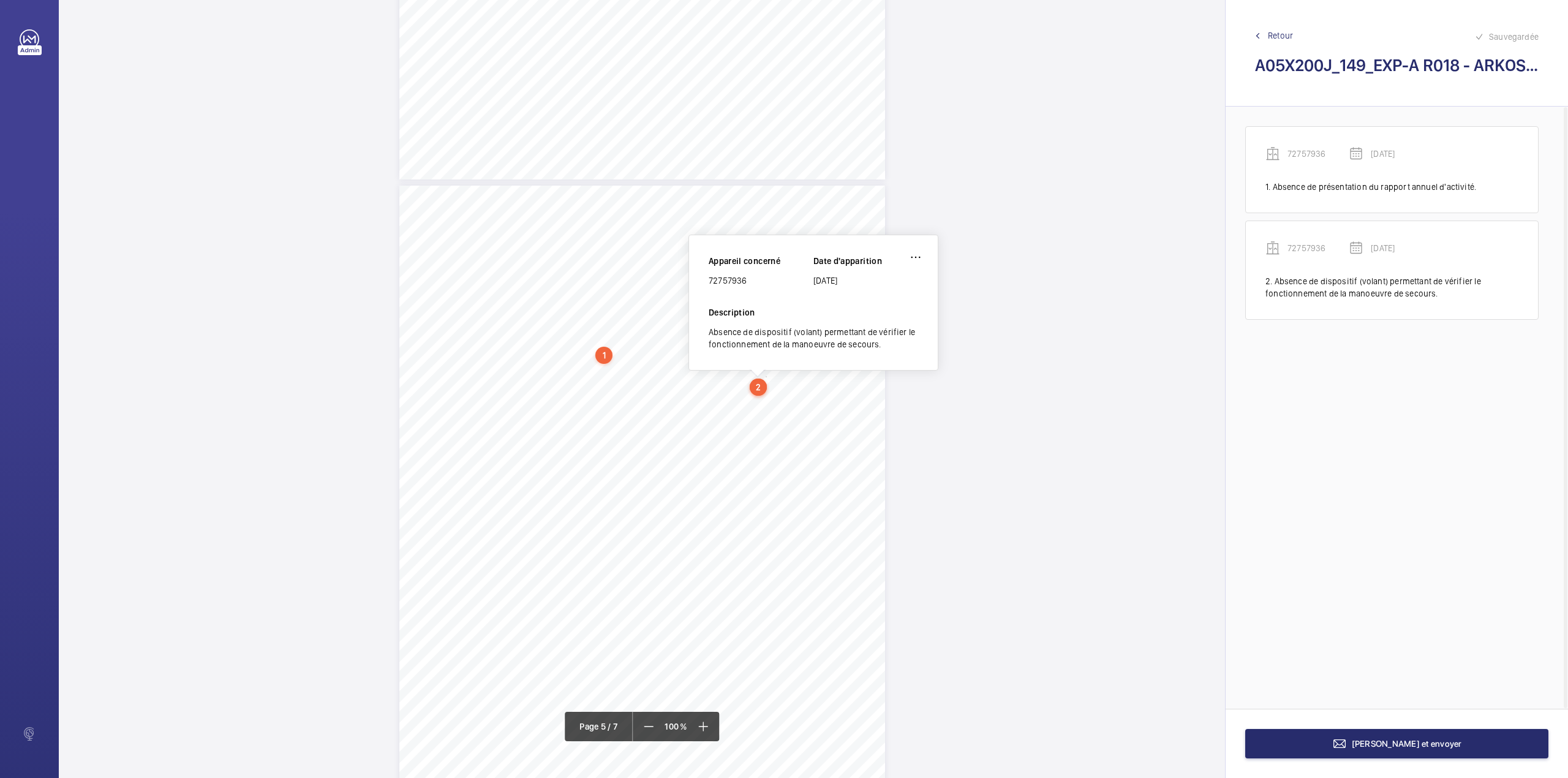
scroll to position [2604, 0]
drag, startPoint x: 709, startPoint y: 283, endPoint x: 774, endPoint y: 294, distance: 65.9
click at [774, 294] on div "Appareil concerné 72757936 Date d'apparition 02/10/2025" at bounding box center [814, 283] width 210 height 51
copy div "72757936"
click at [1304, 736] on button "Terminer et envoyer" at bounding box center [1397, 744] width 303 height 29
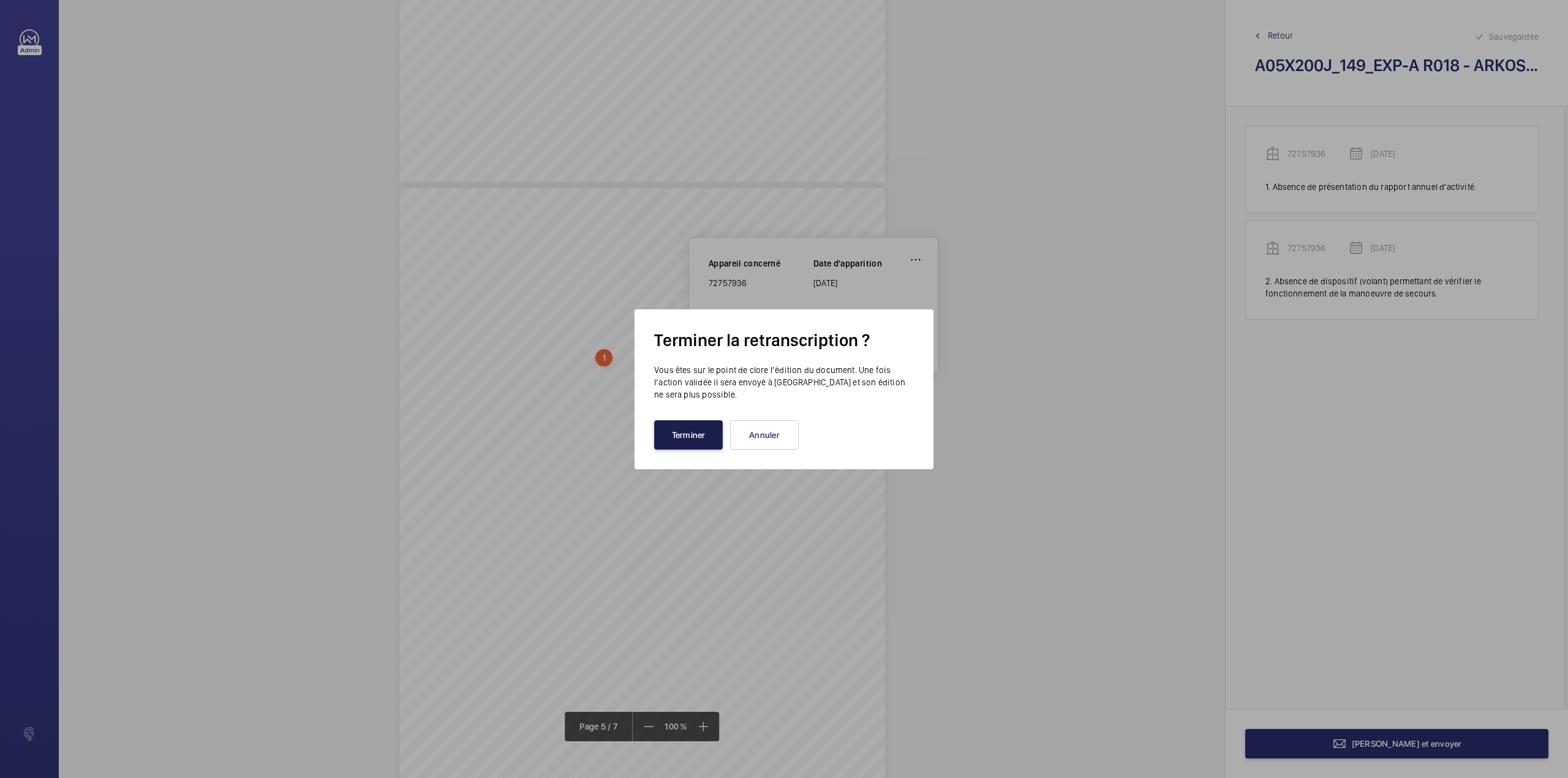
click at [691, 441] on button "Terminer" at bounding box center [689, 435] width 69 height 29
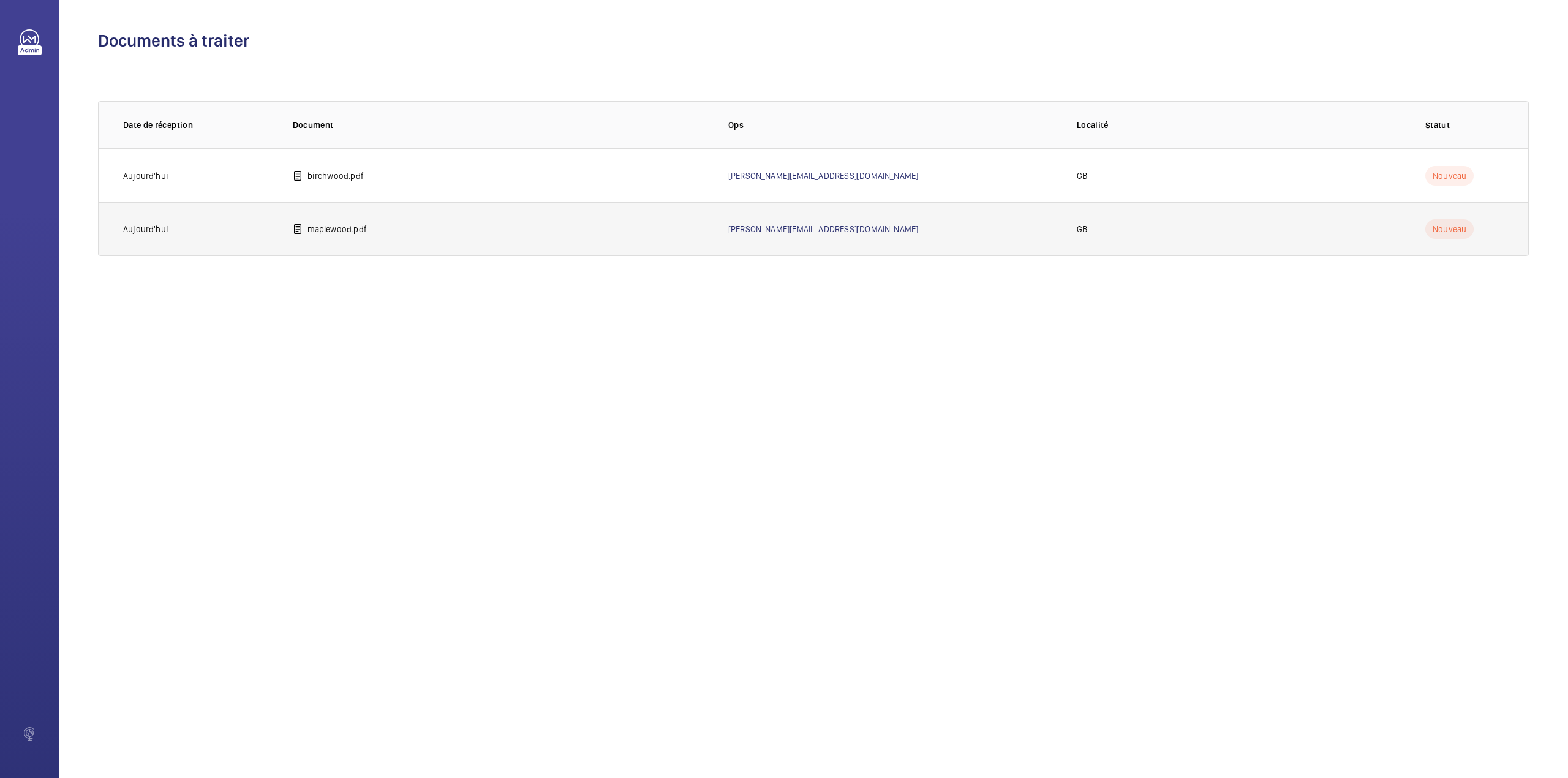
click at [324, 227] on p "maplewood.pdf" at bounding box center [337, 229] width 59 height 12
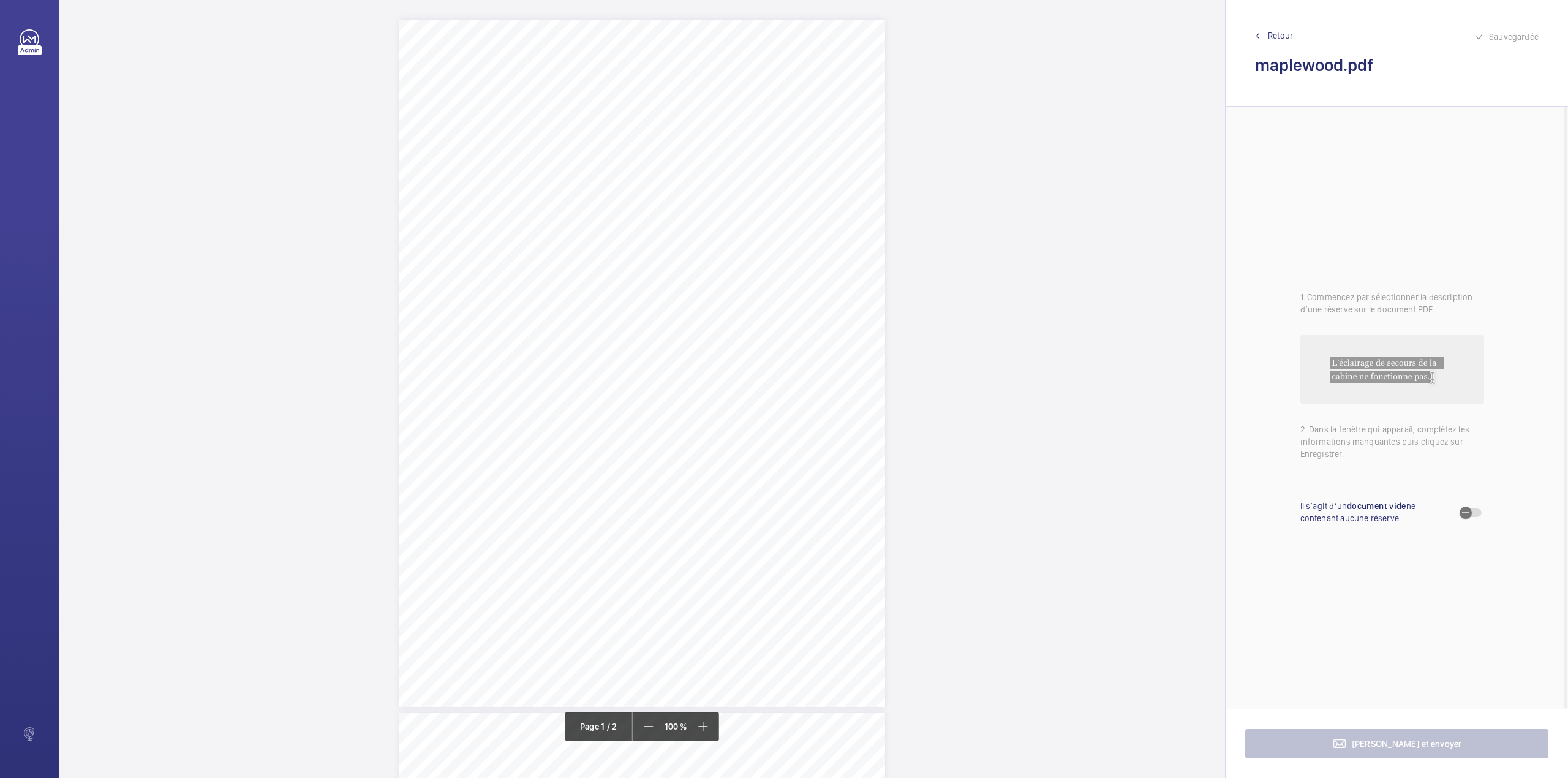
click at [750, 121] on div "1 N.L 2500023 – Annex A4 N.L 2500023 – NHG – MAPLEWOOD APARTMENTS - Annex A4 Sc…" at bounding box center [642, 363] width 486 height 687
click at [767, 199] on div "Faites un choix 10552139-4" at bounding box center [744, 202] width 100 height 31
click at [792, 327] on button "Annuler" at bounding box center [805, 335] width 69 height 29
click at [681, 376] on div "1 N.L 2500023 – Annex A4 N.L 2500023 – NHG – MAPLEWOOD APARTMENTS - Annex A4 Sc…" at bounding box center [642, 363] width 486 height 687
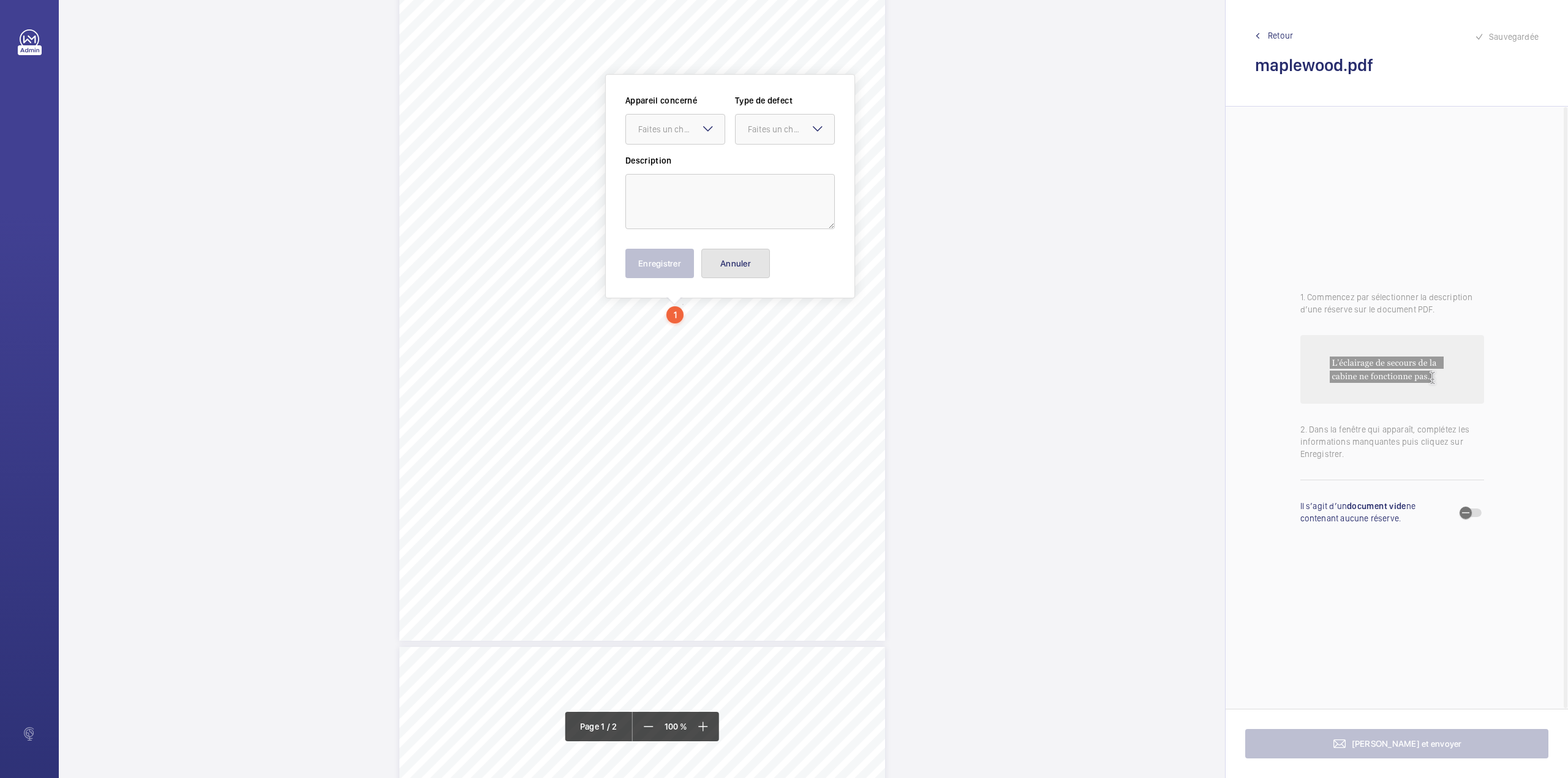
click at [740, 276] on button "Annuler" at bounding box center [736, 264] width 69 height 29
click at [771, 289] on div "1 N.L 2500023 – Annex A4 N.L 2500023 – NHG – MAPLEWOOD APARTMENTS - Annex A4 Sc…" at bounding box center [642, 215] width 486 height 687
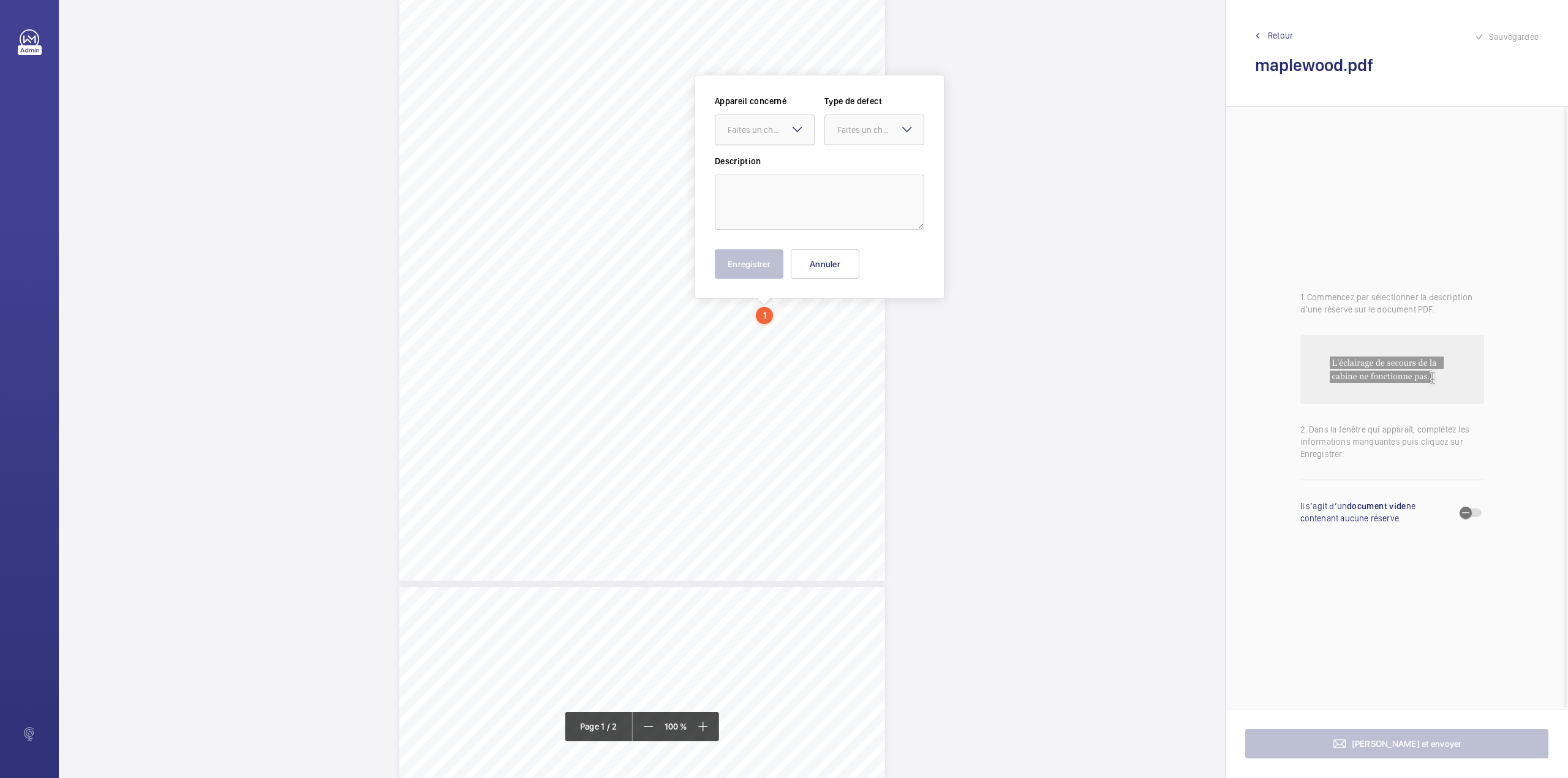
click at [783, 124] on div "Faites un choix" at bounding box center [771, 130] width 86 height 12
click at [838, 255] on button "Annuler" at bounding box center [825, 264] width 69 height 29
click at [1269, 39] on span "Retour" at bounding box center [1280, 36] width 25 height 12
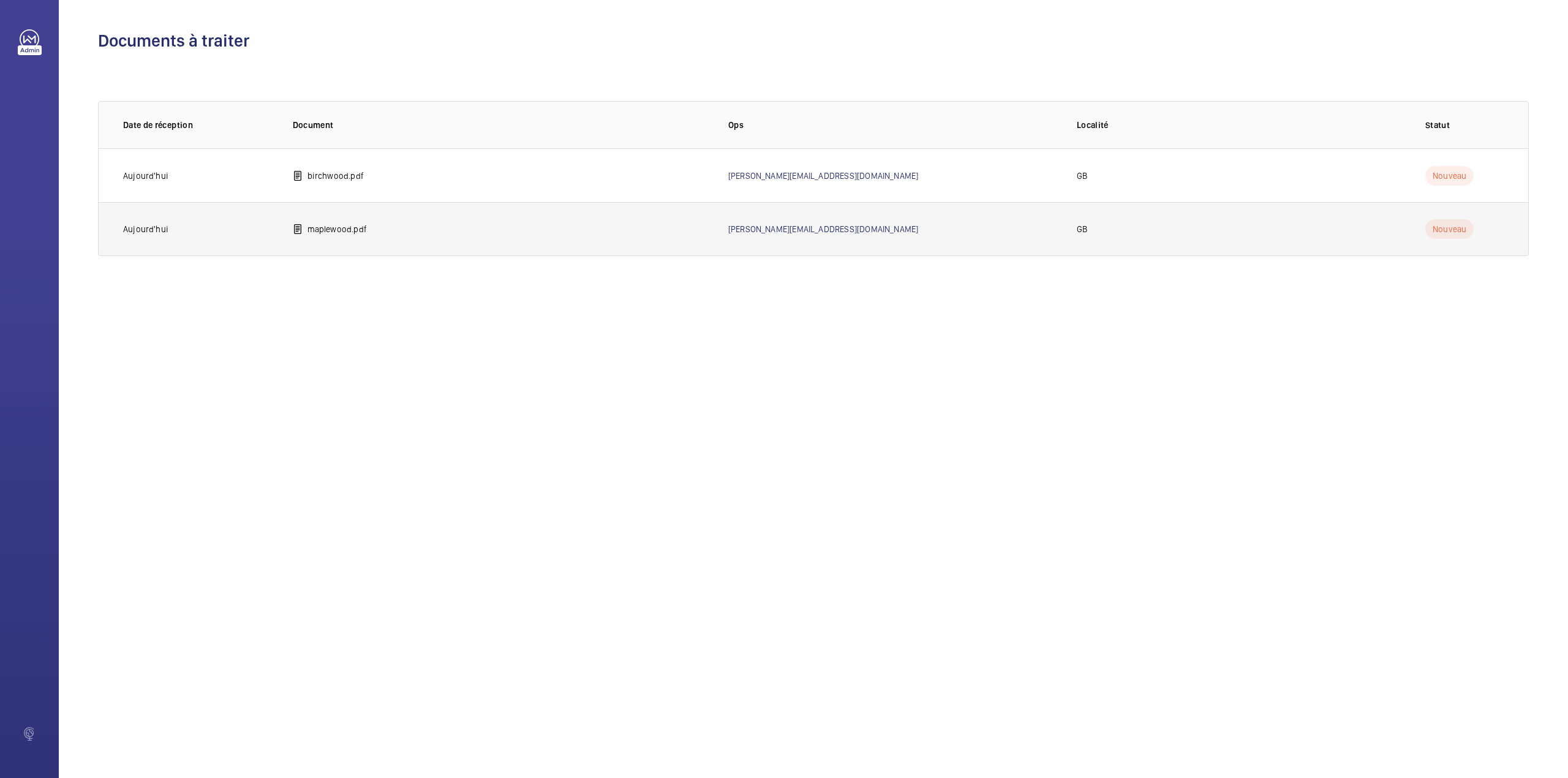
click at [338, 226] on p "maplewood.pdf" at bounding box center [337, 229] width 59 height 12
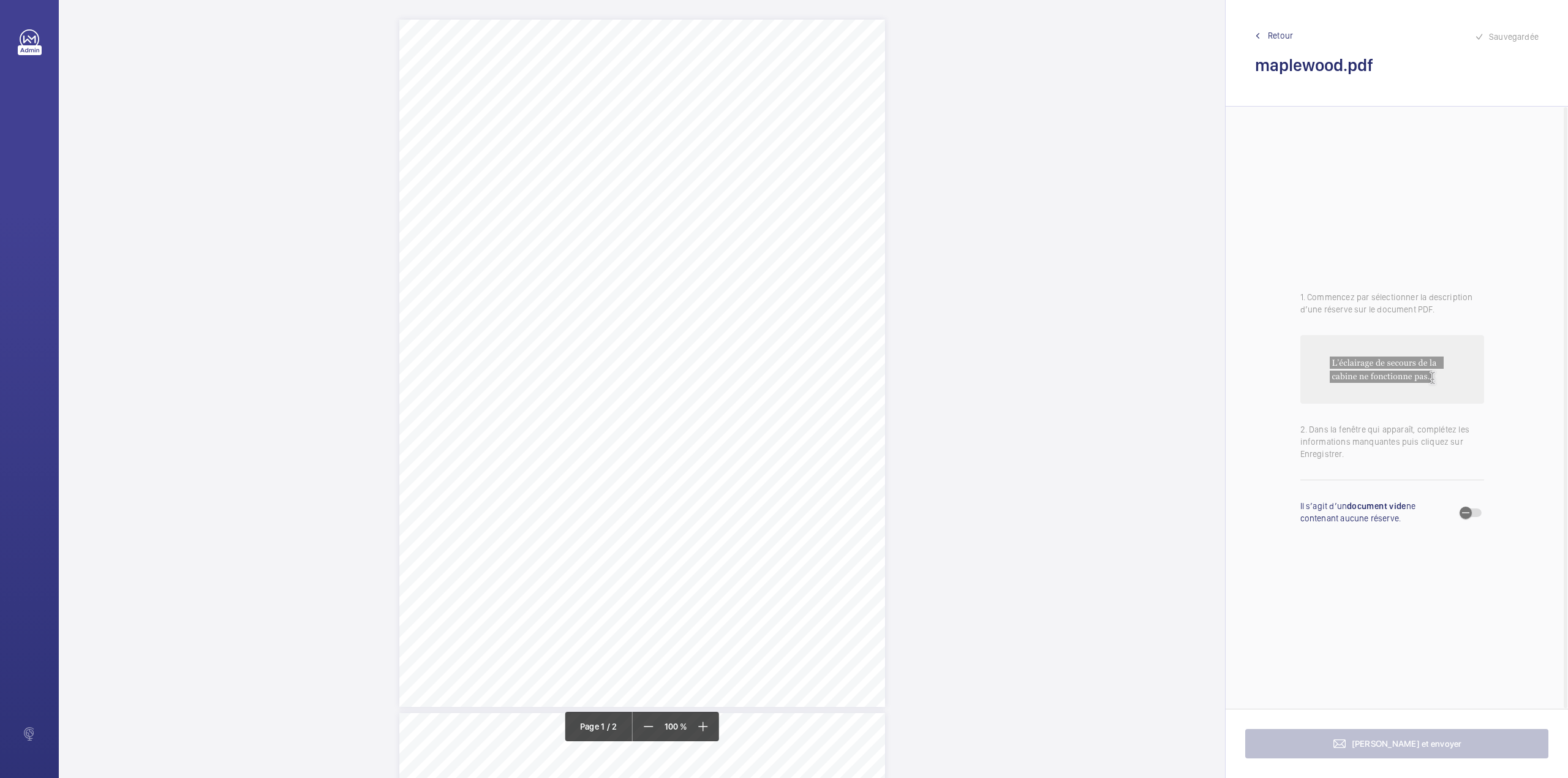
click at [803, 398] on div "1 N.L 2500023 – Annex A4 N.L 2500023 – NHG – MAPLEWOOD APARTMENTS - Annex A4 Sc…" at bounding box center [642, 363] width 486 height 687
click at [826, 215] on textarea at bounding box center [852, 202] width 210 height 55
type textarea "l"
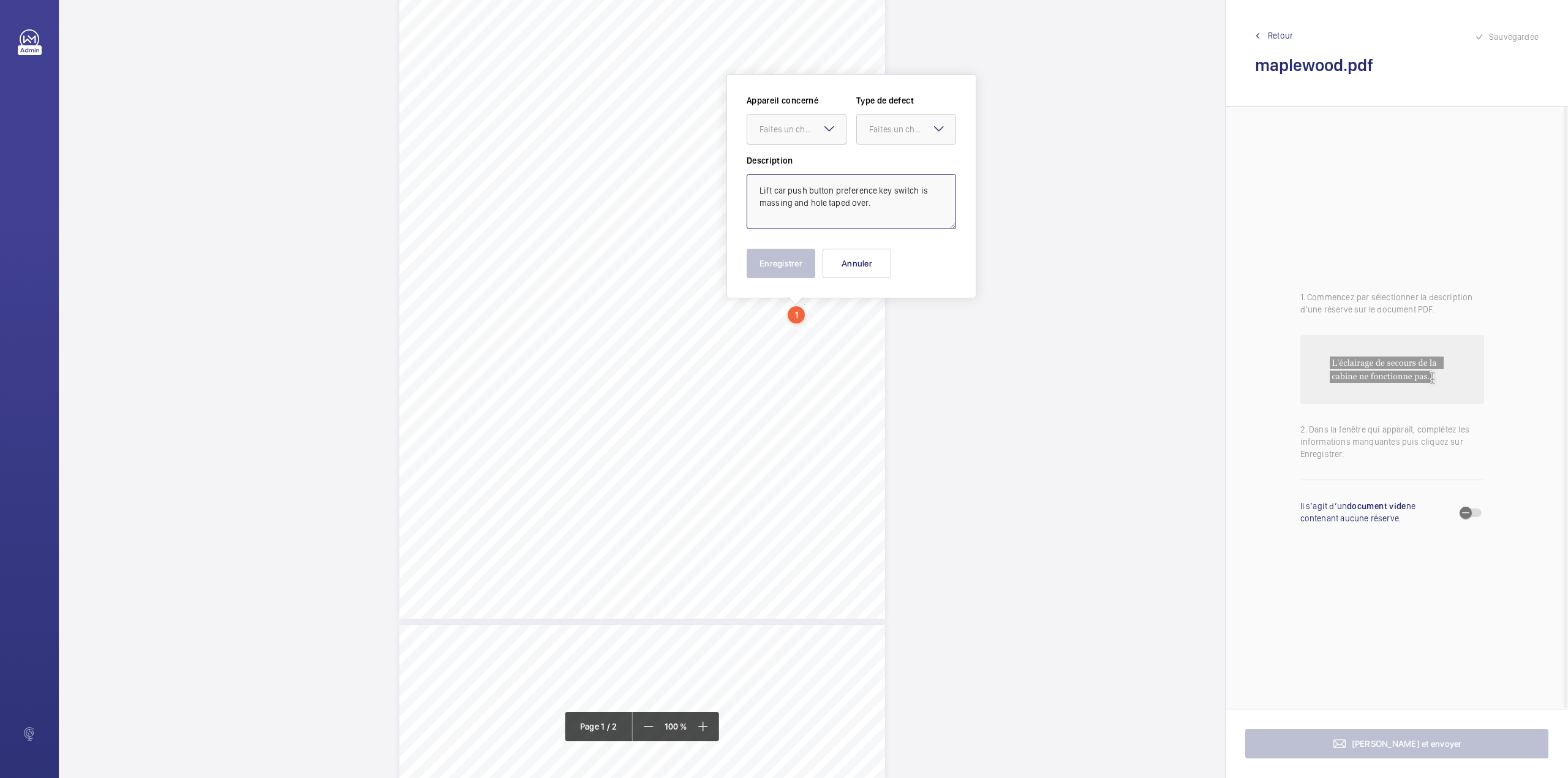
click at [822, 120] on div at bounding box center [797, 129] width 99 height 29
drag, startPoint x: 822, startPoint y: 158, endPoint x: 846, endPoint y: 153, distance: 24.5
click at [822, 159] on div "10552139-4" at bounding box center [797, 167] width 99 height 29
click at [893, 128] on div "Faites un choix" at bounding box center [912, 129] width 86 height 12
click at [893, 166] on span "Standard" at bounding box center [906, 167] width 74 height 12
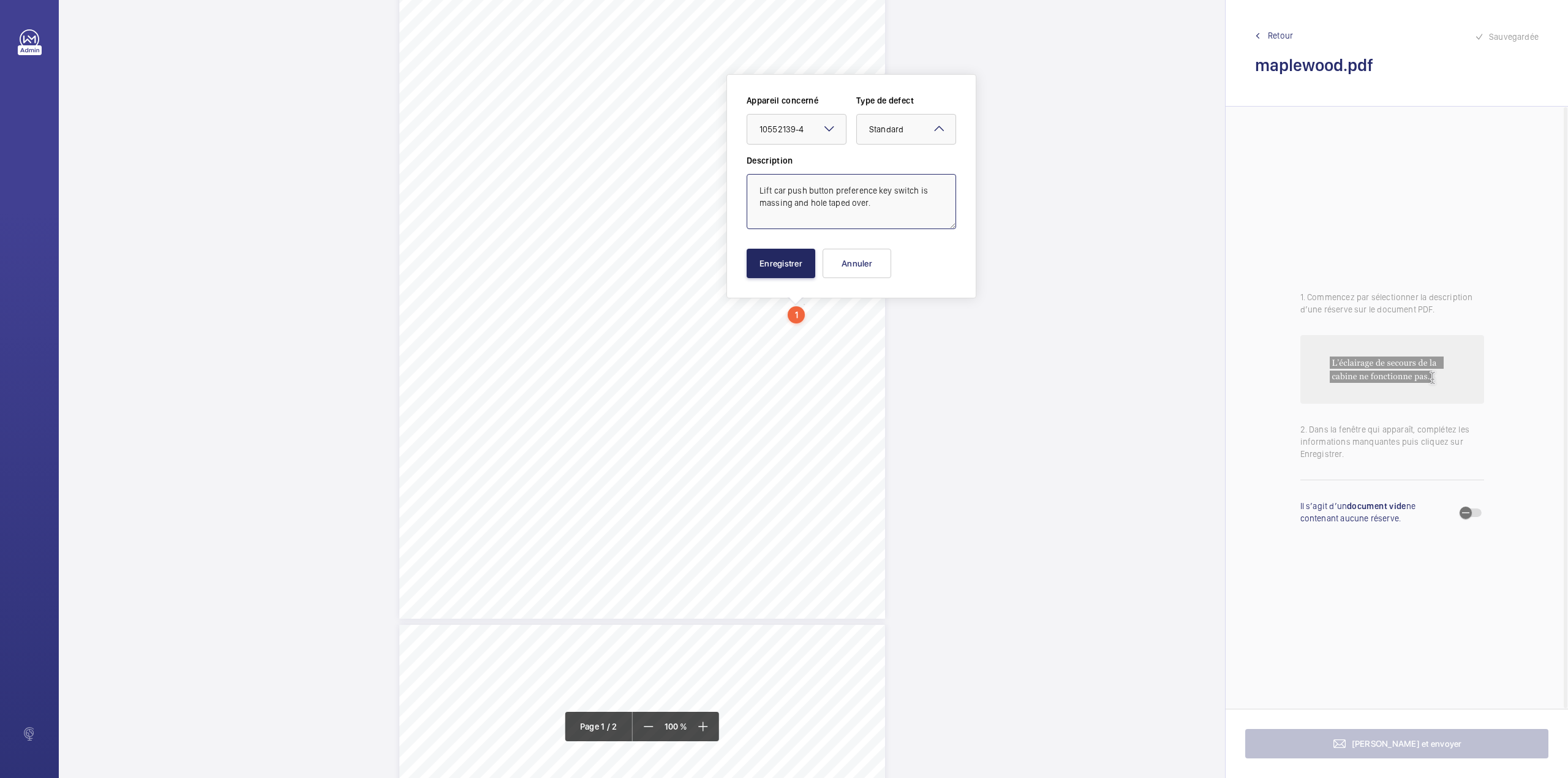
type textarea "Lift car push button preference key switch is massing and hole taped over."
click at [784, 262] on button "Enregistrer" at bounding box center [781, 264] width 69 height 29
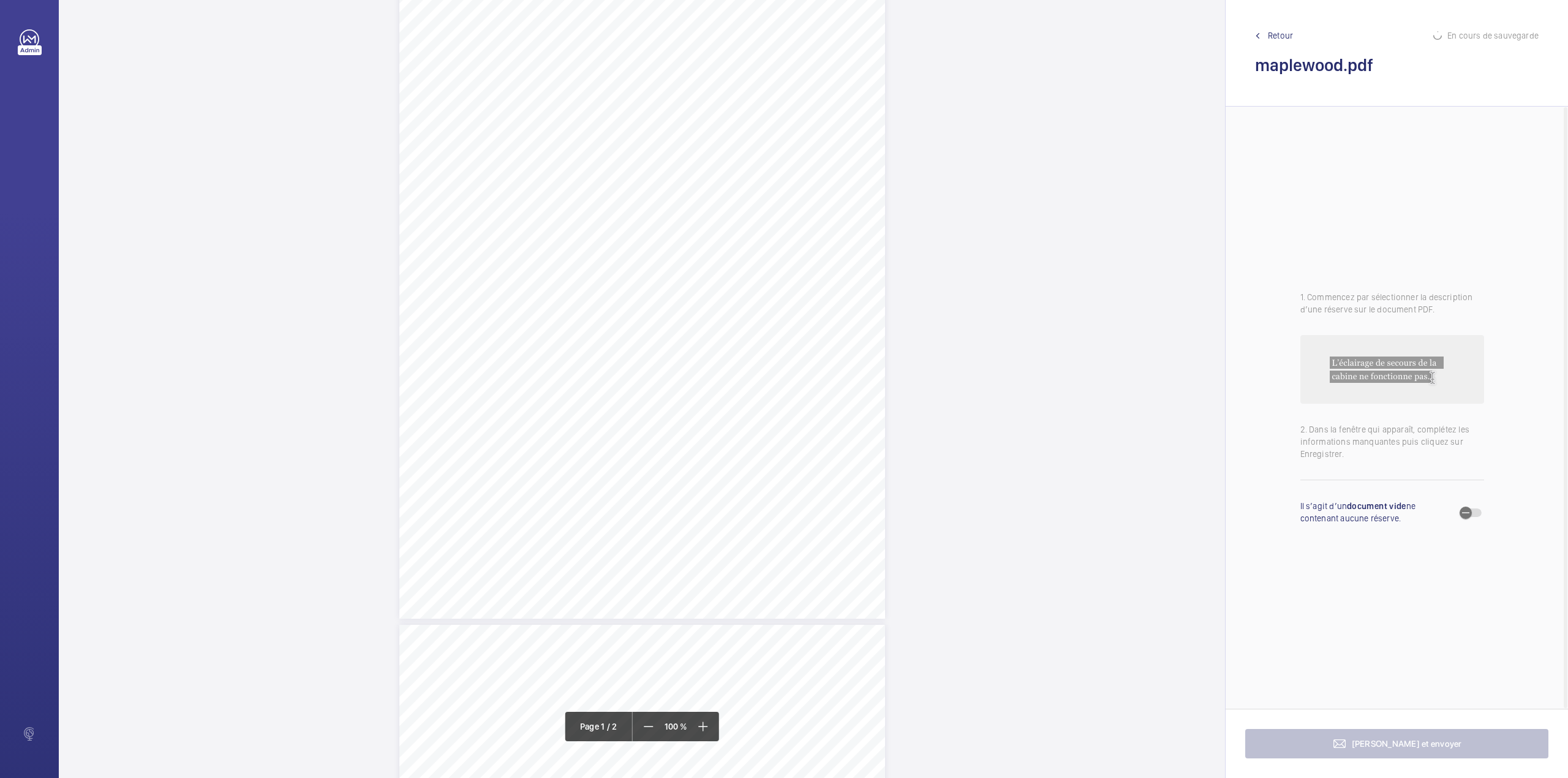
click at [725, 330] on div "1 N.L 2500023 – Annex A4 N.L 2500023 – NHG – MAPLEWOOD APARTMENTS - Annex A4 Sc…" at bounding box center [642, 275] width 486 height 687
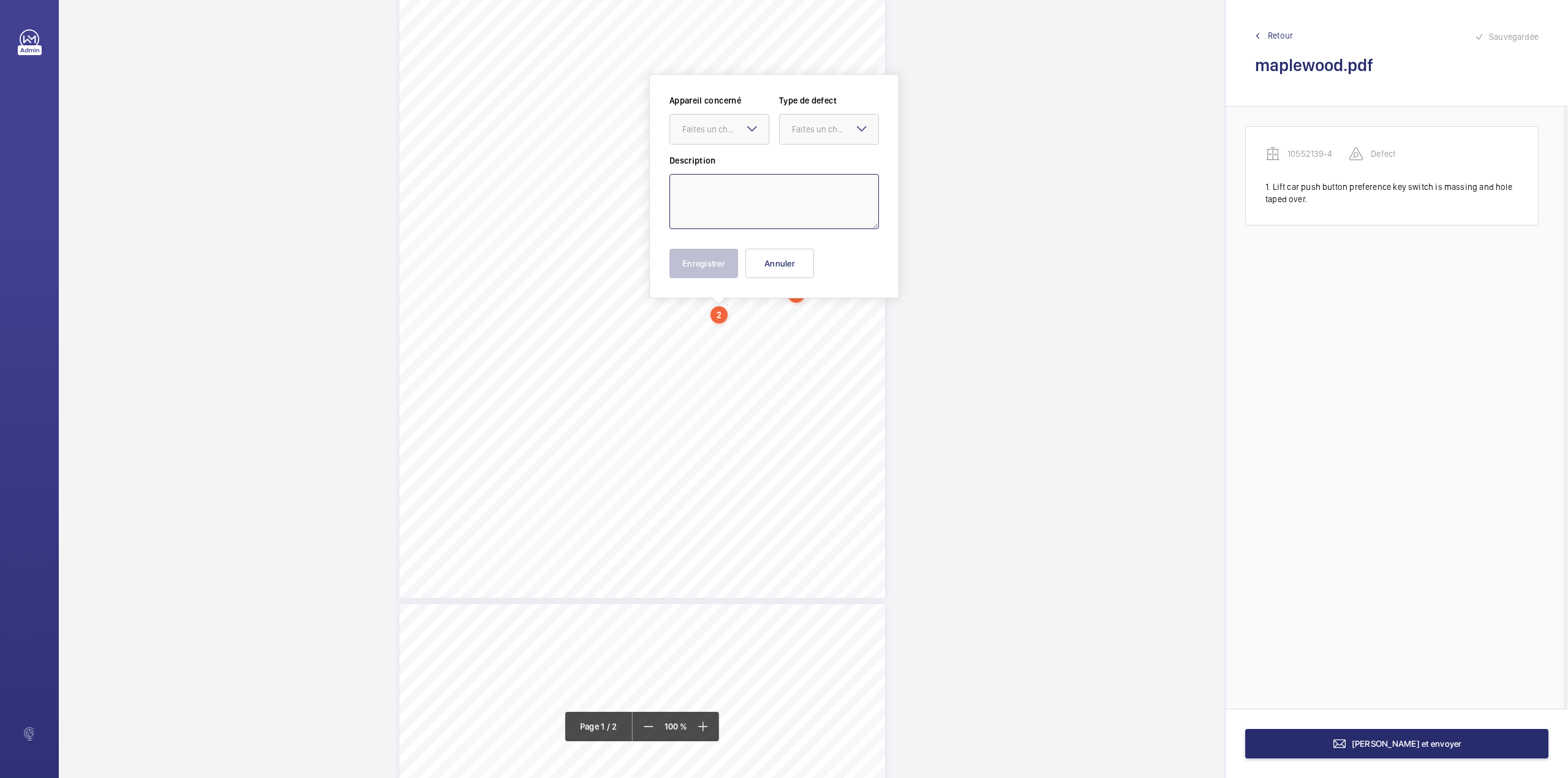
click at [735, 201] on textarea at bounding box center [774, 202] width 210 height 55
click at [728, 133] on div "Faites un choix" at bounding box center [725, 129] width 86 height 12
click at [723, 166] on span "10552139-4" at bounding box center [719, 167] width 74 height 12
click at [839, 138] on div at bounding box center [829, 129] width 99 height 29
click at [834, 158] on div "Standard" at bounding box center [829, 167] width 99 height 30
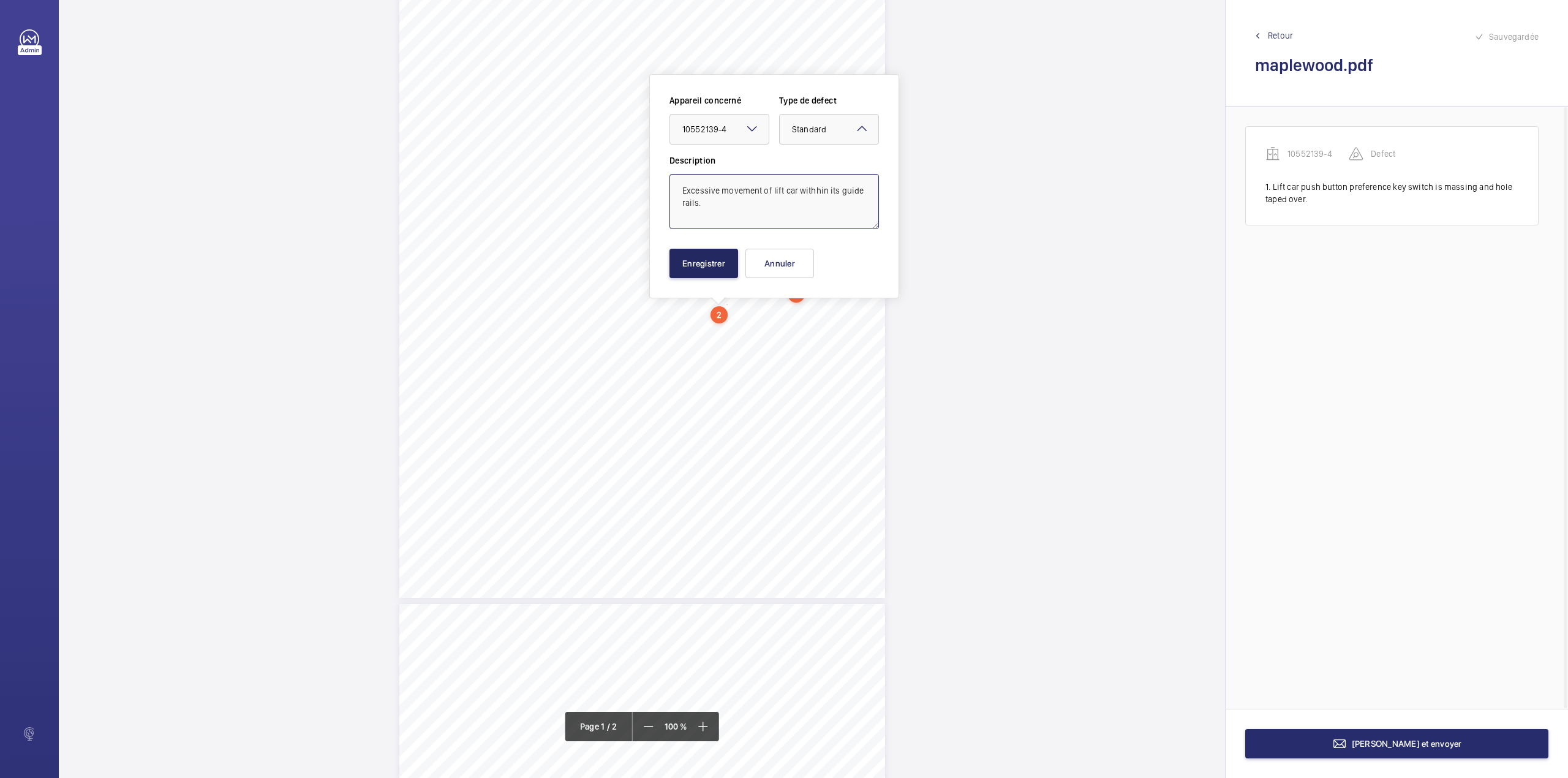
type textarea "Excessive movement of lift car withhin its guide rails."
click at [723, 262] on button "Enregistrer" at bounding box center [704, 264] width 69 height 29
click at [738, 330] on div "1 N.L 2500023 – Annex A4 N.L 2500023 – NHG – MAPLEWOOD APARTMENTS - Annex A4 Sc…" at bounding box center [642, 254] width 486 height 687
click at [756, 185] on textarea at bounding box center [787, 202] width 210 height 55
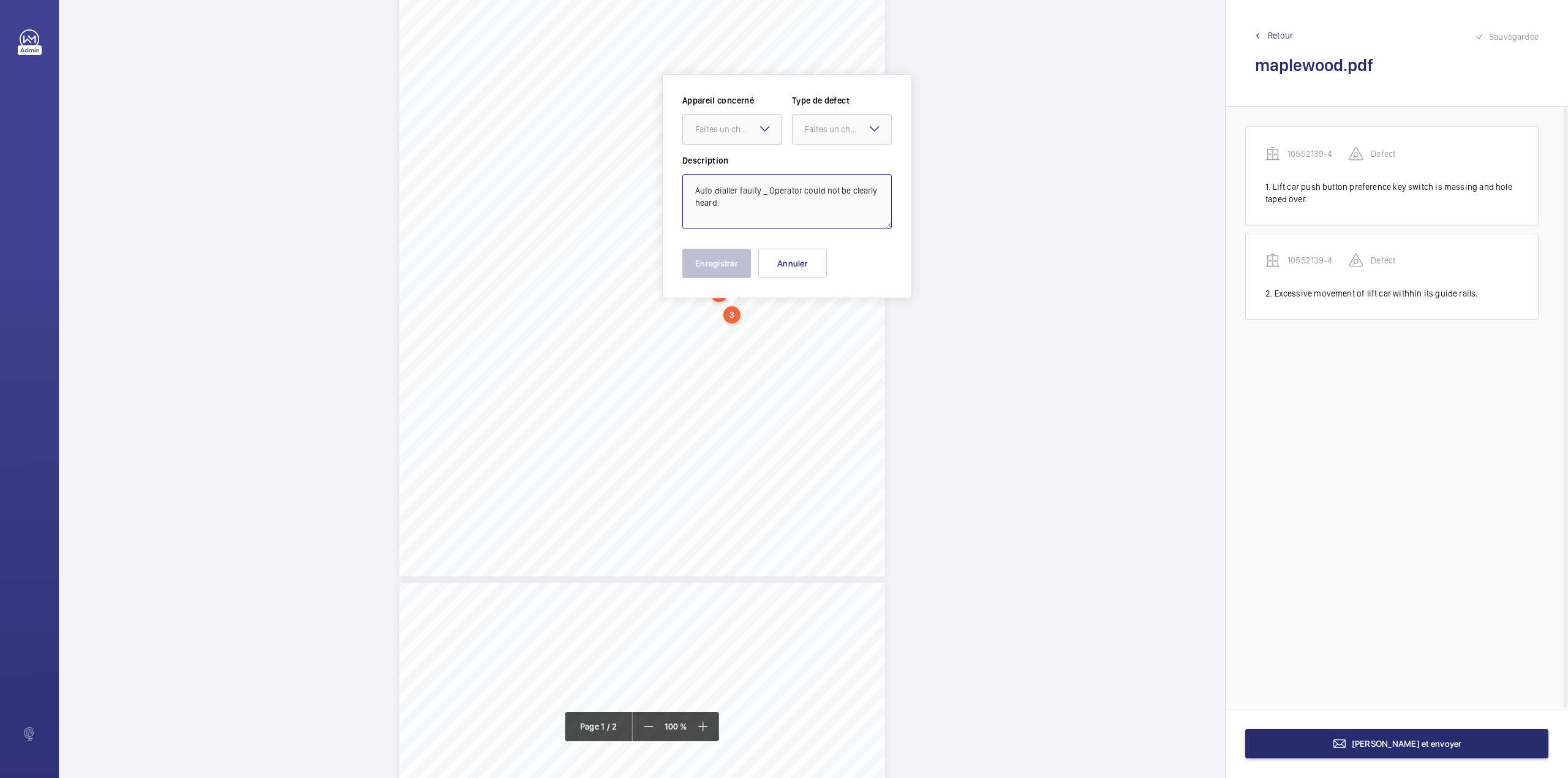
click at [753, 135] on div at bounding box center [732, 129] width 99 height 29
click at [750, 162] on span "10552139-4" at bounding box center [732, 167] width 74 height 12
drag, startPoint x: 817, startPoint y: 135, endPoint x: 819, endPoint y: 145, distance: 10.2
click at [819, 135] on div "Faites un choix" at bounding box center [842, 129] width 99 height 12
click at [819, 168] on span "Standard" at bounding box center [842, 167] width 74 height 12
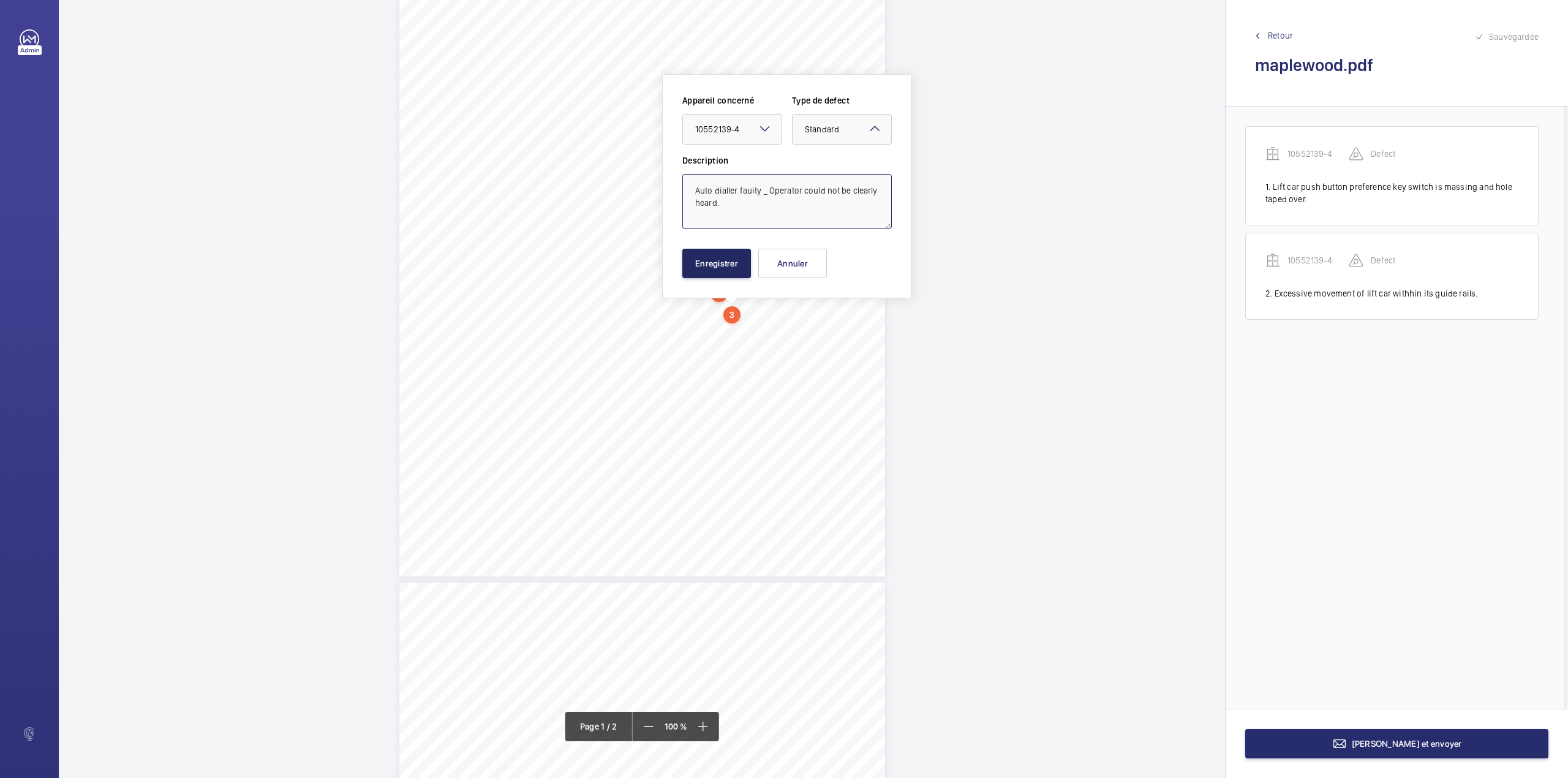
type textarea "Auto dialler fauity _ Operator could not be clearly heard."
click at [725, 263] on button "Enregistrer" at bounding box center [717, 264] width 69 height 29
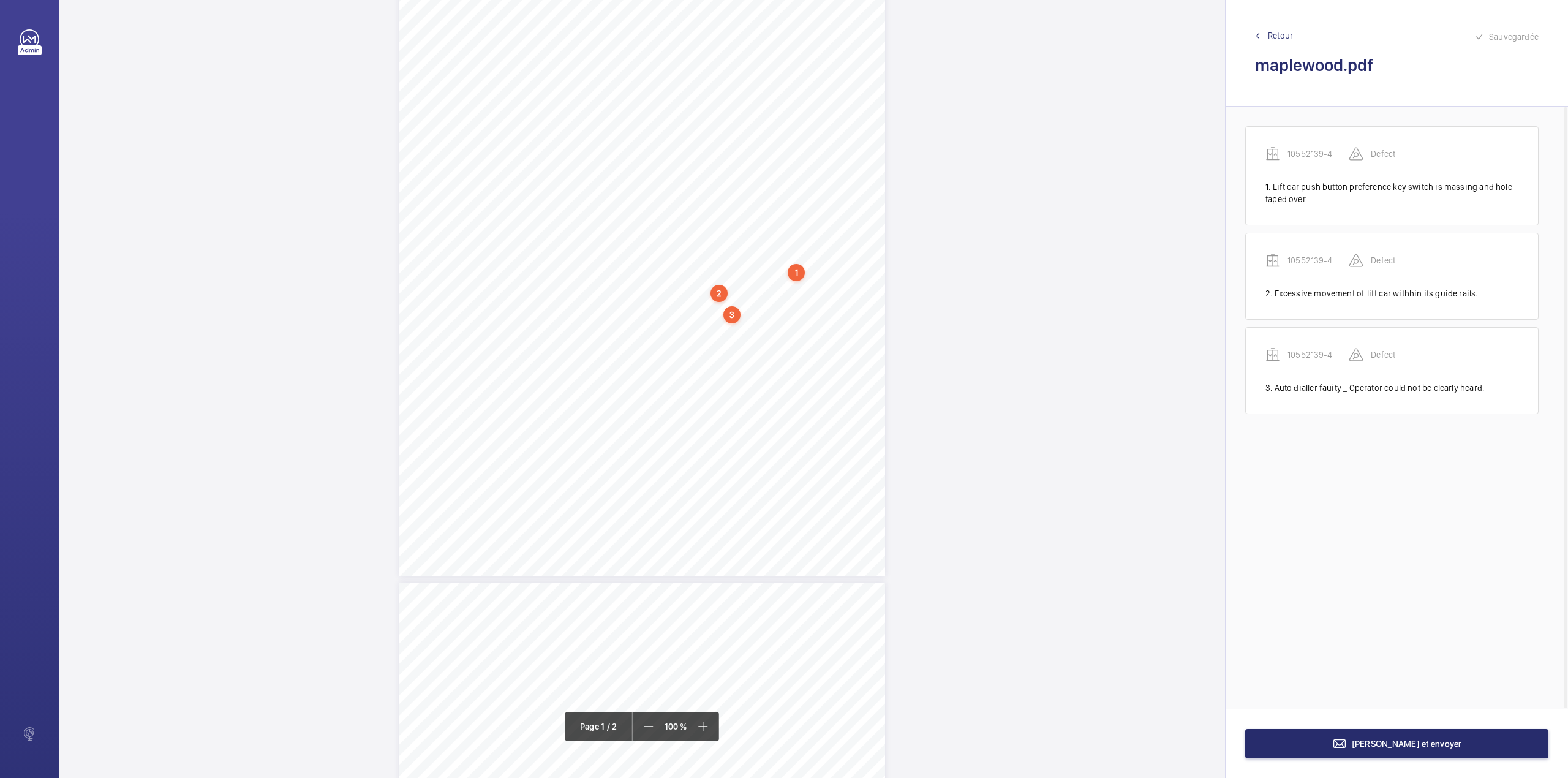
click at [745, 338] on div "1 N.L 2500023 – Annex A4 N.L 2500023 – NHG – MAPLEWOOD APARTMENTS - Annex A4 Sc…" at bounding box center [642, 232] width 486 height 687
click at [741, 194] on textarea at bounding box center [794, 202] width 210 height 55
drag, startPoint x: 749, startPoint y: 138, endPoint x: 751, endPoint y: 175, distance: 37.1
click at [749, 142] on div at bounding box center [739, 130] width 99 height 29
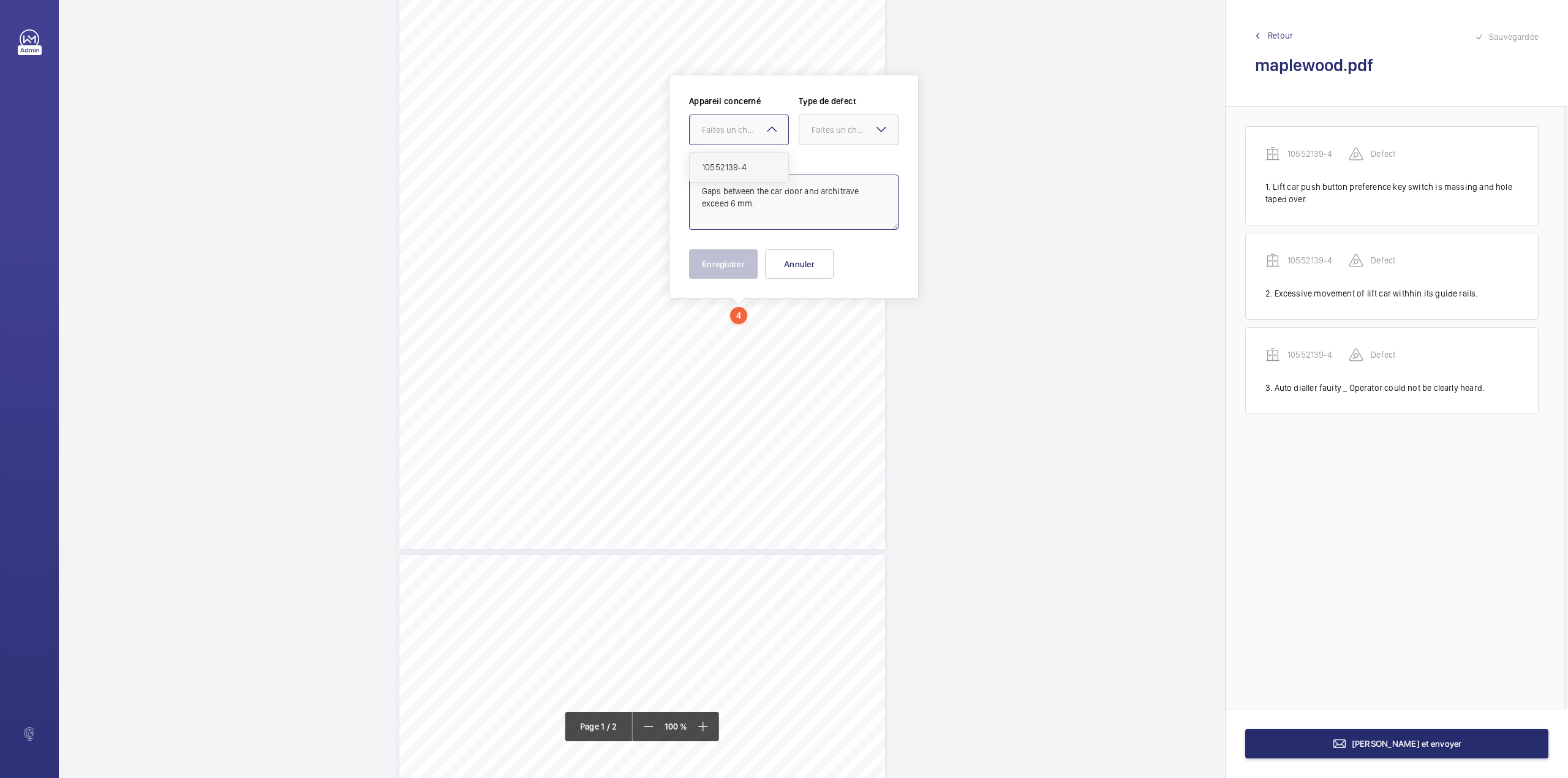
drag, startPoint x: 751, startPoint y: 175, endPoint x: 792, endPoint y: 159, distance: 44.0
click at [752, 175] on div "10552139-4" at bounding box center [739, 167] width 99 height 29
click at [856, 133] on div "Faites un choix" at bounding box center [855, 130] width 86 height 12
click at [846, 167] on span "Standard" at bounding box center [849, 167] width 74 height 12
type textarea "Gaps between the car door and architrave exceed 6 mm."
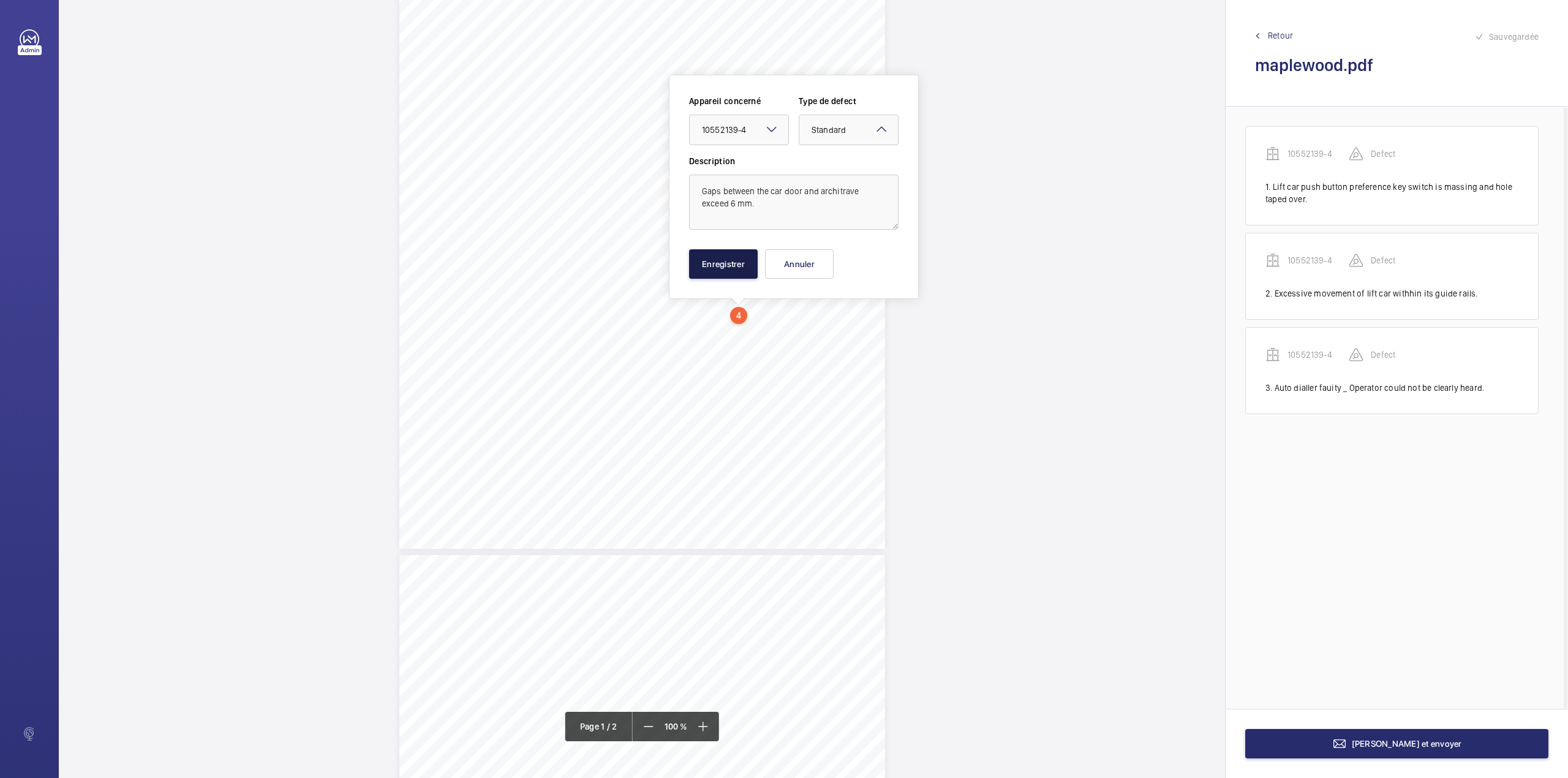
click at [724, 265] on button "Enregistrer" at bounding box center [724, 264] width 69 height 29
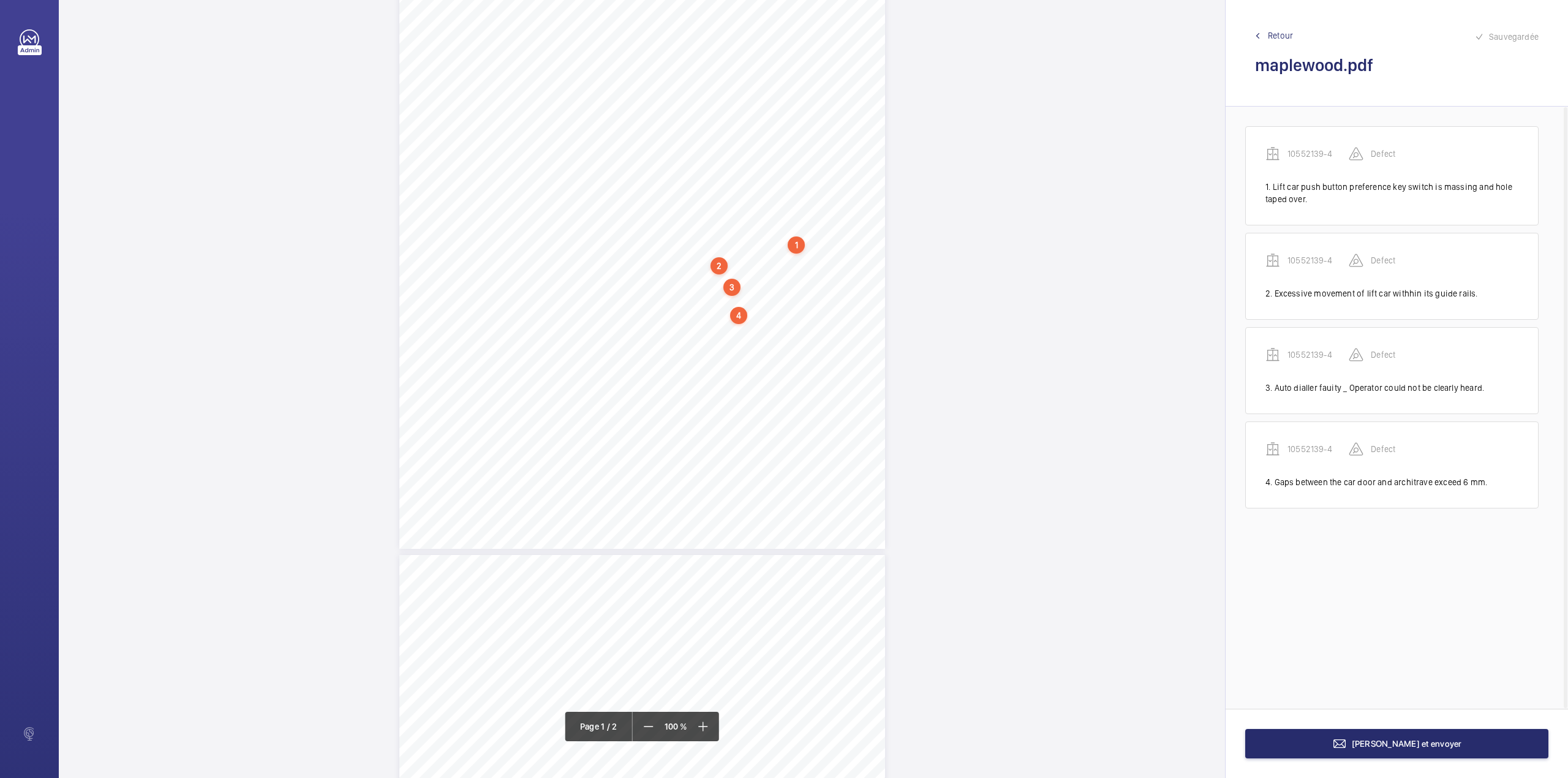
click at [724, 330] on div "1 N.L 2500023 – Annex A4 N.L 2500023 – NHG – MAPLEWOOD APARTMENTS - Annex A4 Sc…" at bounding box center [642, 205] width 486 height 687
click at [741, 201] on textarea at bounding box center [773, 202] width 210 height 55
click at [716, 135] on div at bounding box center [717, 129] width 99 height 29
click at [719, 161] on span "10552139-4" at bounding box center [717, 167] width 74 height 12
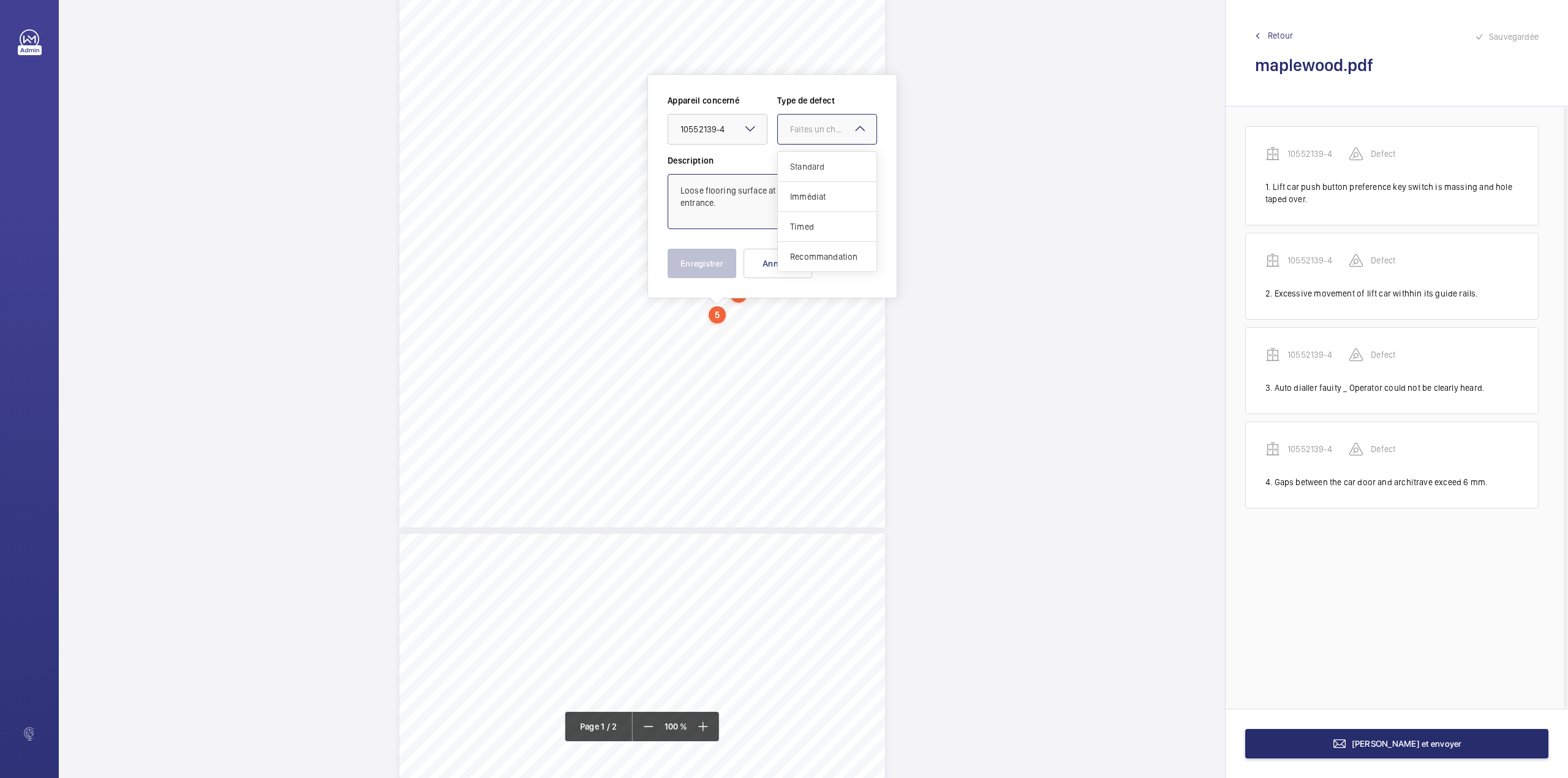
drag, startPoint x: 790, startPoint y: 136, endPoint x: 805, endPoint y: 179, distance: 45.5
click at [792, 137] on div at bounding box center [827, 129] width 99 height 29
click at [805, 179] on div "Standard" at bounding box center [827, 167] width 99 height 30
type textarea "Loose flooring surface at first floor landing entrance."
click at [719, 258] on button "Enregistrer" at bounding box center [702, 264] width 69 height 29
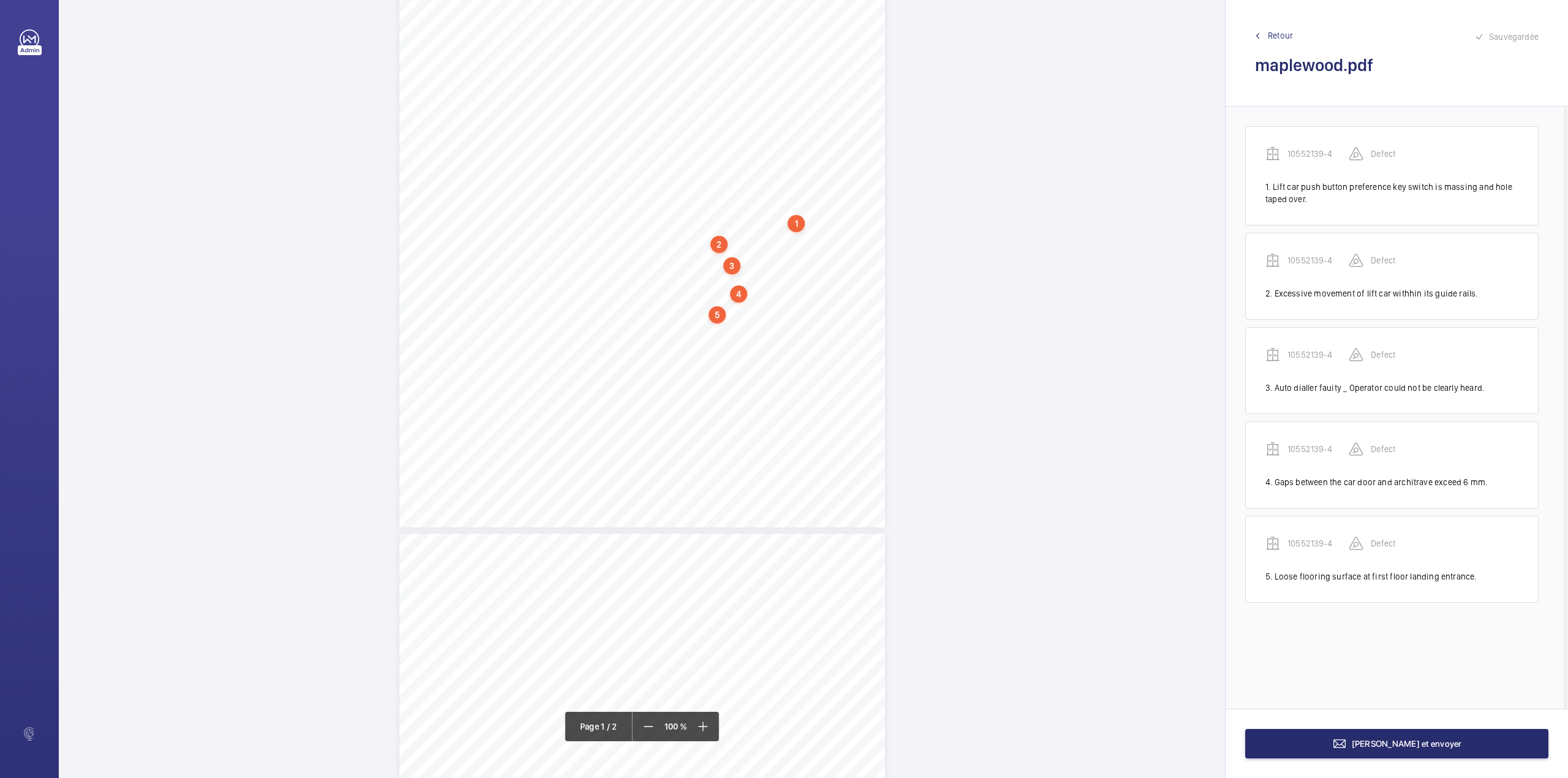
click at [773, 323] on div "1 N.L 2500023 – Annex A4 N.L 2500023 – NHG – MAPLEWOOD APARTMENTS - Annex A4 Sc…" at bounding box center [642, 183] width 486 height 687
click at [766, 194] on textarea at bounding box center [822, 202] width 210 height 55
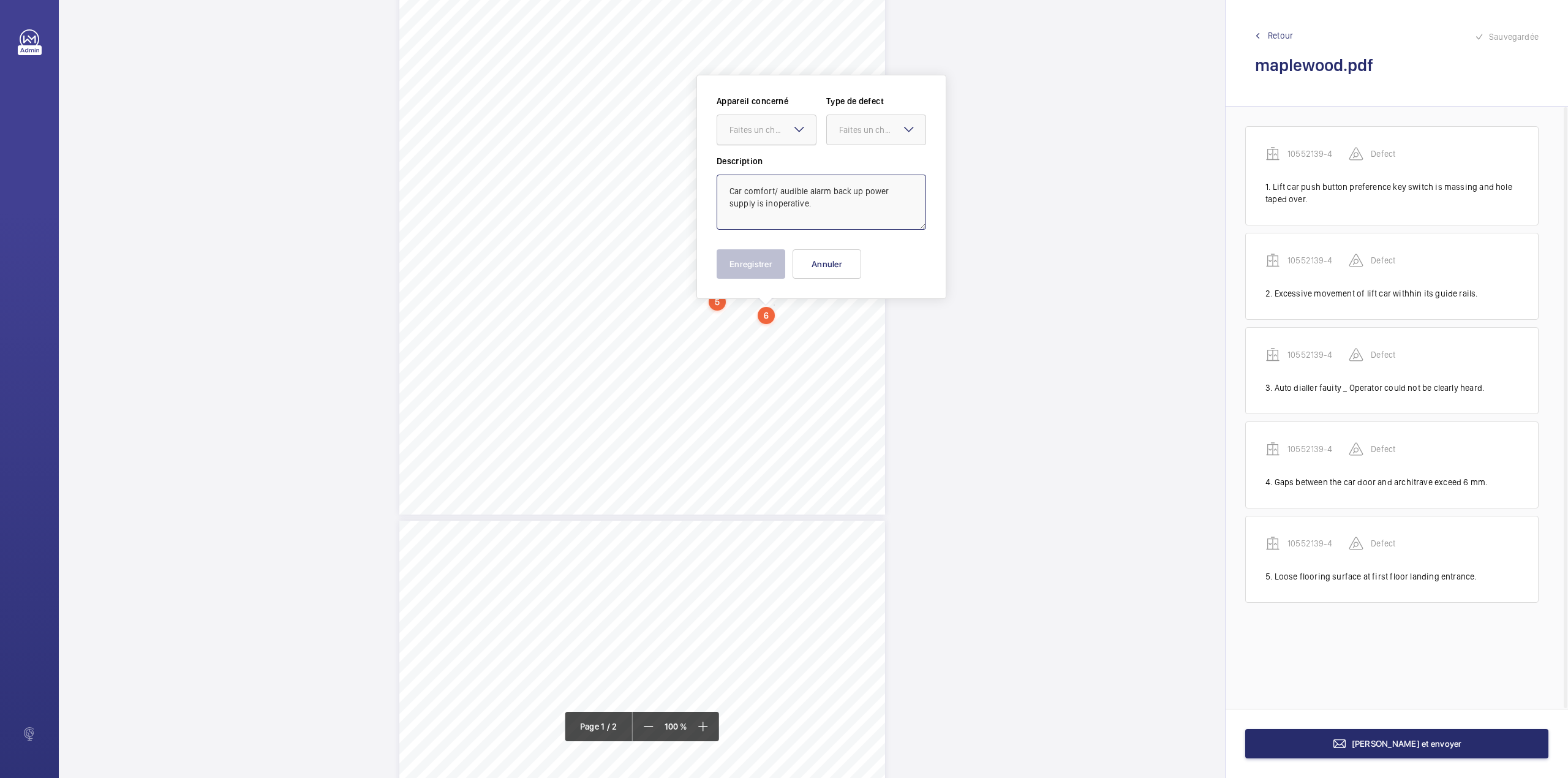
drag, startPoint x: 777, startPoint y: 120, endPoint x: 781, endPoint y: 148, distance: 28.3
click at [777, 121] on div at bounding box center [767, 130] width 99 height 29
drag, startPoint x: 784, startPoint y: 164, endPoint x: 883, endPoint y: 137, distance: 102.6
click at [797, 161] on span "10552139-4" at bounding box center [767, 167] width 74 height 12
click at [884, 139] on div at bounding box center [876, 130] width 99 height 29
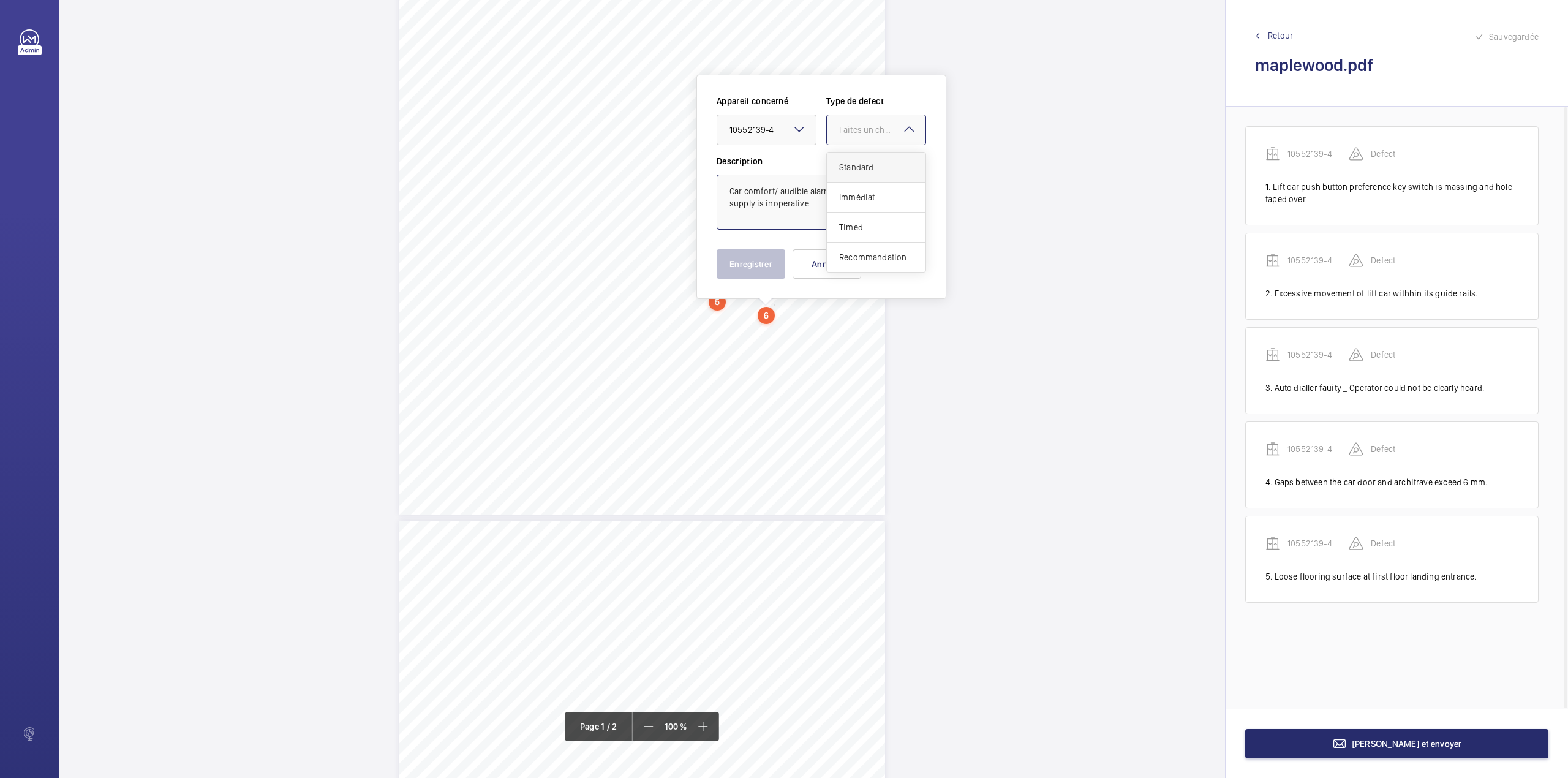
click at [873, 169] on span "Standard" at bounding box center [876, 167] width 74 height 12
type textarea "Car comfort/ audible alarm back up power supply is inoperative."
click at [765, 258] on button "Enregistrer" at bounding box center [751, 264] width 69 height 29
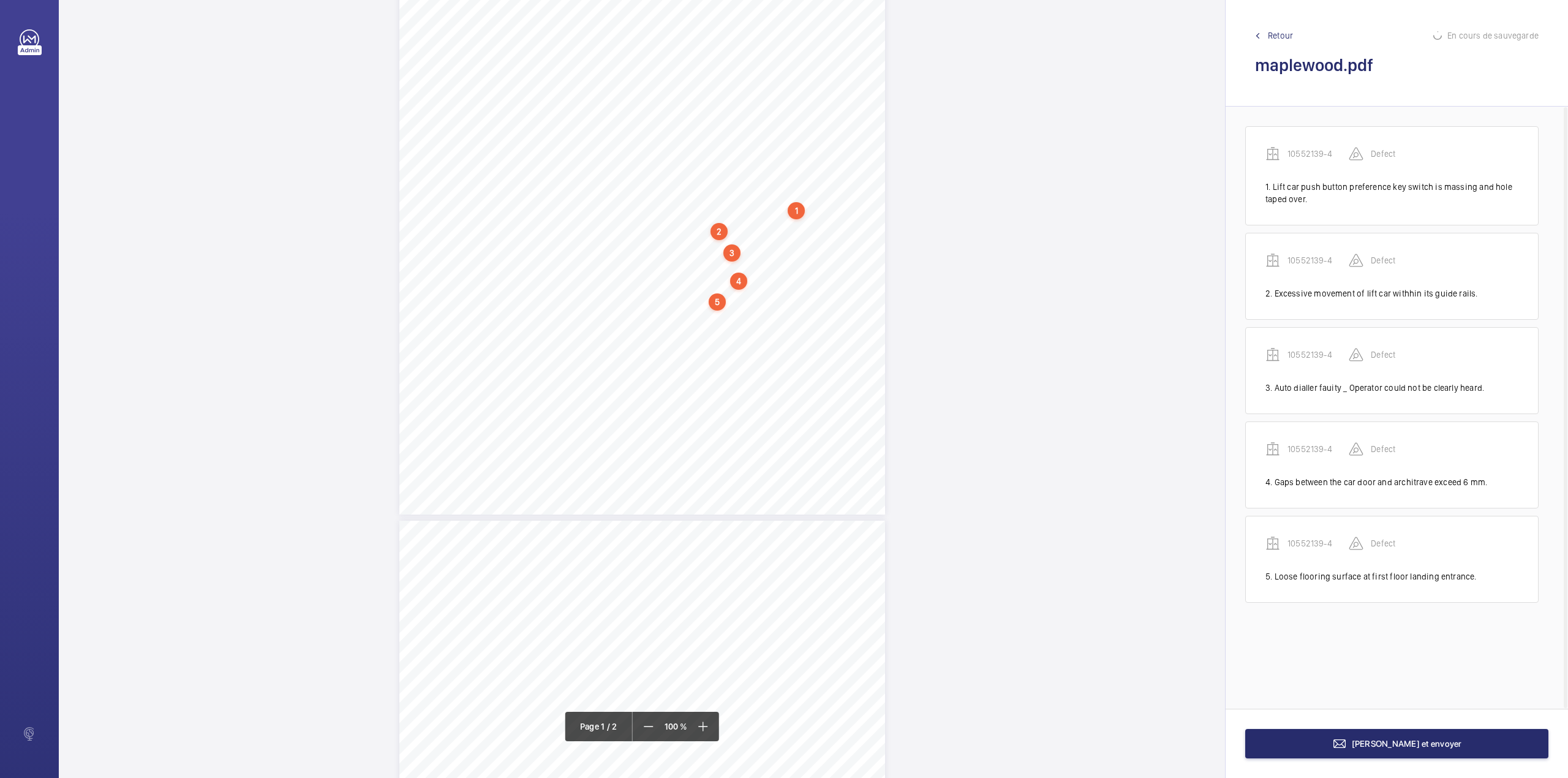
scroll to position [10, 0]
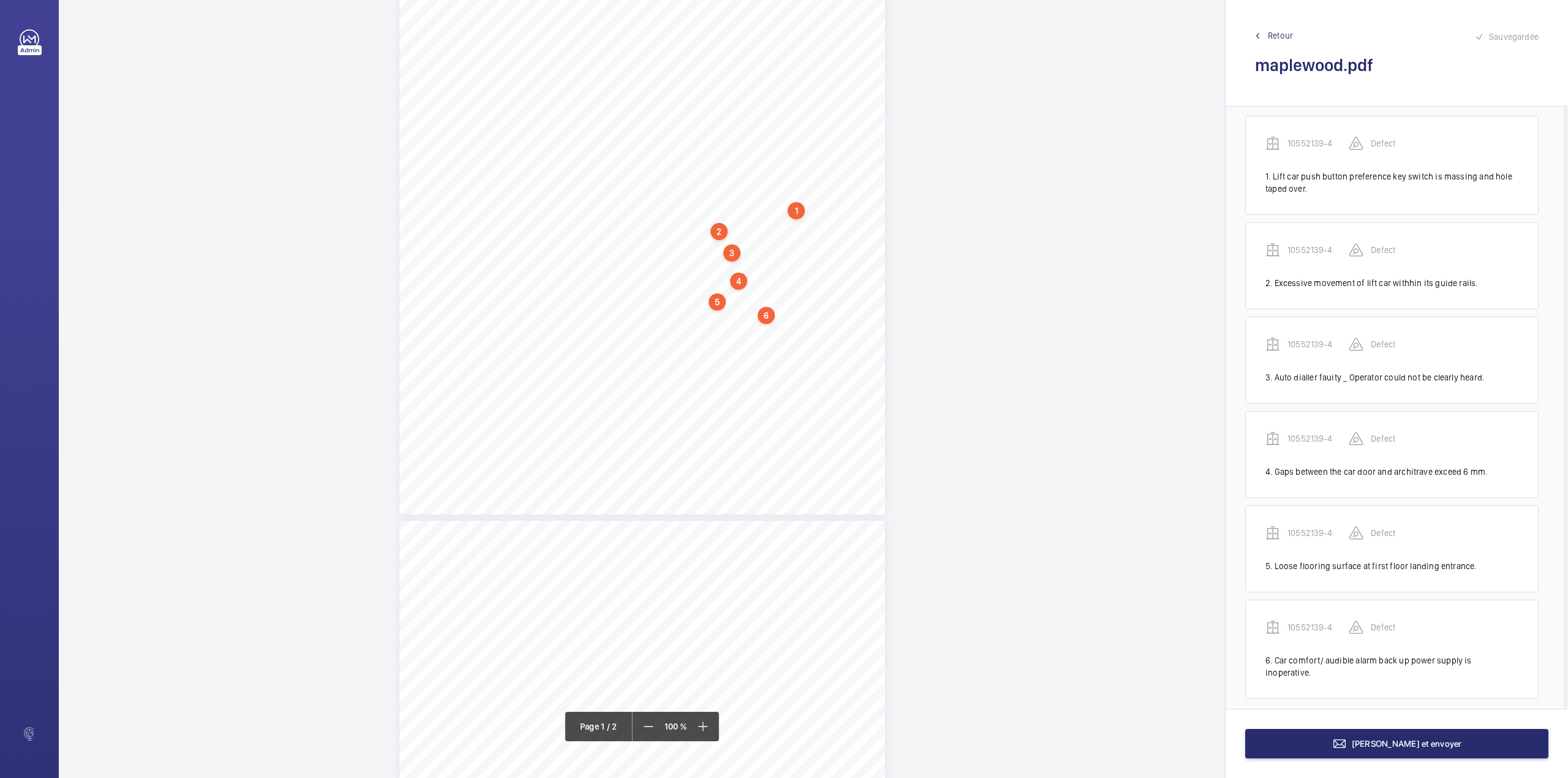
click at [689, 333] on div "1 N.L 2500023 – Annex A4 N.L 2500023 – NHG – MAPLEWOOD APARTMENTS - Annex A4 Sc…" at bounding box center [642, 170] width 486 height 687
click at [650, 181] on textarea at bounding box center [738, 202] width 210 height 55
click at [676, 133] on div "Faites un choix" at bounding box center [689, 129] width 86 height 12
click at [687, 165] on span "10552139-4" at bounding box center [683, 167] width 74 height 12
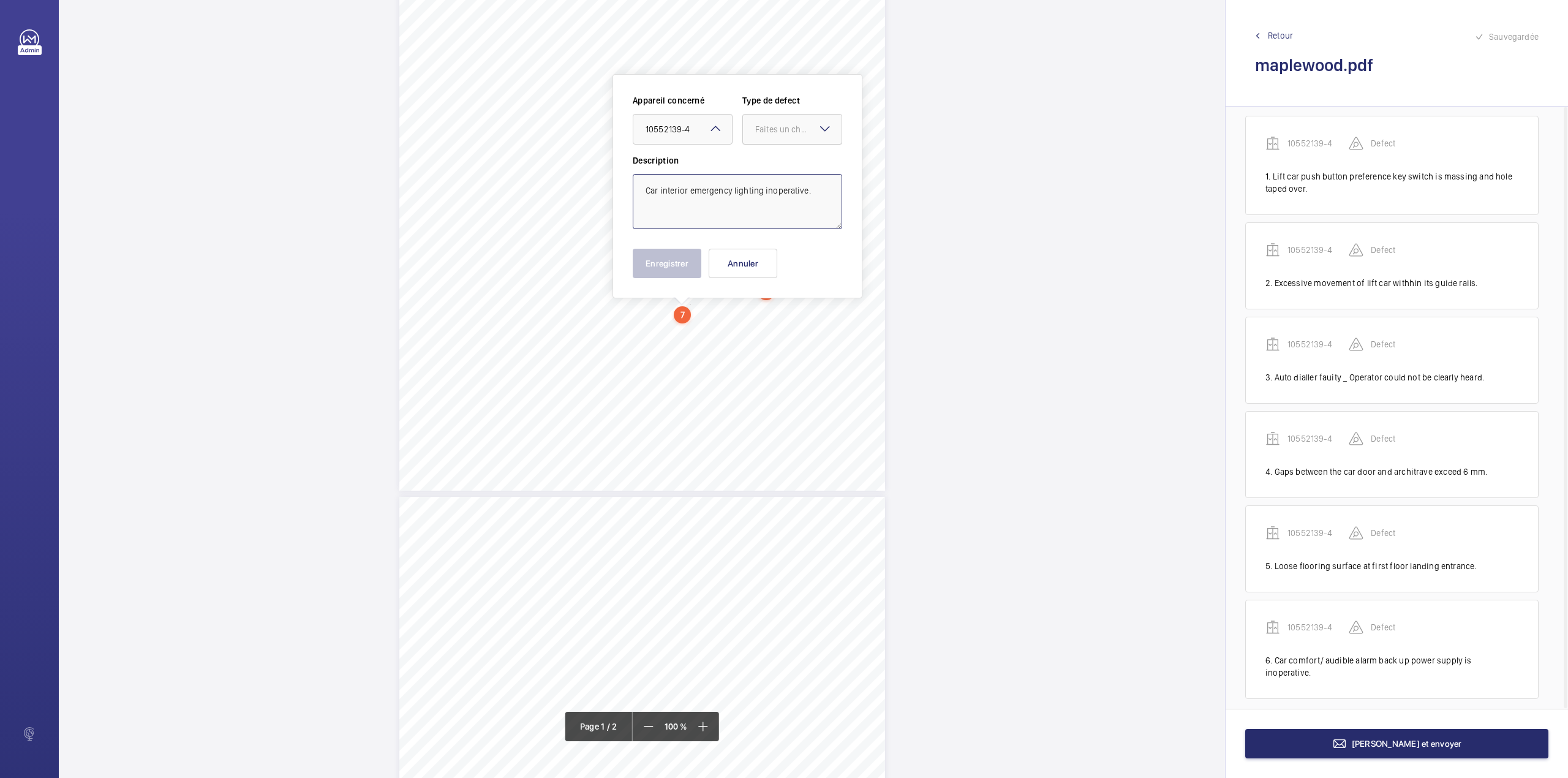
click at [794, 135] on div "Faites un choix" at bounding box center [792, 129] width 99 height 12
click at [792, 151] on ng-dropdown-panel "Standard Immédiat Timed Recommandation" at bounding box center [792, 212] width 100 height 121
click at [794, 158] on div "Standard" at bounding box center [792, 167] width 99 height 30
type textarea "Car interior emergency lighting inoperative."
click at [675, 275] on button "Enregistrer" at bounding box center [667, 264] width 69 height 29
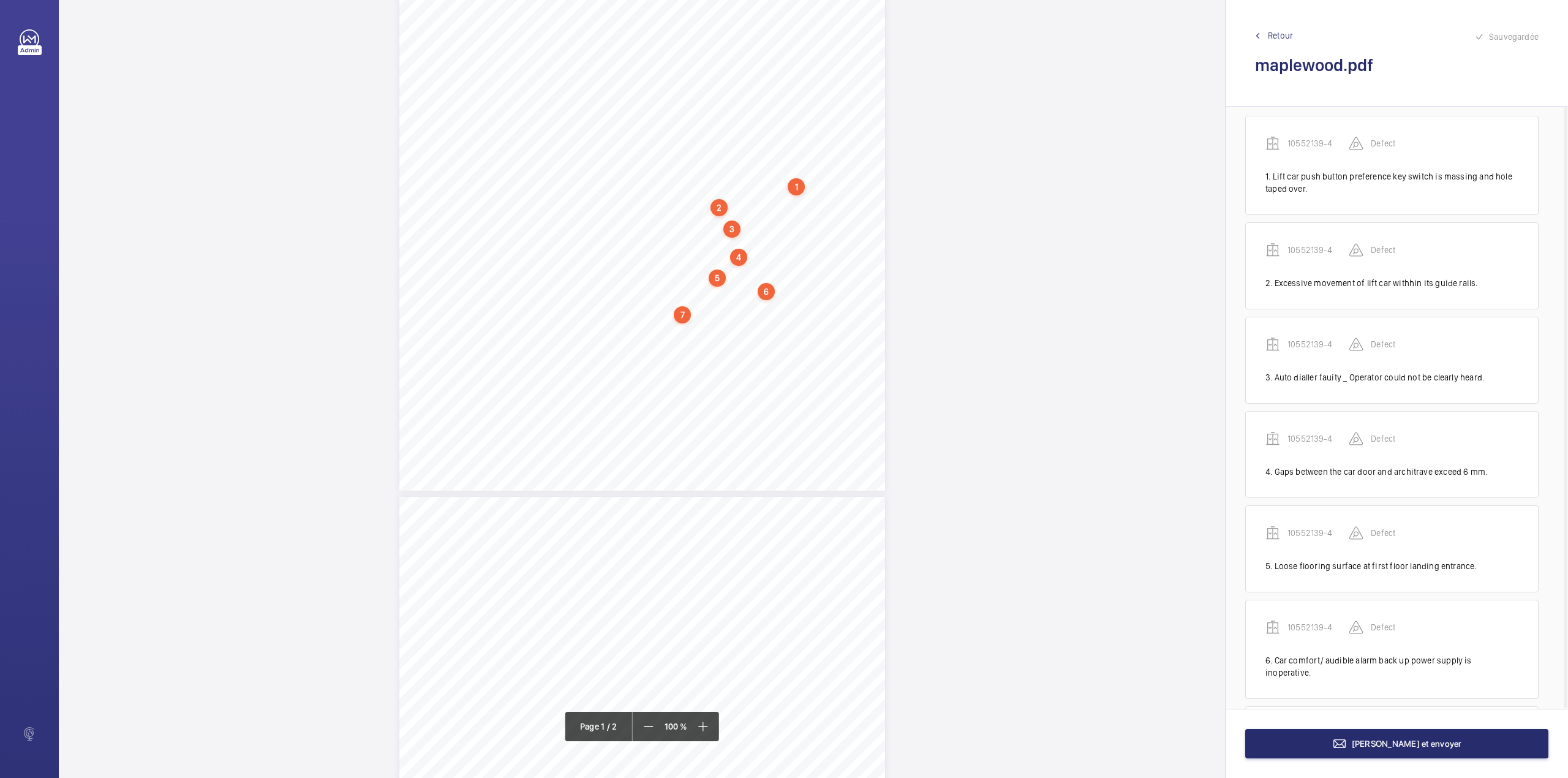
scroll to position [105, 0]
click at [589, 333] on div "1 N.L 2500023 – Annex A4 N.L 2500023 – NHG – MAPLEWOOD APARTMENTS - Annex A4 Sc…" at bounding box center [642, 147] width 486 height 687
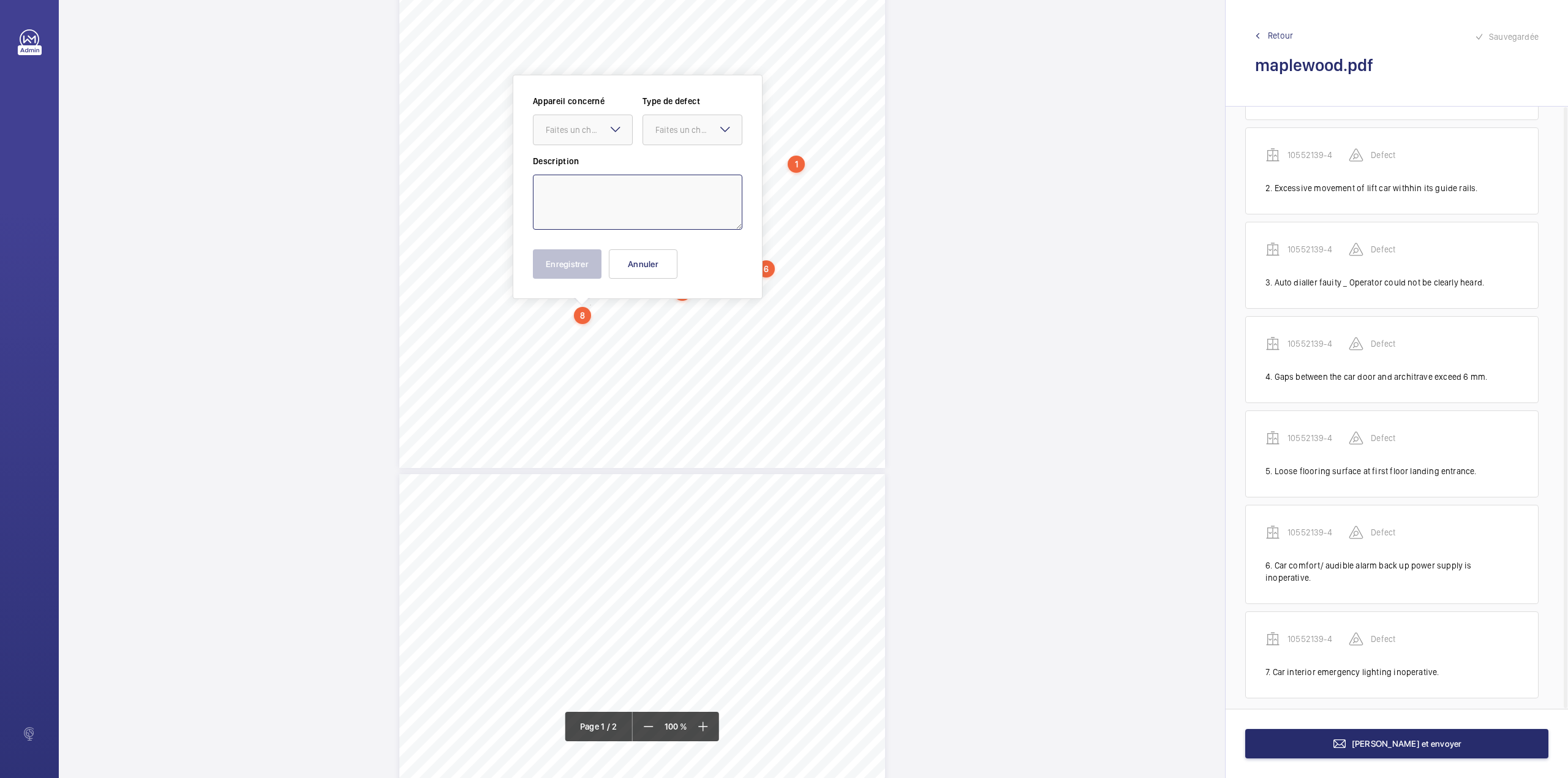
click at [575, 197] on textarea at bounding box center [638, 202] width 210 height 55
click at [586, 135] on div "Faites un choix" at bounding box center [589, 130] width 86 height 12
click at [589, 164] on span "10552139-4" at bounding box center [583, 167] width 74 height 12
drag, startPoint x: 672, startPoint y: 128, endPoint x: 673, endPoint y: 145, distance: 17.0
click at [673, 135] on div "Faites un choix" at bounding box center [698, 130] width 86 height 12
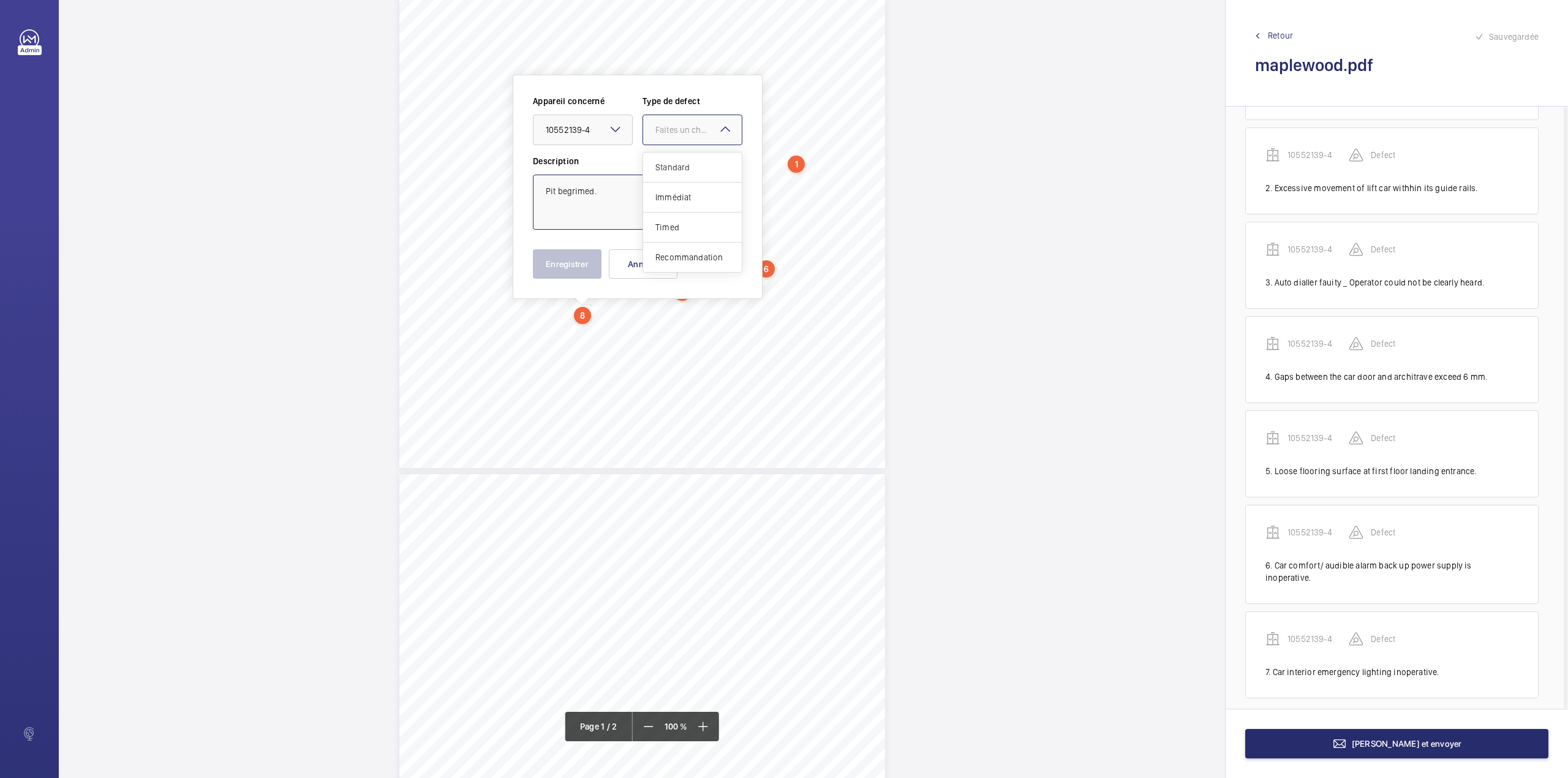
drag, startPoint x: 675, startPoint y: 162, endPoint x: 649, endPoint y: 202, distance: 47.7
click at [675, 164] on span "Standard" at bounding box center [692, 167] width 74 height 12
type textarea "Pit begrimed."
click at [570, 261] on button "Enregistrer" at bounding box center [567, 264] width 69 height 29
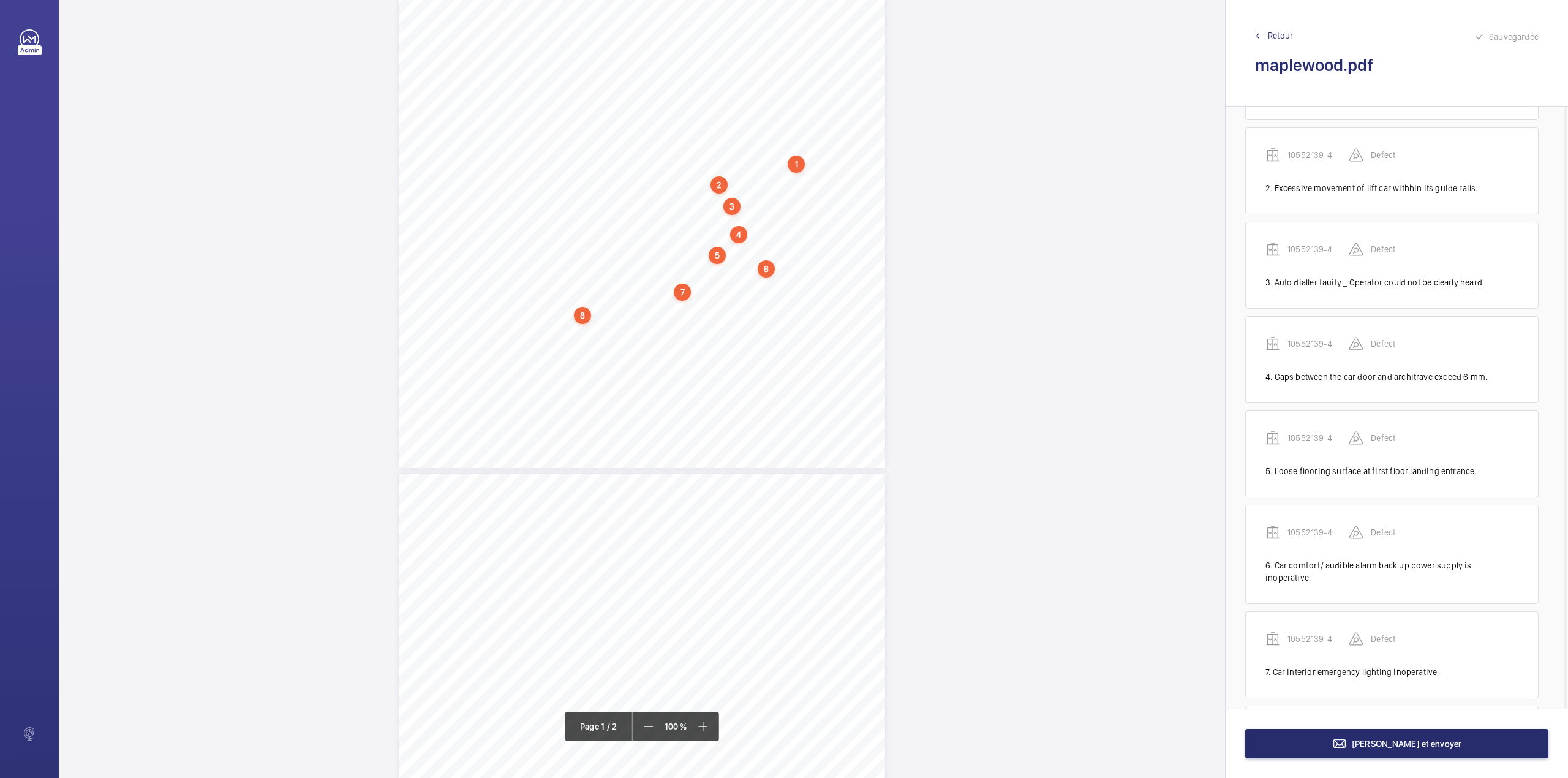
scroll to position [200, 0]
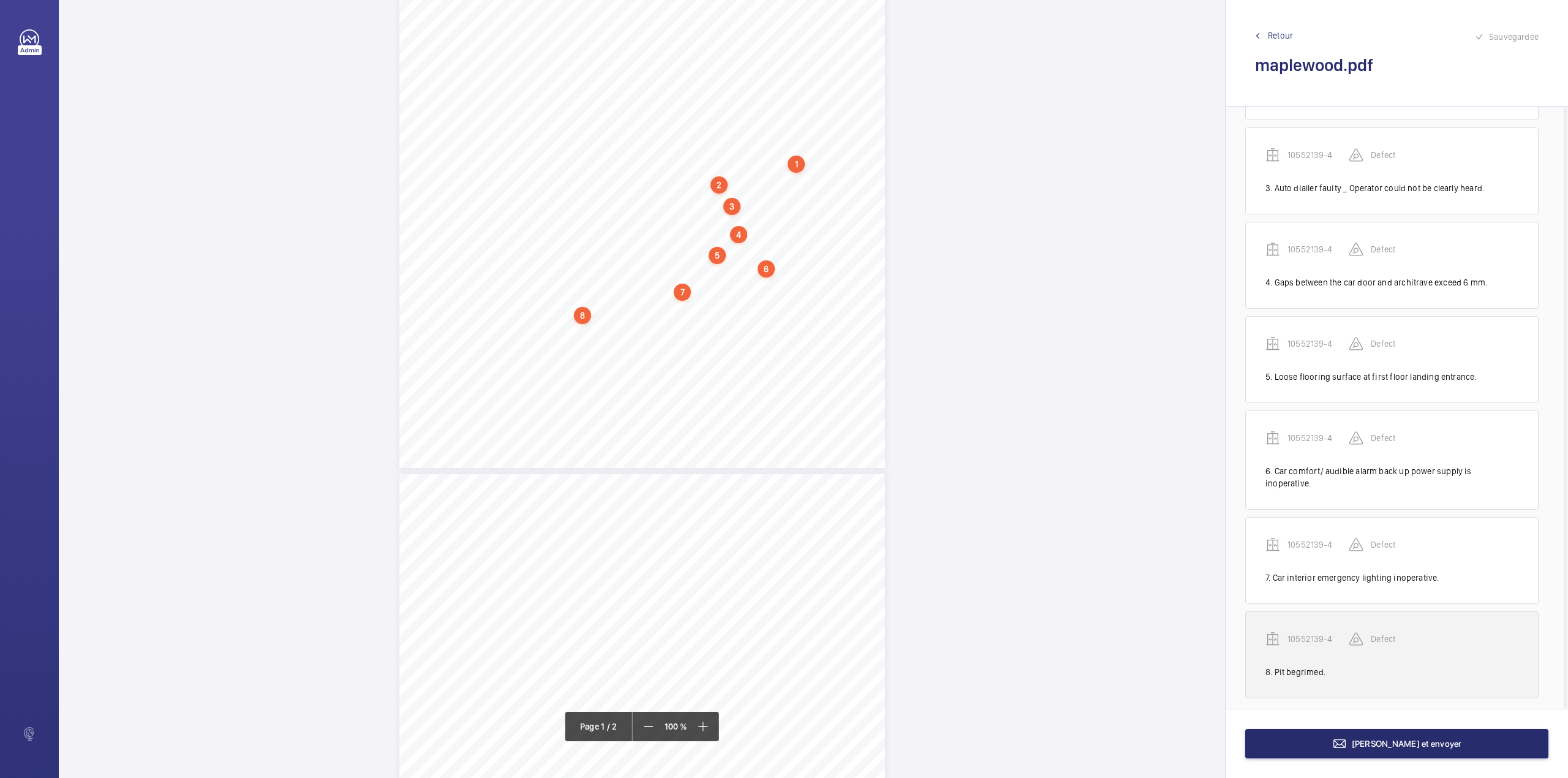
click at [1309, 633] on p "10552139-4" at bounding box center [1318, 639] width 61 height 12
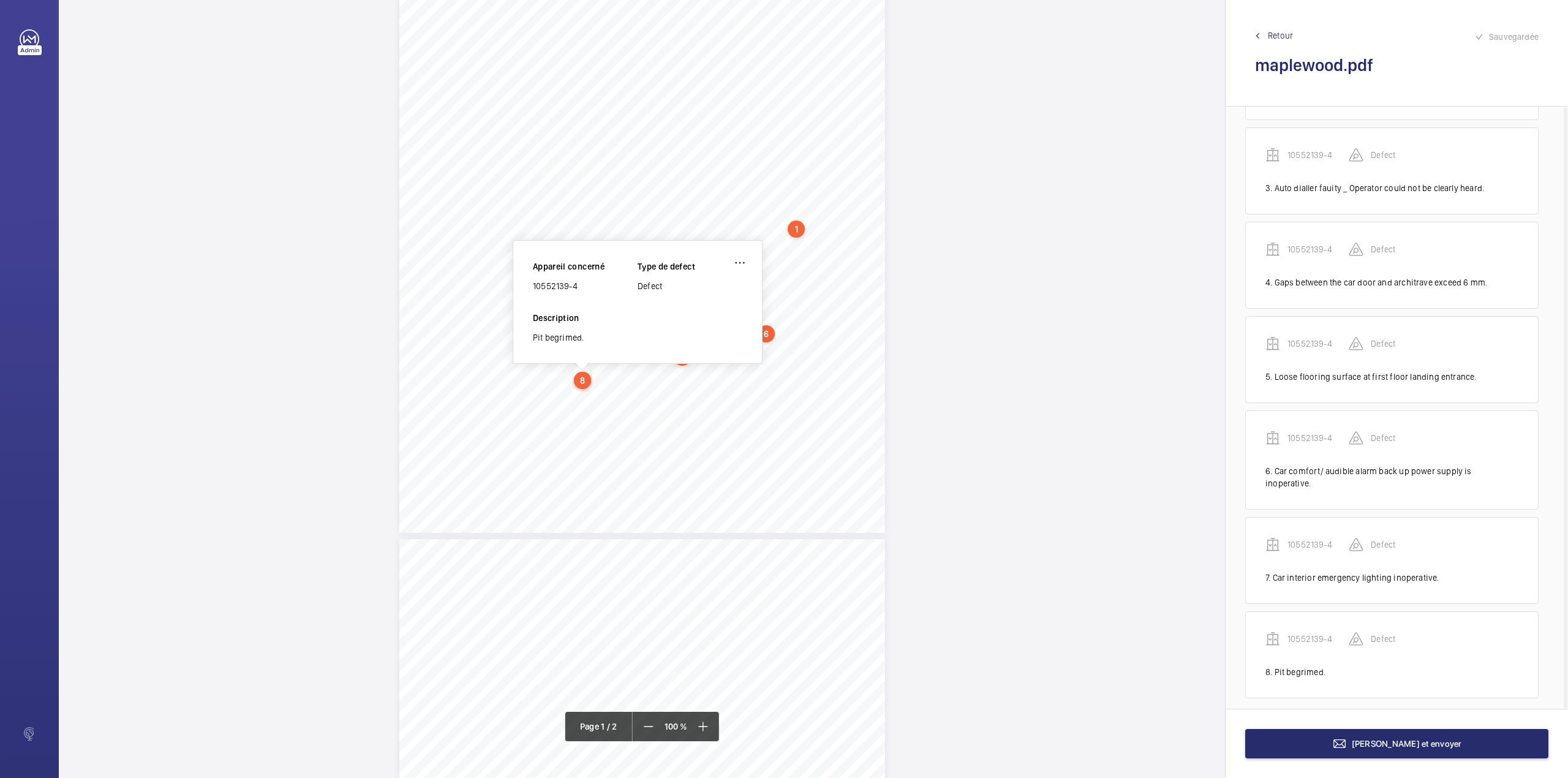
scroll to position [165, 0]
click at [533, 297] on div "10552139-4" at bounding box center [585, 295] width 105 height 12
drag, startPoint x: 534, startPoint y: 297, endPoint x: 594, endPoint y: 297, distance: 60.0
click at [594, 297] on div "10552139-4" at bounding box center [585, 295] width 105 height 12
copy div "10552139-4"
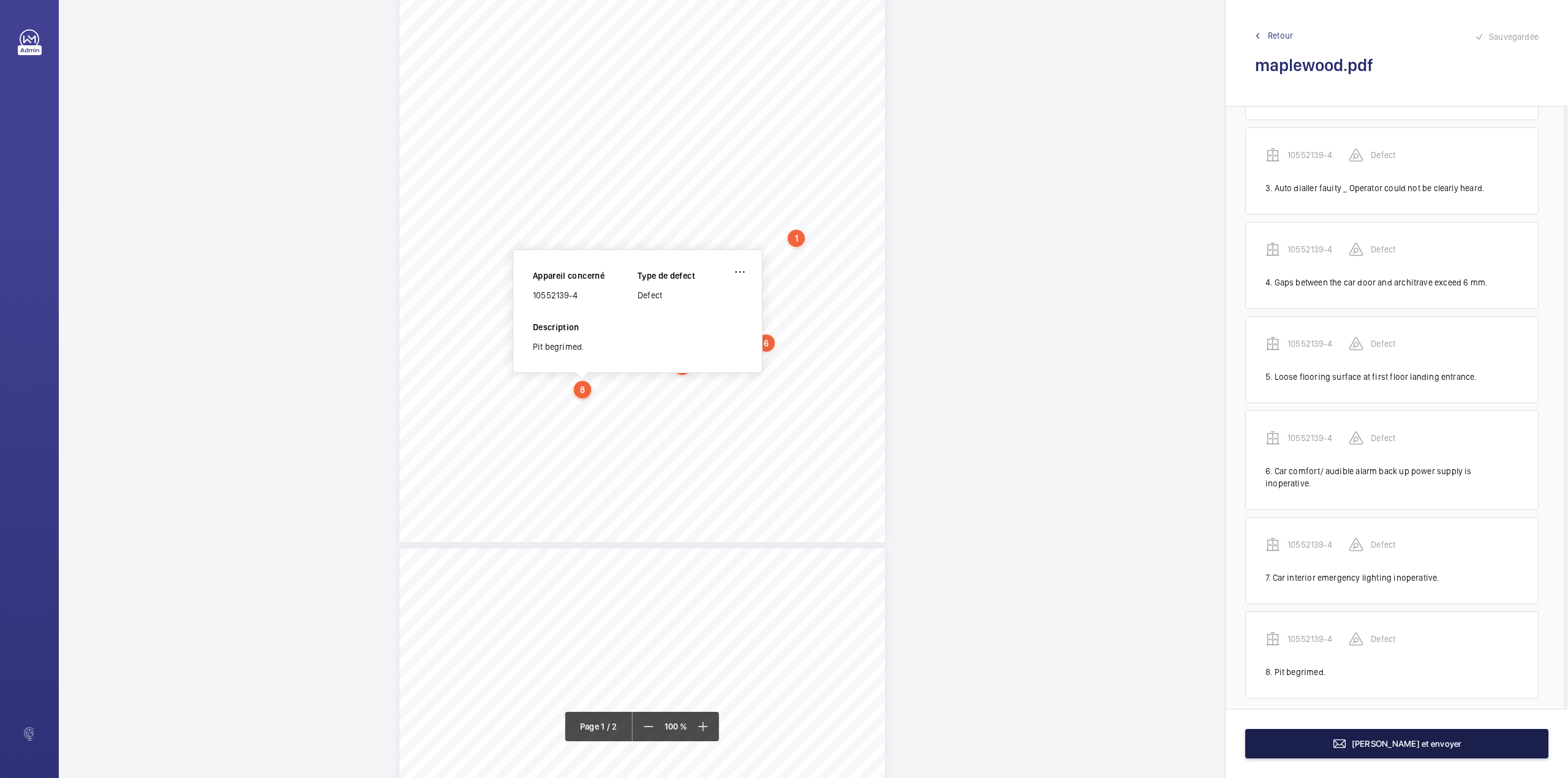
click at [1407, 752] on button "Terminer et envoyer" at bounding box center [1397, 744] width 303 height 29
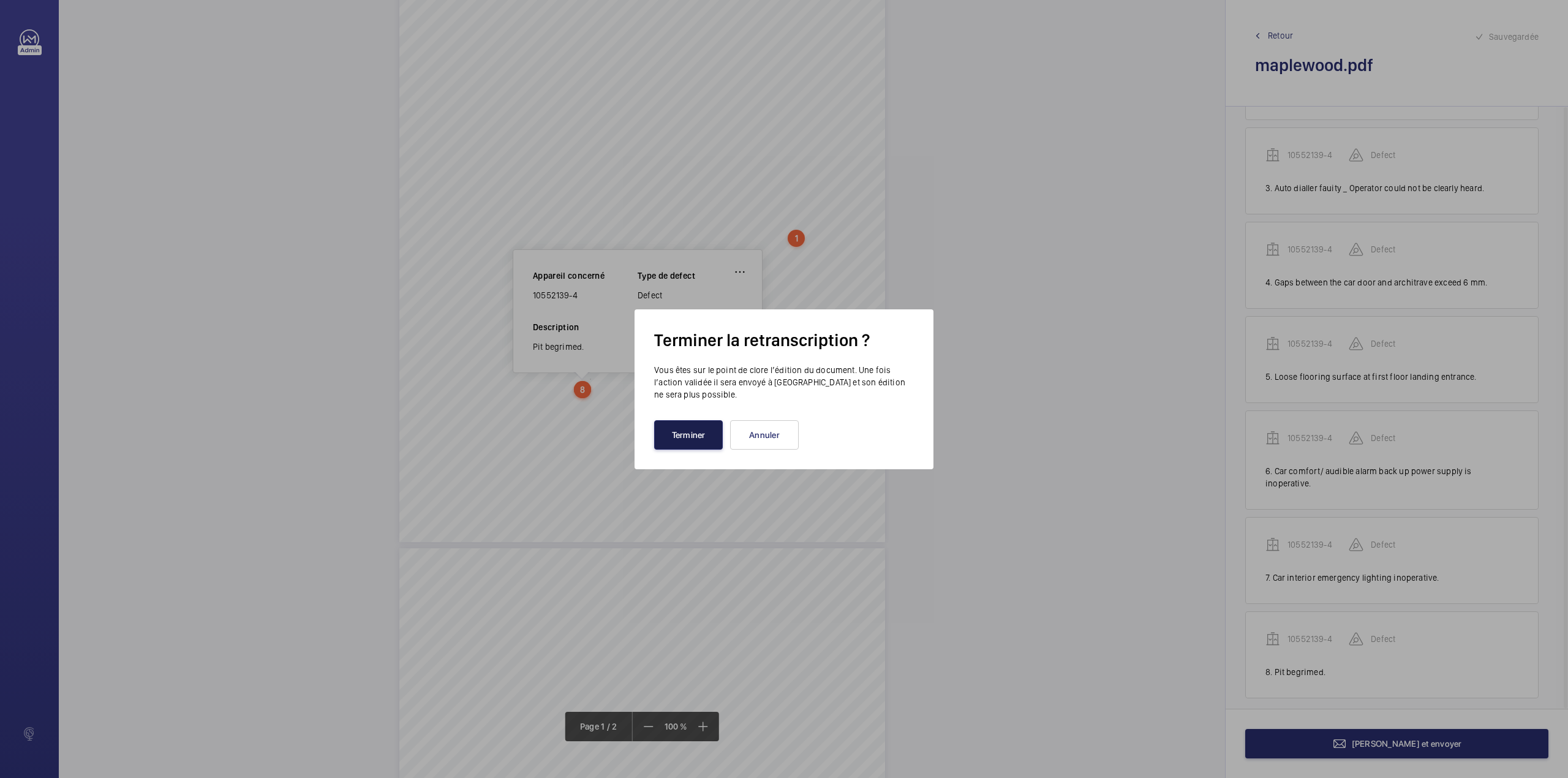
click at [692, 435] on button "Terminer" at bounding box center [689, 435] width 69 height 29
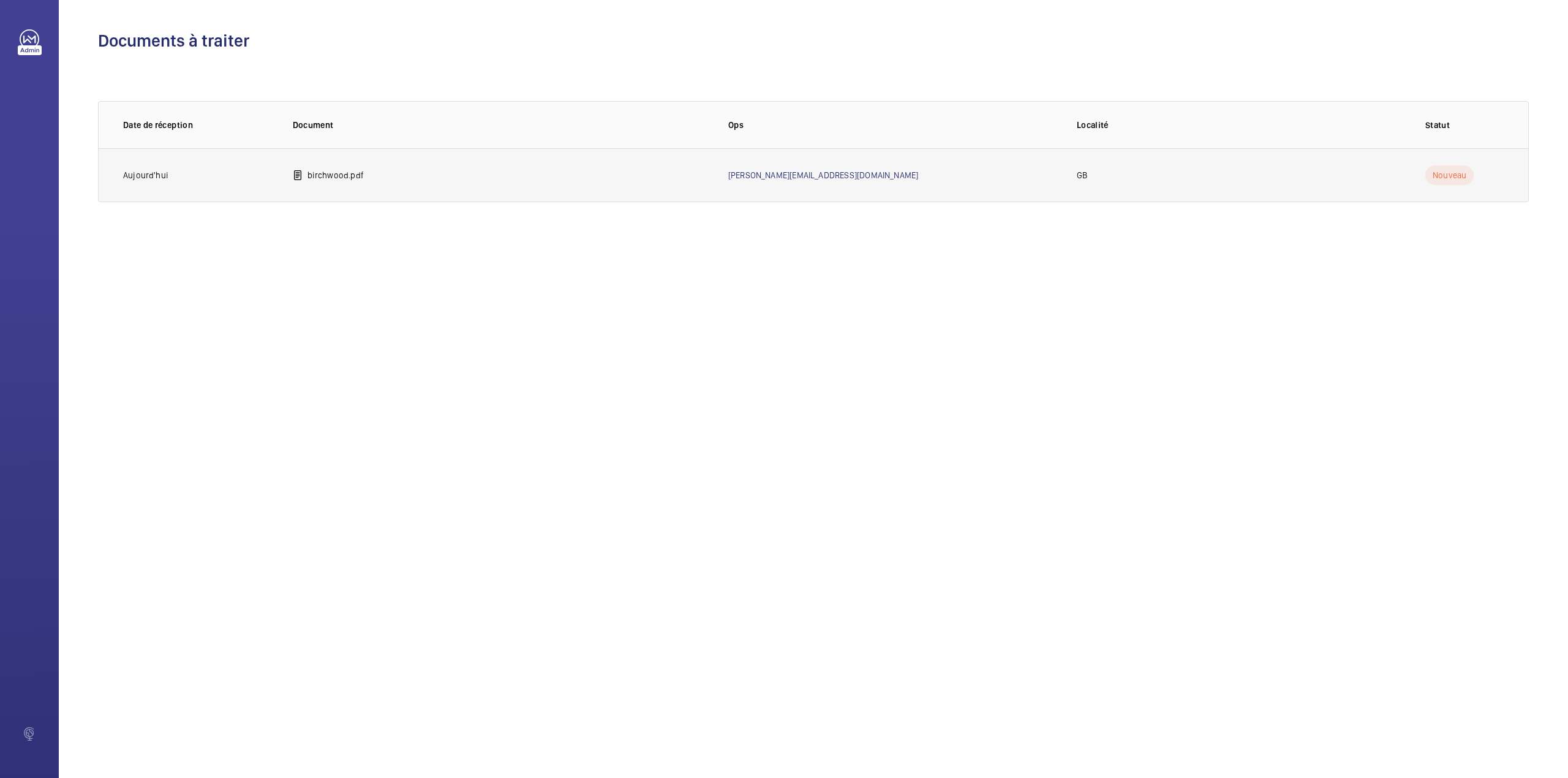
click at [369, 177] on td "birchwood.pdf" at bounding box center [491, 175] width 435 height 54
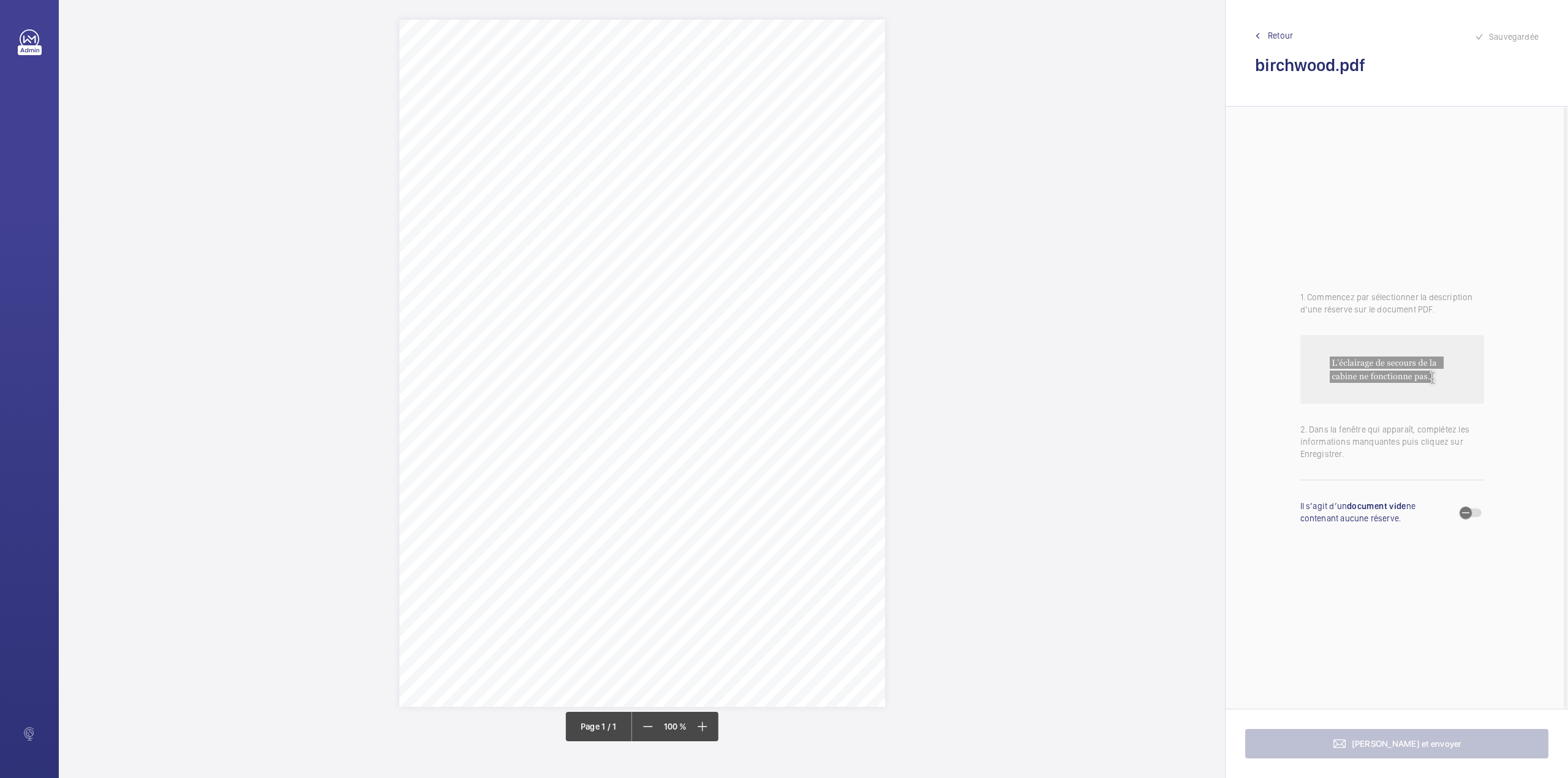
click at [733, 370] on div "1 N.L 2500023 – Birchwood Apartments - Annex A4 N.L 2500023 – NHG – BIRCH WOOD …" at bounding box center [642, 363] width 486 height 687
click at [734, 189] on div "Faites un choix" at bounding box center [733, 190] width 86 height 12
click at [783, 321] on button "Annuler" at bounding box center [788, 324] width 69 height 29
click at [600, 333] on div "1 N.L 2500023 – Birchwood Apartments - Annex A4 N.L 2500023 – NHG – BIRCH WOOD …" at bounding box center [642, 363] width 486 height 687
click at [613, 236] on textarea at bounding box center [649, 225] width 210 height 55
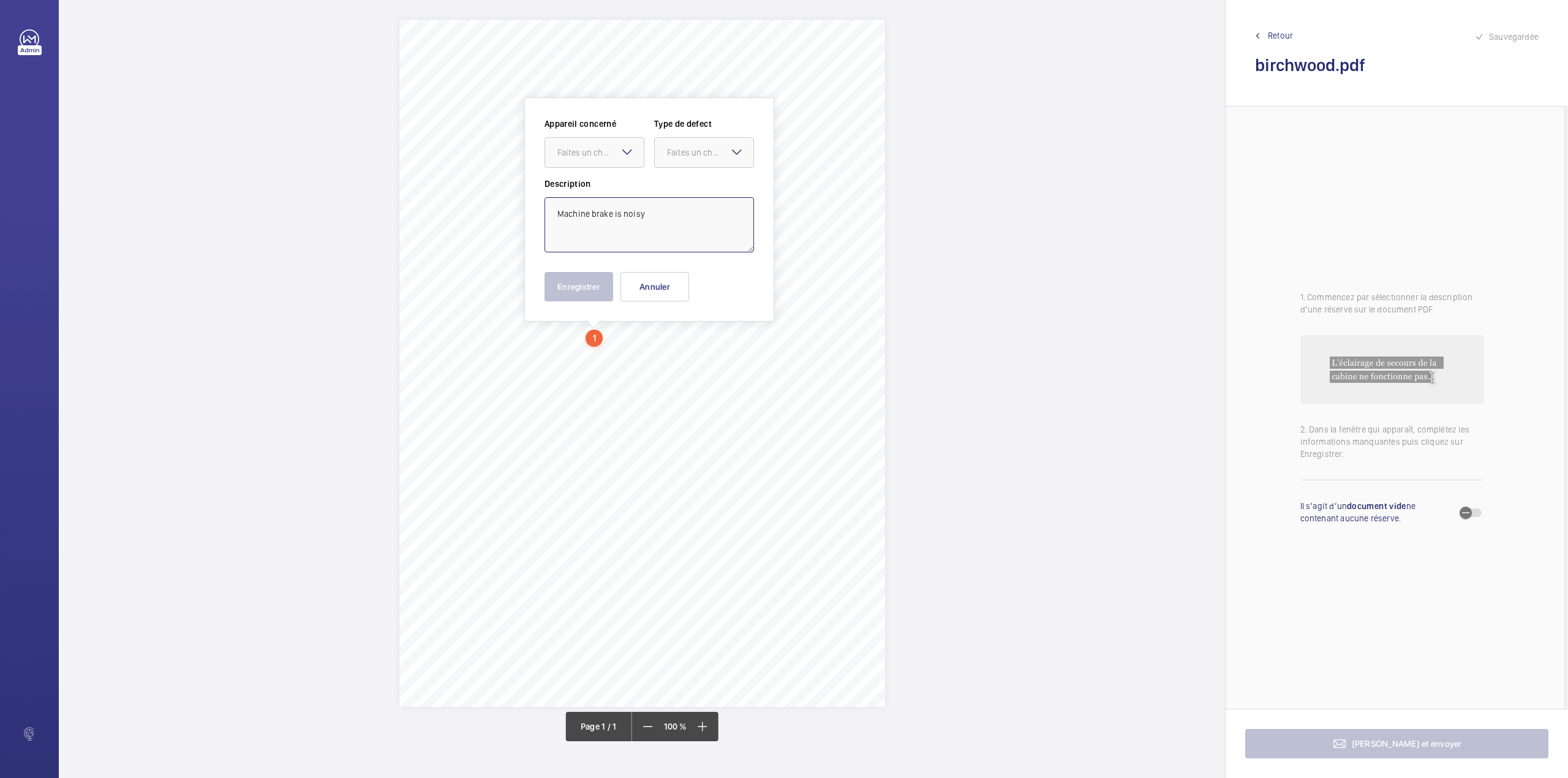
type textarea "Machine brake is noisy"
click at [603, 133] on wm-front-input-dropdown "Appareil concerné Faites un choix" at bounding box center [594, 143] width 100 height 50
click at [602, 158] on div "Faites un choix" at bounding box center [600, 153] width 86 height 12
drag, startPoint x: 606, startPoint y: 185, endPoint x: 614, endPoint y: 185, distance: 8.0
click at [610, 185] on span "10552139-6 –" at bounding box center [594, 190] width 74 height 12
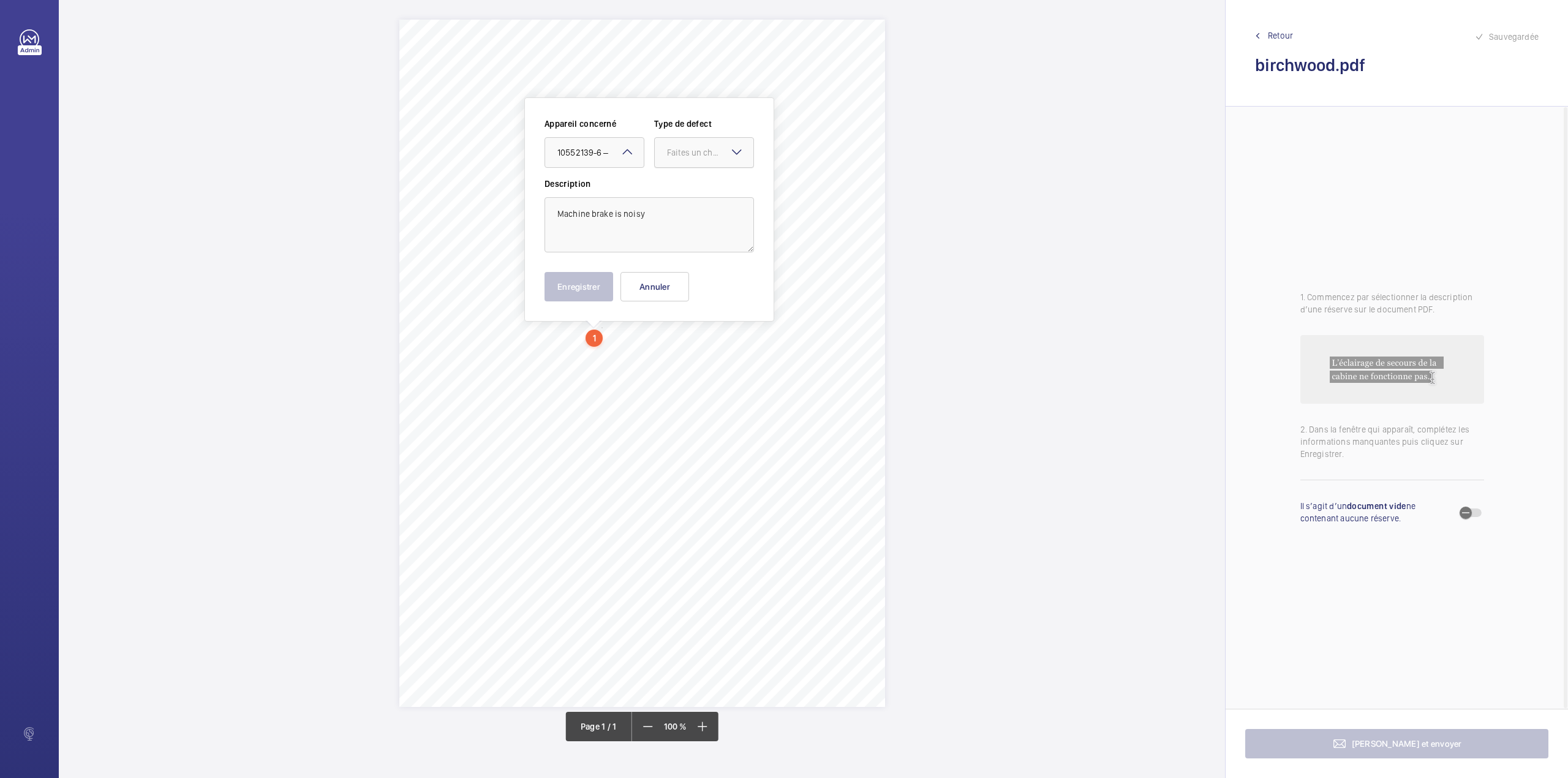
drag, startPoint x: 670, startPoint y: 157, endPoint x: 673, endPoint y: 164, distance: 7.6
click at [671, 159] on div "Faites un choix" at bounding box center [704, 153] width 99 height 12
click at [677, 190] on span "Standard" at bounding box center [704, 190] width 74 height 12
click at [586, 299] on button "Enregistrer" at bounding box center [579, 287] width 69 height 29
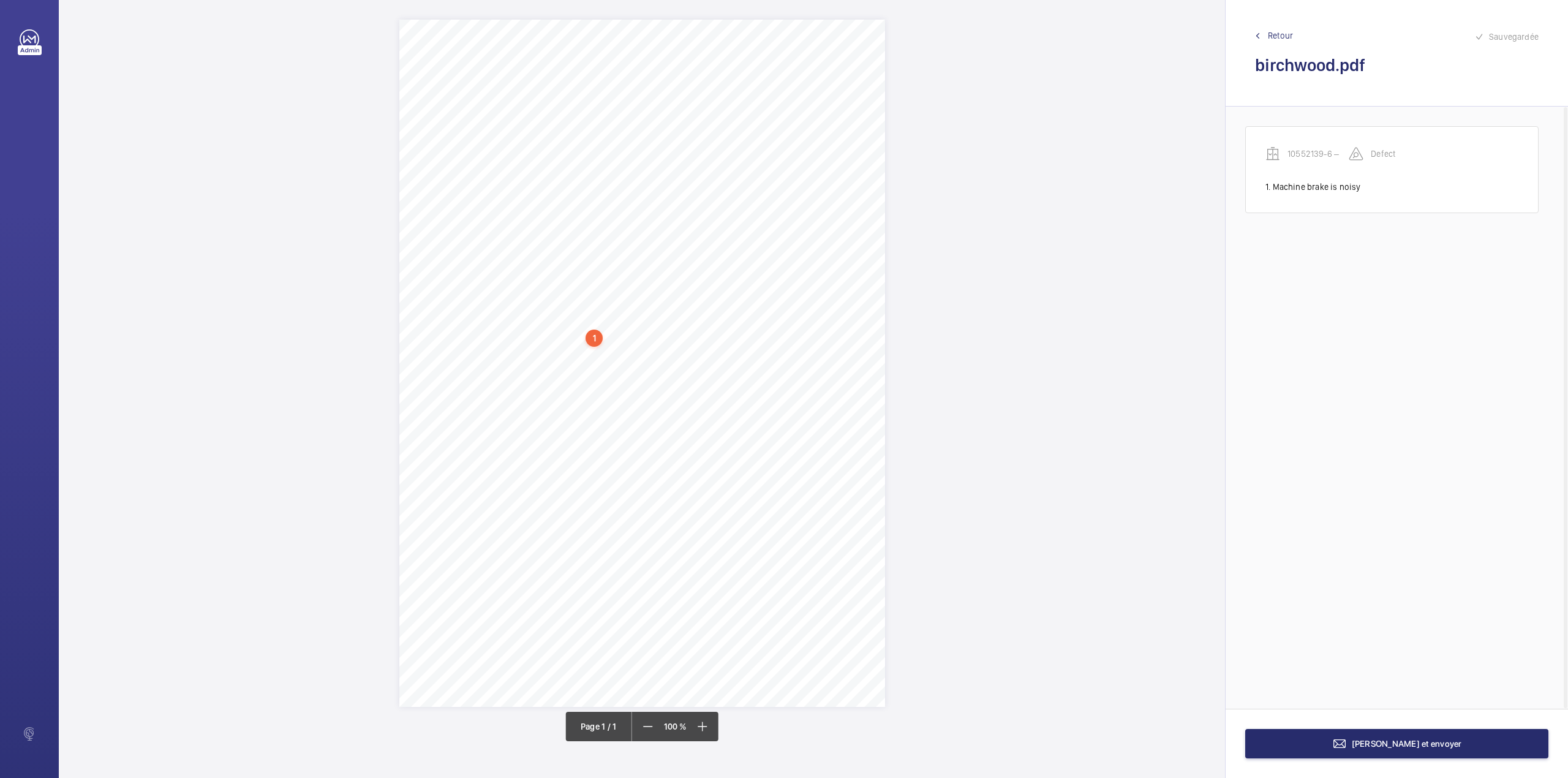
click at [776, 351] on div "1 N.L 2500023 – Birchwood Apartments - Annex A4 N.L 2500023 – NHG – BIRCH WOOD …" at bounding box center [642, 363] width 486 height 687
click at [778, 233] on textarea at bounding box center [825, 243] width 210 height 55
type textarea "l"
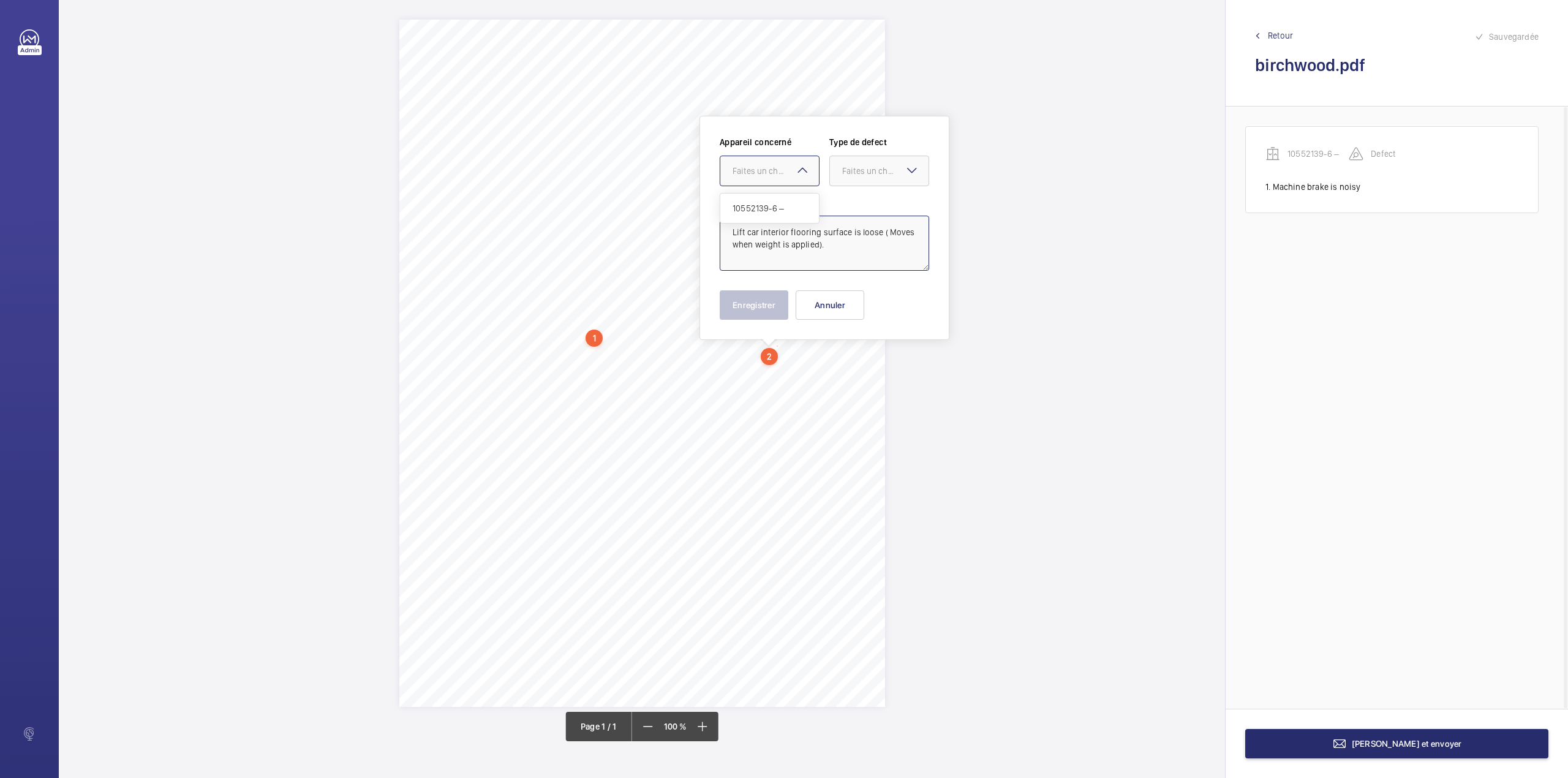
click at [788, 175] on div "Faites un choix" at bounding box center [776, 171] width 86 height 12
drag, startPoint x: 783, startPoint y: 197, endPoint x: 802, endPoint y: 194, distance: 19.2
click at [783, 199] on div "10552139-6 –" at bounding box center [770, 208] width 99 height 29
click at [855, 174] on div "Faites un choix" at bounding box center [885, 171] width 86 height 12
click at [856, 197] on div "Standard" at bounding box center [879, 208] width 99 height 30
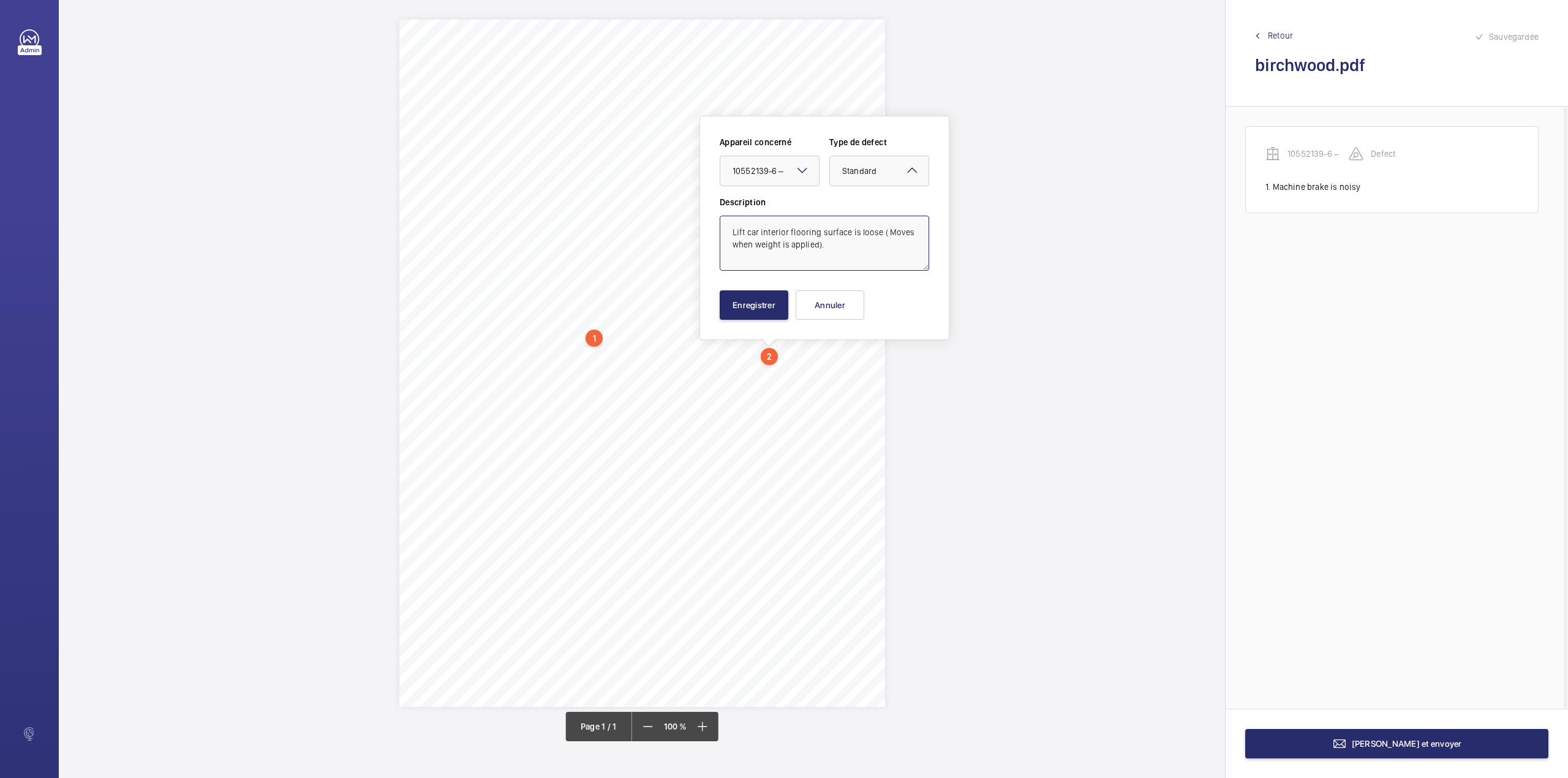
type textarea "Lift car interior flooring surface is loose ( Moves when weight is applied)."
click at [761, 287] on div "Appareil concerné Faites un choix × 10552139-6 – × Type de defect Faites un cho…" at bounding box center [825, 228] width 210 height 184
click at [759, 295] on button "Enregistrer" at bounding box center [754, 305] width 69 height 29
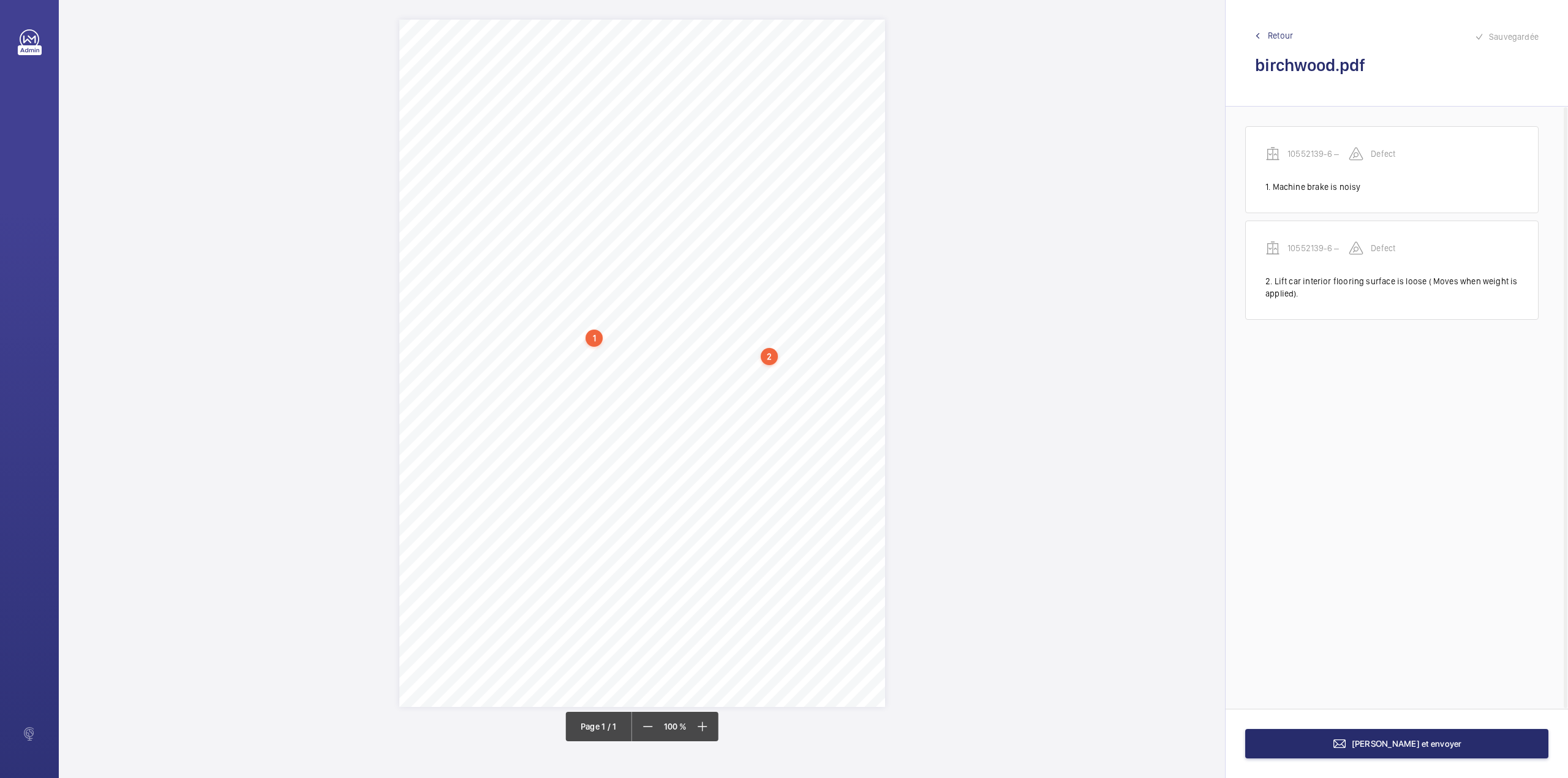
click at [599, 373] on div "1 N.L 2500023 – Birchwood Apartments - Annex A4 N.L 2500023 – NHG – BIRCH WOOD …" at bounding box center [642, 363] width 486 height 687
click at [640, 271] on textarea at bounding box center [648, 265] width 210 height 55
click at [591, 191] on div "Faites un choix" at bounding box center [599, 193] width 86 height 12
type textarea "Auto dialler inoperative."
click at [597, 215] on div "Appareil concerné Faites un choix 10552139-6 – Type de defect Faites un choix" at bounding box center [648, 188] width 210 height 60
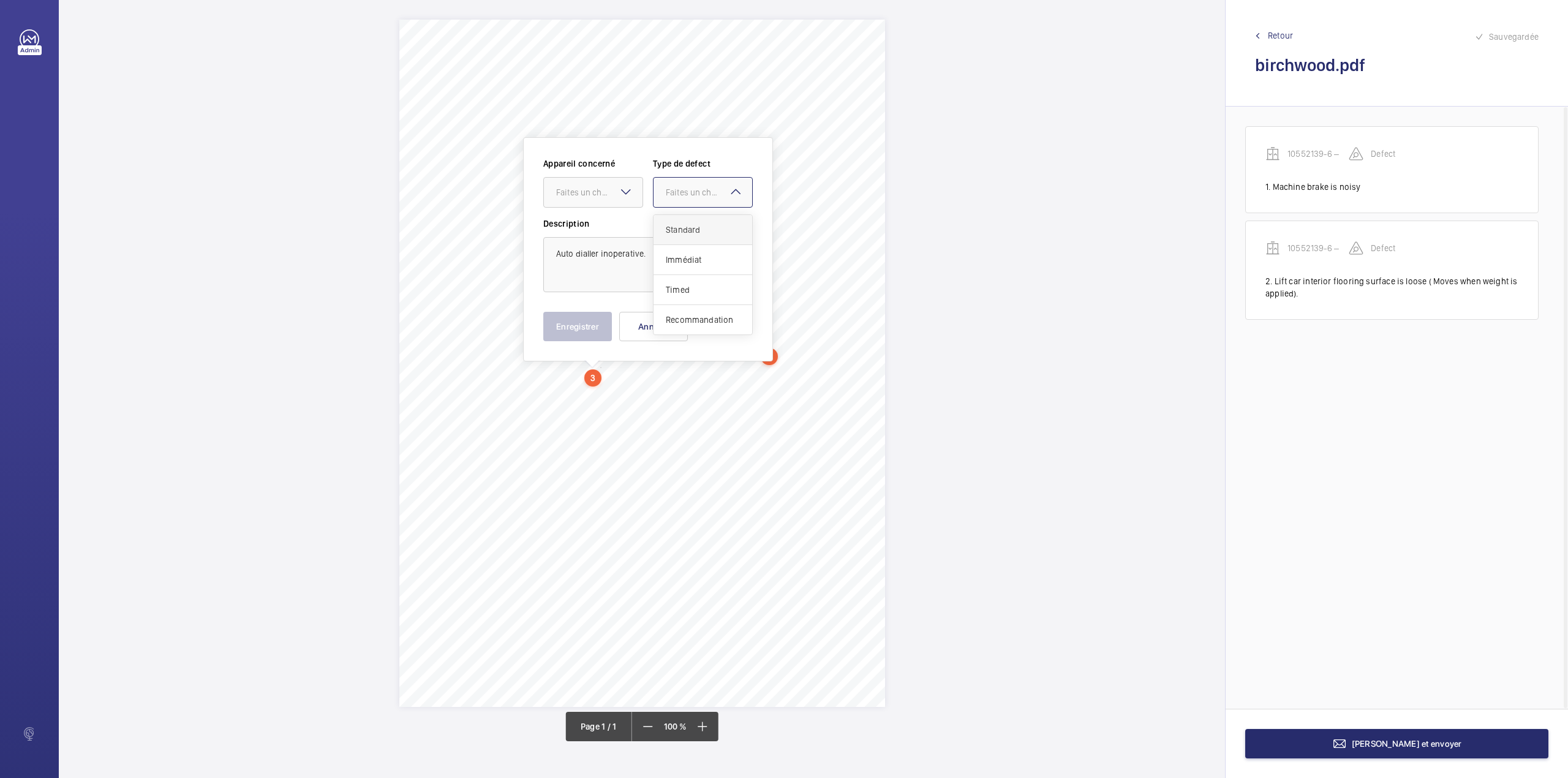
drag, startPoint x: 694, startPoint y: 200, endPoint x: 692, endPoint y: 232, distance: 32.1
click at [692, 210] on div "Appareil concerné Faites un choix Type de defect Faites un choix Standard Imméd…" at bounding box center [648, 188] width 210 height 60
click at [692, 232] on span "Standard" at bounding box center [703, 230] width 74 height 12
click at [586, 197] on div "Faites un choix" at bounding box center [599, 193] width 86 height 12
click at [593, 232] on span "10552139-6 –" at bounding box center [593, 230] width 74 height 12
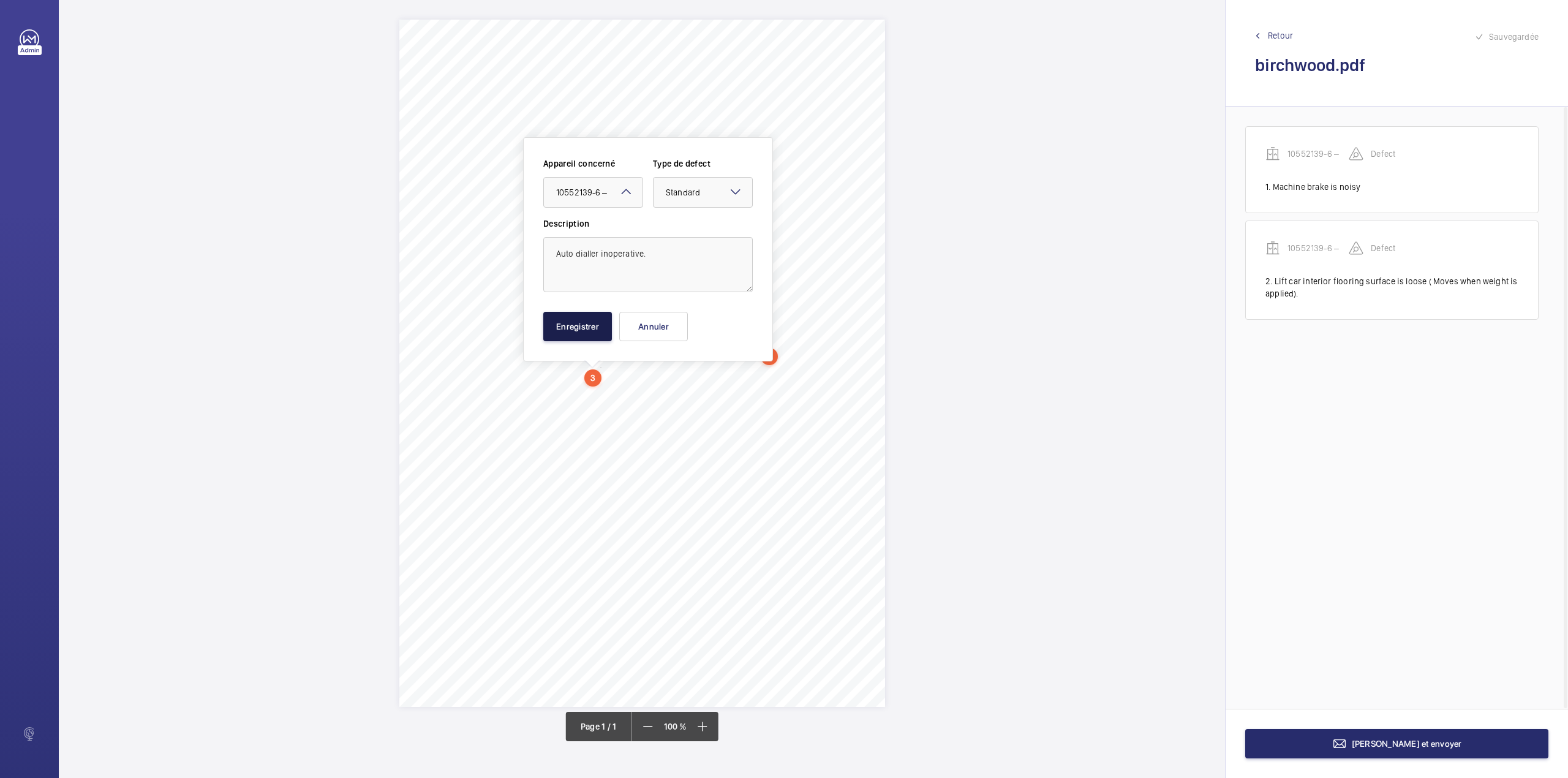
click at [575, 322] on button "Enregistrer" at bounding box center [578, 326] width 69 height 29
click at [572, 397] on div "1 N.L 2500023 – Birchwood Apartments - Annex A4 N.L 2500023 – NHG – BIRCH WOOD …" at bounding box center [642, 363] width 486 height 687
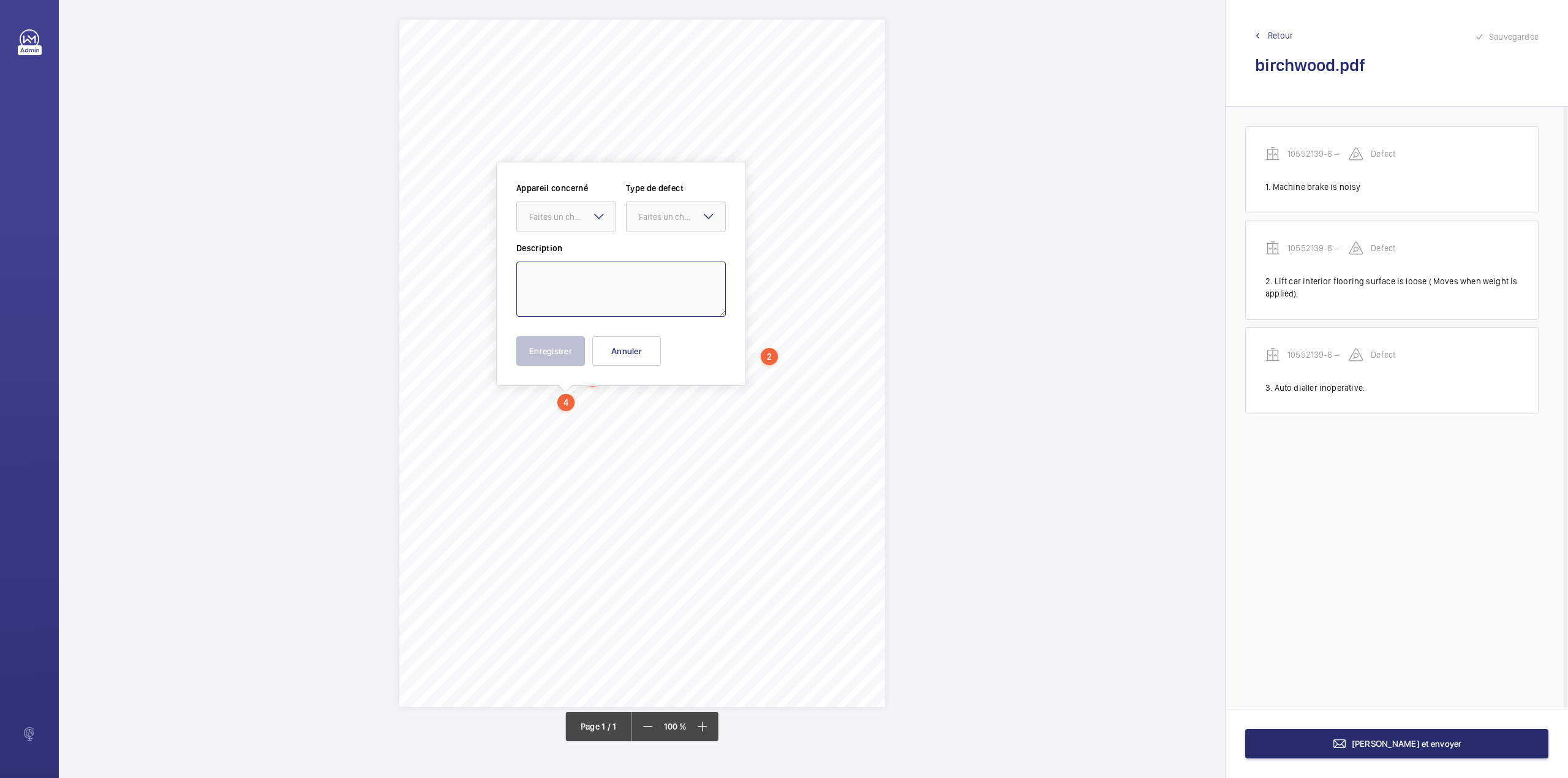
click at [582, 309] on textarea at bounding box center [621, 289] width 210 height 55
drag, startPoint x: 562, startPoint y: 217, endPoint x: 561, endPoint y: 231, distance: 14.0
click at [562, 219] on div "Faites un choix" at bounding box center [572, 217] width 86 height 12
click at [559, 251] on span "10552139-6 –" at bounding box center [566, 254] width 74 height 12
drag, startPoint x: 660, startPoint y: 224, endPoint x: 658, endPoint y: 234, distance: 10.2
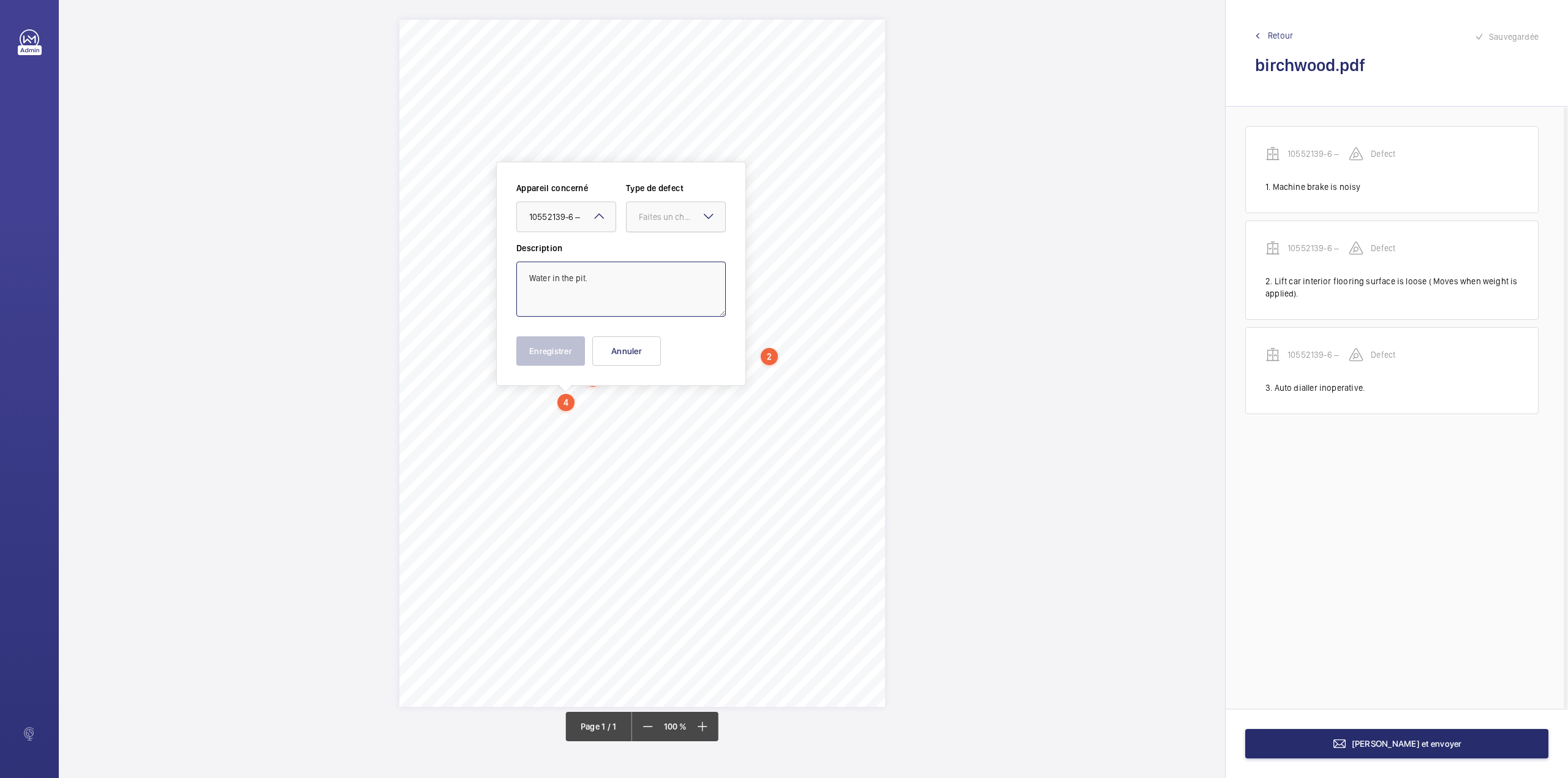
click at [660, 226] on div at bounding box center [676, 217] width 99 height 29
click at [657, 248] on span "Standard" at bounding box center [676, 254] width 74 height 12
type textarea "Water in the pit."
click at [554, 354] on button "Enregistrer" at bounding box center [551, 351] width 69 height 29
click at [664, 414] on div "1 N.L 2500023 – Birchwood Apartments - Annex A4 N.L 2500023 – NHG – BIRCH WOOD …" at bounding box center [642, 363] width 486 height 687
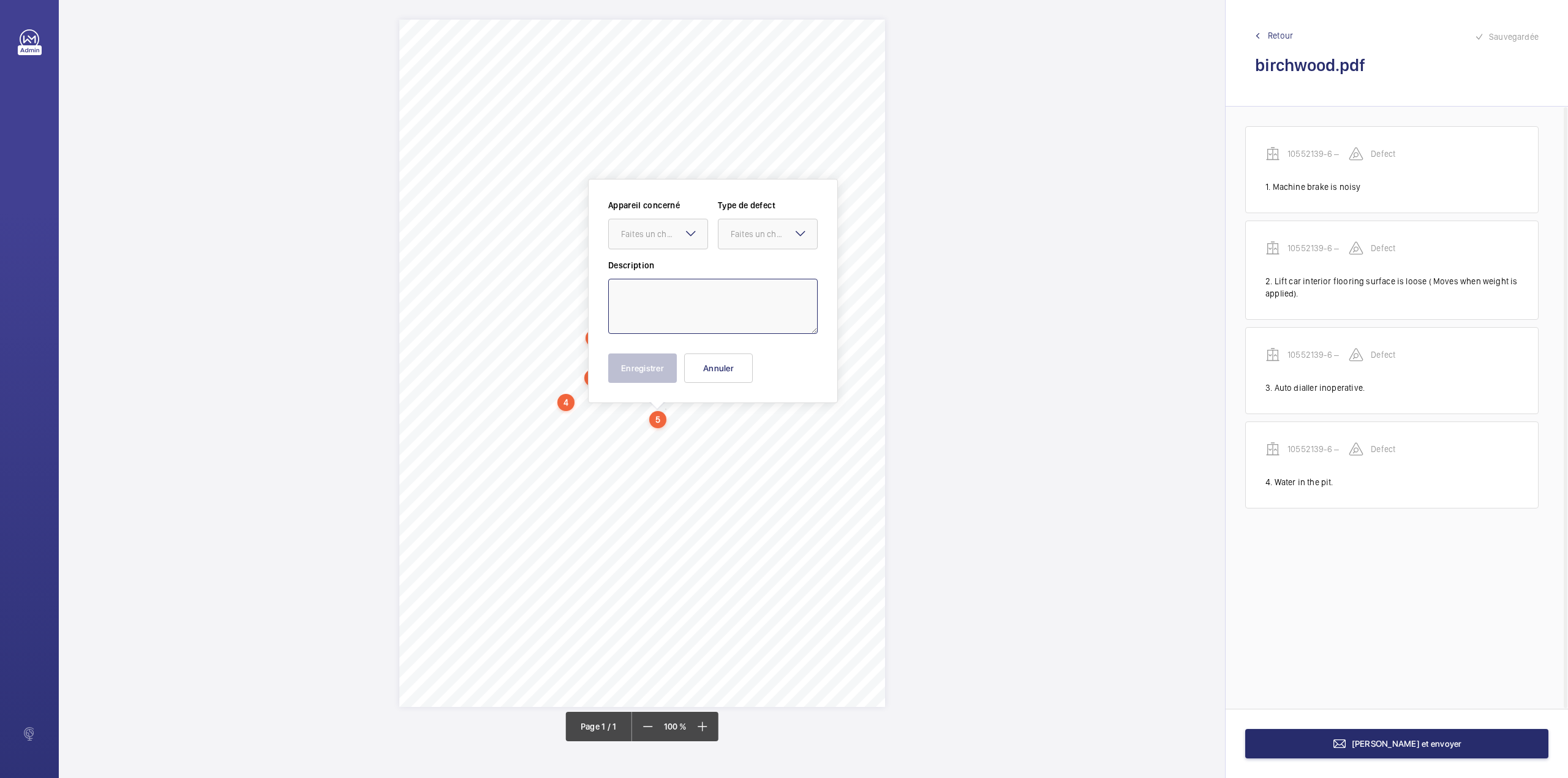
click at [670, 311] on textarea at bounding box center [713, 306] width 210 height 55
click at [659, 226] on div at bounding box center [658, 234] width 99 height 29
drag, startPoint x: 652, startPoint y: 263, endPoint x: 760, endPoint y: 238, distance: 110.9
click at [657, 263] on div "10552139-6 –" at bounding box center [658, 272] width 99 height 29
drag, startPoint x: 762, startPoint y: 238, endPoint x: 760, endPoint y: 246, distance: 8.2
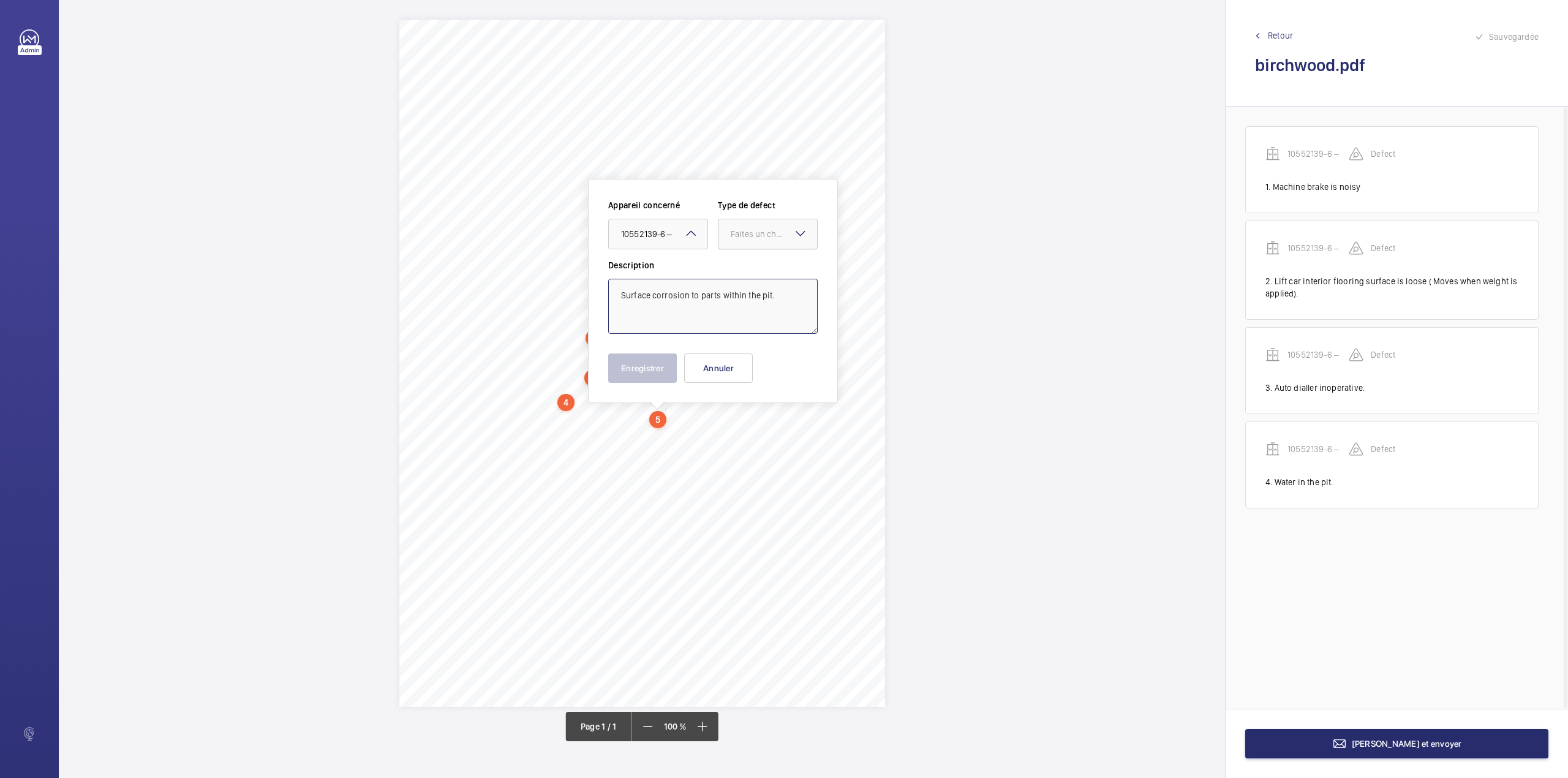
click at [760, 240] on div "Faites un choix" at bounding box center [768, 234] width 99 height 12
click at [760, 270] on div "Standard" at bounding box center [768, 272] width 99 height 30
type textarea "Surface corrosion to parts within the pit."
click at [648, 371] on button "Enregistrer" at bounding box center [643, 368] width 69 height 29
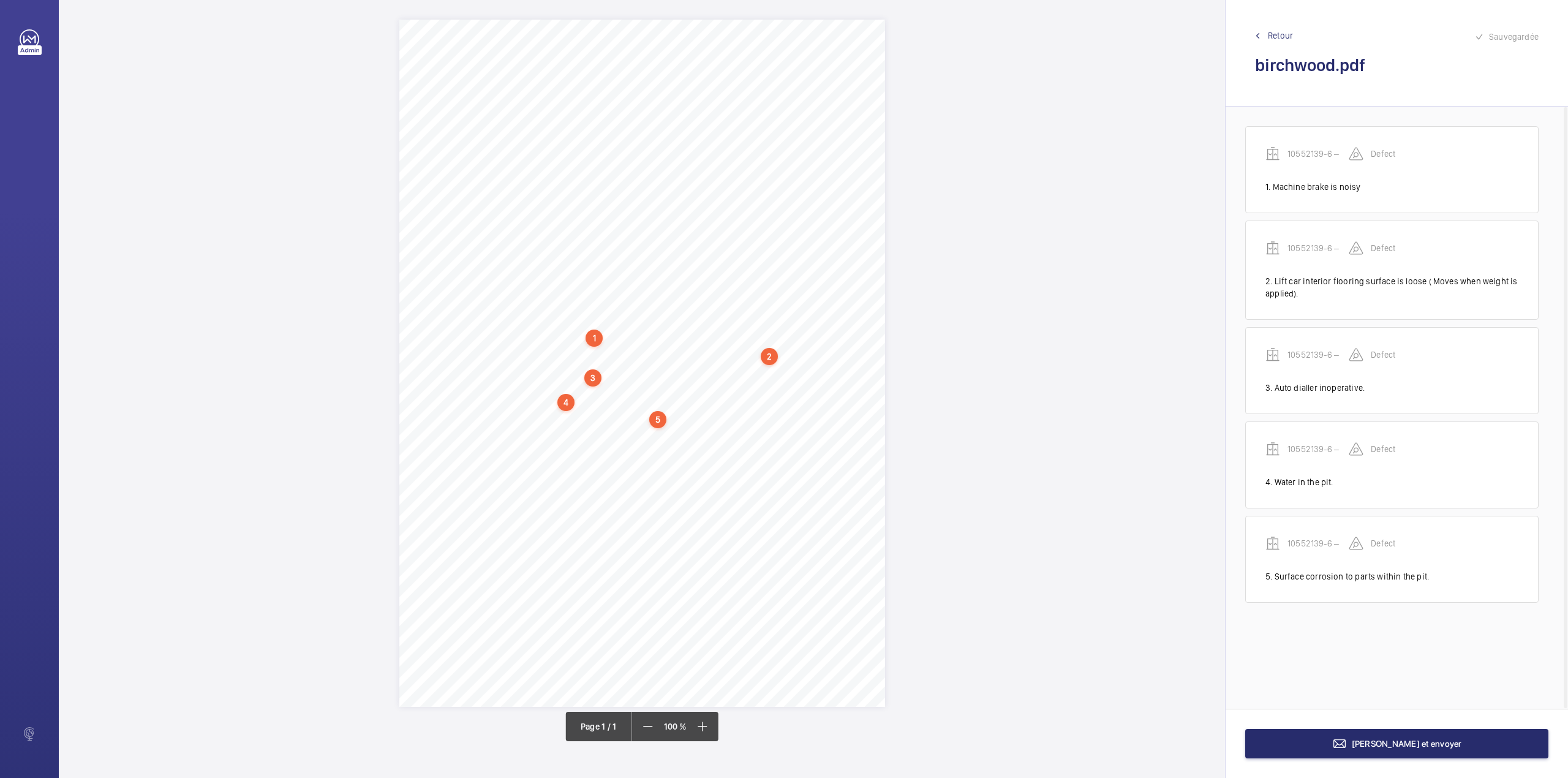
click at [762, 435] on div "1 N.L 2500023 – Birchwood Apartments - Annex A4 N.L 2500023 – NHG – BIRCH WOOD …" at bounding box center [642, 363] width 486 height 687
click at [773, 329] on textarea at bounding box center [811, 326] width 210 height 55
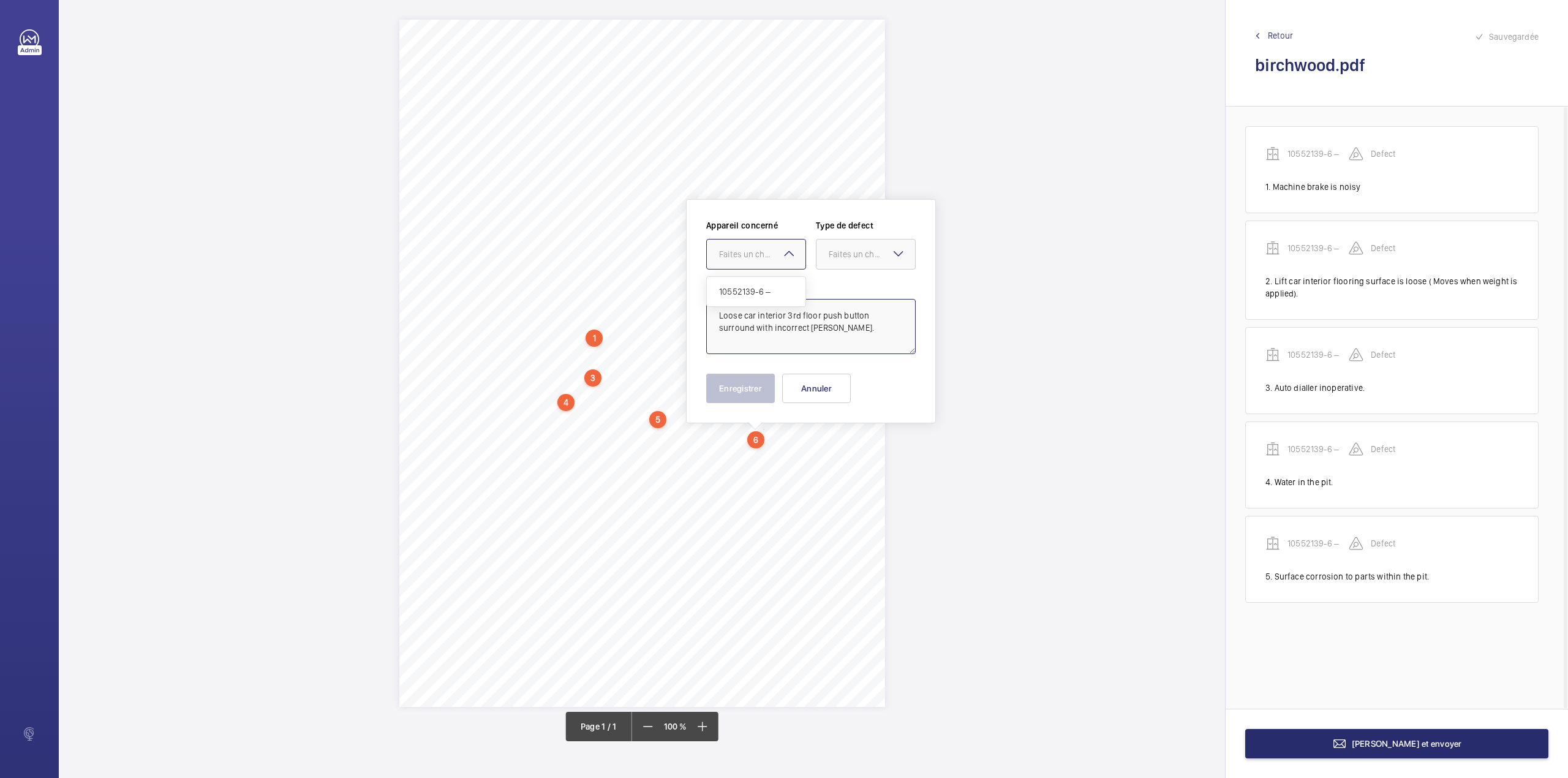
drag, startPoint x: 763, startPoint y: 253, endPoint x: 759, endPoint y: 295, distance: 42.2
click at [762, 256] on div "Faites un choix" at bounding box center [762, 254] width 86 height 12
drag, startPoint x: 759, startPoint y: 295, endPoint x: 793, endPoint y: 288, distance: 34.7
click at [765, 295] on span "10552139-6 –" at bounding box center [756, 291] width 74 height 12
click at [839, 260] on div "Faites un choix" at bounding box center [871, 254] width 86 height 12
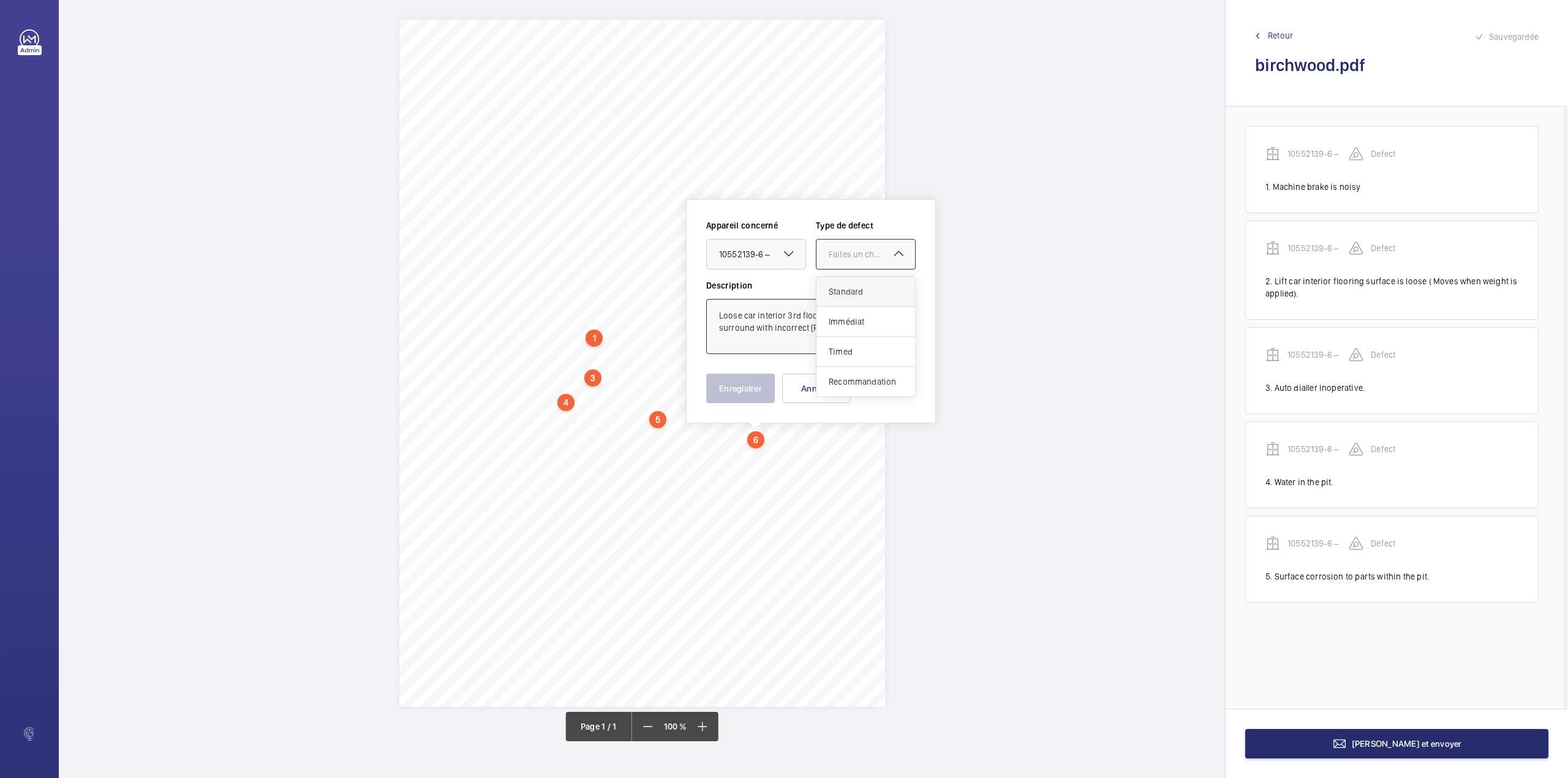
drag, startPoint x: 839, startPoint y: 284, endPoint x: 836, endPoint y: 295, distance: 11.4
click at [839, 285] on div "Standard" at bounding box center [866, 291] width 99 height 30
type textarea "Loose car interior 3rd floor push button surround with incorrect pictal."
click at [762, 377] on button "Enregistrer" at bounding box center [741, 388] width 69 height 29
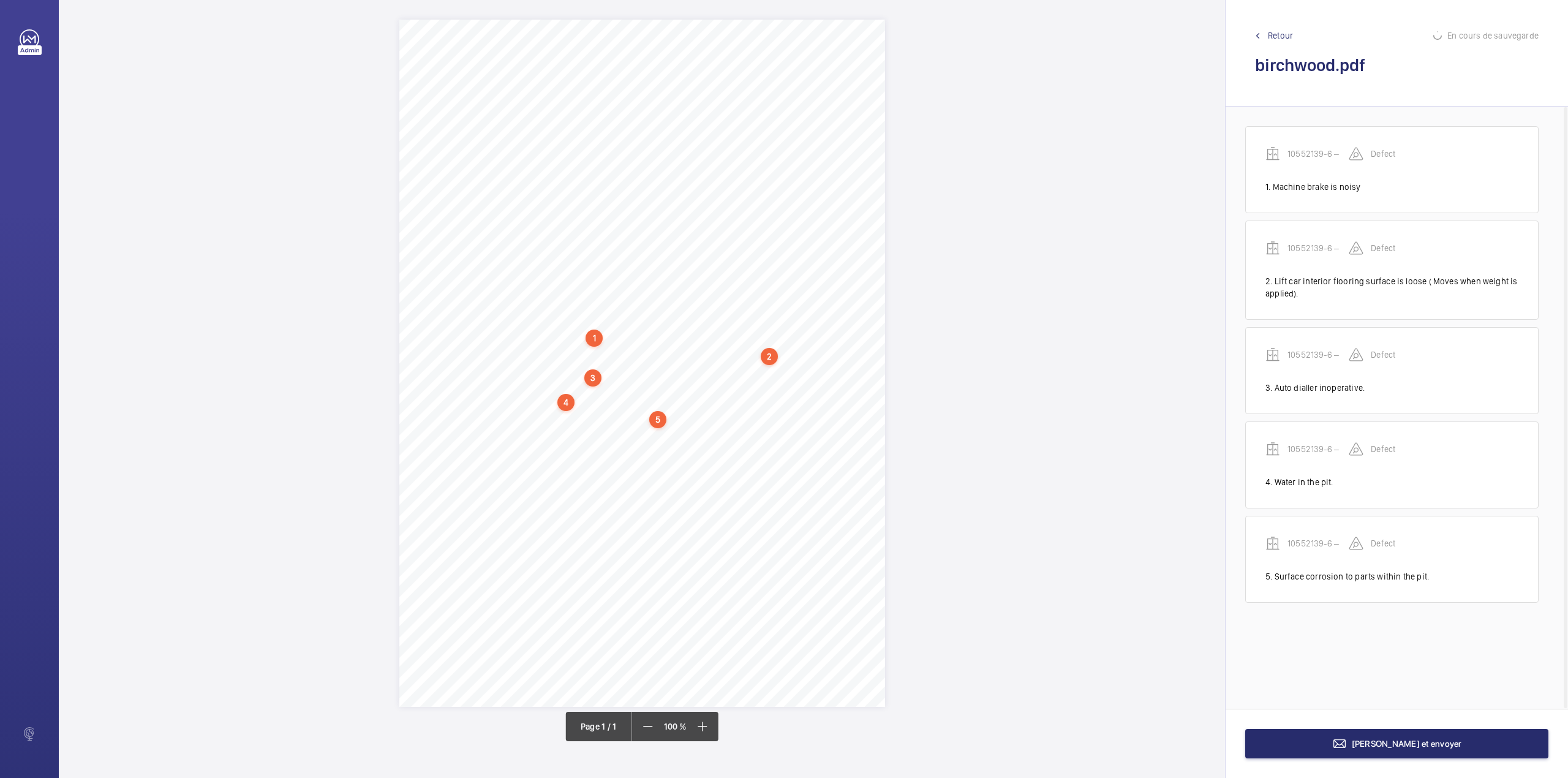
scroll to position [23, 0]
click at [781, 460] on div "1 N.L 2500023 – Birchwood Apartments - Annex A4 N.L 2500023 – NHG – BIRCH WOOD …" at bounding box center [642, 363] width 486 height 687
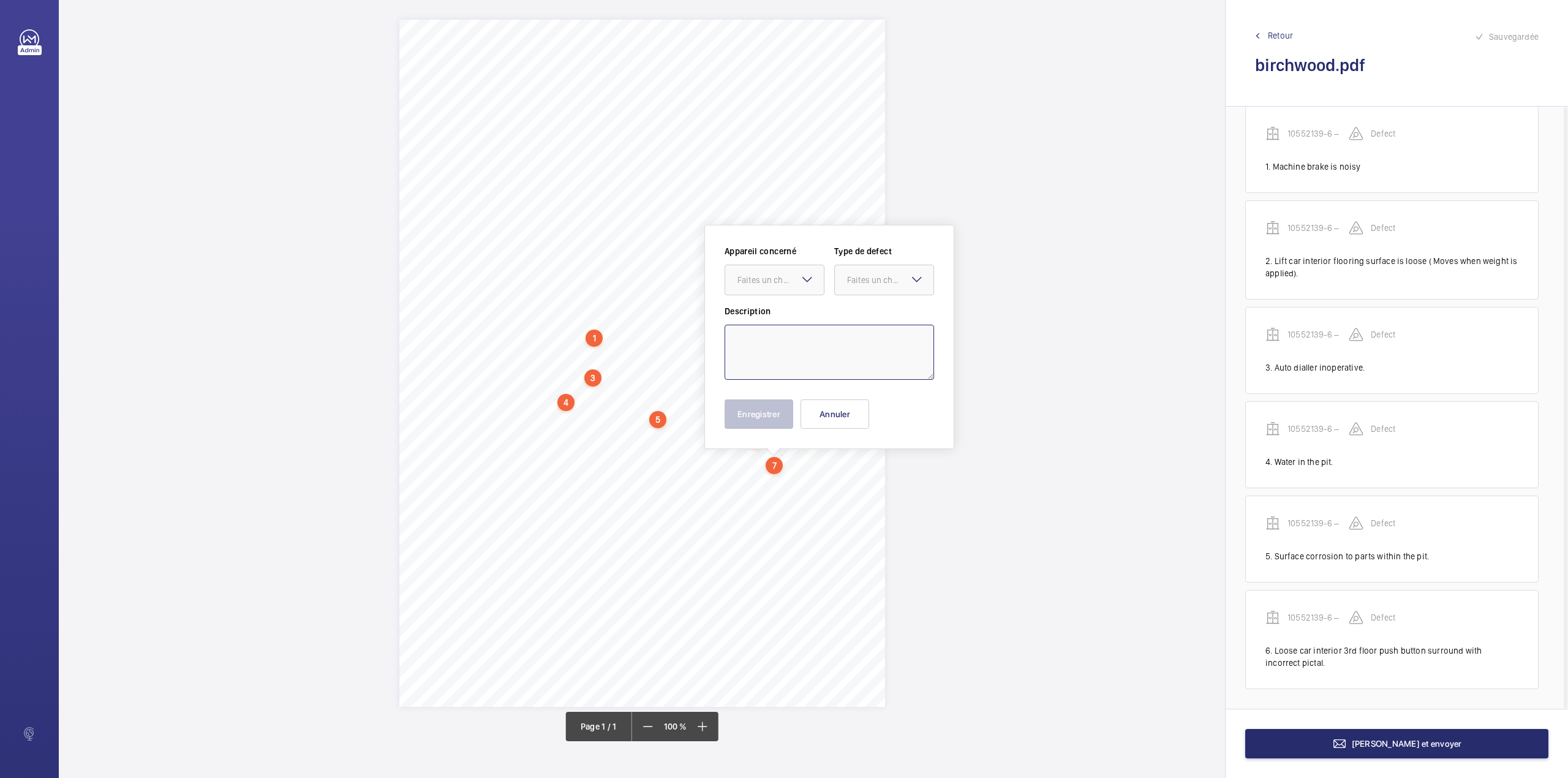
click at [783, 356] on textarea at bounding box center [830, 352] width 210 height 55
click at [783, 275] on div "Faites un choix" at bounding box center [781, 280] width 86 height 12
drag, startPoint x: 790, startPoint y: 306, endPoint x: 810, endPoint y: 304, distance: 20.1
click at [795, 307] on div "10552139-6 –" at bounding box center [774, 317] width 99 height 29
drag, startPoint x: 871, startPoint y: 285, endPoint x: 870, endPoint y: 310, distance: 25.0
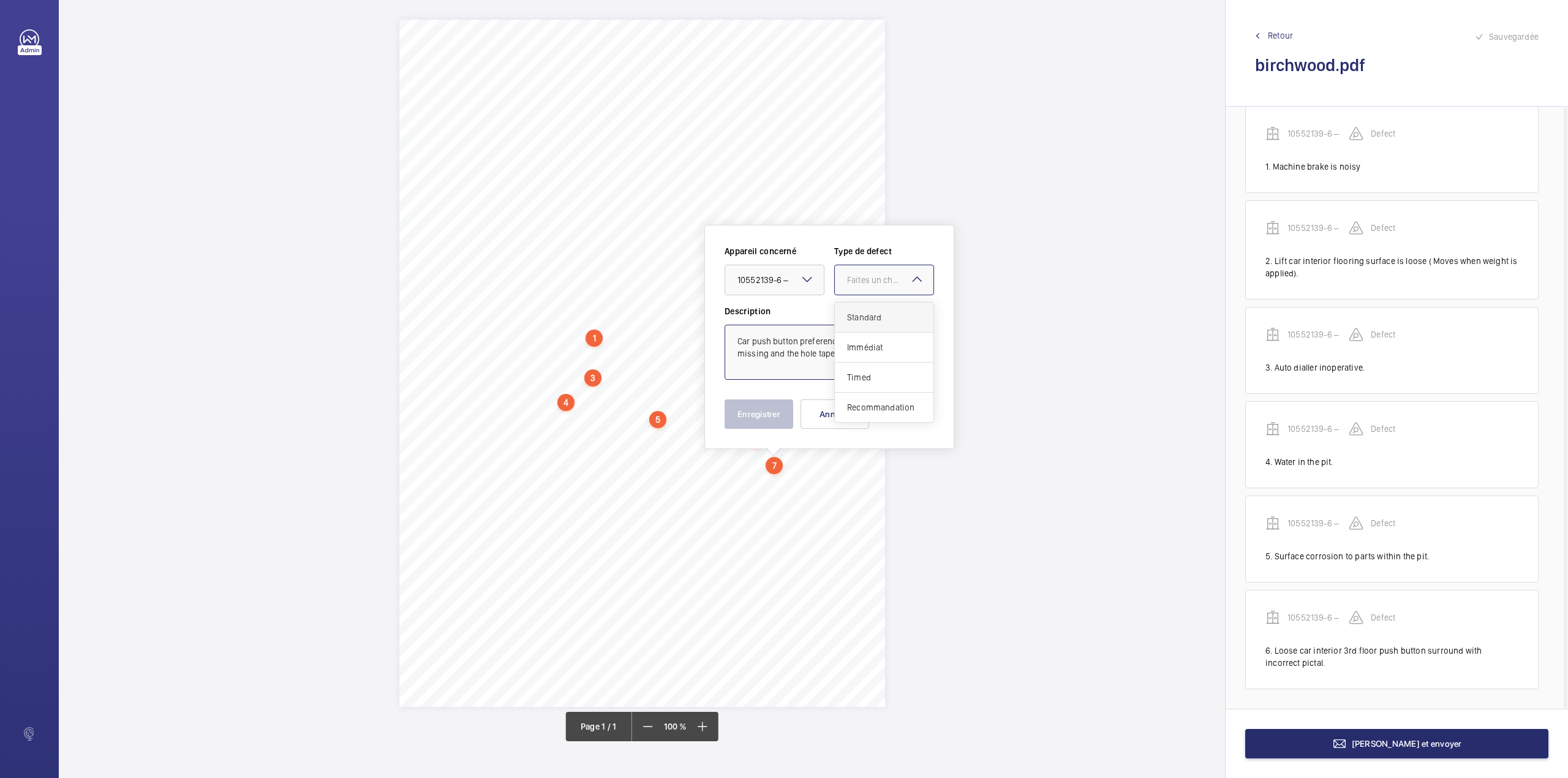
click at [870, 295] on ng-select "Faites un choix Standard Immédiat Timed Recommandation" at bounding box center [884, 280] width 100 height 31
click at [865, 321] on span "Standard" at bounding box center [884, 317] width 74 height 12
type textarea "Car push button preference key switch is missing and the hole taped over."
click at [771, 415] on button "Enregistrer" at bounding box center [759, 414] width 69 height 29
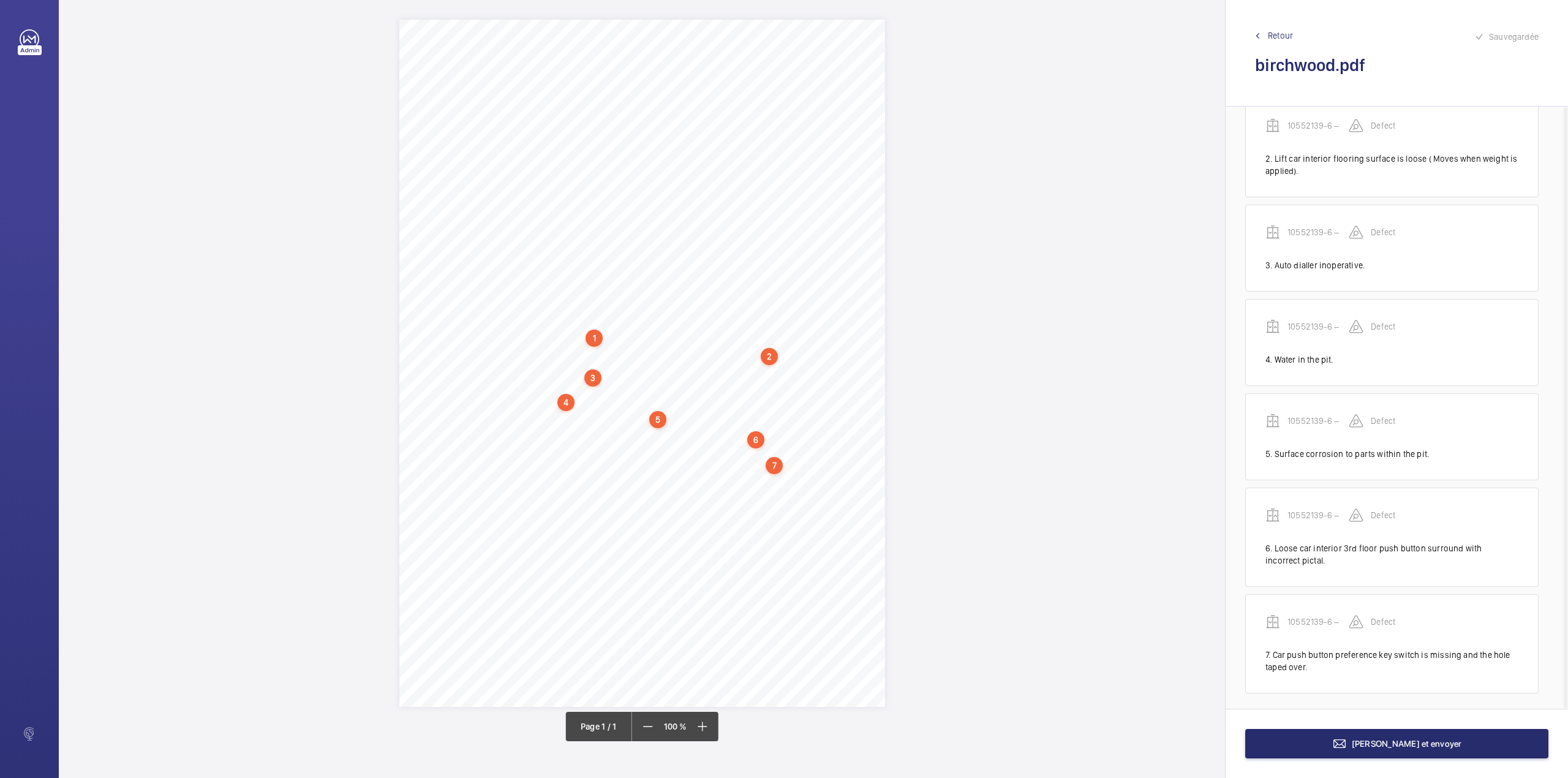
scroll to position [130, 0]
click at [675, 478] on div "1 N.L 2500023 – Birchwood Apartments - Annex A4 N.L 2500023 – NHG – BIRCH WOOD …" at bounding box center [642, 363] width 486 height 687
click at [665, 363] on textarea at bounding box center [724, 370] width 210 height 55
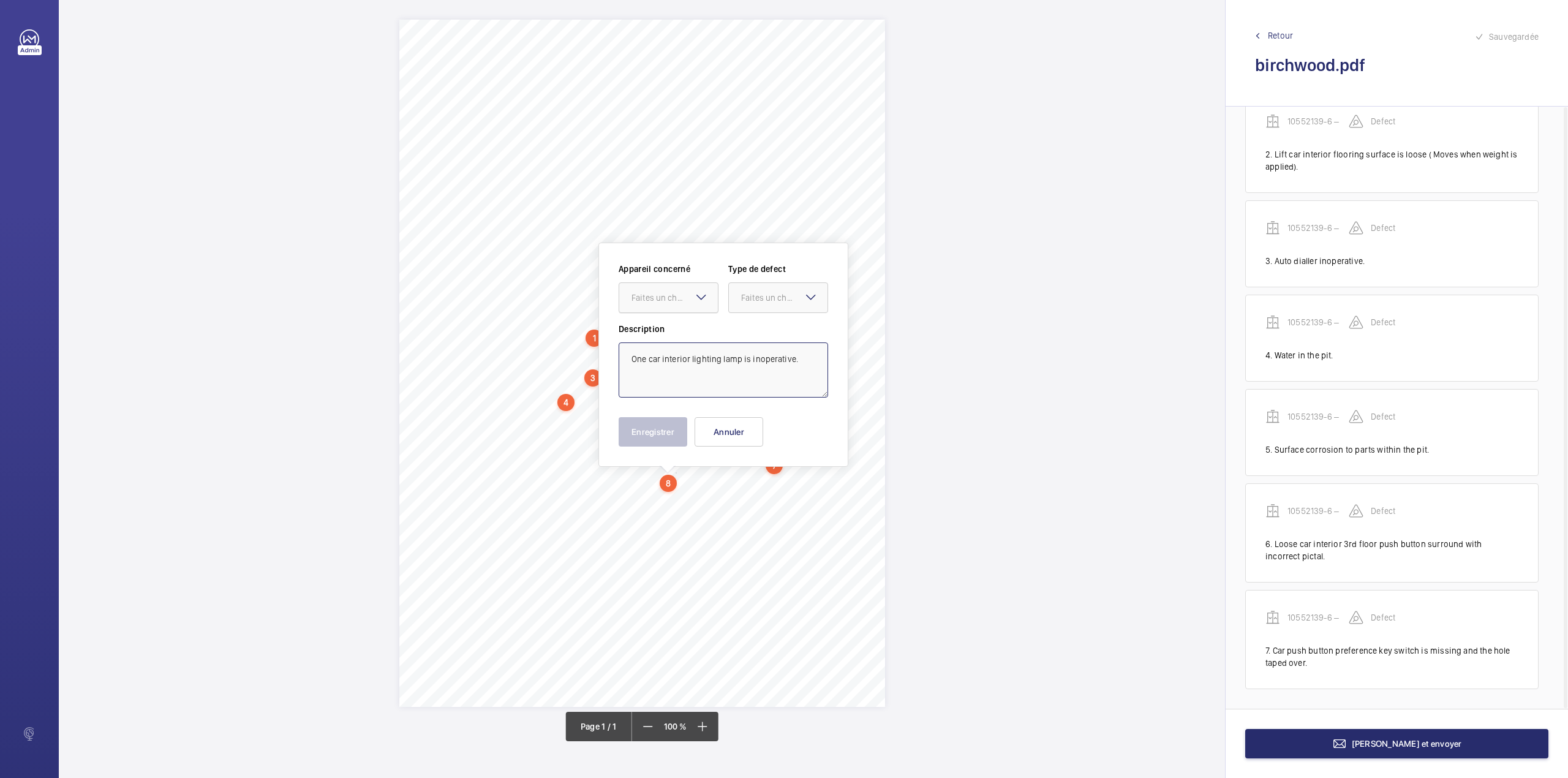
click at [669, 302] on div "Faites un choix" at bounding box center [675, 297] width 86 height 12
click at [671, 332] on span "10552139-6 –" at bounding box center [668, 335] width 74 height 12
drag, startPoint x: 785, startPoint y: 292, endPoint x: 778, endPoint y: 318, distance: 26.9
click at [785, 296] on div "Faites un choix" at bounding box center [784, 297] width 86 height 12
click at [776, 324] on div "Standard" at bounding box center [778, 335] width 99 height 30
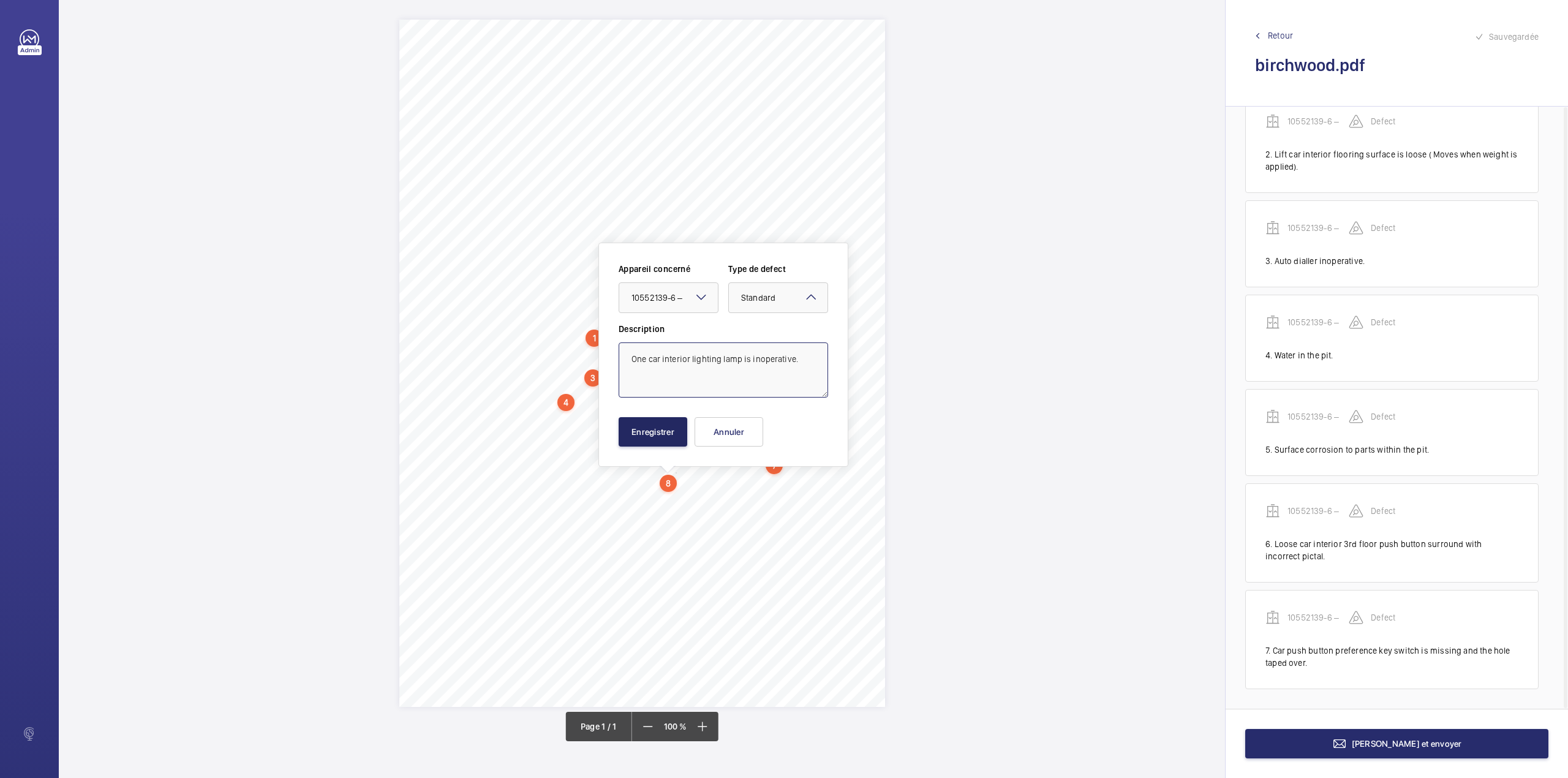
type textarea "One car interior lighting lamp is inoperative."
click at [665, 437] on button "Enregistrer" at bounding box center [653, 432] width 69 height 29
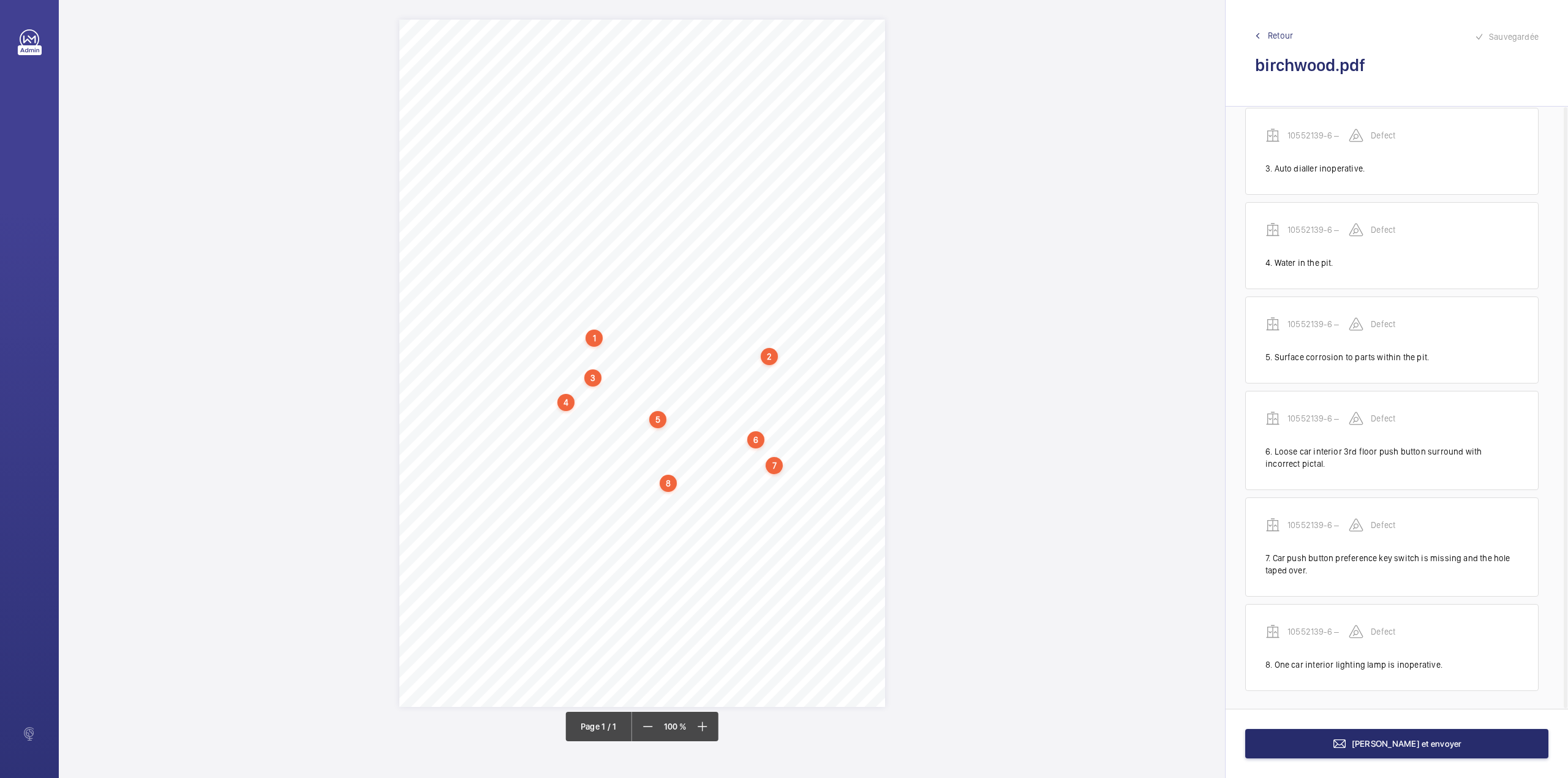
scroll to position [224, 0]
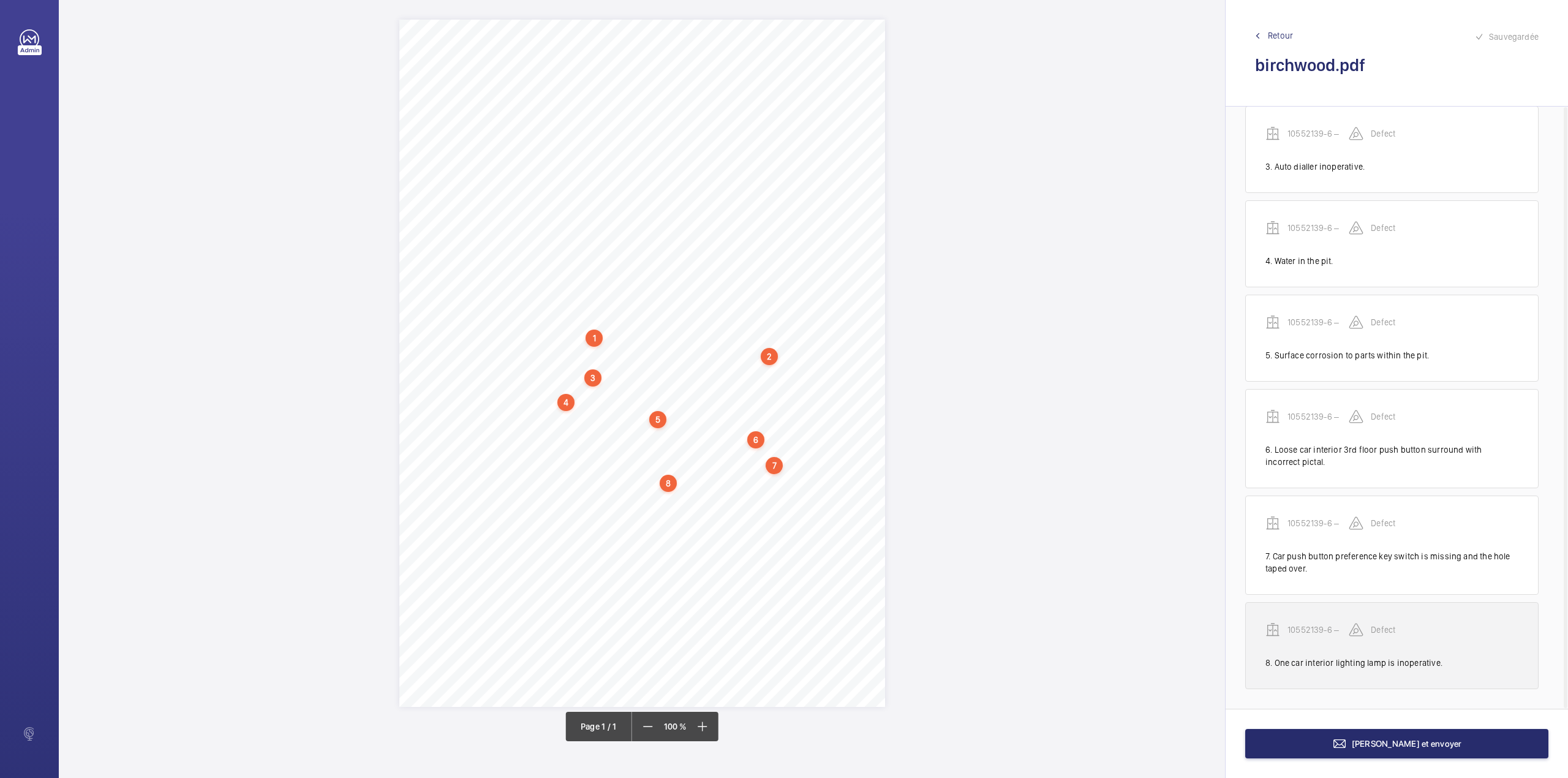
click at [1326, 631] on p "10552139-6 –" at bounding box center [1318, 630] width 61 height 12
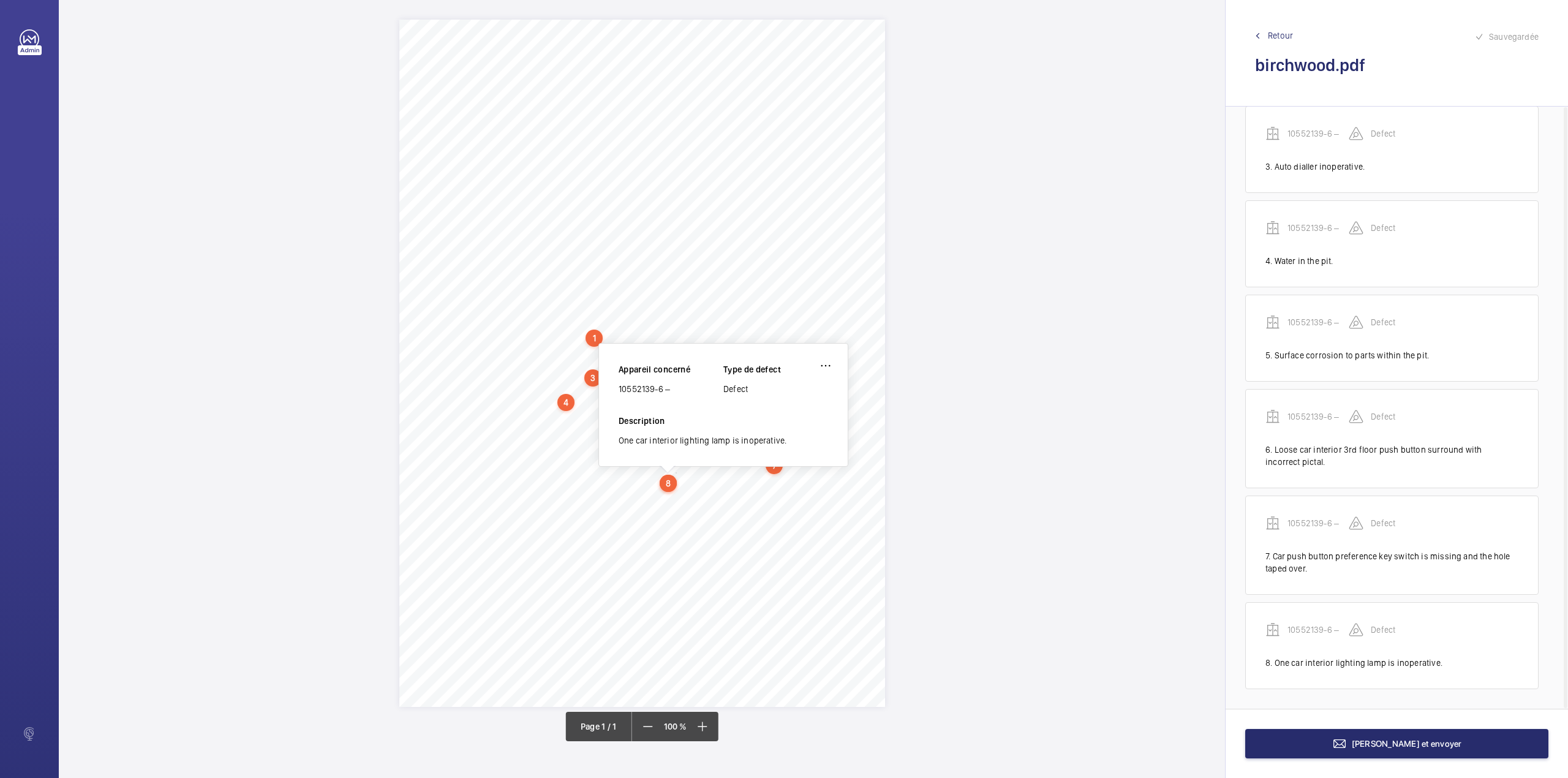
drag, startPoint x: 620, startPoint y: 385, endPoint x: 675, endPoint y: 386, distance: 55.0
click at [675, 386] on div "10552139-6 –" at bounding box center [671, 389] width 105 height 12
copy div "10552139-6 –"
click at [1372, 739] on span "Terminer et envoyer" at bounding box center [1407, 744] width 110 height 10
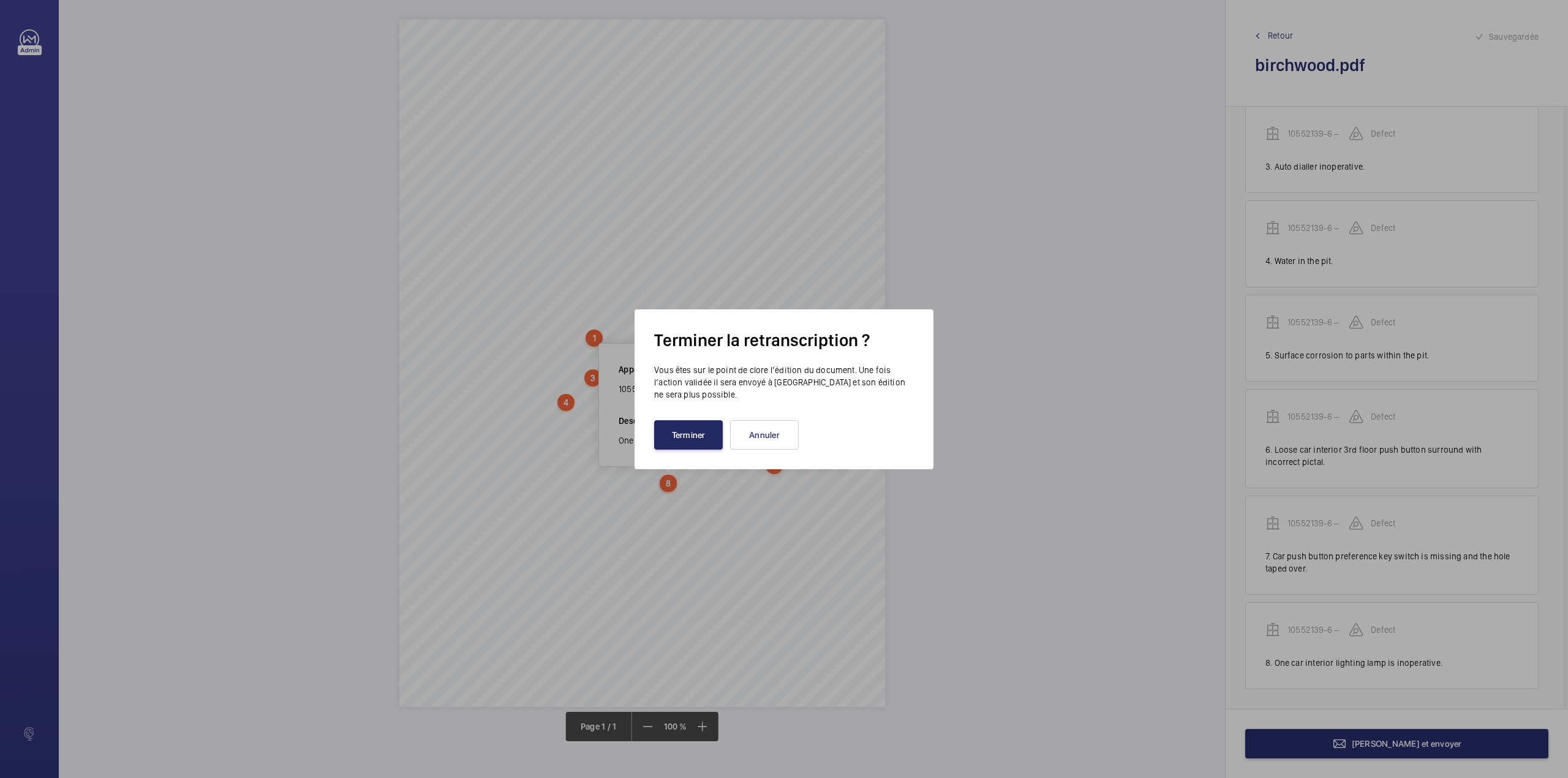
click at [712, 424] on button "Terminer" at bounding box center [689, 435] width 69 height 29
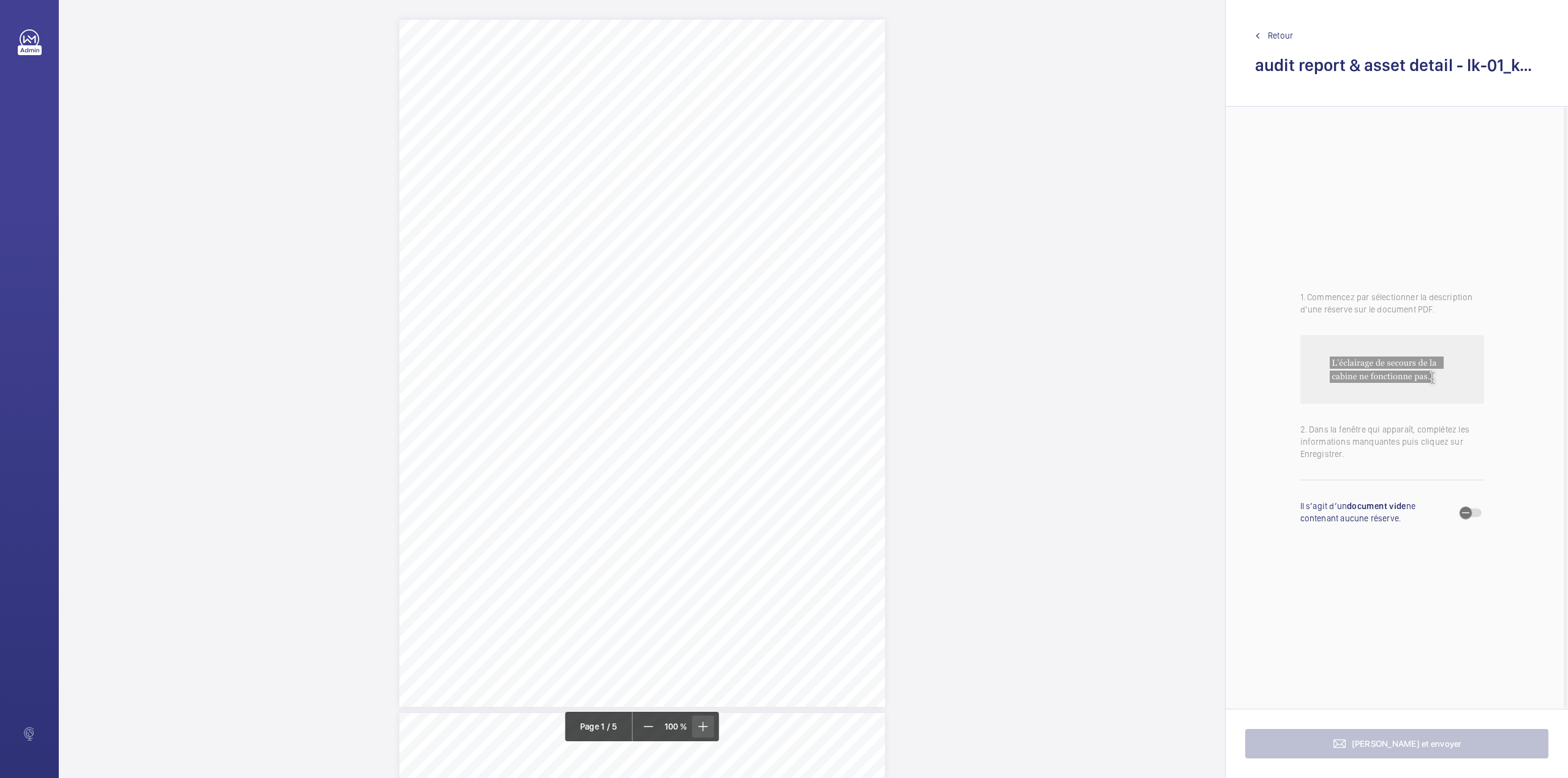
click at [701, 717] on span at bounding box center [703, 727] width 22 height 22
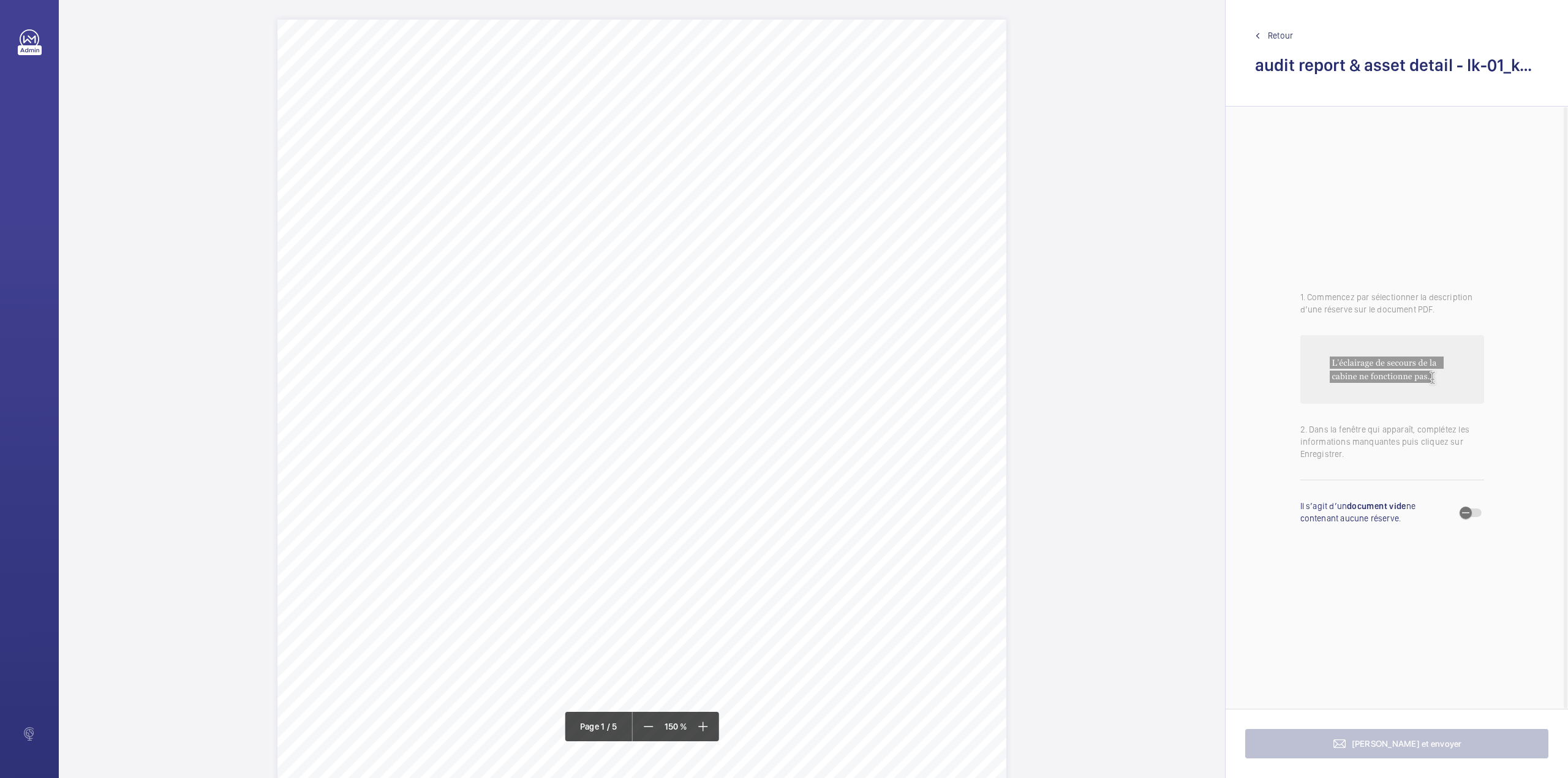
click at [800, 509] on div "Passenger Goods Lift LK - 01 1 Workspace Audit Report & Asset Details EQUIPMENT…" at bounding box center [641, 535] width 729 height 1031
click at [643, 727] on mat-icon at bounding box center [649, 727] width 15 height 15
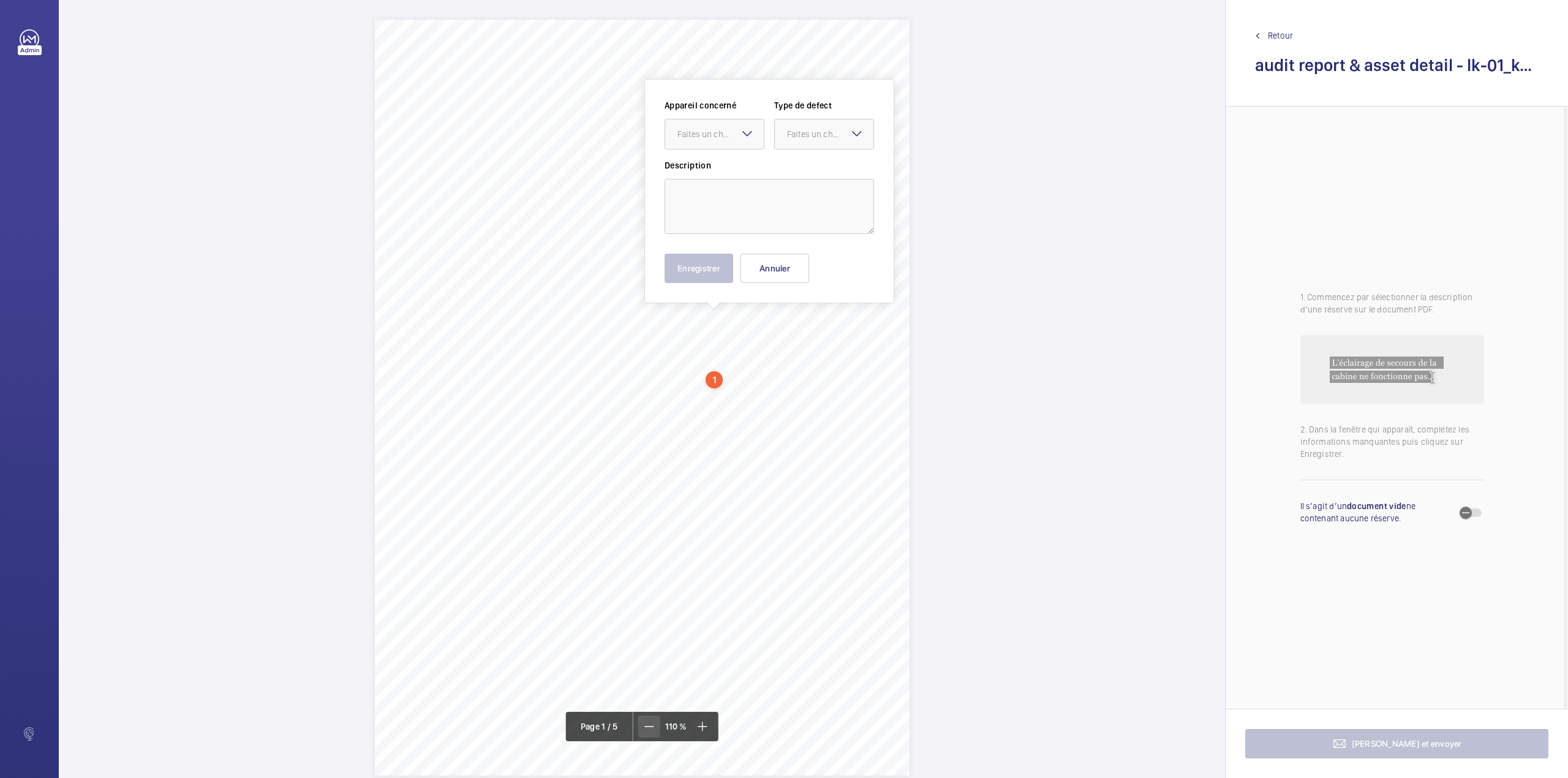
click at [643, 727] on mat-icon at bounding box center [649, 727] width 15 height 15
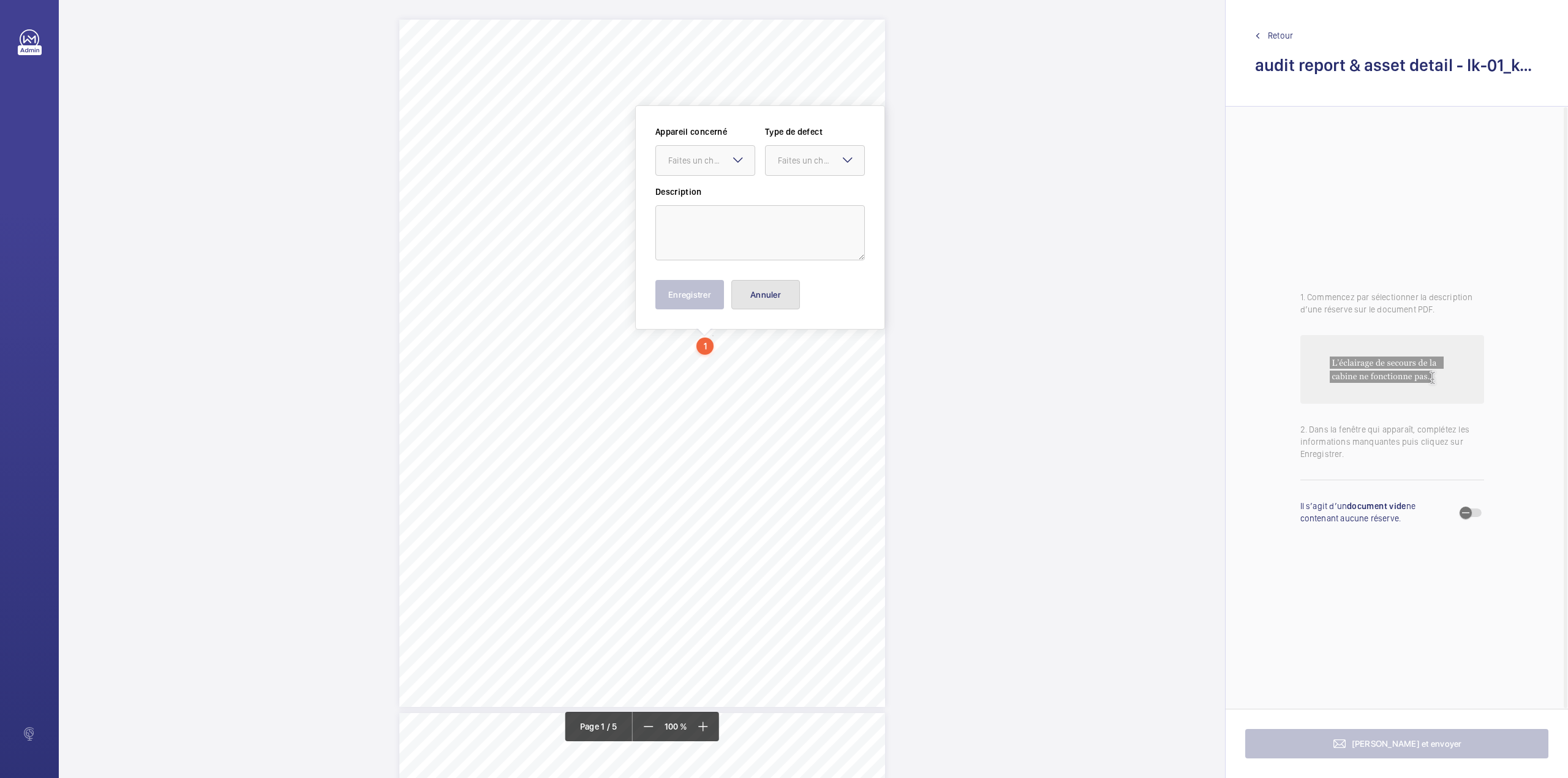
click at [770, 301] on button "Annuler" at bounding box center [766, 294] width 69 height 29
click at [640, 387] on div "Passenger Goods Lift LK - 01 4 Comments on Equipment Acceptable Not Acceptable …" at bounding box center [642, 320] width 486 height 687
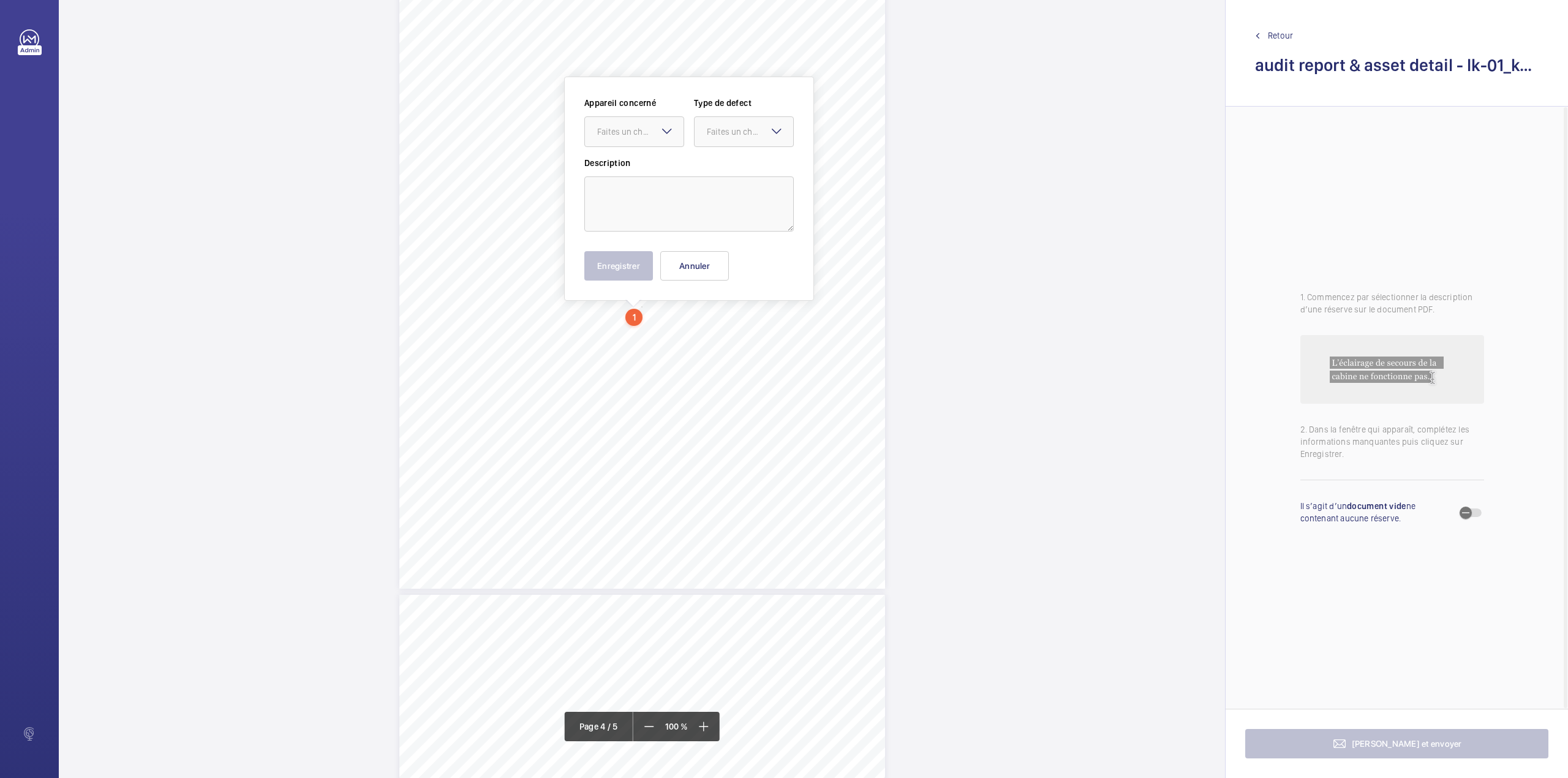
scroll to position [2200, 0]
click at [624, 204] on textarea at bounding box center [689, 202] width 210 height 55
click at [647, 125] on div "Faites un choix" at bounding box center [640, 129] width 86 height 12
click at [643, 164] on span "43459844" at bounding box center [634, 167] width 74 height 12
click at [721, 131] on div "Faites un choix" at bounding box center [750, 129] width 86 height 12
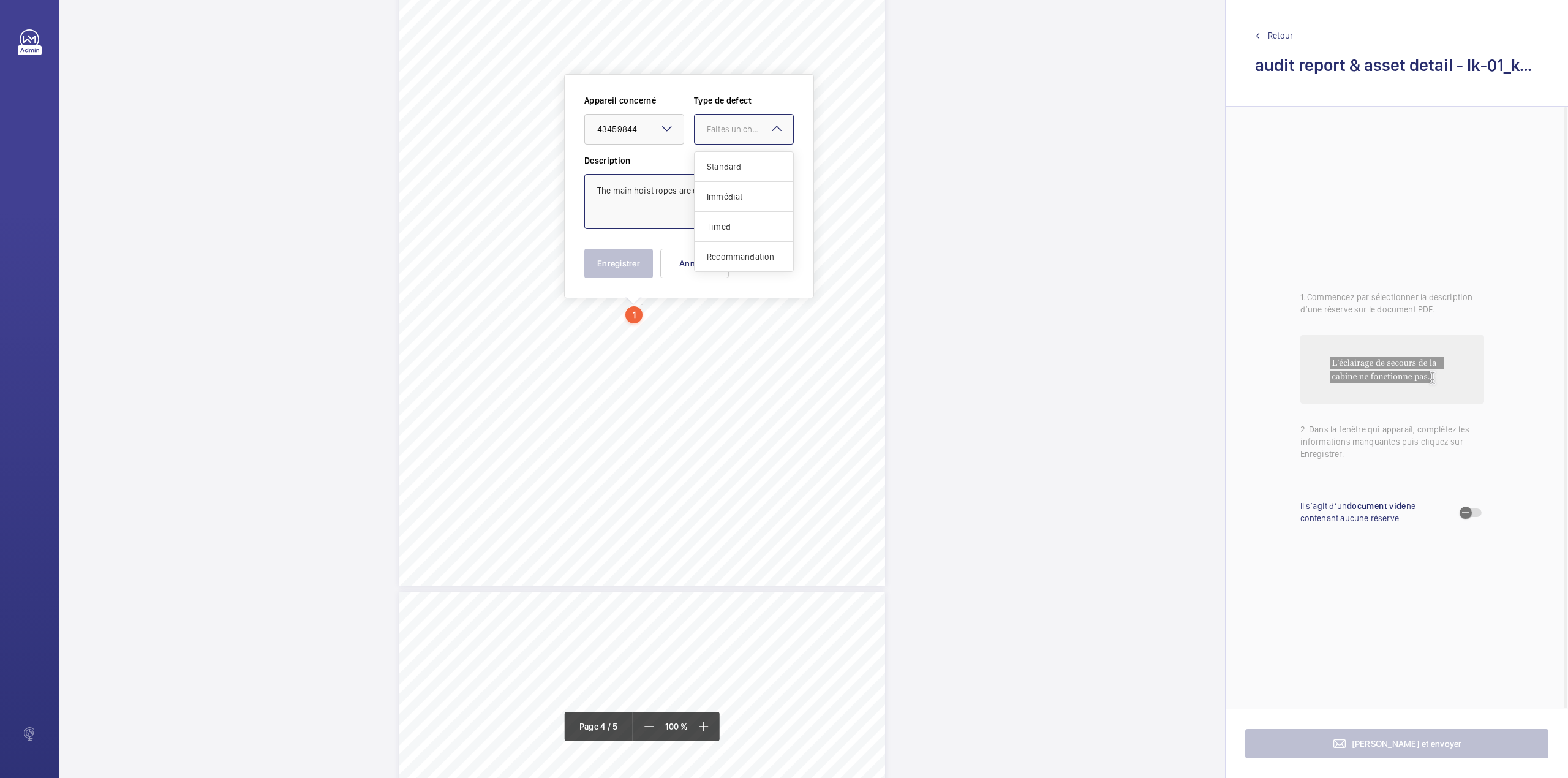
click at [724, 155] on div "Standard" at bounding box center [744, 167] width 99 height 30
type textarea "The main hoist ropes are contaminated with oil."
click at [624, 263] on button "Enregistrer" at bounding box center [619, 264] width 69 height 29
click at [657, 328] on div "Passenger Goods Lift LK - 01 4 Comments on Equipment Acceptable Not Acceptable …" at bounding box center [642, 242] width 486 height 687
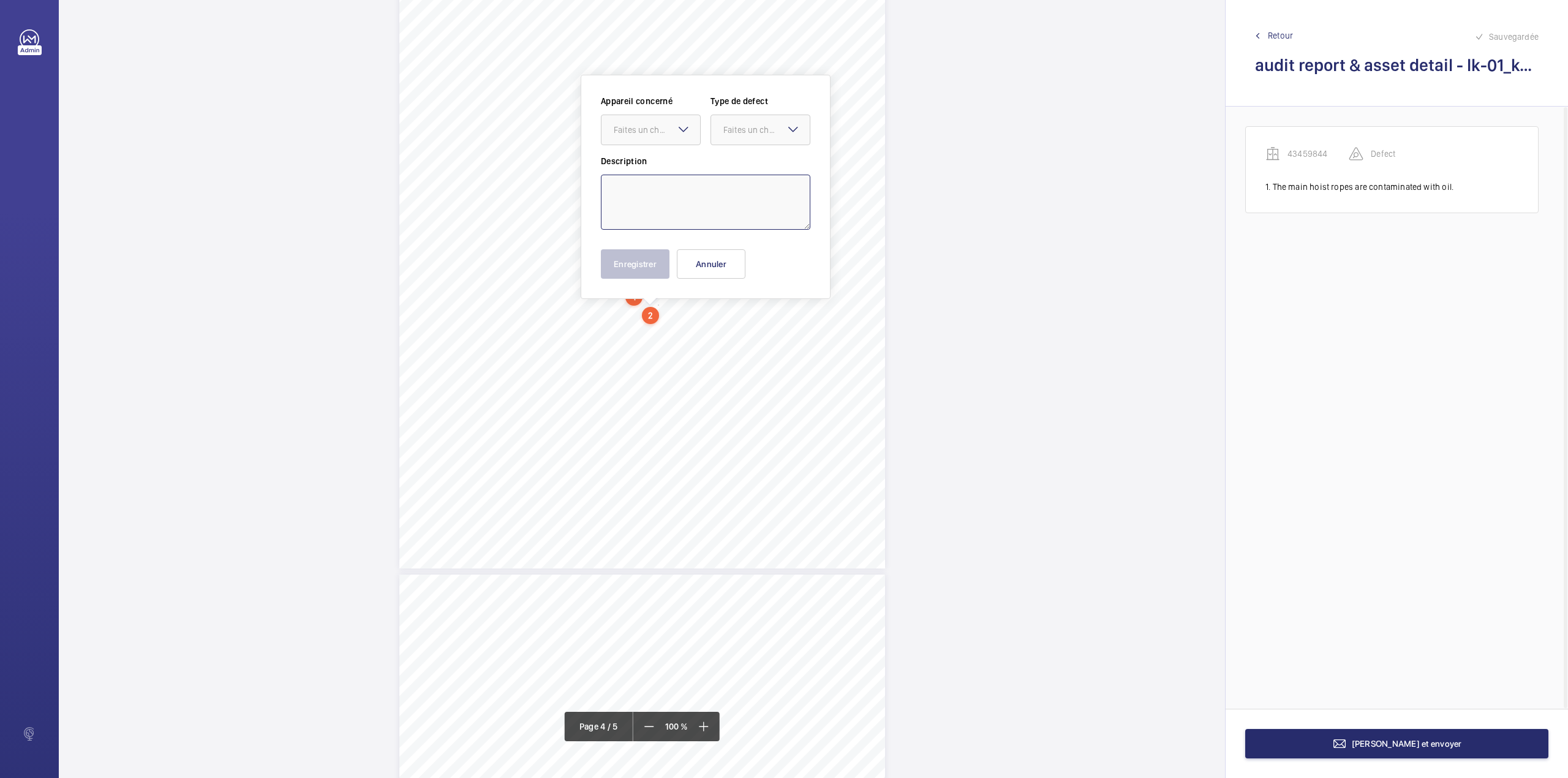
click at [665, 189] on textarea at bounding box center [706, 202] width 210 height 55
type textarea "Lift car top emergency engineers alarm is inoperative."
click at [662, 112] on wm-front-input-dropdown "Appareil concerné Faites un choix" at bounding box center [651, 120] width 100 height 50
click at [657, 142] on div at bounding box center [651, 130] width 99 height 29
click at [664, 166] on span "43459844" at bounding box center [651, 167] width 74 height 12
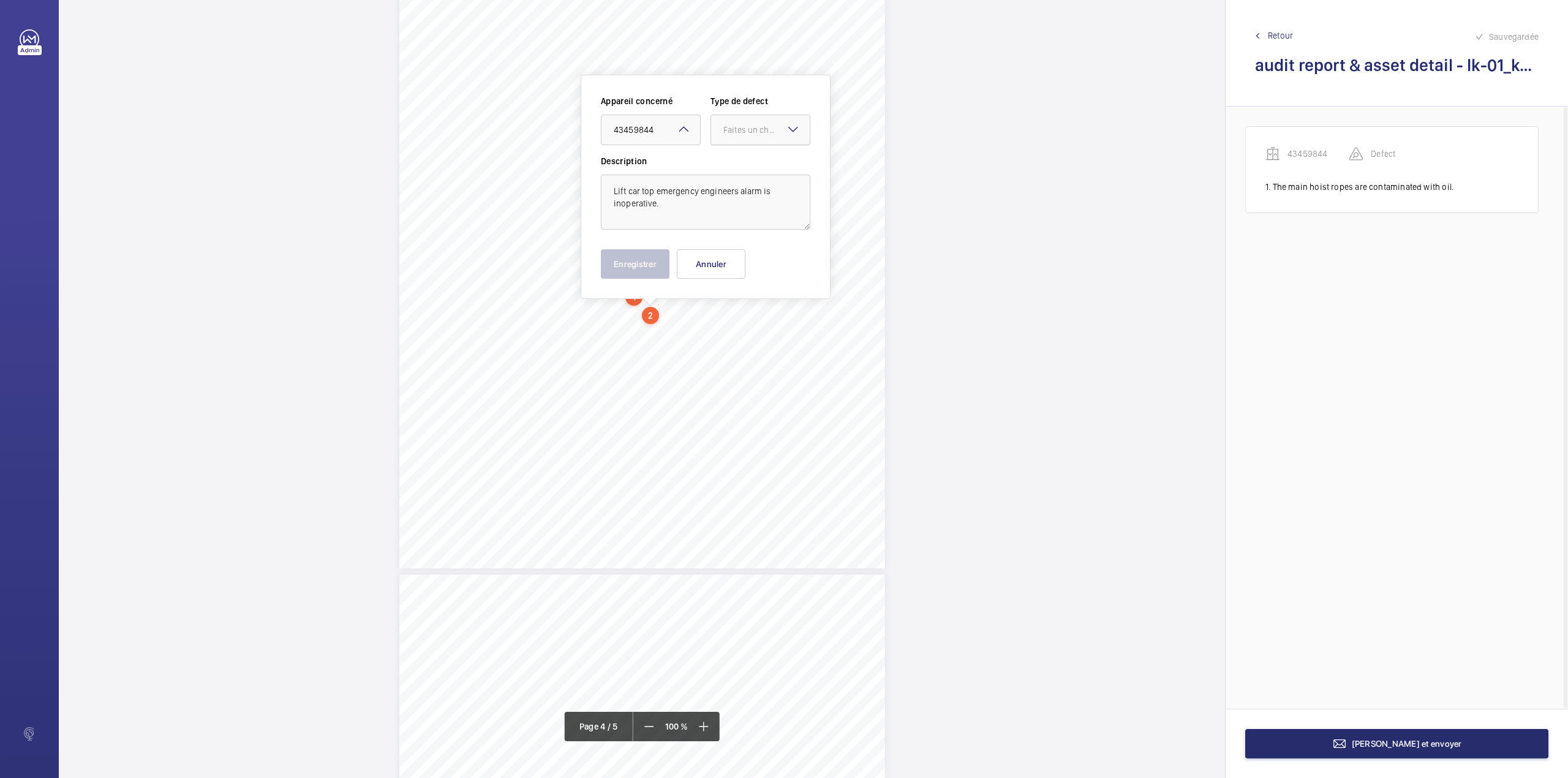
click at [740, 136] on div "Faites un choix" at bounding box center [760, 130] width 99 height 12
click at [741, 159] on div "Standard" at bounding box center [760, 167] width 99 height 30
click at [636, 267] on button "Enregistrer" at bounding box center [635, 264] width 69 height 29
click at [608, 322] on div "Passenger Goods Lift LK - 01 4 Comments on Equipment Acceptable Not Acceptable …" at bounding box center [642, 224] width 486 height 687
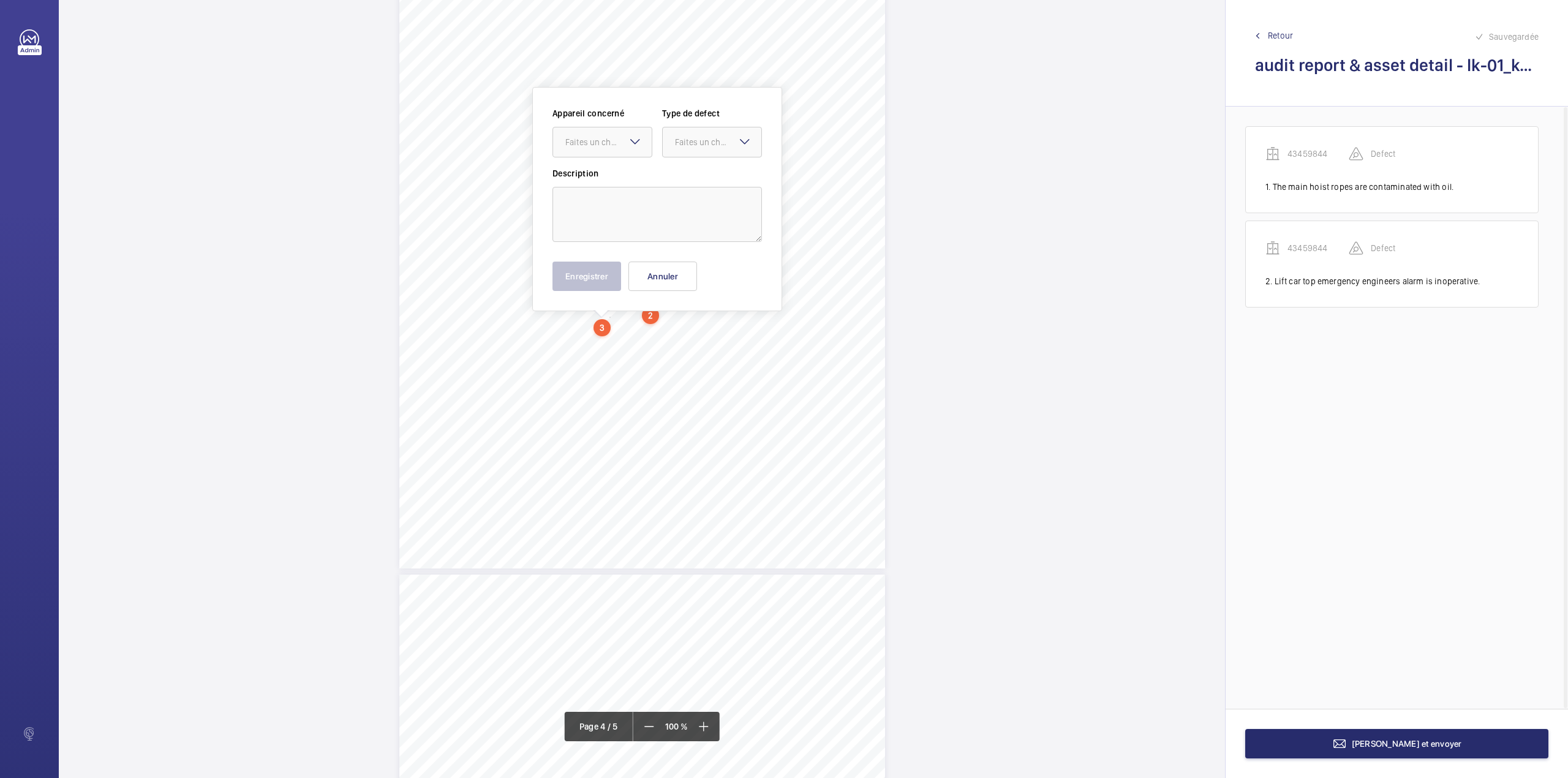
scroll to position [2230, 0]
click at [613, 219] on textarea at bounding box center [657, 202] width 210 height 55
drag, startPoint x: 619, startPoint y: 131, endPoint x: 619, endPoint y: 158, distance: 27.0
click at [619, 131] on div "Faites un choix" at bounding box center [608, 130] width 86 height 12
click at [619, 158] on div "43459844" at bounding box center [602, 167] width 99 height 29
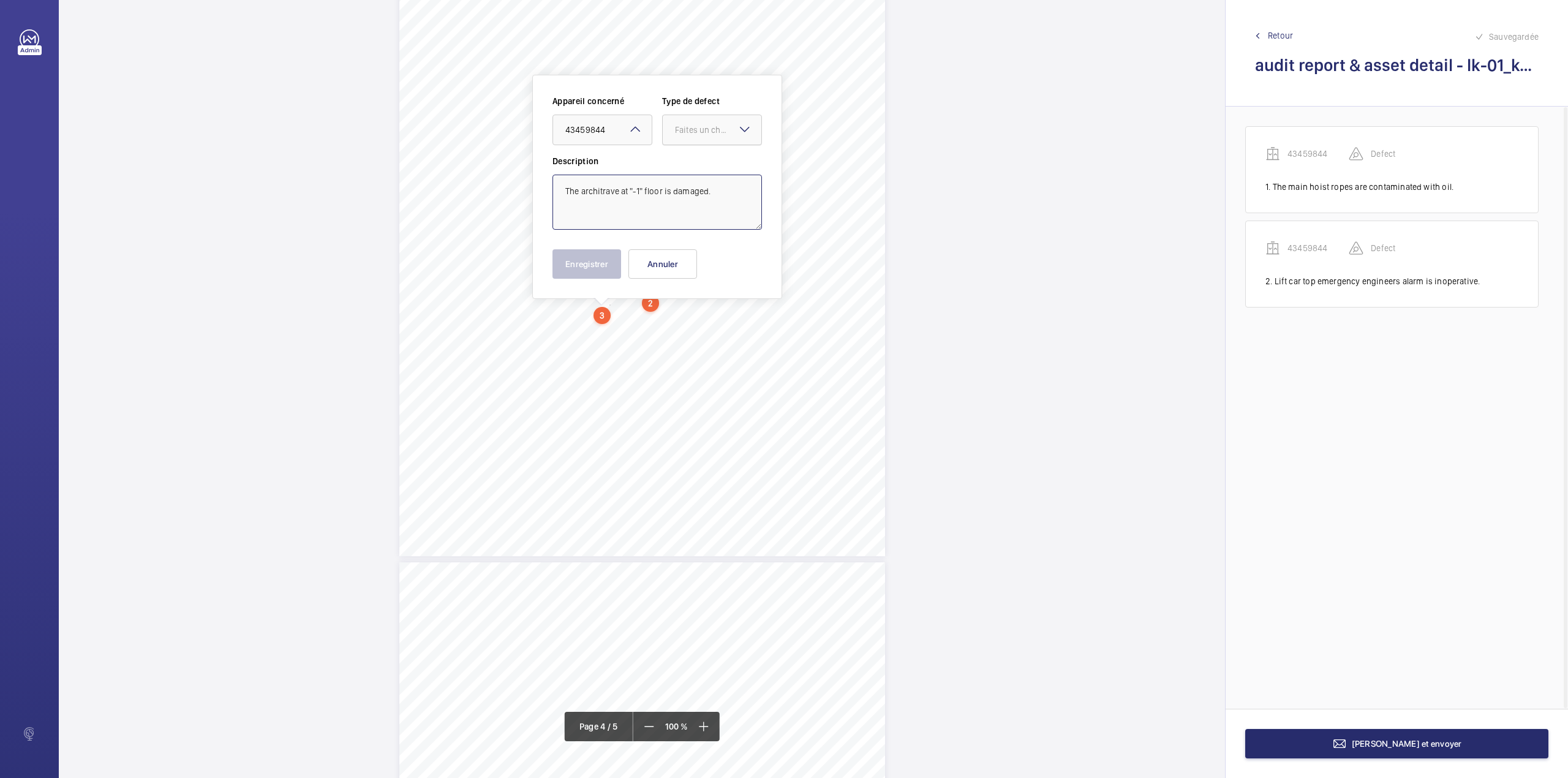
click at [712, 130] on div "Faites un choix" at bounding box center [718, 130] width 86 height 12
click at [707, 162] on div "Standard" at bounding box center [712, 167] width 99 height 30
type textarea "The architrave at "-1" floor is damaged."
click at [604, 258] on button "Enregistrer" at bounding box center [587, 264] width 69 height 29
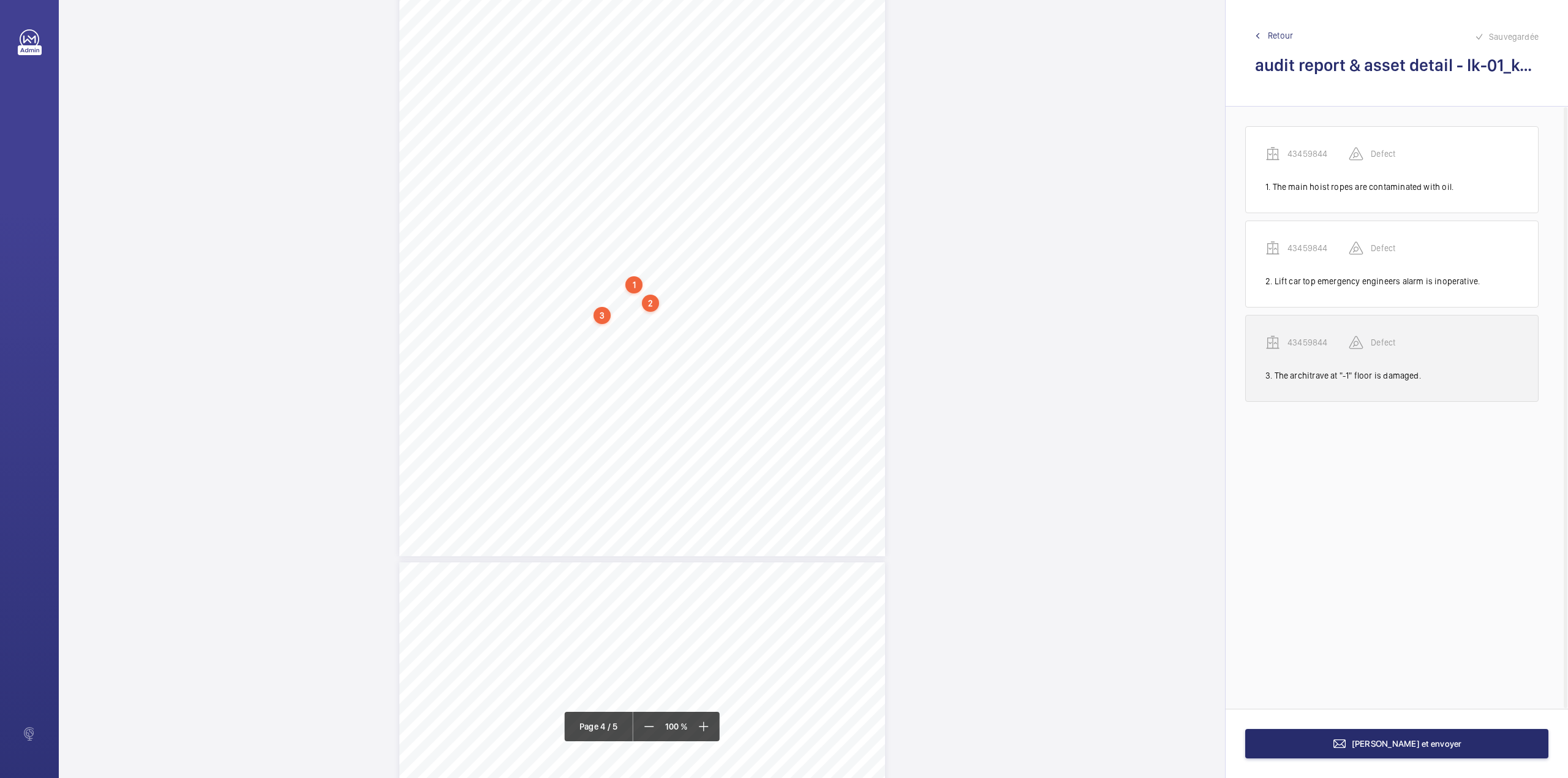
click at [1317, 344] on p "43459844" at bounding box center [1318, 342] width 61 height 12
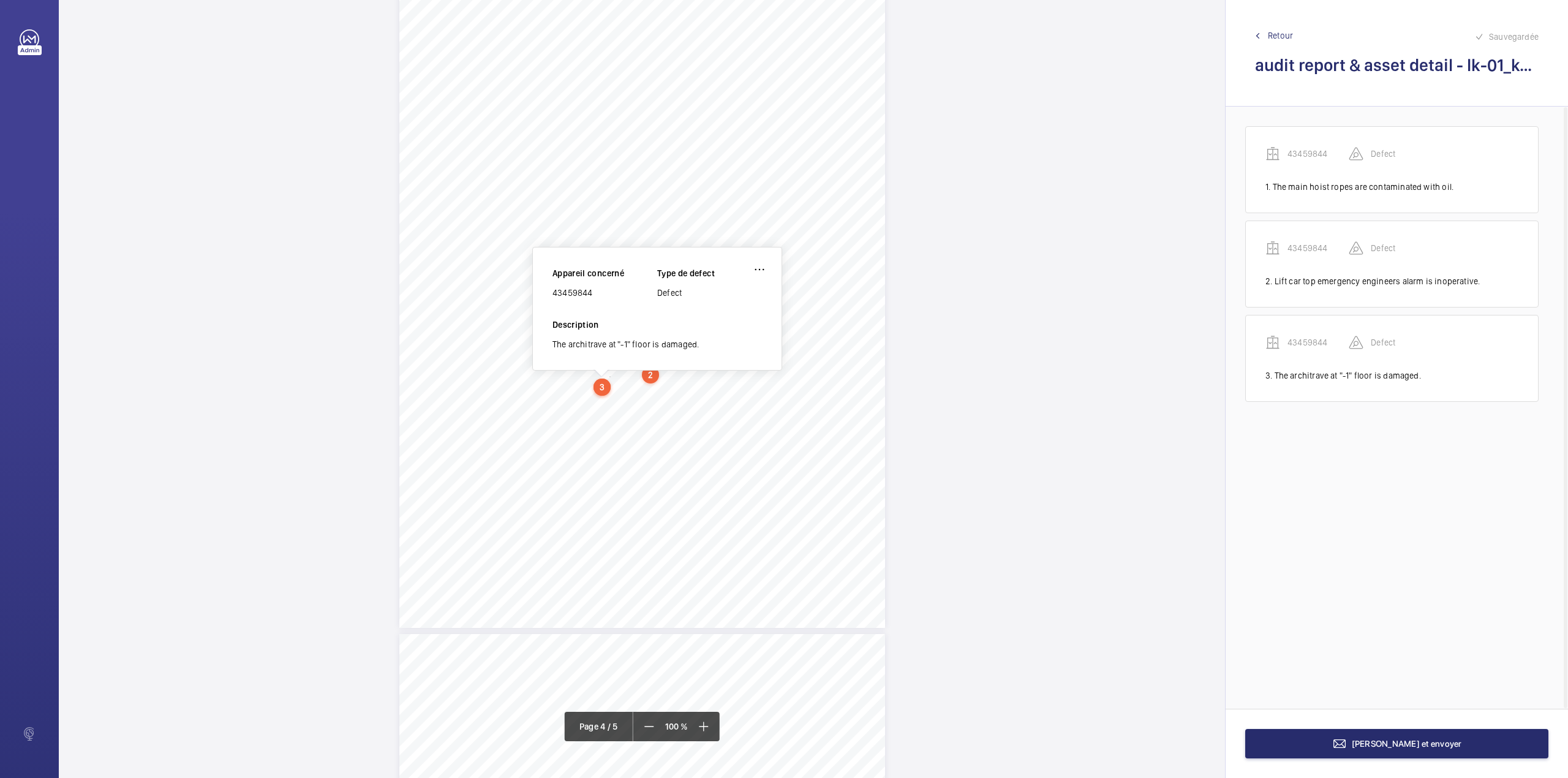
scroll to position [2156, 0]
drag, startPoint x: 553, startPoint y: 297, endPoint x: 614, endPoint y: 297, distance: 61.0
click at [614, 297] on div "43459844" at bounding box center [605, 295] width 105 height 12
copy div "43459844"
click at [1414, 741] on span "Terminer et envoyer" at bounding box center [1407, 744] width 110 height 10
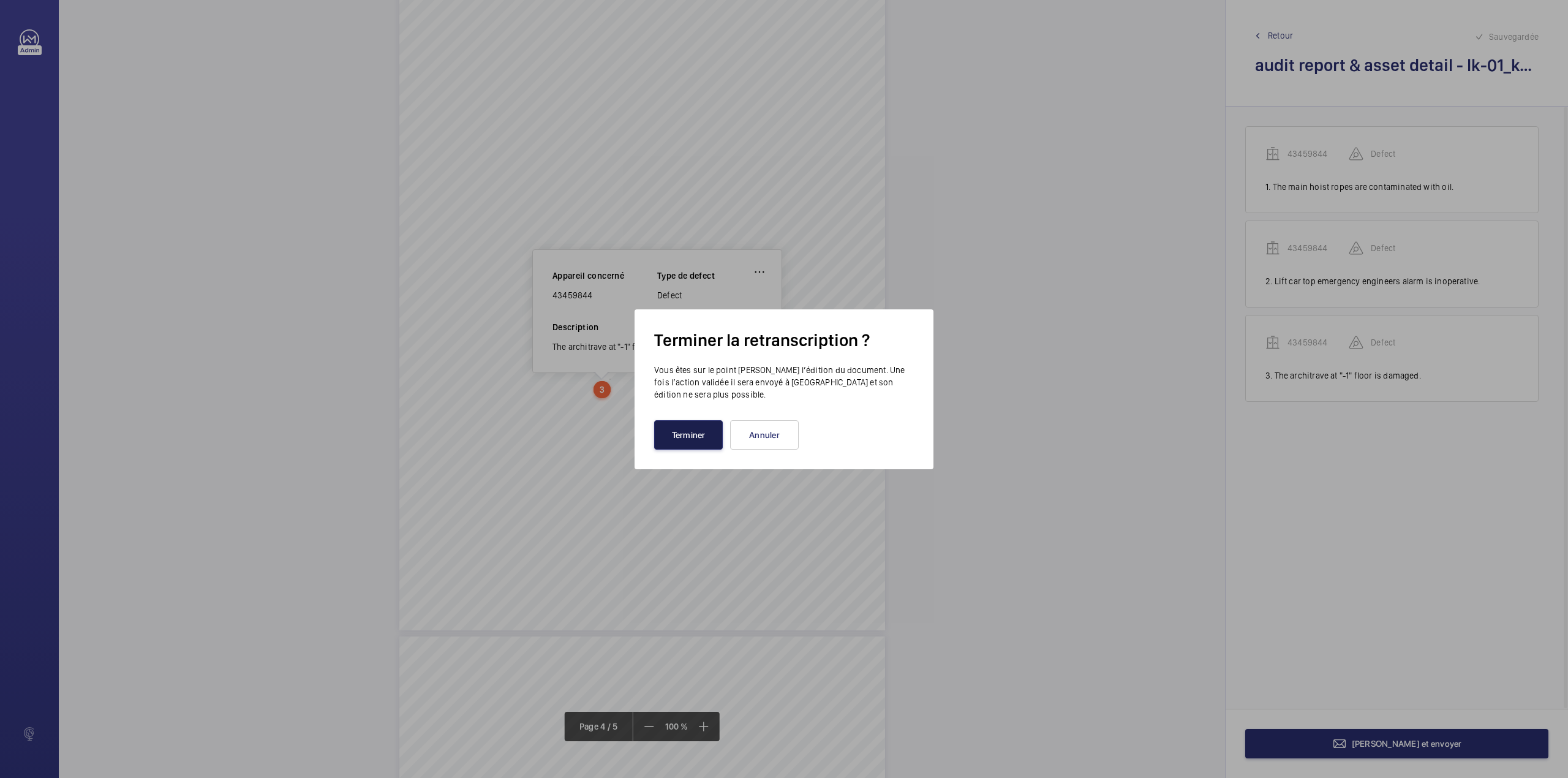
click at [694, 432] on button "Terminer" at bounding box center [689, 435] width 69 height 29
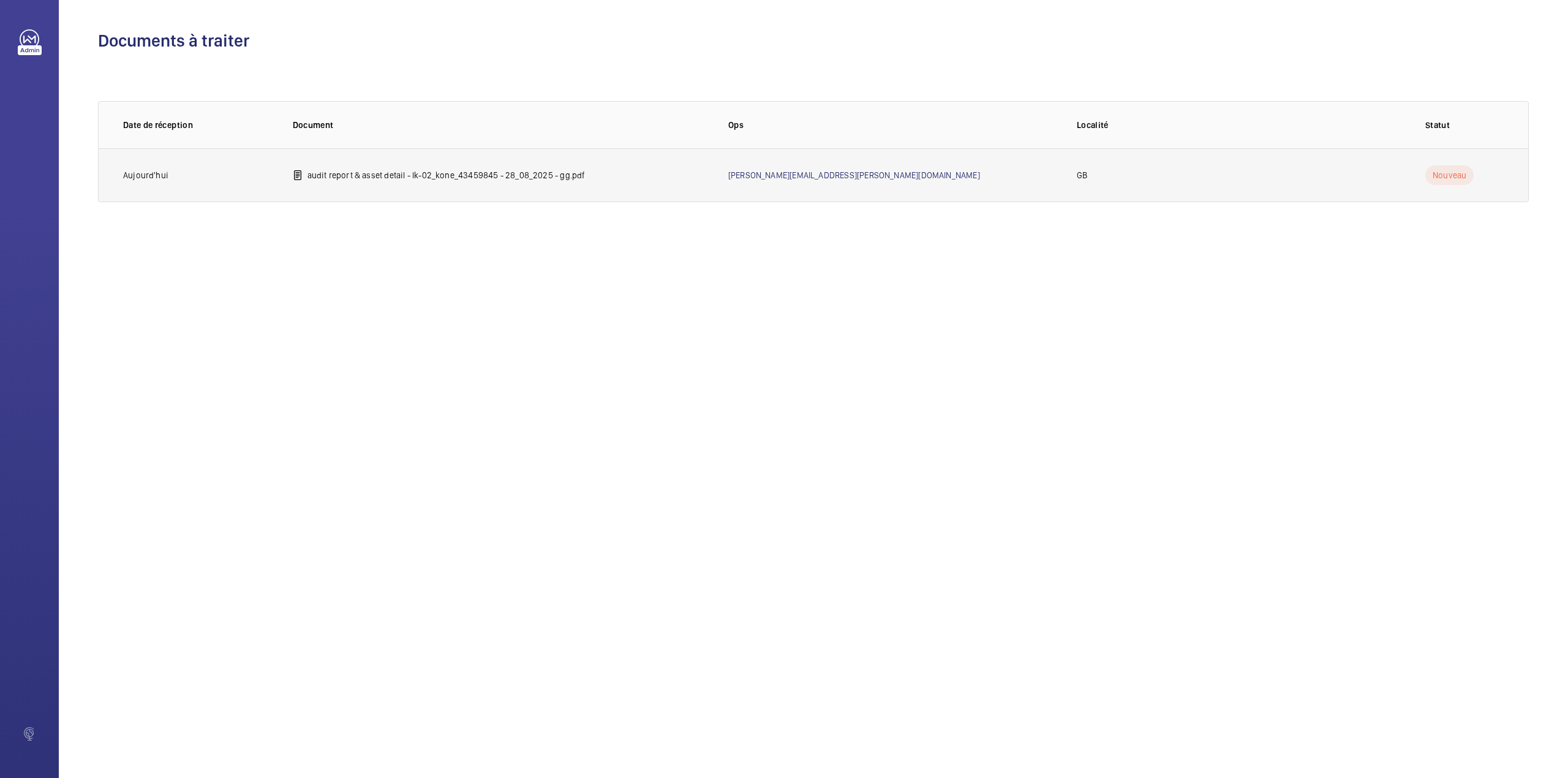
click at [361, 182] on td "audit report & asset detail - lk-02_kone_43459845 - 28_08_2025 - gg.pdf" at bounding box center [491, 175] width 435 height 54
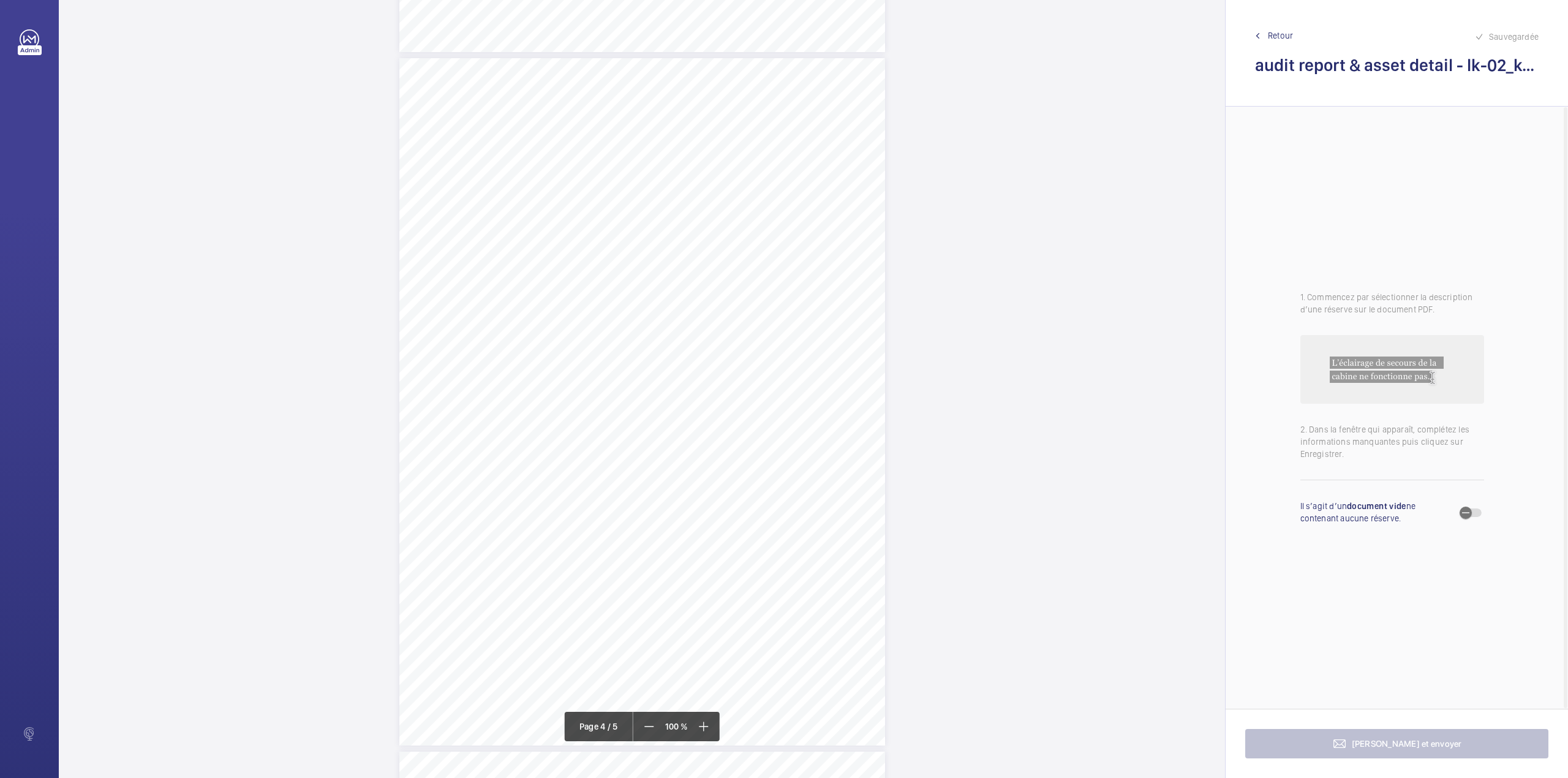
scroll to position [2122, 0]
click at [638, 392] on div "Passenger Goods Lift LK - 0 2 4 Comments on Equipment Acceptable Not Acceptable…" at bounding box center [642, 320] width 486 height 687
click at [653, 187] on textarea at bounding box center [687, 202] width 210 height 55
click at [648, 131] on div "Faites un choix" at bounding box center [638, 129] width 86 height 12
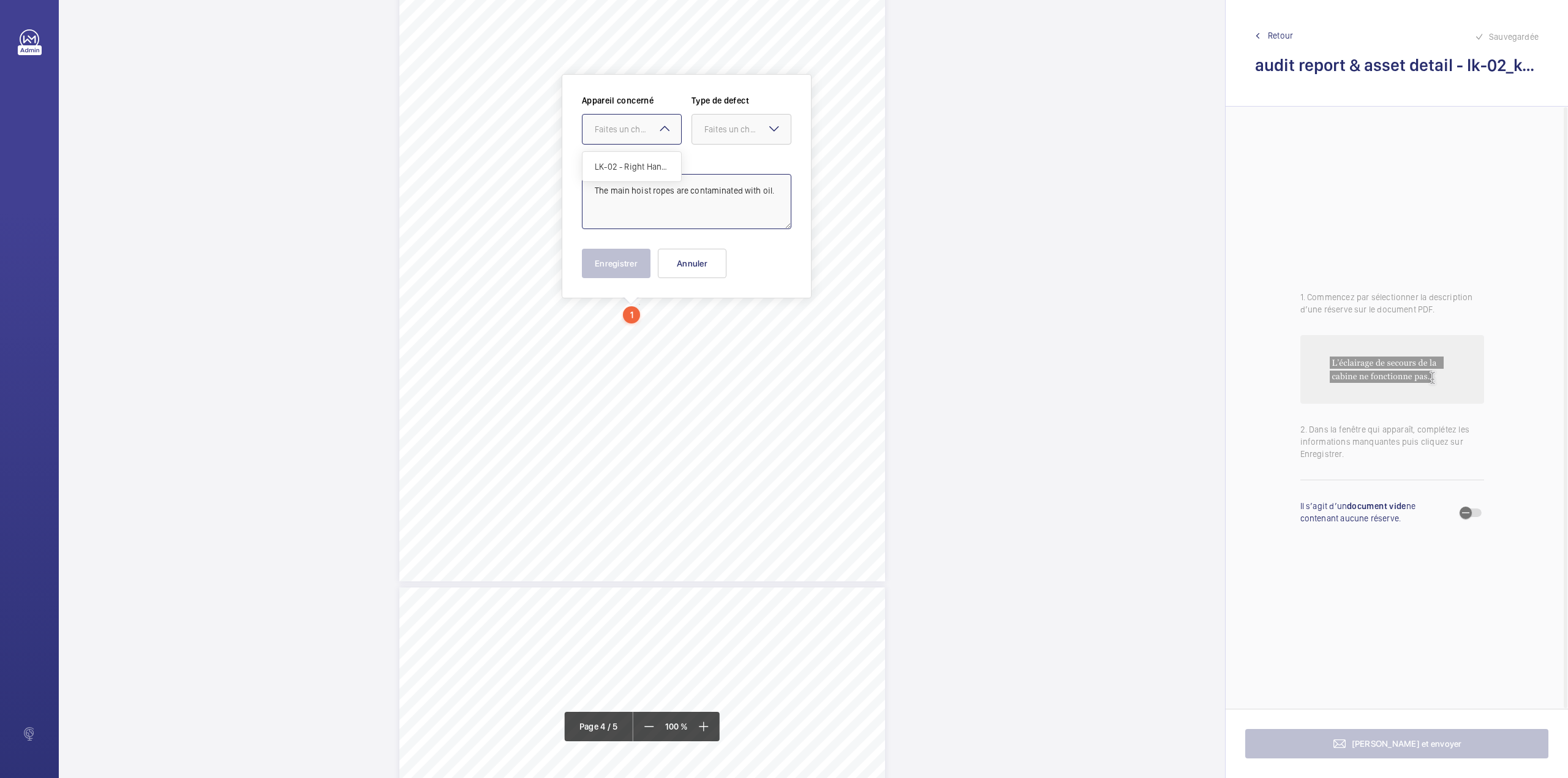
drag, startPoint x: 648, startPoint y: 163, endPoint x: 709, endPoint y: 150, distance: 62.4
click at [655, 163] on span "LK-02 - Right Hand - 43459845" at bounding box center [632, 167] width 74 height 12
drag, startPoint x: 727, startPoint y: 136, endPoint x: 726, endPoint y: 150, distance: 14.0
click at [728, 140] on div at bounding box center [741, 129] width 99 height 29
click at [726, 164] on span "Standard" at bounding box center [741, 167] width 74 height 12
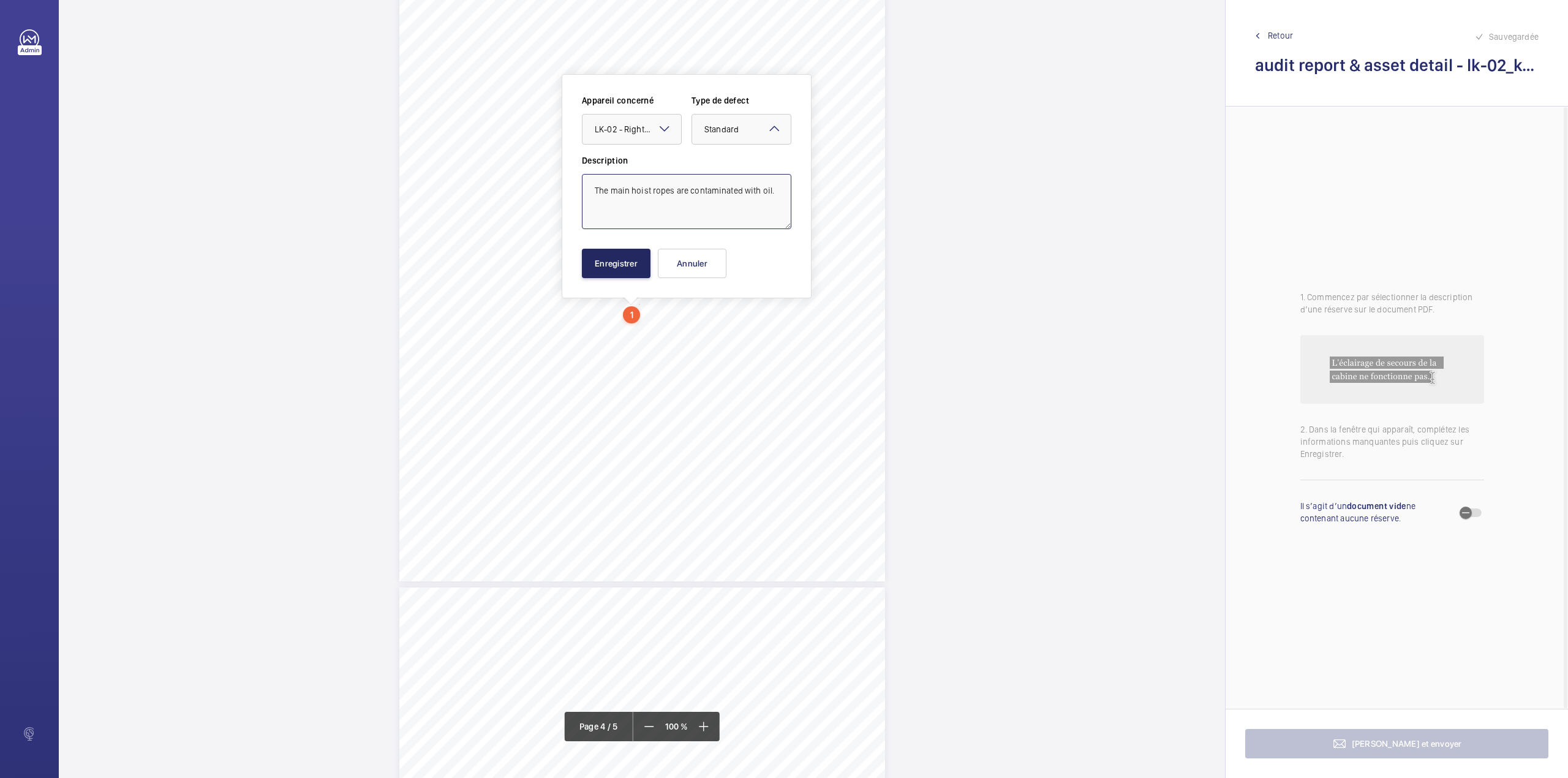
type textarea "The main hoist ropes are contaminated with oil."
click at [615, 264] on button "Enregistrer" at bounding box center [616, 264] width 69 height 29
click at [760, 321] on div "Passenger Goods Lift LK - 0 2 4 Comments on Equipment Acceptable Not Acceptable…" at bounding box center [642, 237] width 486 height 687
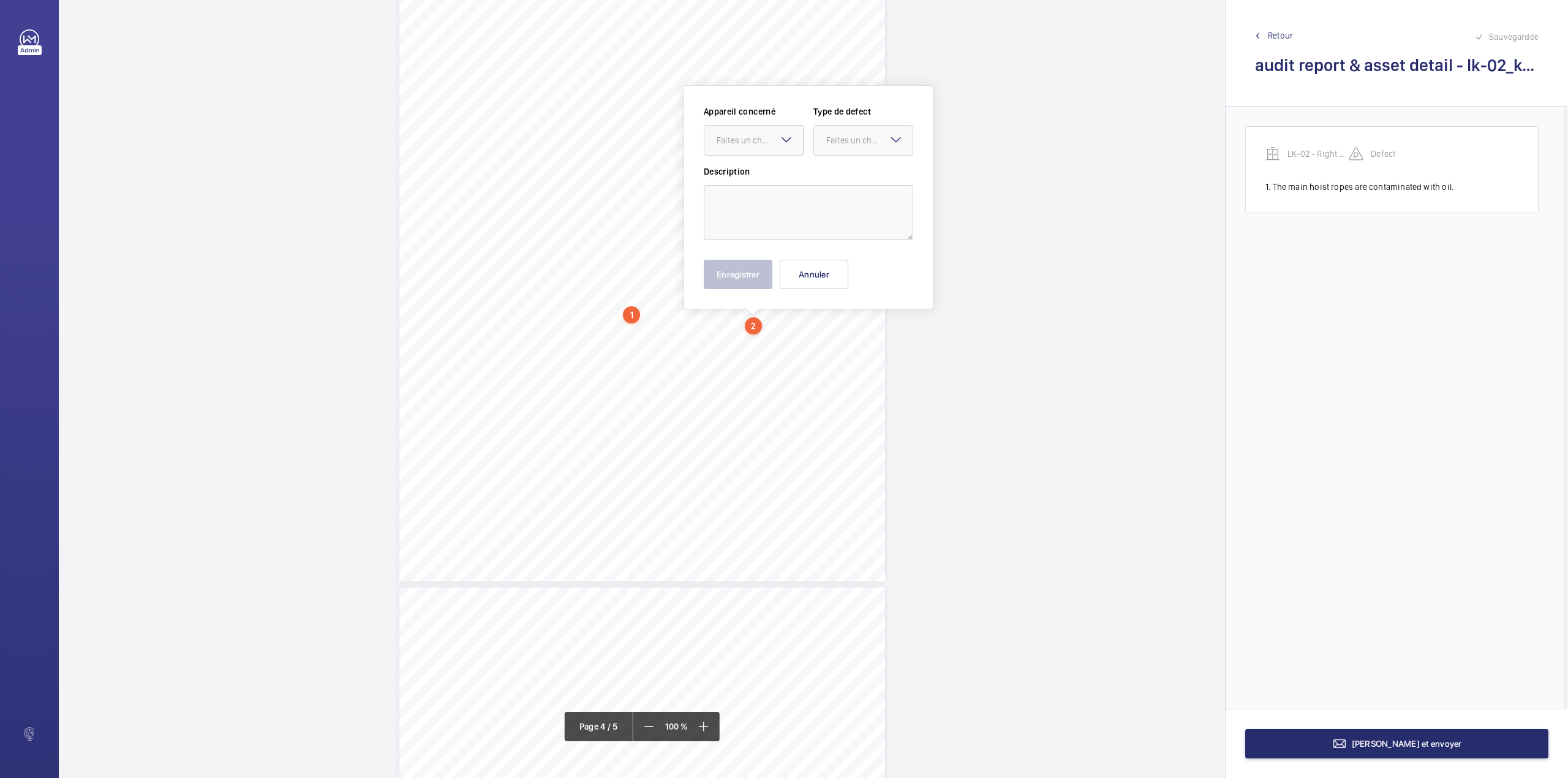
scroll to position [2216, 0]
click at [783, 204] on textarea at bounding box center [809, 202] width 210 height 55
click at [778, 135] on div "Faites un choix" at bounding box center [760, 130] width 86 height 12
drag, startPoint x: 778, startPoint y: 162, endPoint x: 794, endPoint y: 162, distance: 16.0
click at [780, 163] on span "LK-02 - Right Hand - 43459845" at bounding box center [754, 167] width 74 height 12
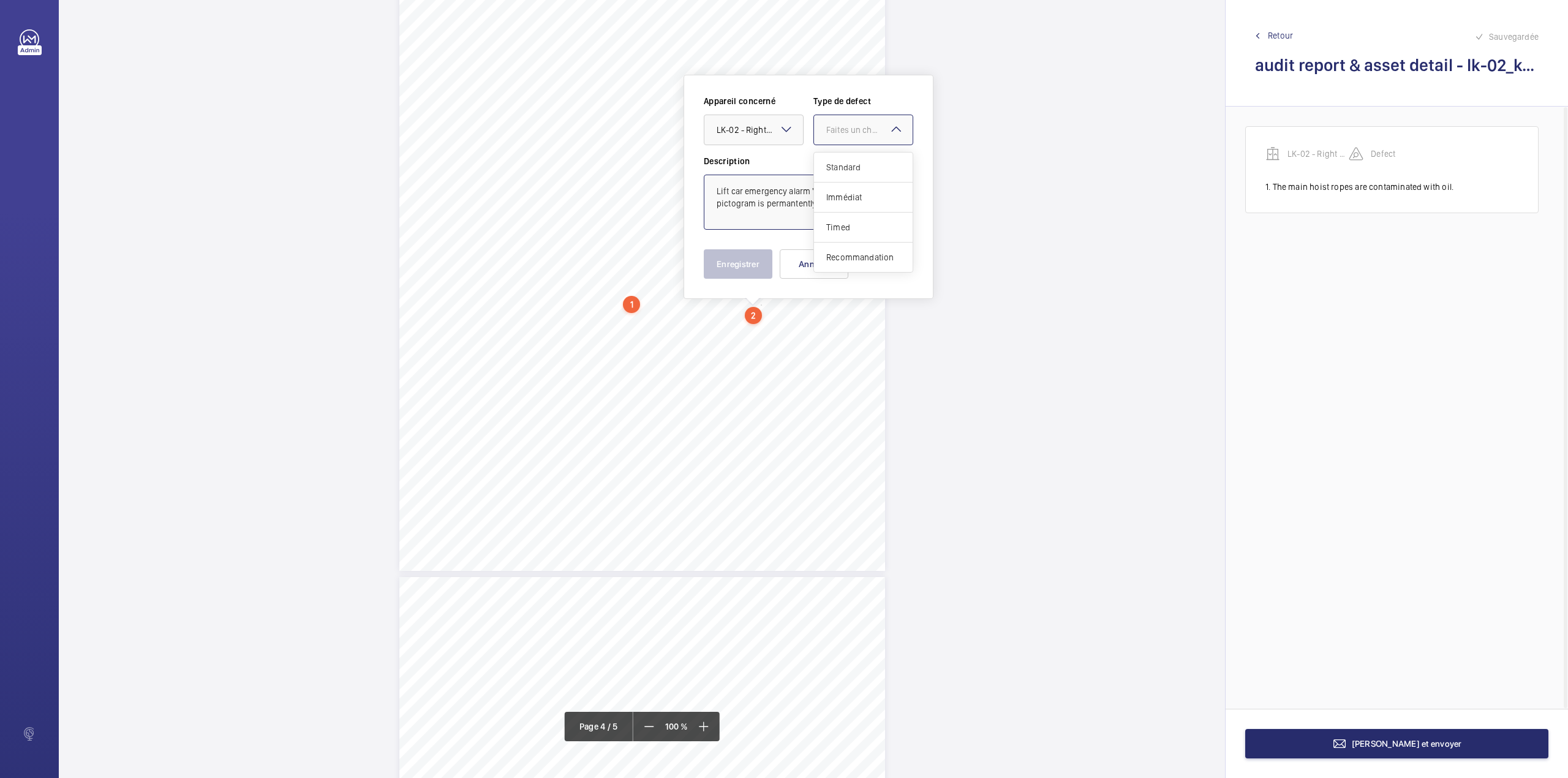
drag, startPoint x: 839, startPoint y: 145, endPoint x: 844, endPoint y: 177, distance: 32.4
click at [840, 145] on div "Faites un choix" at bounding box center [863, 130] width 100 height 31
click at [844, 177] on div "Standard" at bounding box center [863, 167] width 99 height 30
type textarea "Lift car emergency alarm "Alarm received" pictogram is permantently flashing il…"
click at [752, 261] on button "Enregistrer" at bounding box center [738, 264] width 69 height 29
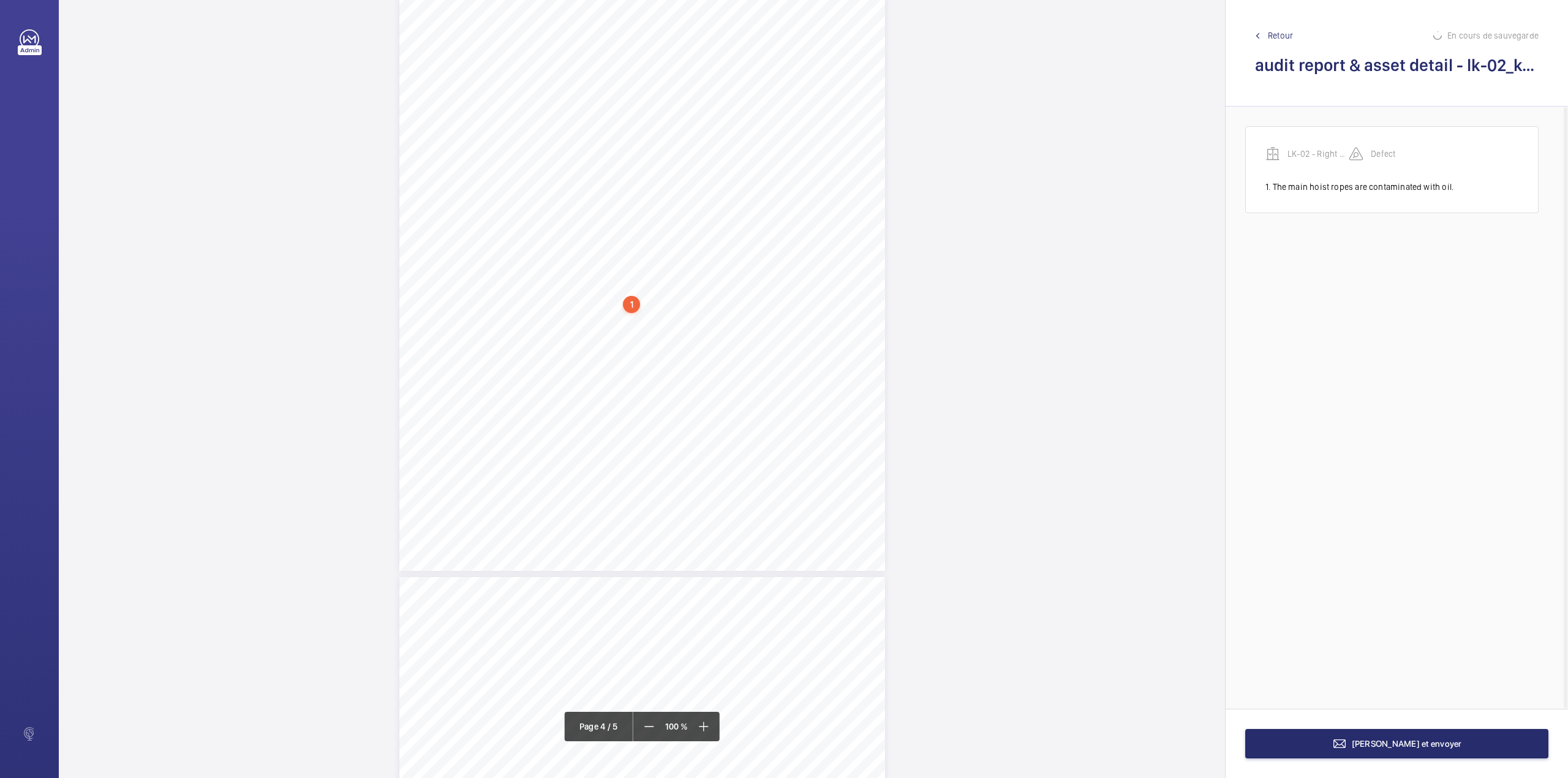
click at [653, 329] on div "Passenger Goods Lift LK - 0 2 4 Comments on Equipment Acceptable Not Acceptable…" at bounding box center [642, 227] width 486 height 687
click at [637, 204] on textarea at bounding box center [702, 202] width 210 height 55
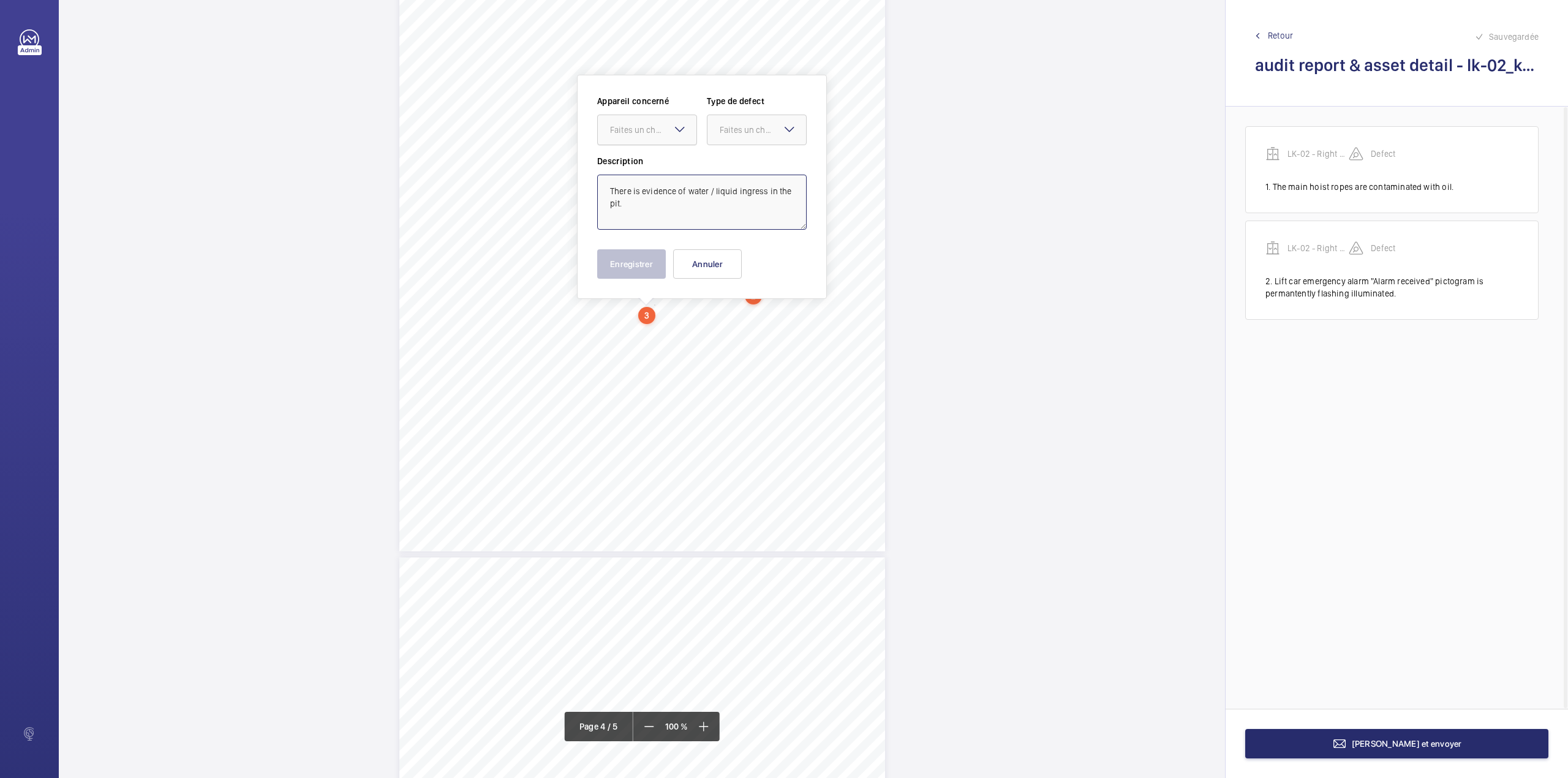
click at [652, 128] on div "Faites un choix" at bounding box center [653, 130] width 86 height 12
click at [651, 164] on span "LK-02 - Right Hand - 43459845" at bounding box center [647, 167] width 74 height 12
drag, startPoint x: 766, startPoint y: 132, endPoint x: 761, endPoint y: 146, distance: 14.9
click at [766, 134] on div "Faites un choix" at bounding box center [763, 130] width 86 height 12
click at [755, 167] on span "Standard" at bounding box center [757, 167] width 74 height 12
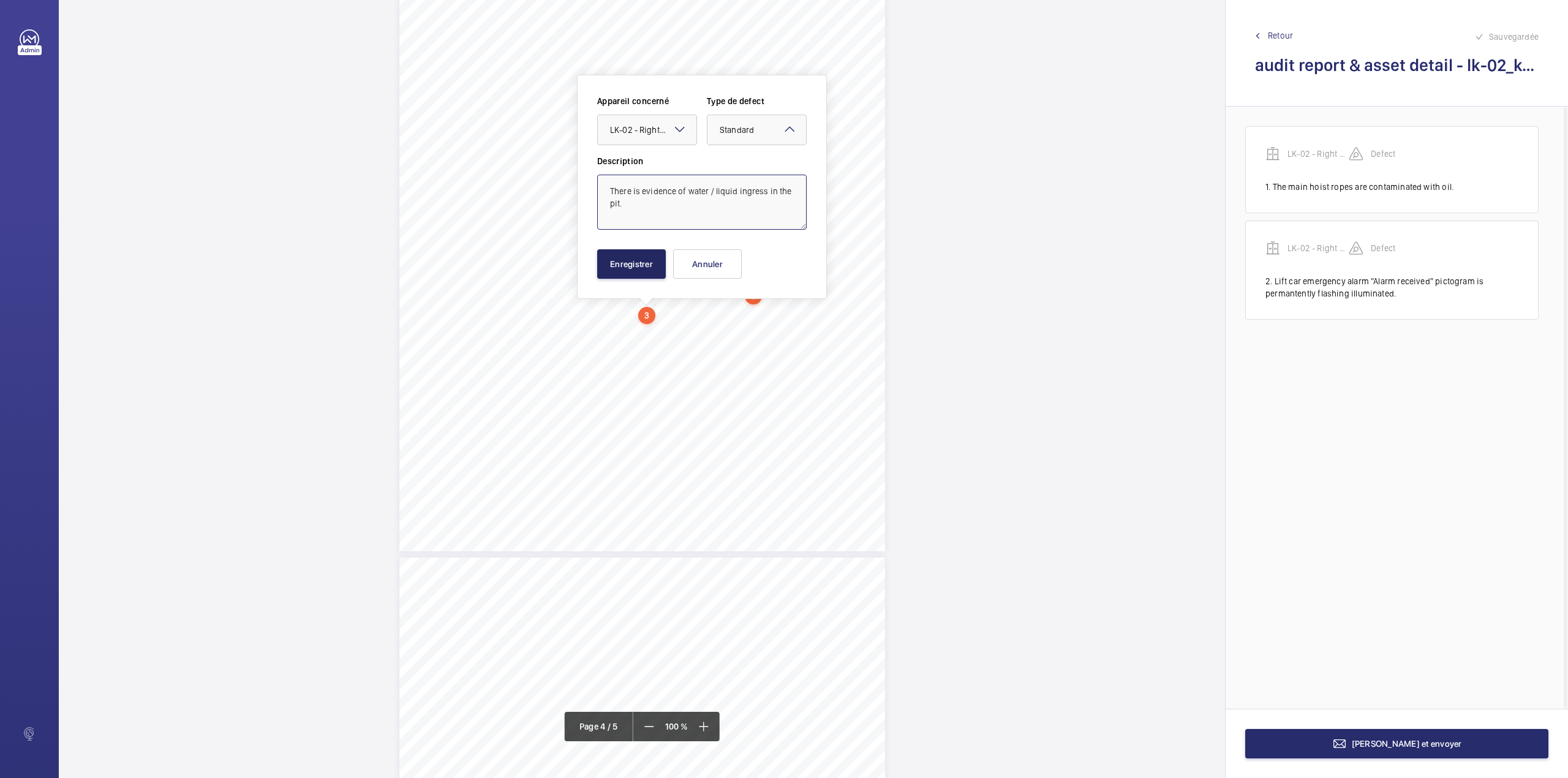
type textarea "There is evidence of water / liquid ingress in the pit."
click at [657, 257] on button "Enregistrer" at bounding box center [632, 264] width 69 height 29
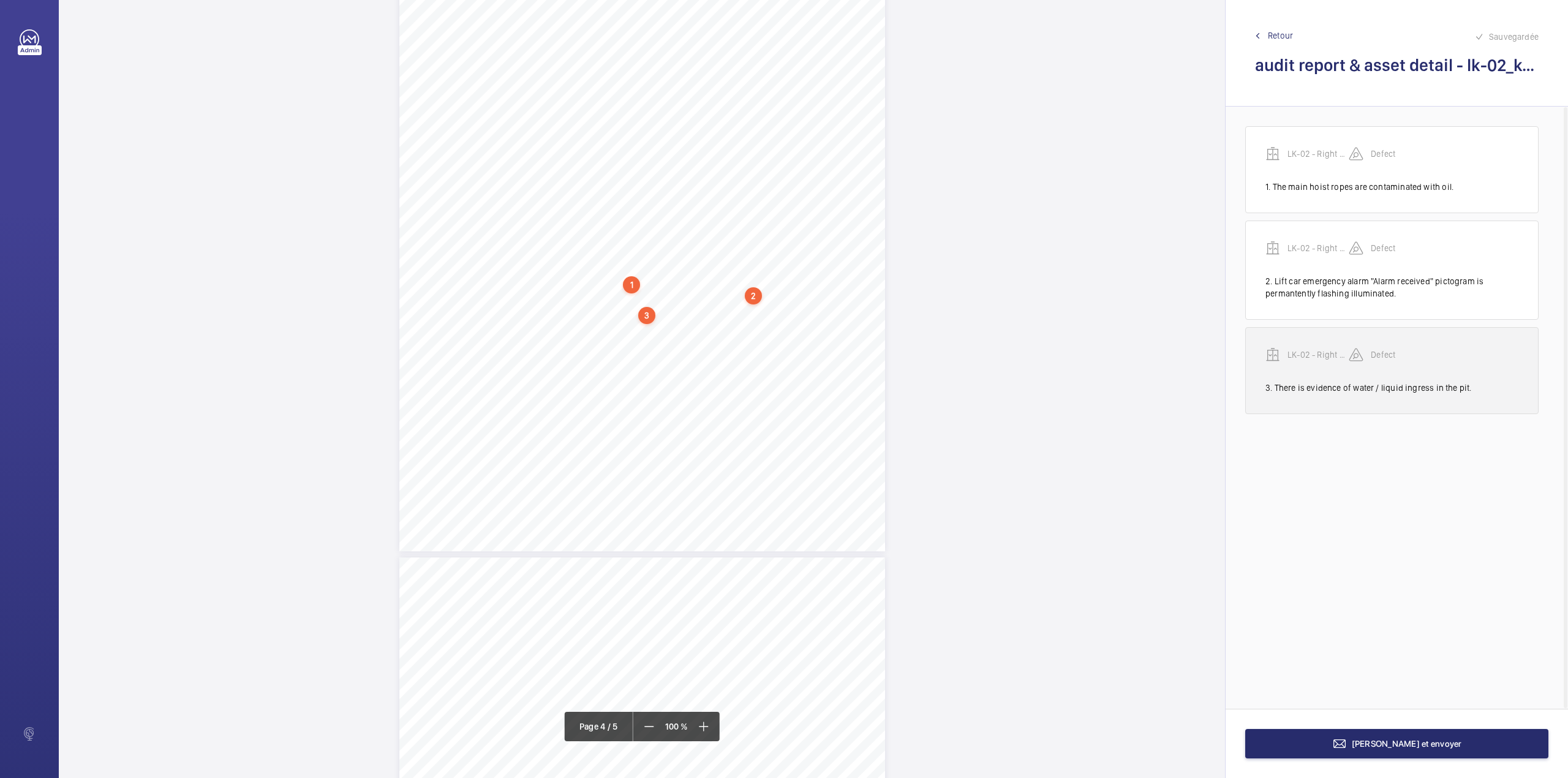
click at [1307, 351] on p "LK-02 - Right Hand - 43459845" at bounding box center [1318, 354] width 61 height 12
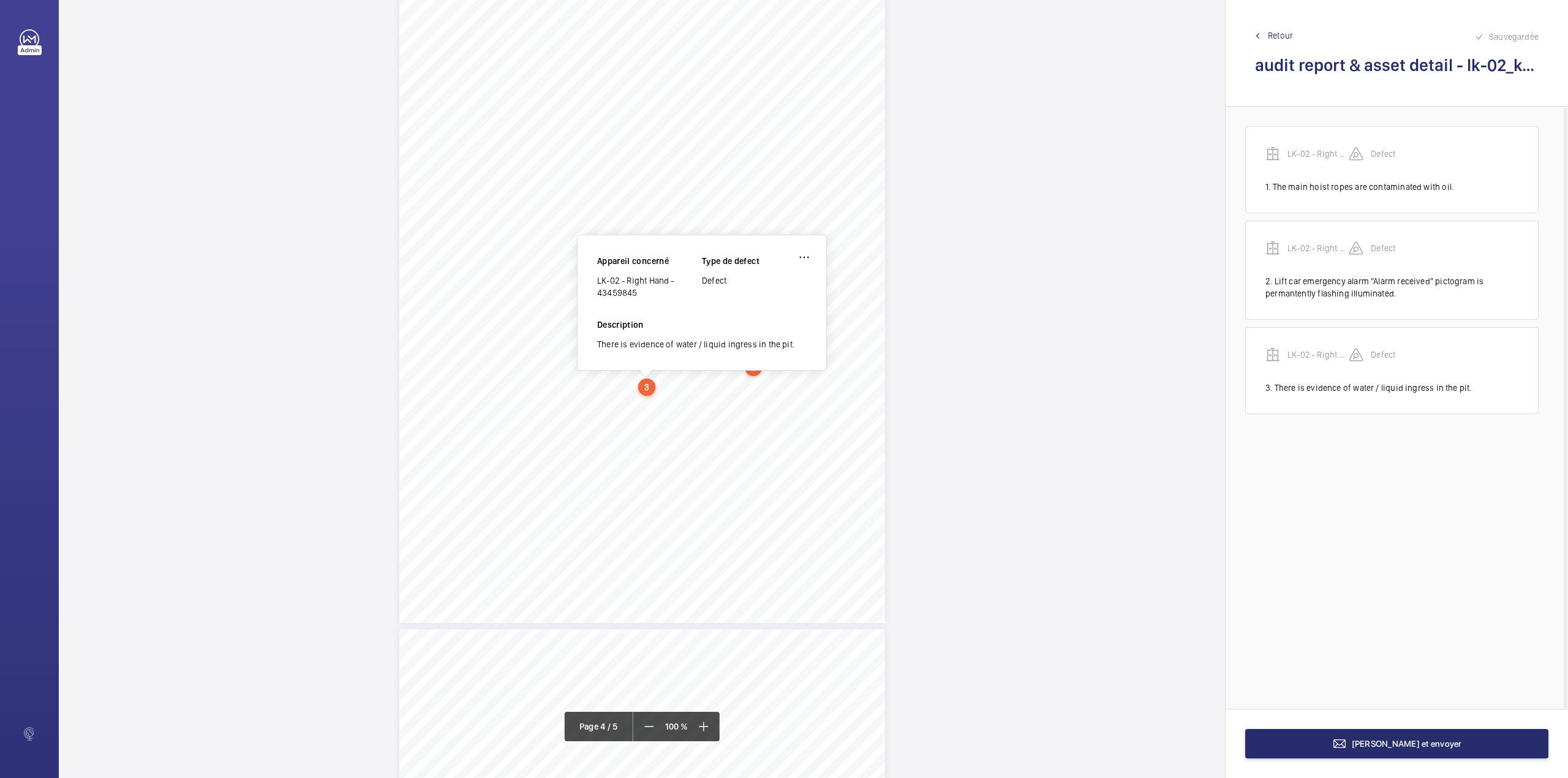
scroll to position [2161, 0]
drag, startPoint x: 599, startPoint y: 279, endPoint x: 636, endPoint y: 296, distance: 40.7
click at [636, 296] on div "LK-02 - Right Hand - 43459845" at bounding box center [649, 289] width 105 height 25
copy div "LK-02 - Right Hand - 43459845"
click at [1384, 747] on span "Terminer et envoyer" at bounding box center [1407, 744] width 110 height 10
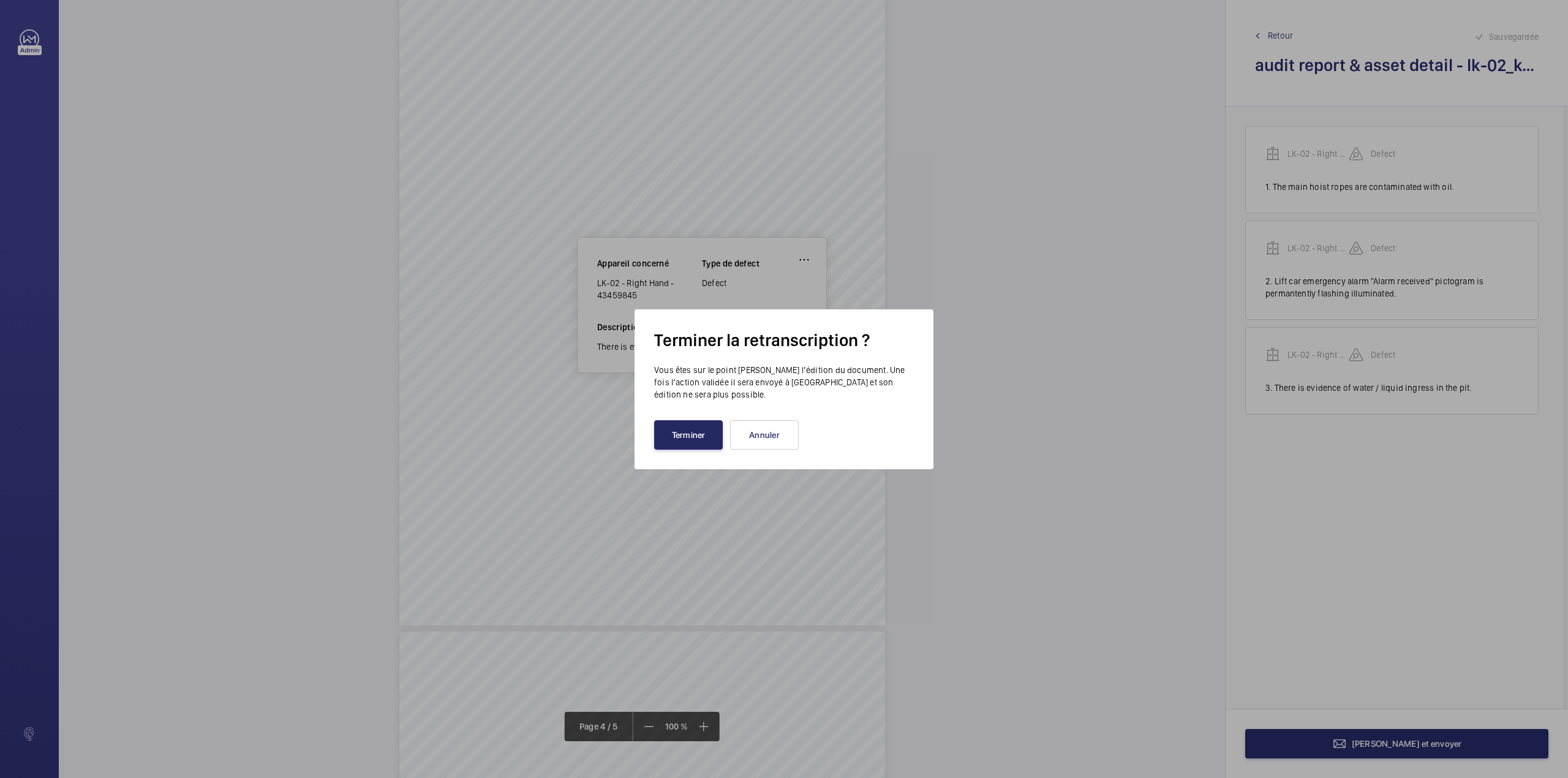
drag, startPoint x: 675, startPoint y: 435, endPoint x: 620, endPoint y: 409, distance: 60.8
click at [667, 432] on button "Terminer" at bounding box center [689, 435] width 69 height 29
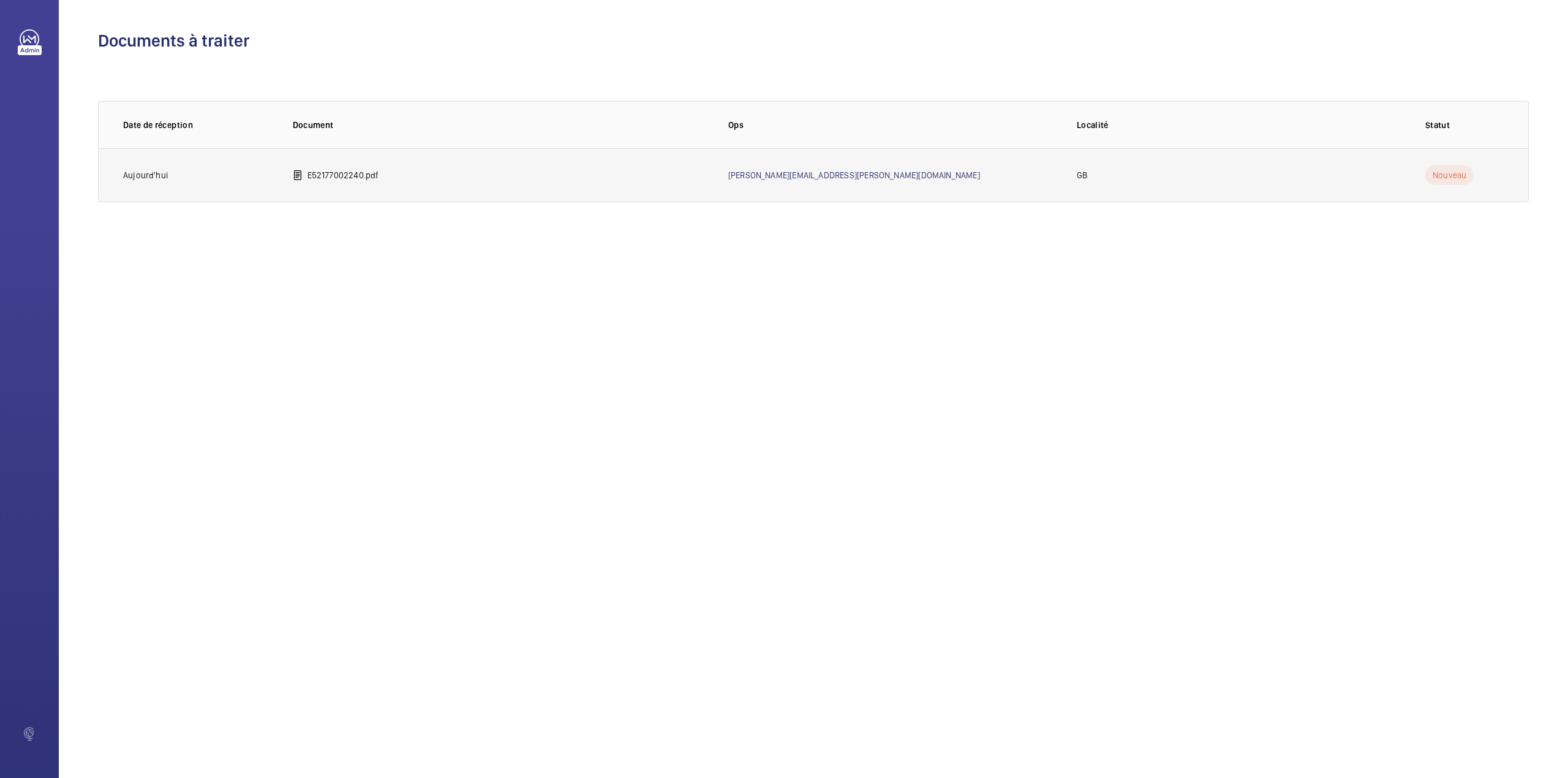
click at [365, 180] on p "E52177002240.pdf" at bounding box center [343, 175] width 72 height 12
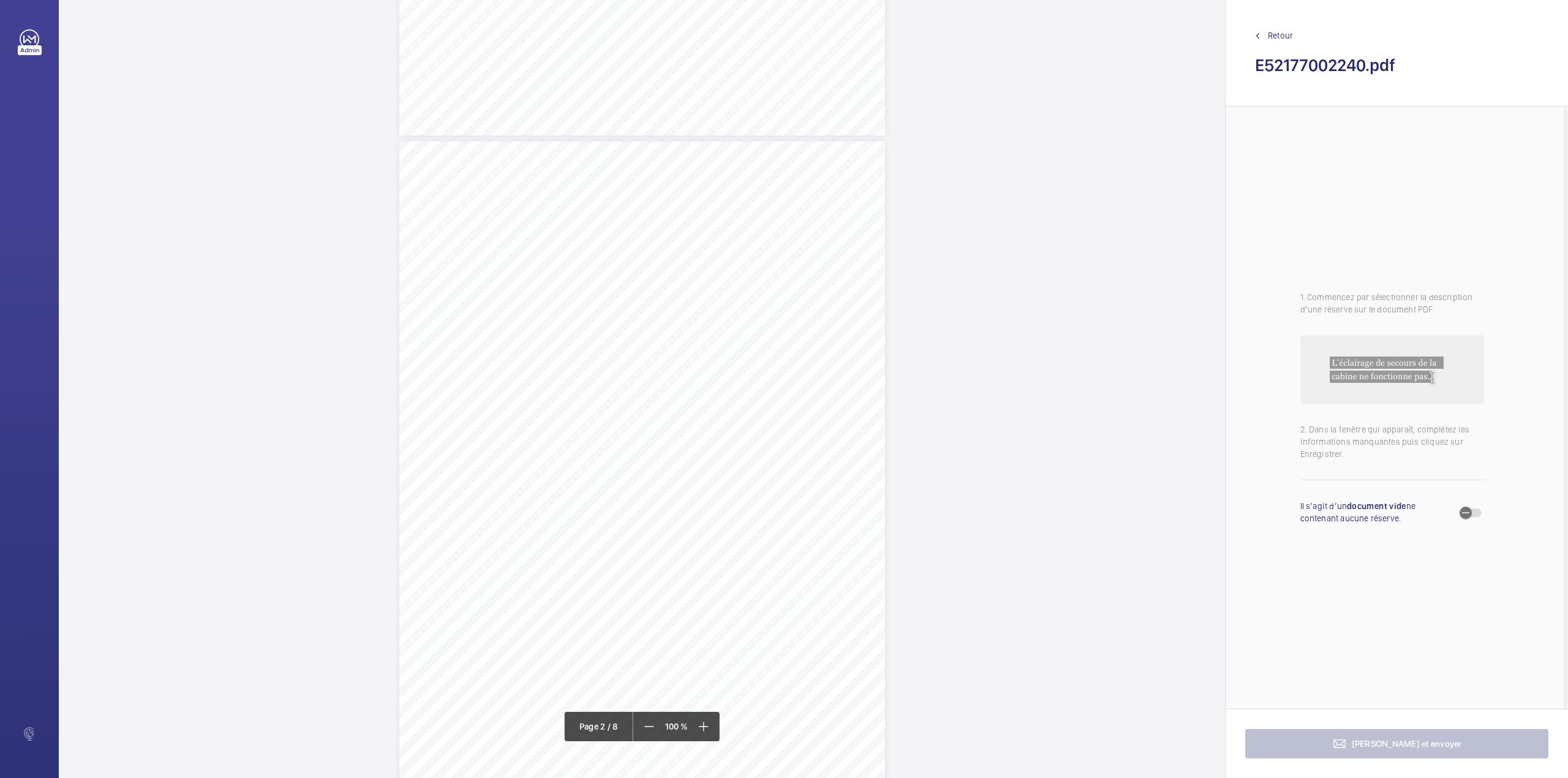
scroll to position [1143, 0]
click at [848, 295] on div "Lift Report Lifting Operations & Lifting Equipment Regulation 1998 Provision & …" at bounding box center [642, 607] width 486 height 687
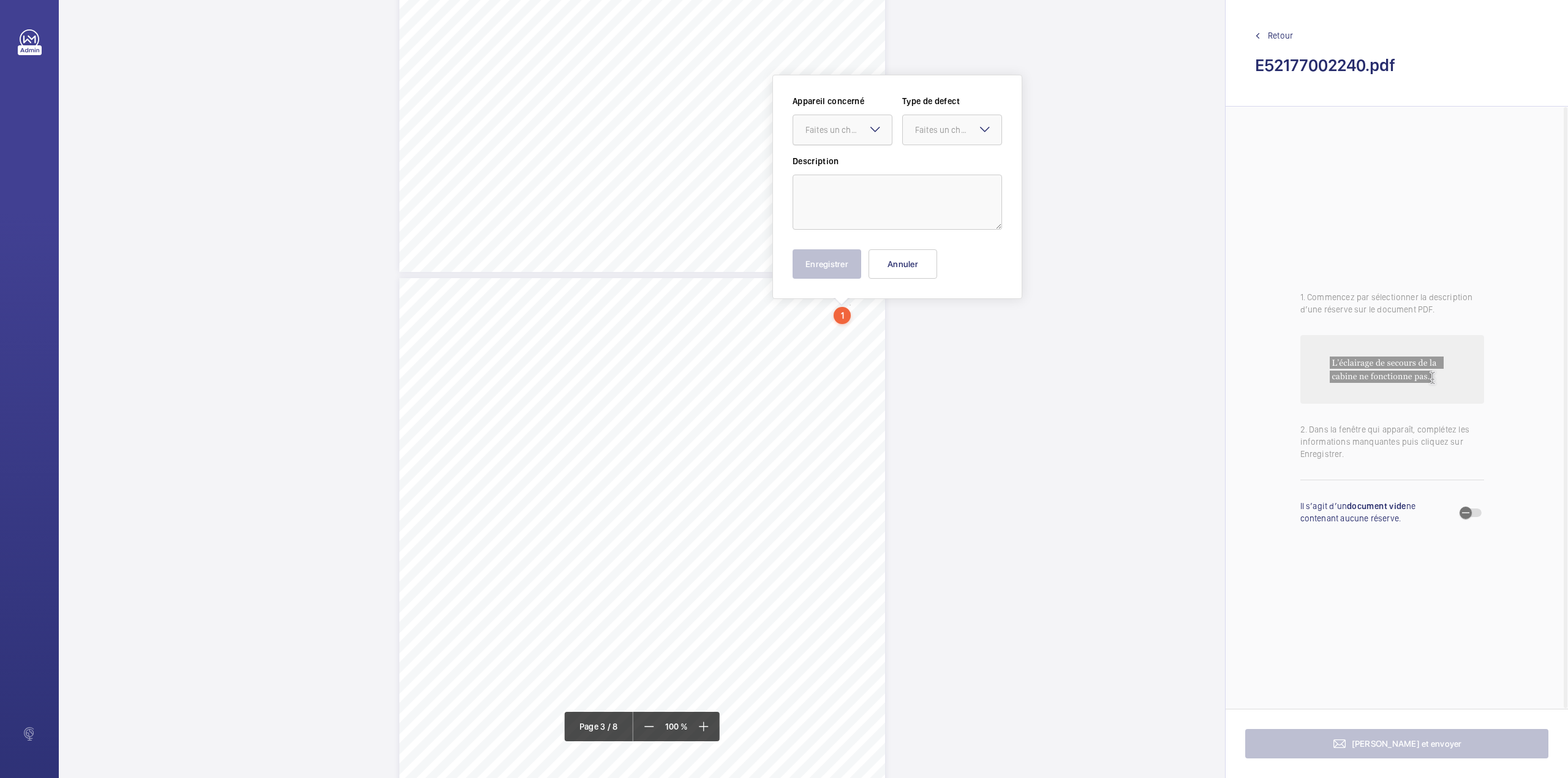
click at [860, 119] on div at bounding box center [843, 130] width 99 height 29
drag, startPoint x: 517, startPoint y: 400, endPoint x: 630, endPoint y: 398, distance: 113.0
click at [630, 398] on span "SHURGARD UK LNS HOLDINGS LTD" at bounding box center [581, 401] width 124 height 8
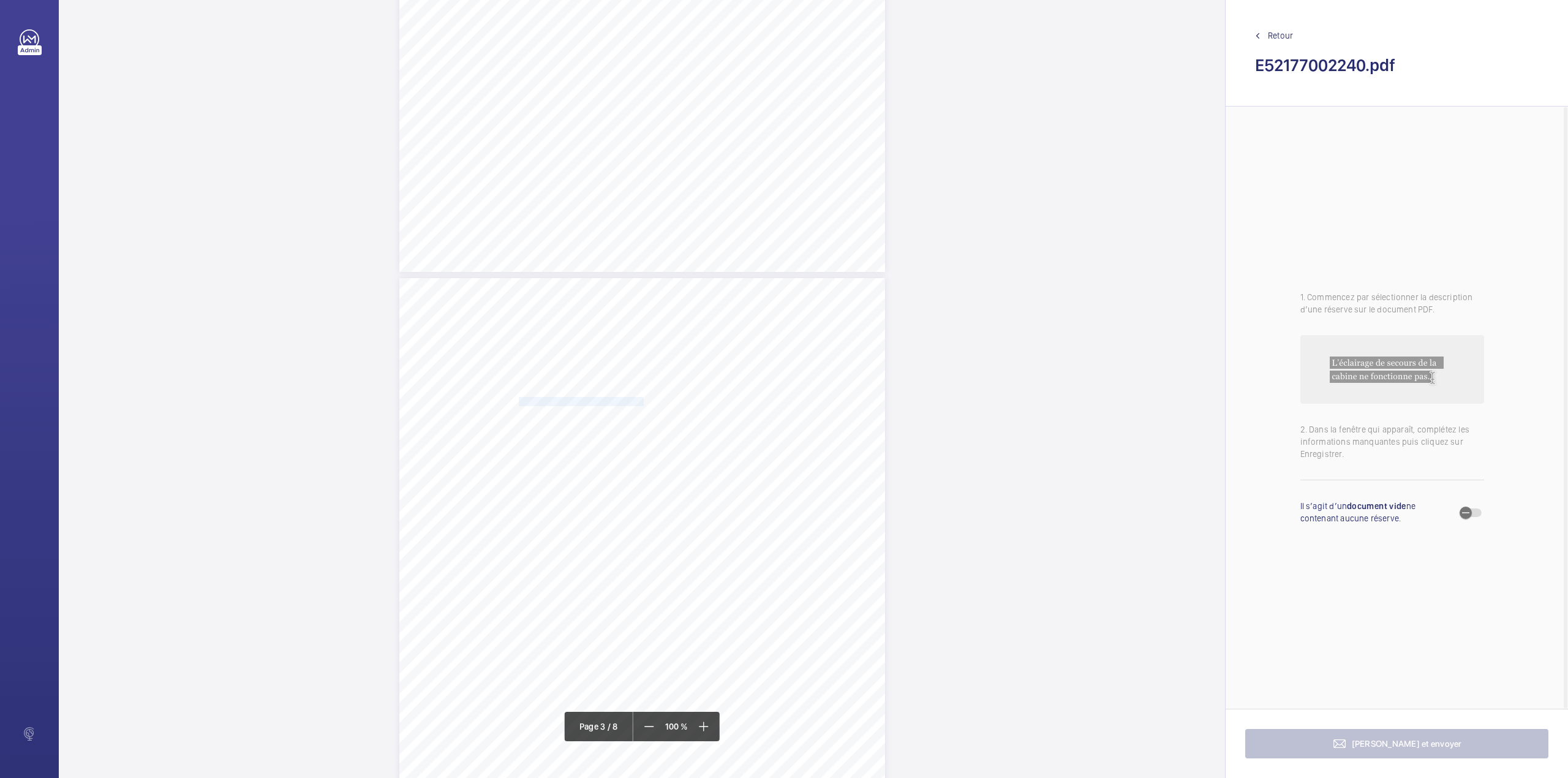
copy span "SHURGARD UK LNS HOLDINGS LTD"
drag, startPoint x: 518, startPoint y: 413, endPoint x: 748, endPoint y: 412, distance: 230.0
click at [585, 412] on span "LOK N STORE, TERMINUS ROAD, CHICHESTER, WEST SUSSEX, PO19 8TX" at bounding box center [552, 411] width 66 height 8
copy span "LOK N STORE, TERMINUS ROAD, CHICHESTER, WEST SUSSEX, PO19 8TX"
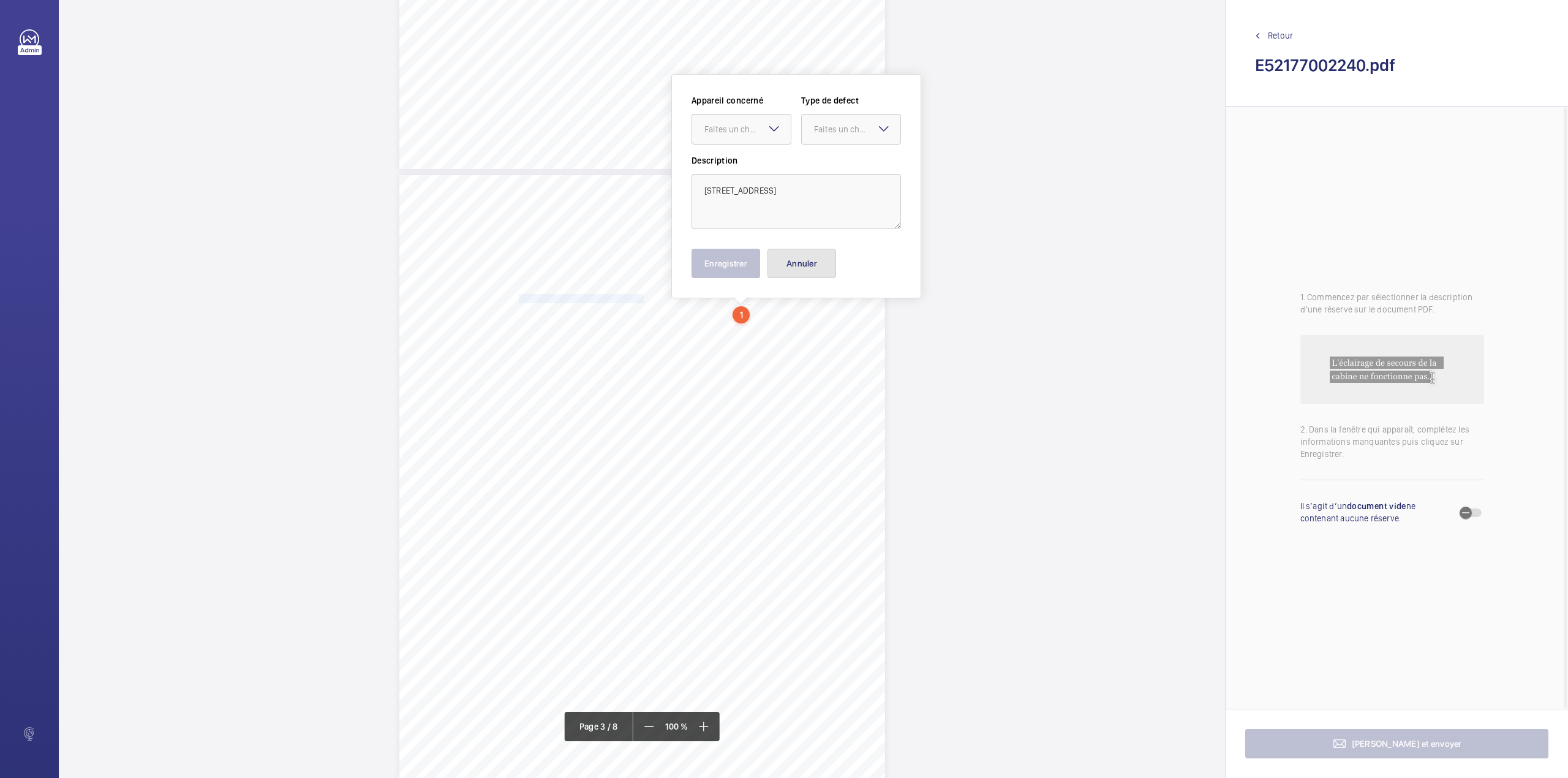
click at [807, 262] on button "Annuler" at bounding box center [802, 264] width 69 height 29
drag, startPoint x: 640, startPoint y: 413, endPoint x: 700, endPoint y: 424, distance: 61.0
click at [700, 424] on div "Lift Report Lifting Operations & Lifting Equipment Regulation 1998 Provision & …" at bounding box center [642, 559] width 486 height 687
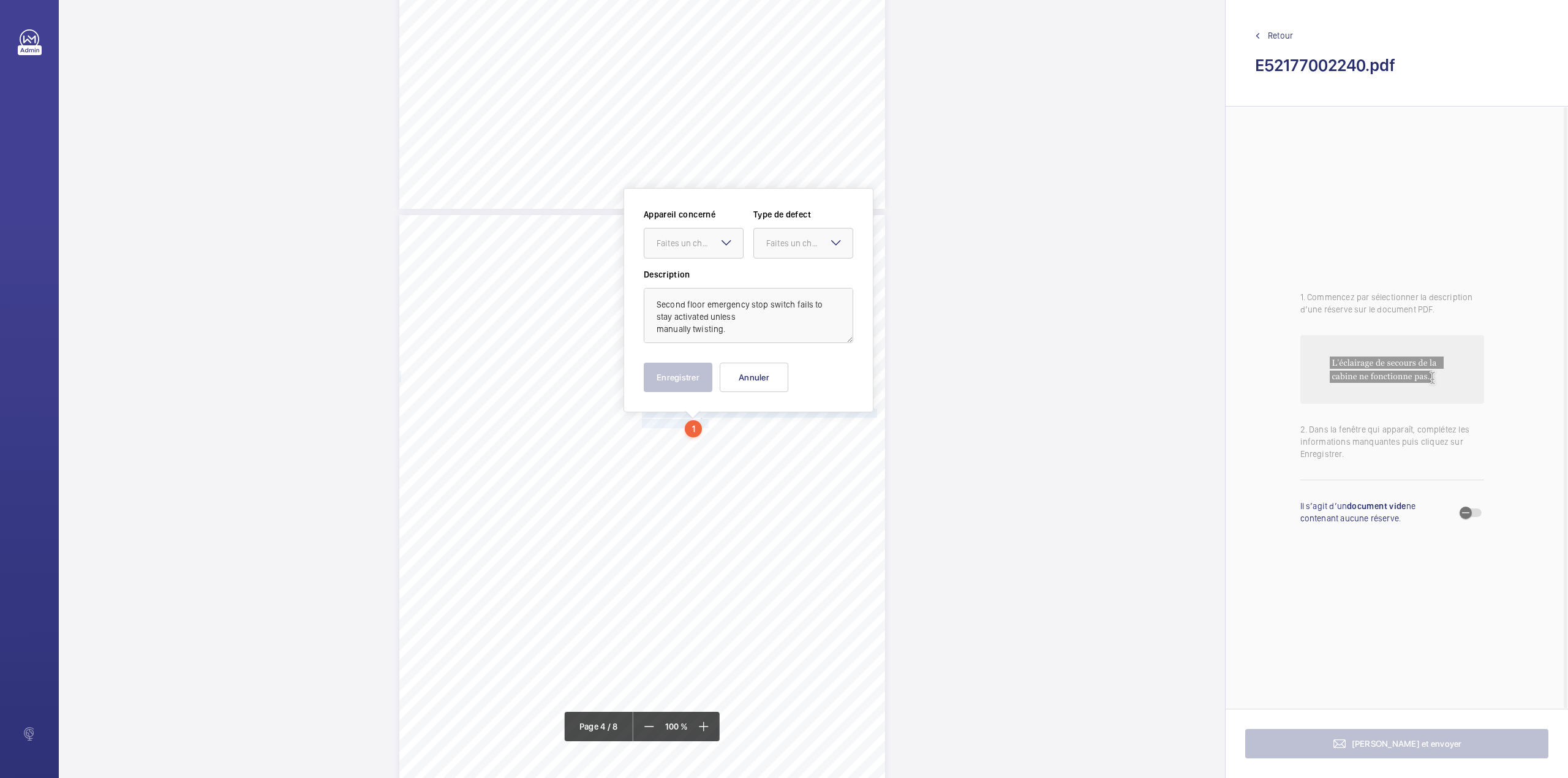
scroll to position [1997, 0]
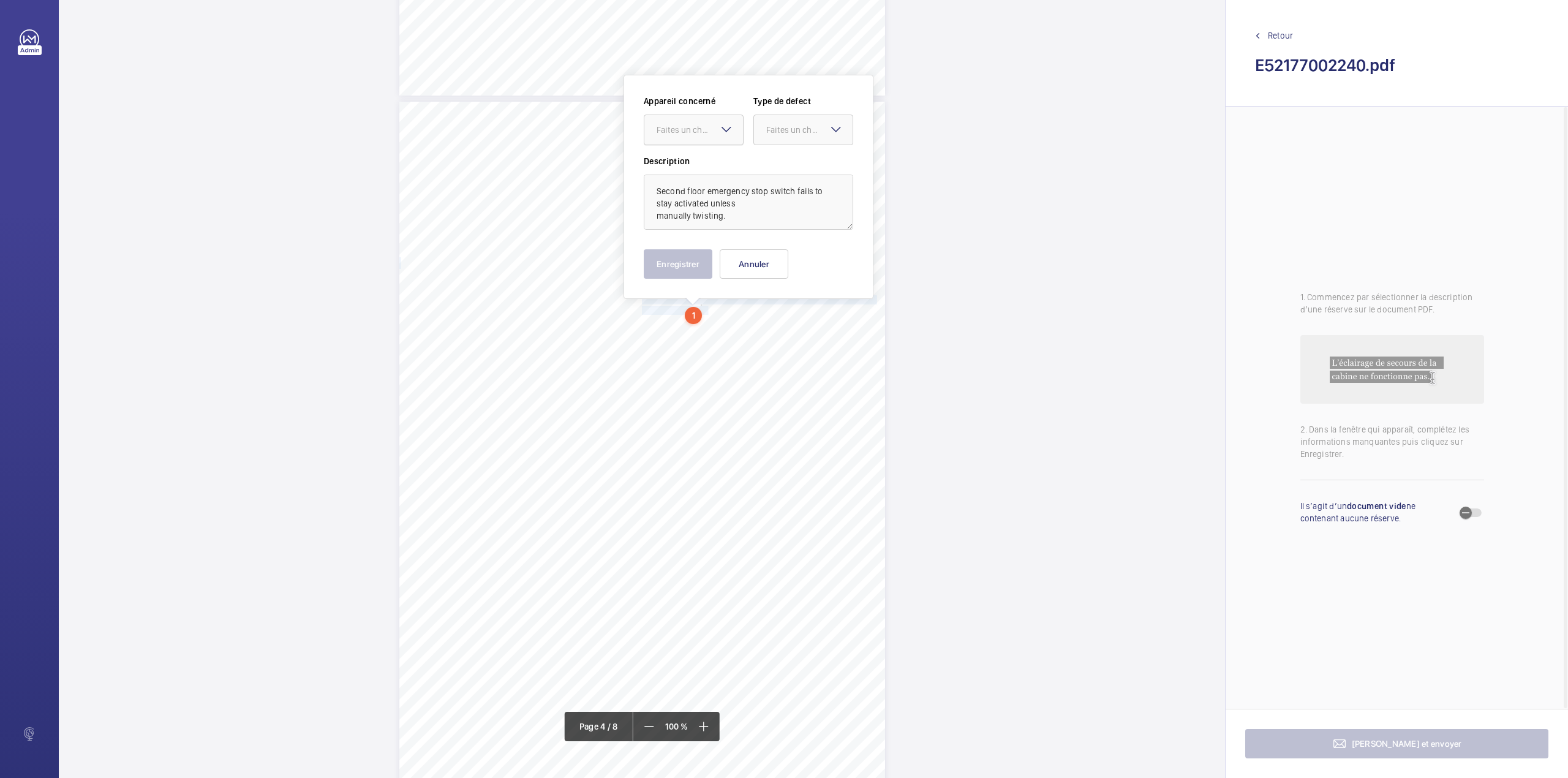
click at [684, 135] on div "Faites un choix" at bounding box center [700, 130] width 86 height 12
click at [692, 167] on span "E52177002240" at bounding box center [694, 167] width 74 height 12
drag, startPoint x: 800, startPoint y: 126, endPoint x: 799, endPoint y: 143, distance: 17.0
click at [800, 128] on div "Faites un choix" at bounding box center [809, 130] width 86 height 12
click at [798, 163] on span "Standard" at bounding box center [803, 167] width 74 height 12
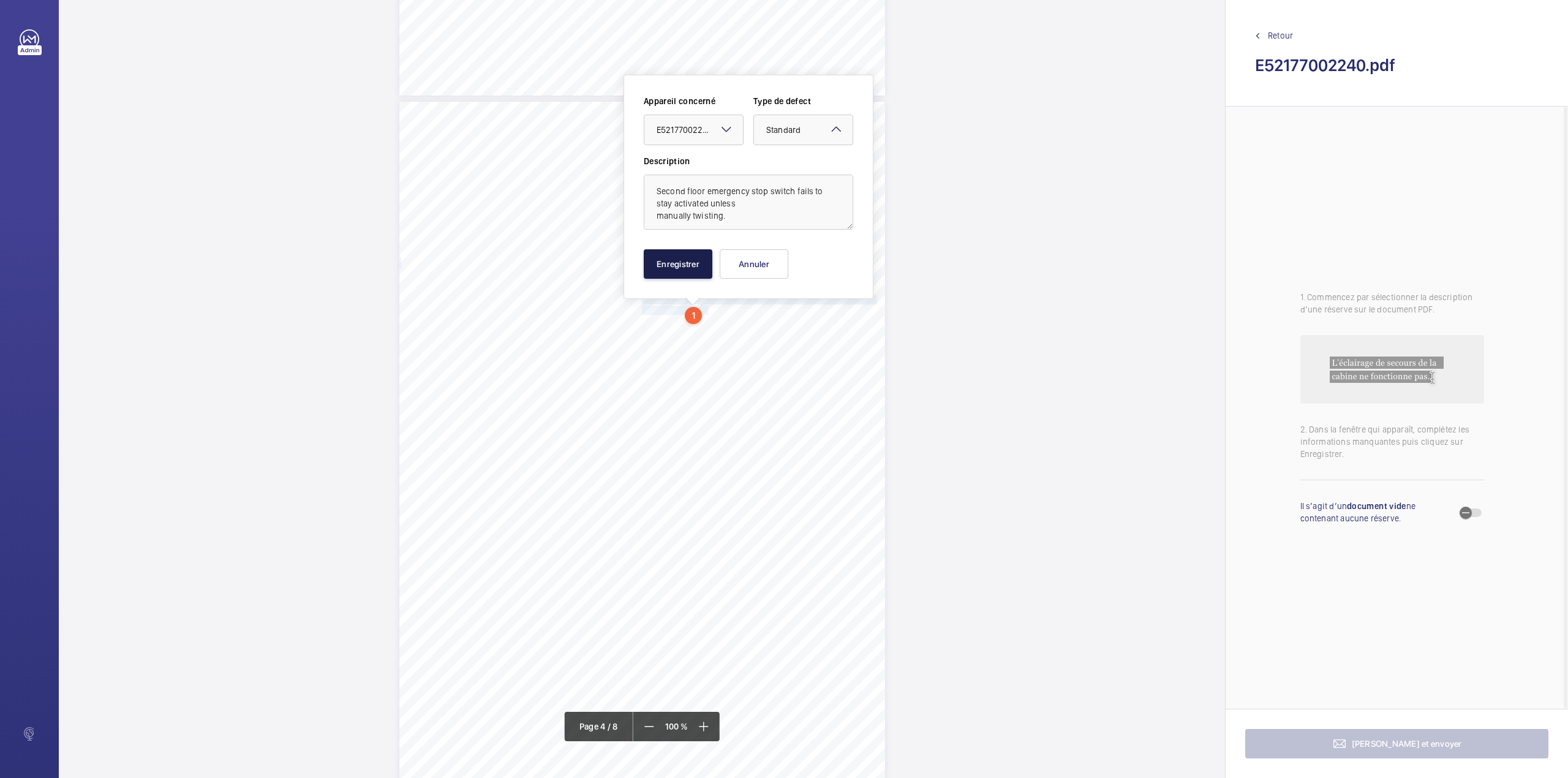
click at [682, 275] on button "Enregistrer" at bounding box center [678, 264] width 69 height 29
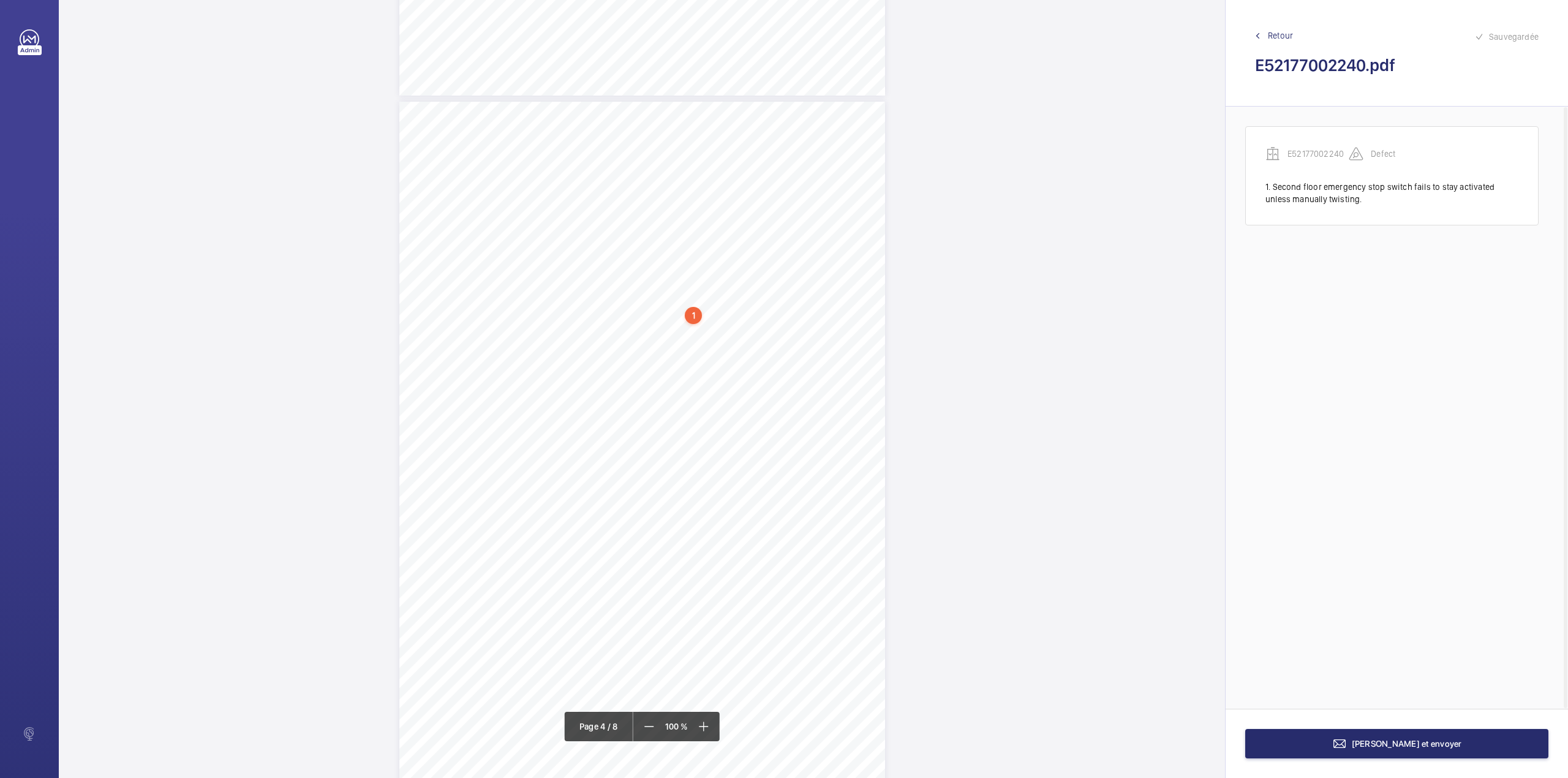
click at [640, 321] on div "Lift Report Lifting Operations & Lifting Equipment Regulation 1998 Provision & …" at bounding box center [642, 445] width 486 height 687
click at [678, 264] on button "Annuler" at bounding box center [694, 264] width 69 height 29
drag, startPoint x: 640, startPoint y: 310, endPoint x: 717, endPoint y: 309, distance: 77.0
click at [717, 309] on span "Shaft lights inoperative." at bounding box center [684, 308] width 85 height 8
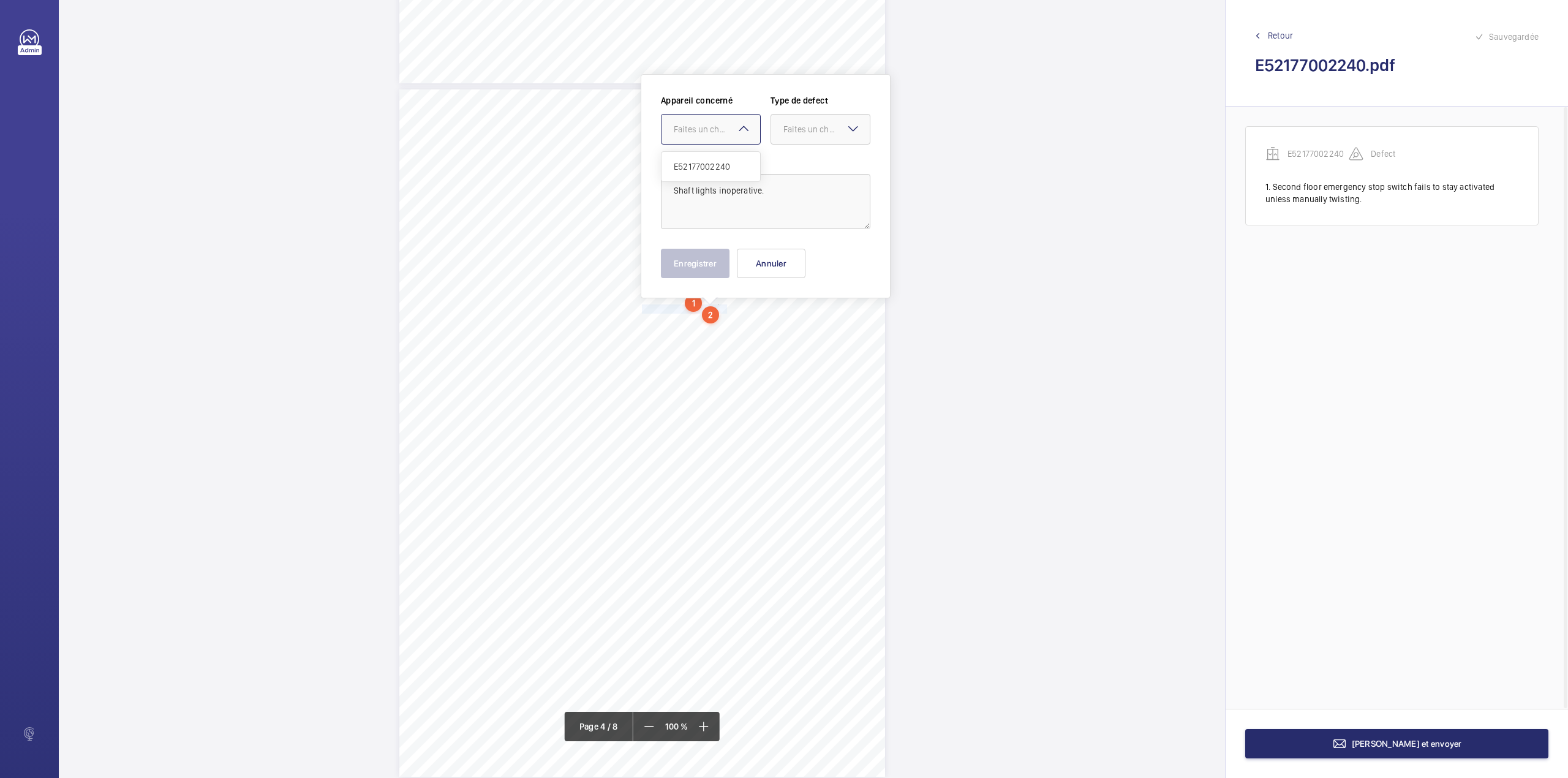
click at [713, 136] on div at bounding box center [711, 129] width 99 height 29
click at [713, 161] on span "E52177002240" at bounding box center [711, 167] width 74 height 12
drag, startPoint x: 795, startPoint y: 134, endPoint x: 795, endPoint y: 148, distance: 14.0
click at [795, 135] on div "Faites un choix" at bounding box center [827, 129] width 86 height 12
click at [797, 159] on div "Standard" at bounding box center [820, 167] width 99 height 30
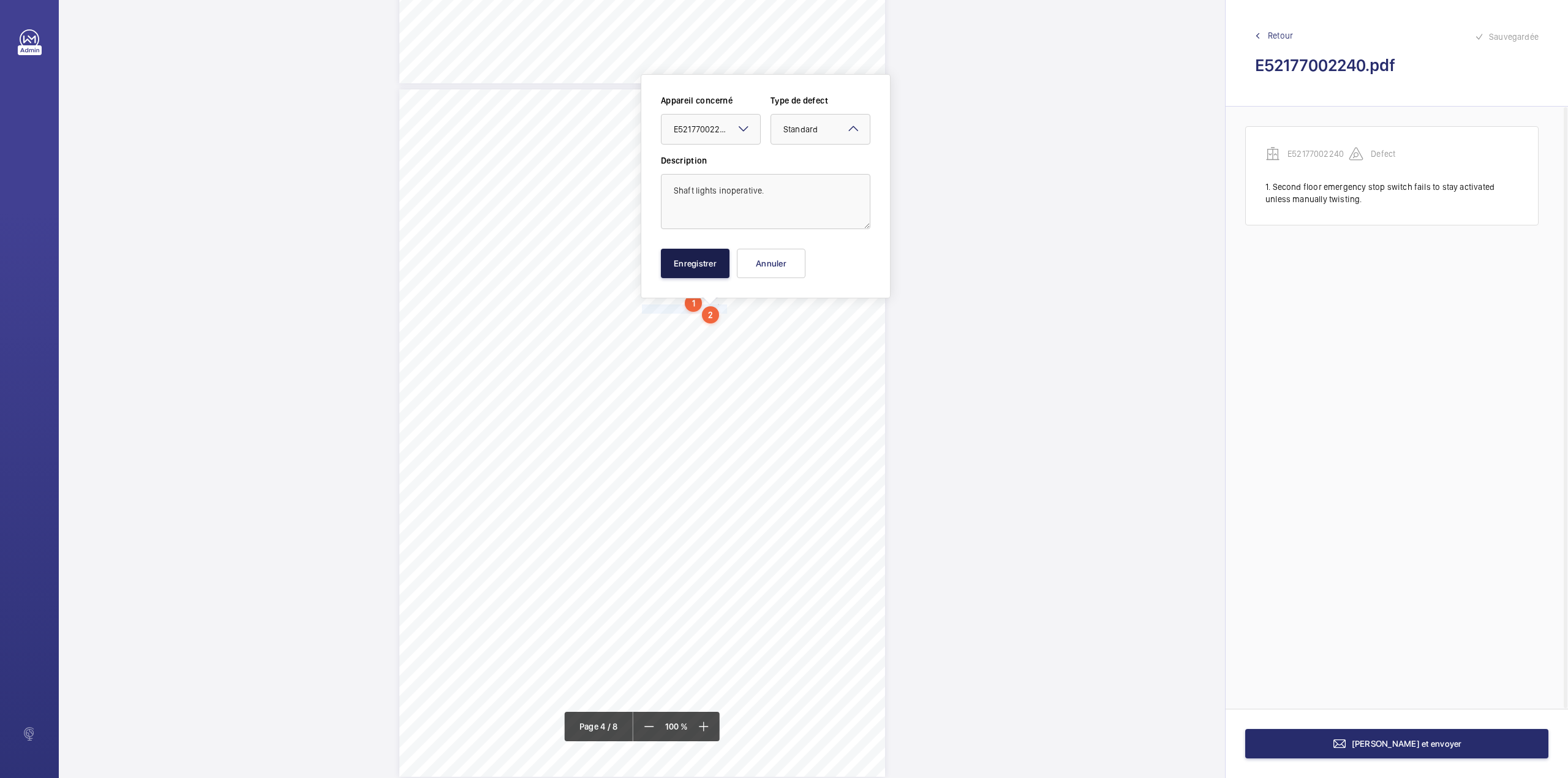
click at [704, 271] on button "Enregistrer" at bounding box center [695, 264] width 69 height 29
drag, startPoint x: 640, startPoint y: 334, endPoint x: 770, endPoint y: 357, distance: 132.0
click at [770, 357] on div "Lift Report Lifting Operations & Lifting Equipment Regulation 1998 Provision & …" at bounding box center [642, 433] width 486 height 687
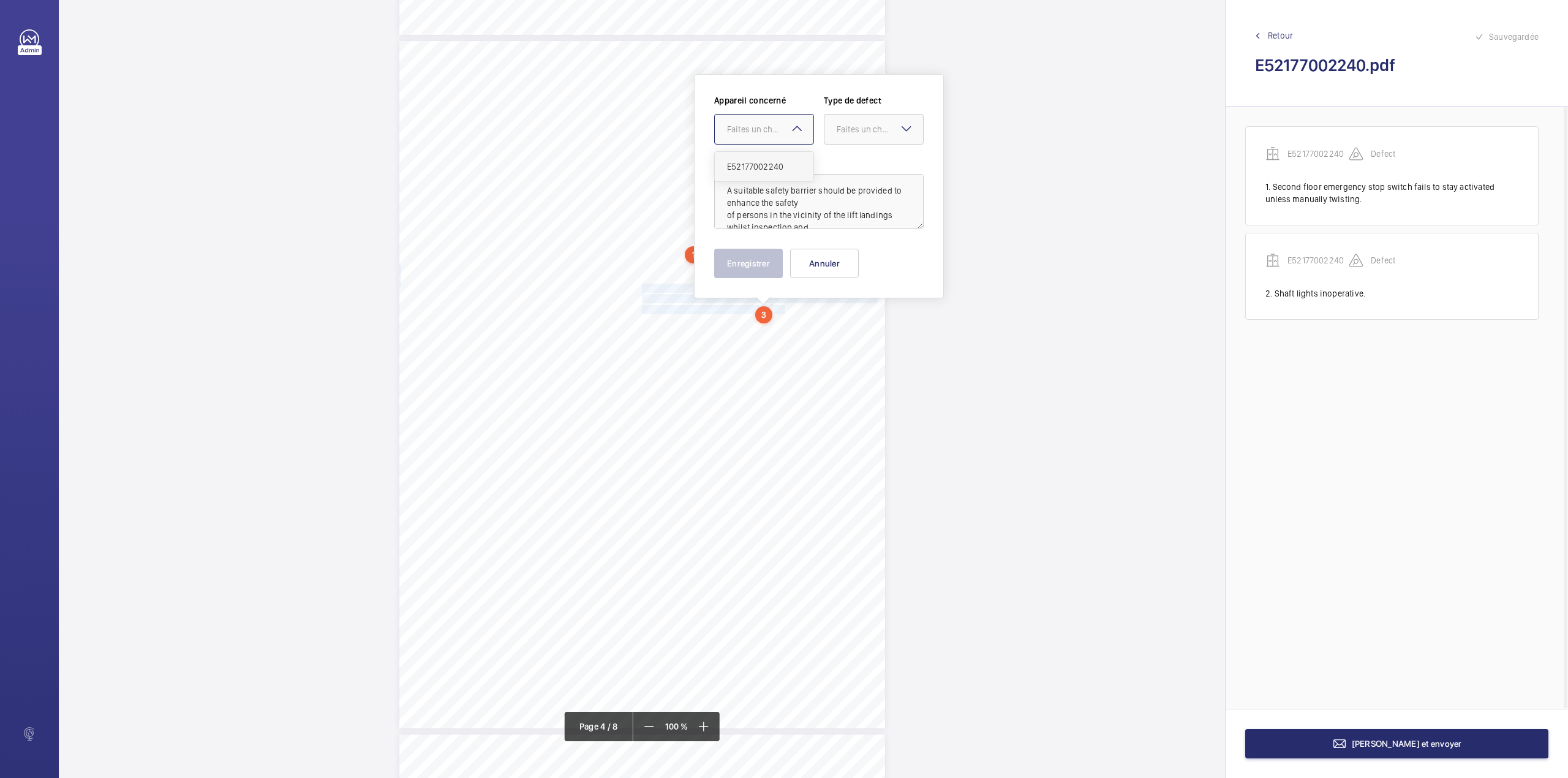
drag, startPoint x: 770, startPoint y: 131, endPoint x: 770, endPoint y: 162, distance: 31.0
click at [770, 132] on div "Faites un choix" at bounding box center [770, 129] width 86 height 12
click at [770, 162] on span "E52177002240" at bounding box center [764, 167] width 74 height 12
drag, startPoint x: 874, startPoint y: 135, endPoint x: 874, endPoint y: 167, distance: 32.0
click at [874, 135] on div "Faites un choix" at bounding box center [873, 129] width 99 height 12
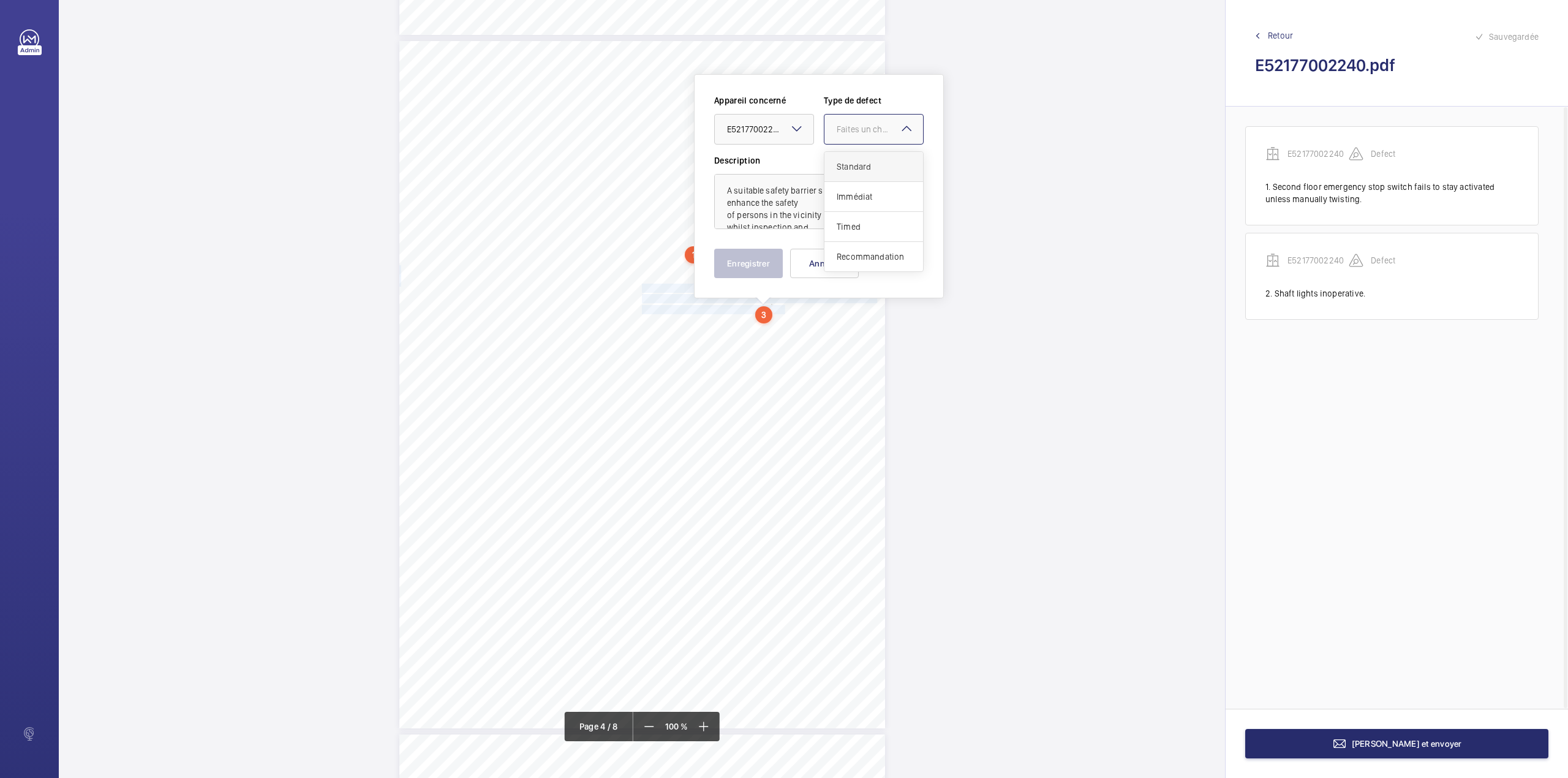
click at [874, 167] on span "Standard" at bounding box center [873, 167] width 74 height 12
click at [759, 264] on button "Enregistrer" at bounding box center [749, 264] width 69 height 29
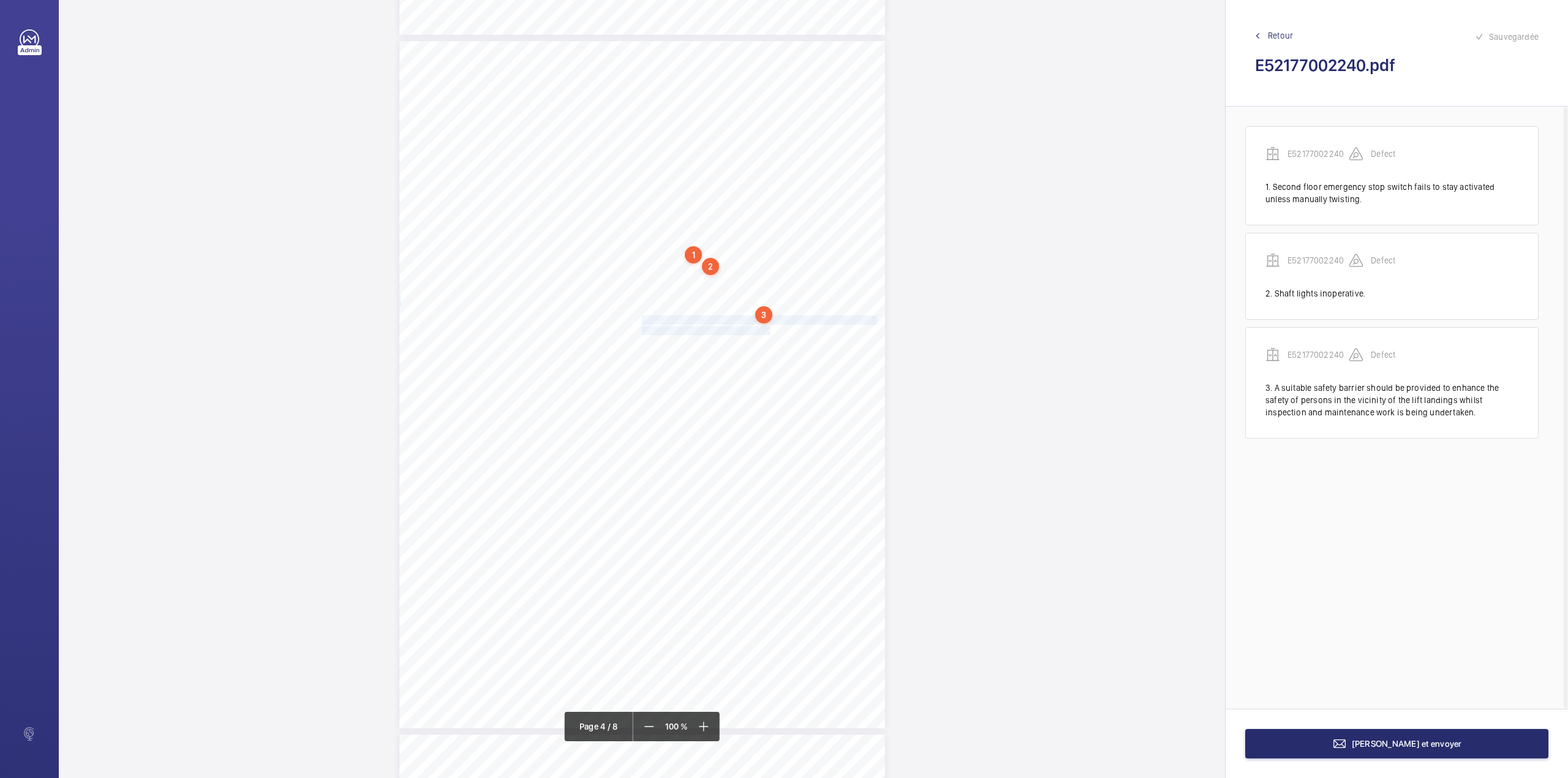
drag, startPoint x: 640, startPoint y: 317, endPoint x: 756, endPoint y: 333, distance: 117.1
click at [756, 333] on div "Lift Report Lifting Operations & Lifting Equipment Regulation 1998 Provision & …" at bounding box center [642, 384] width 486 height 687
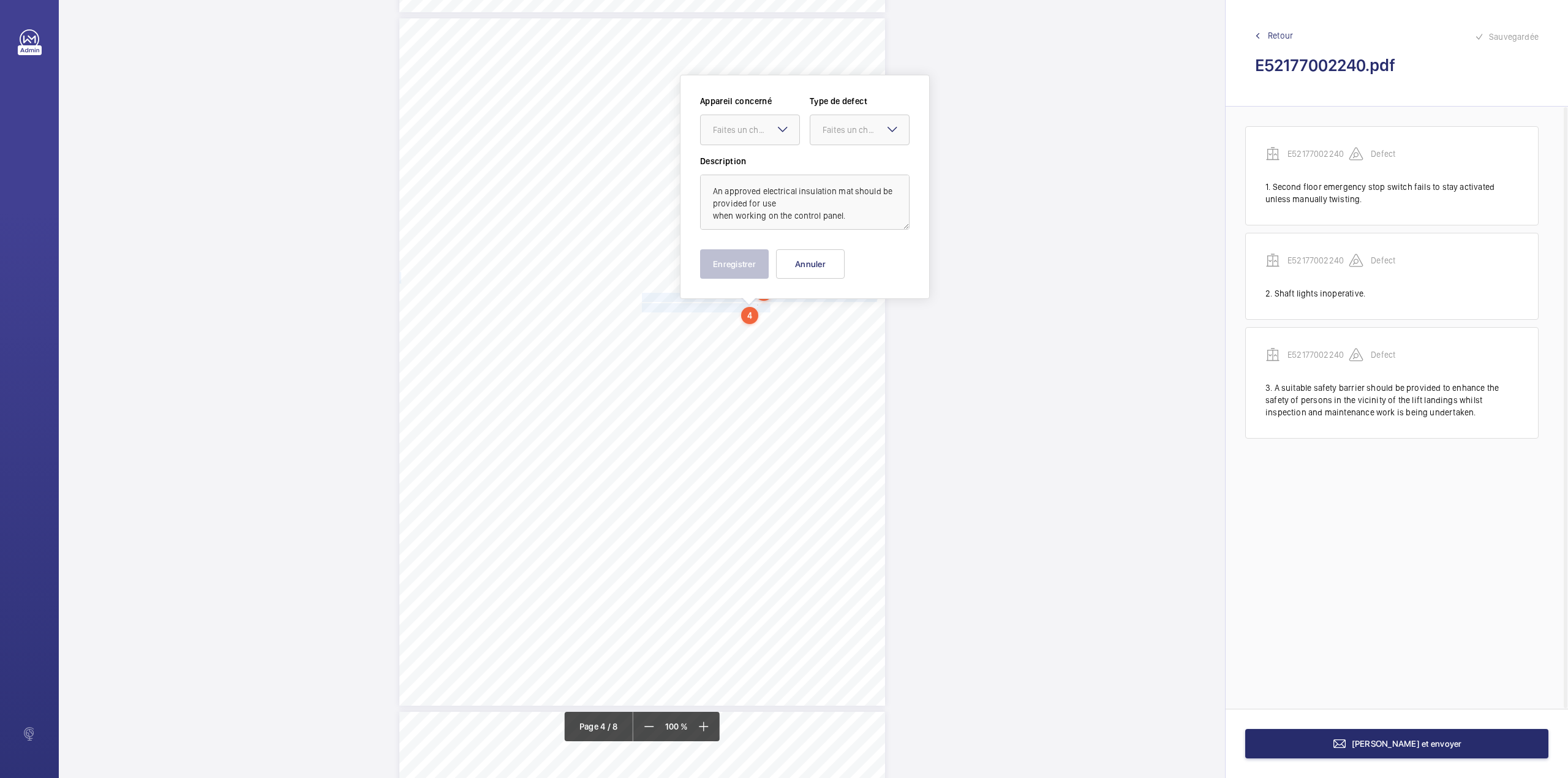
drag, startPoint x: 757, startPoint y: 126, endPoint x: 757, endPoint y: 150, distance: 24.0
click at [757, 130] on div "Faites un choix" at bounding box center [756, 130] width 86 height 12
drag, startPoint x: 759, startPoint y: 167, endPoint x: 848, endPoint y: 143, distance: 92.2
click at [761, 167] on span "E52177002240" at bounding box center [750, 167] width 74 height 12
click at [859, 134] on div "Faites un choix" at bounding box center [866, 130] width 86 height 12
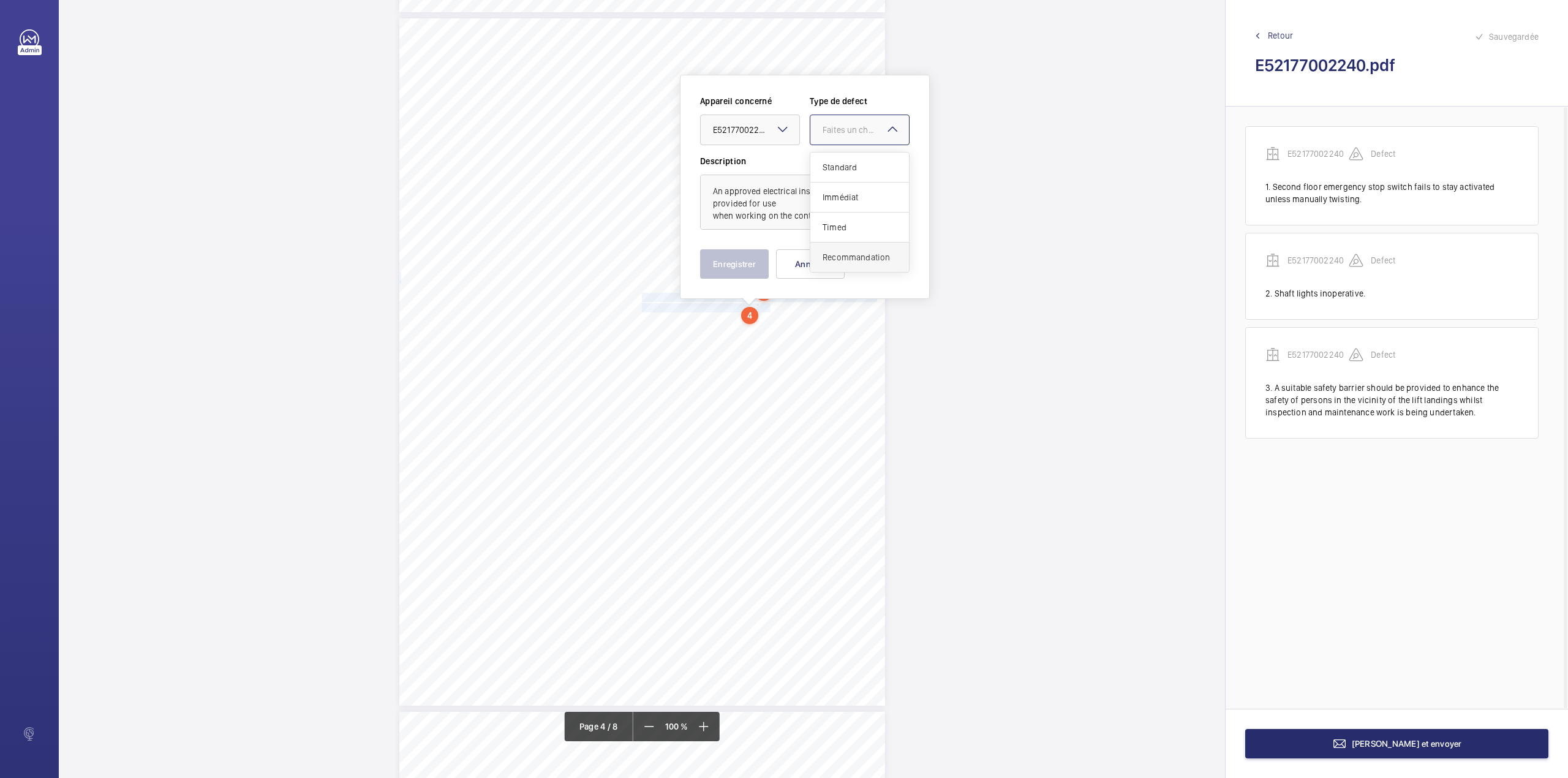
click at [846, 251] on div "Recommandation" at bounding box center [860, 257] width 99 height 29
click at [751, 260] on button "Enregistrer" at bounding box center [735, 264] width 69 height 29
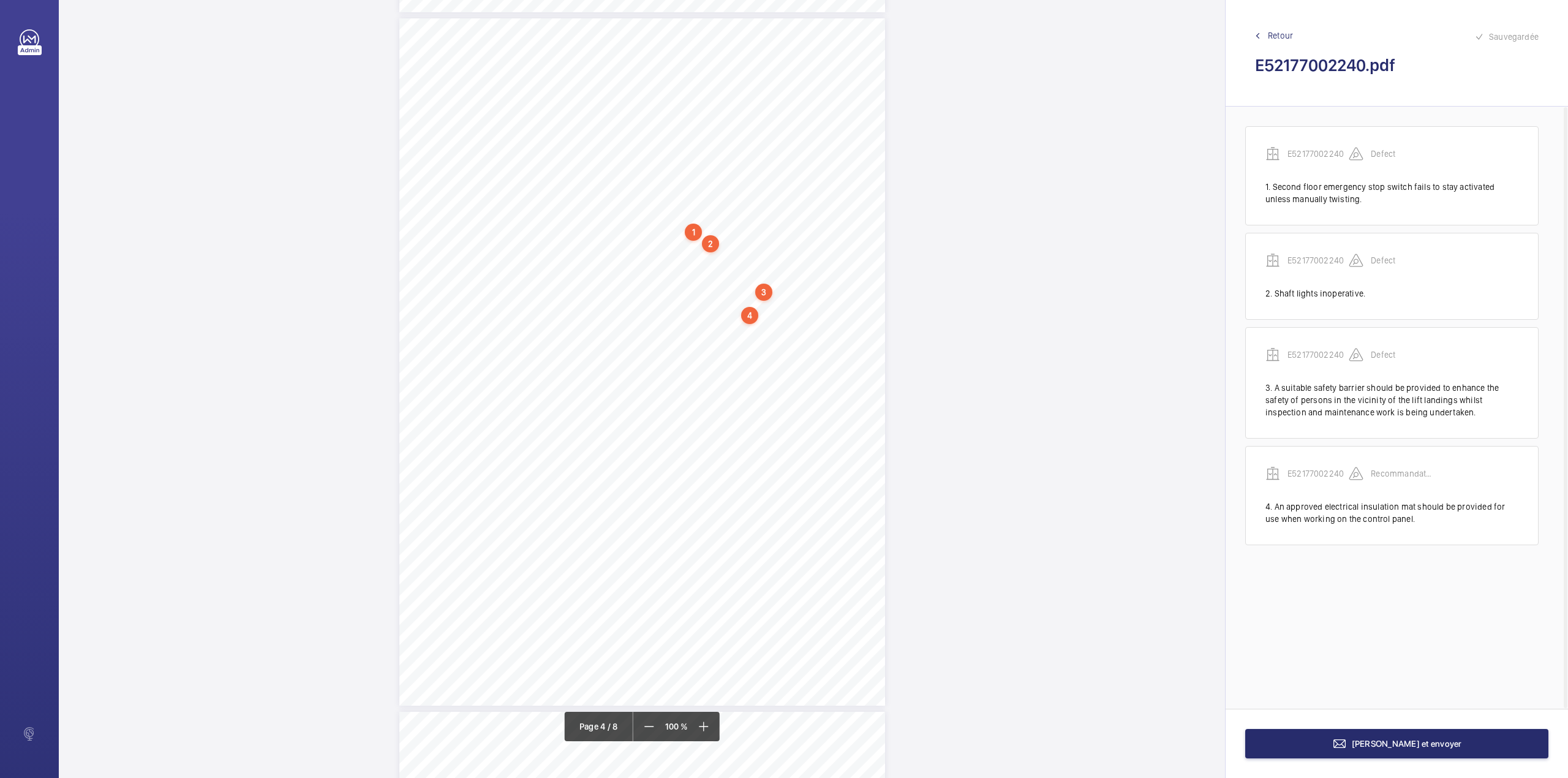
click at [765, 287] on div "3" at bounding box center [764, 292] width 17 height 17
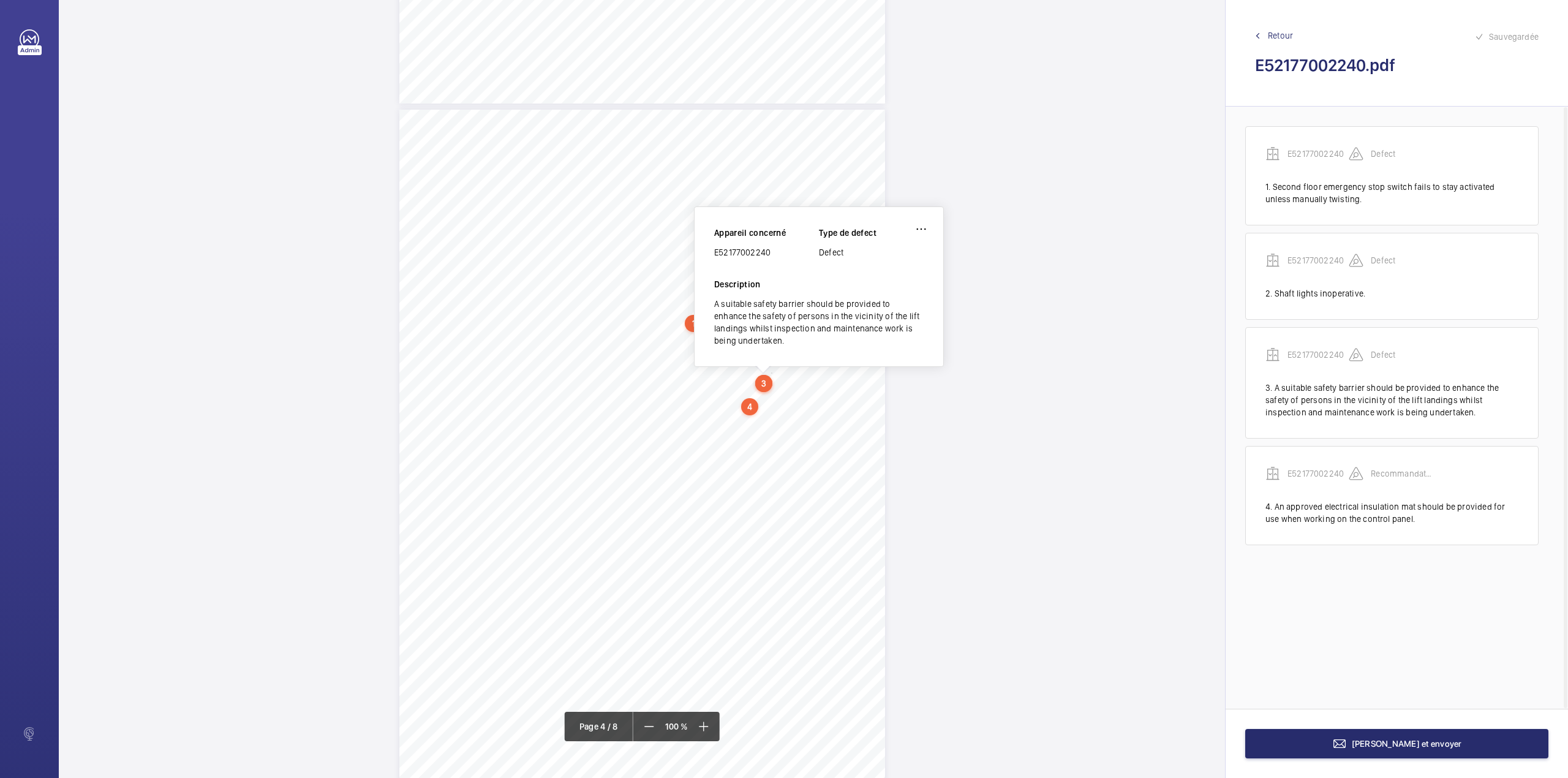
scroll to position [1984, 0]
click at [919, 235] on wm-front-icon-button at bounding box center [921, 235] width 29 height 29
click at [887, 267] on div "Modifier" at bounding box center [887, 271] width 97 height 22
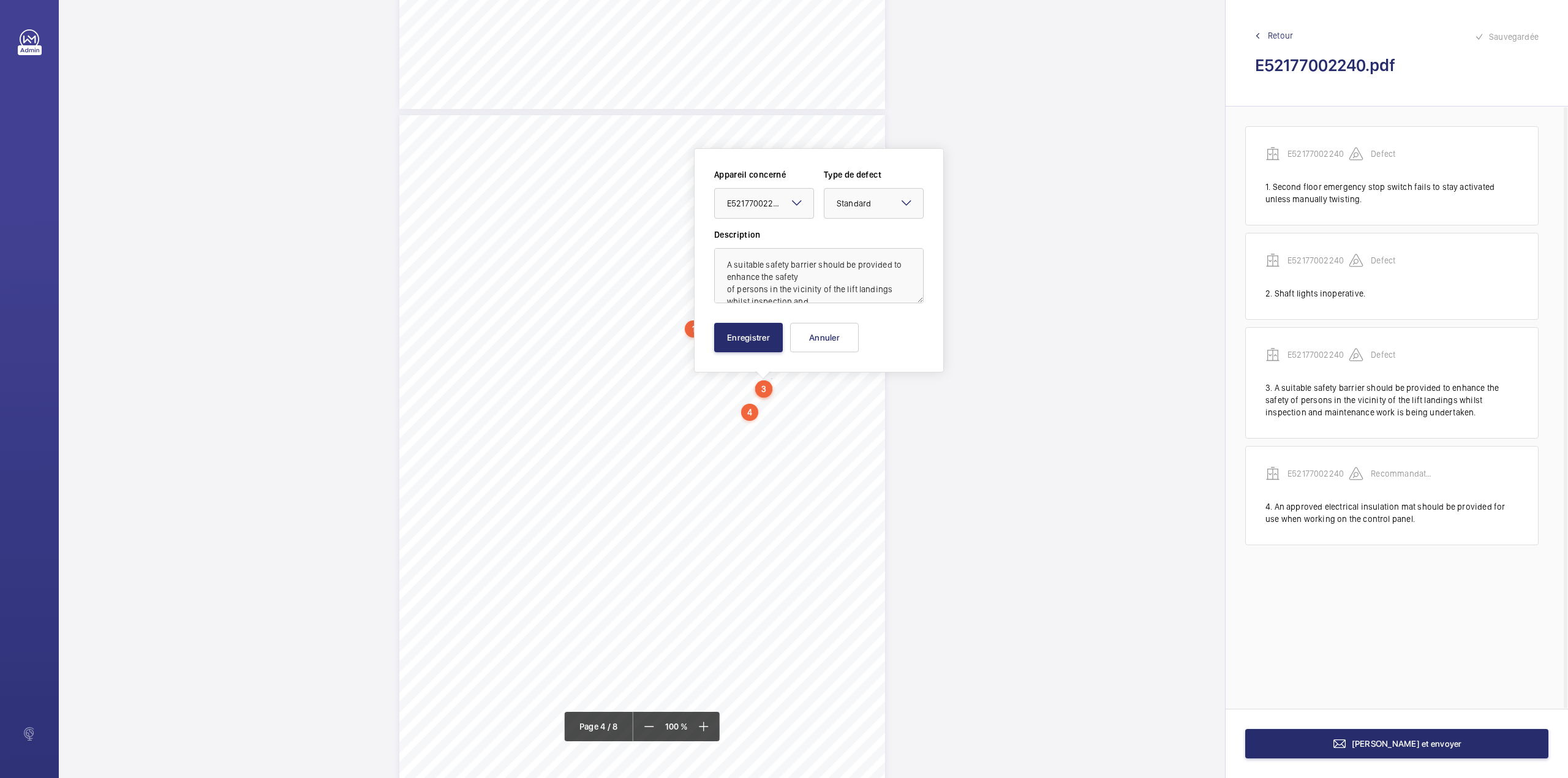
click at [902, 205] on mat-icon at bounding box center [906, 203] width 15 height 15
click at [859, 331] on span "Recommandation" at bounding box center [873, 330] width 74 height 12
click at [760, 334] on button "Enregistrer" at bounding box center [749, 337] width 69 height 29
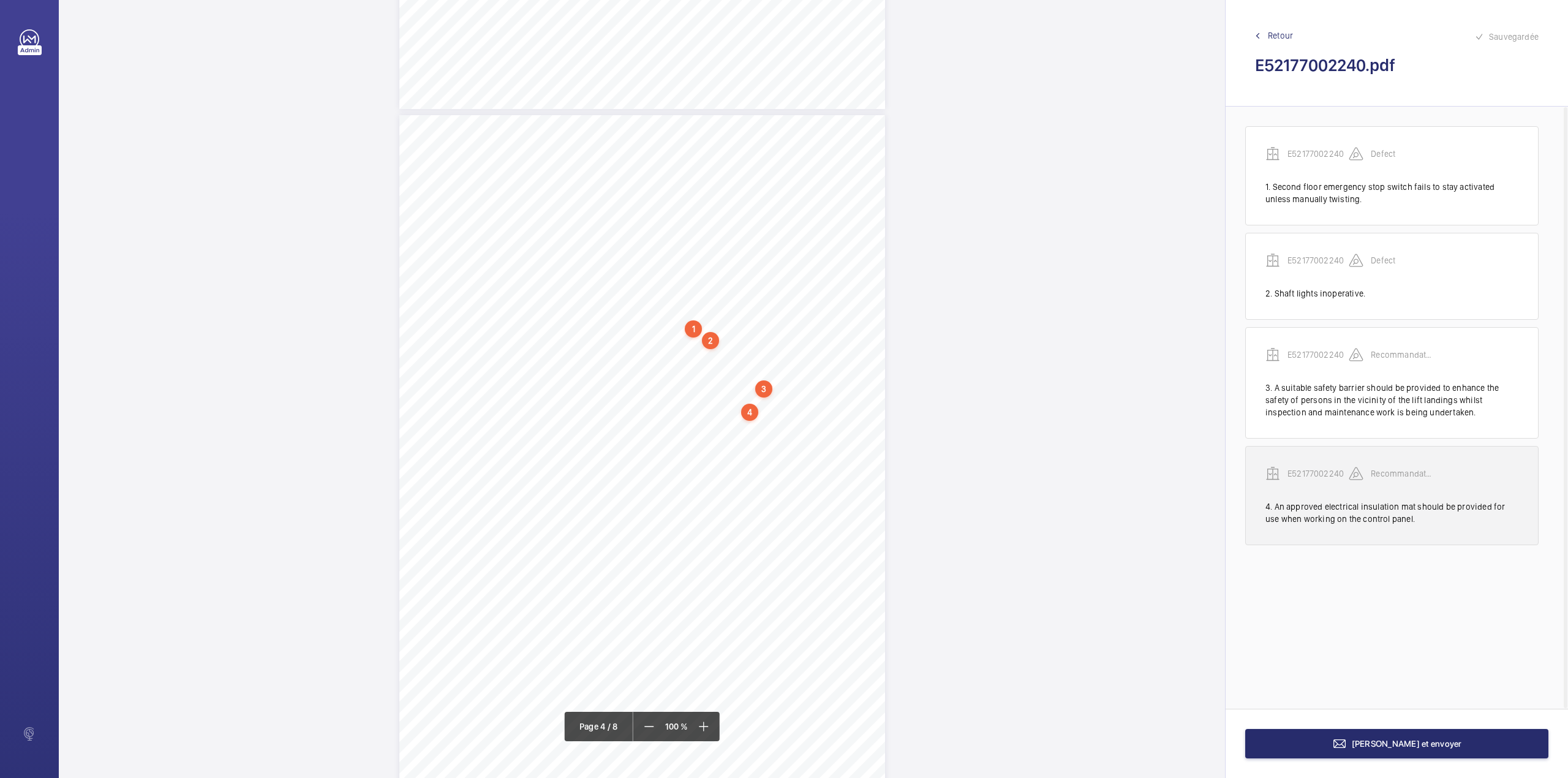
click at [1329, 474] on p "E52177002240" at bounding box center [1318, 473] width 61 height 12
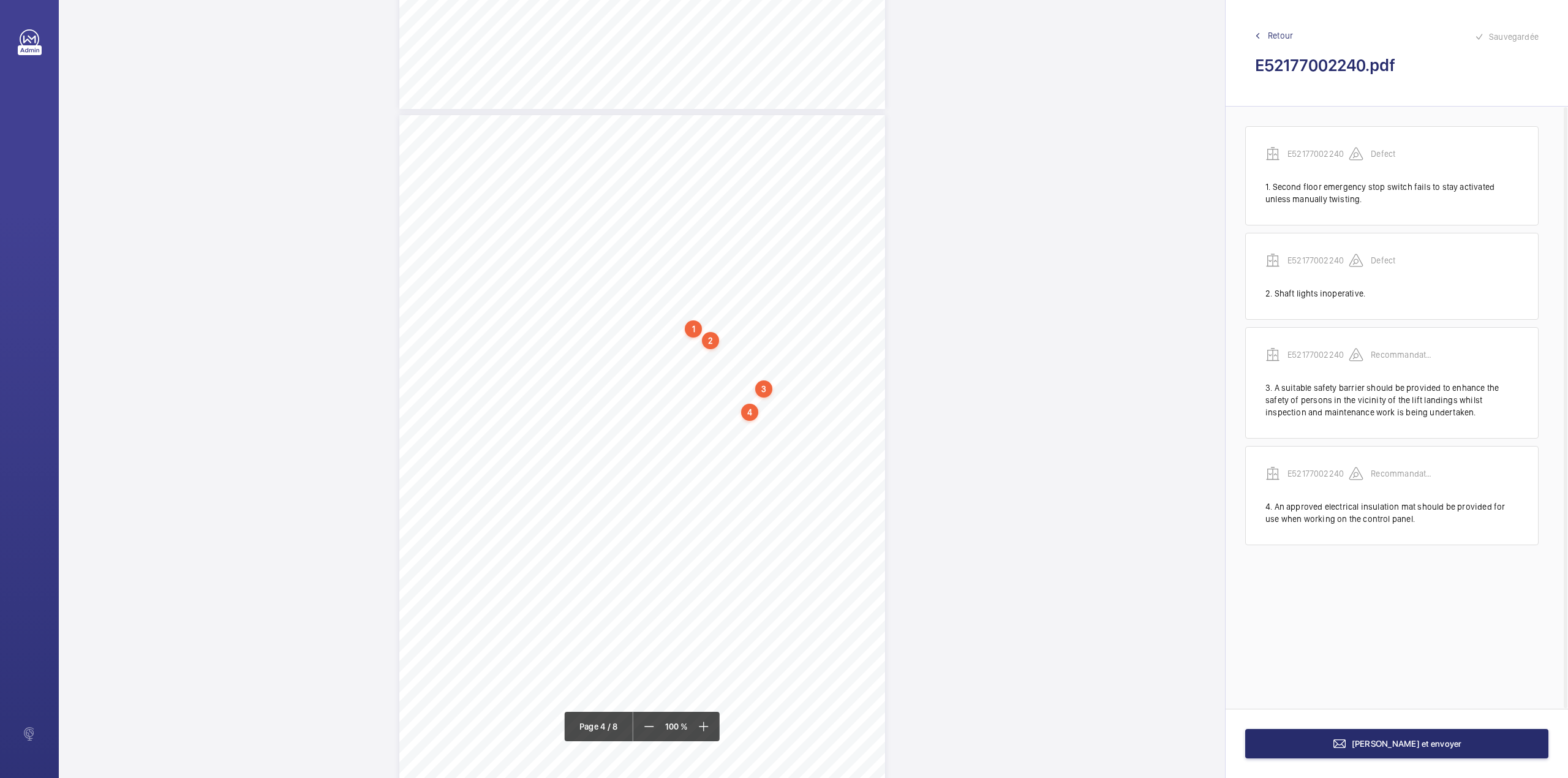
scroll to position [2007, 0]
drag, startPoint x: 702, startPoint y: 282, endPoint x: 757, endPoint y: 289, distance: 55.4
click at [757, 289] on div "Appareil concerné E52177002240 Type de defect Recommandation" at bounding box center [805, 283] width 210 height 51
copy div "E52177002240"
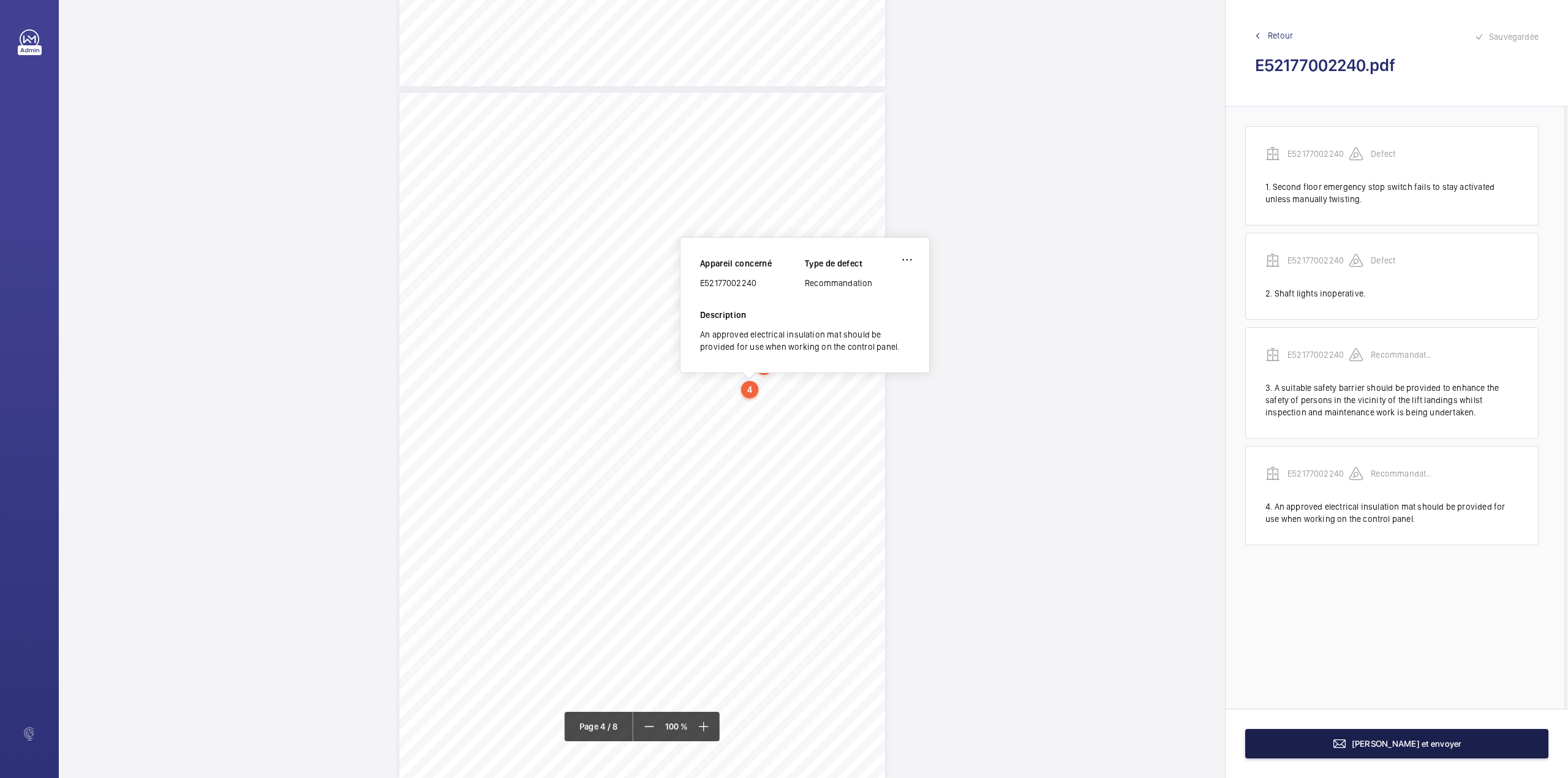
click at [1375, 742] on span "[PERSON_NAME] et envoyer" at bounding box center [1407, 744] width 110 height 10
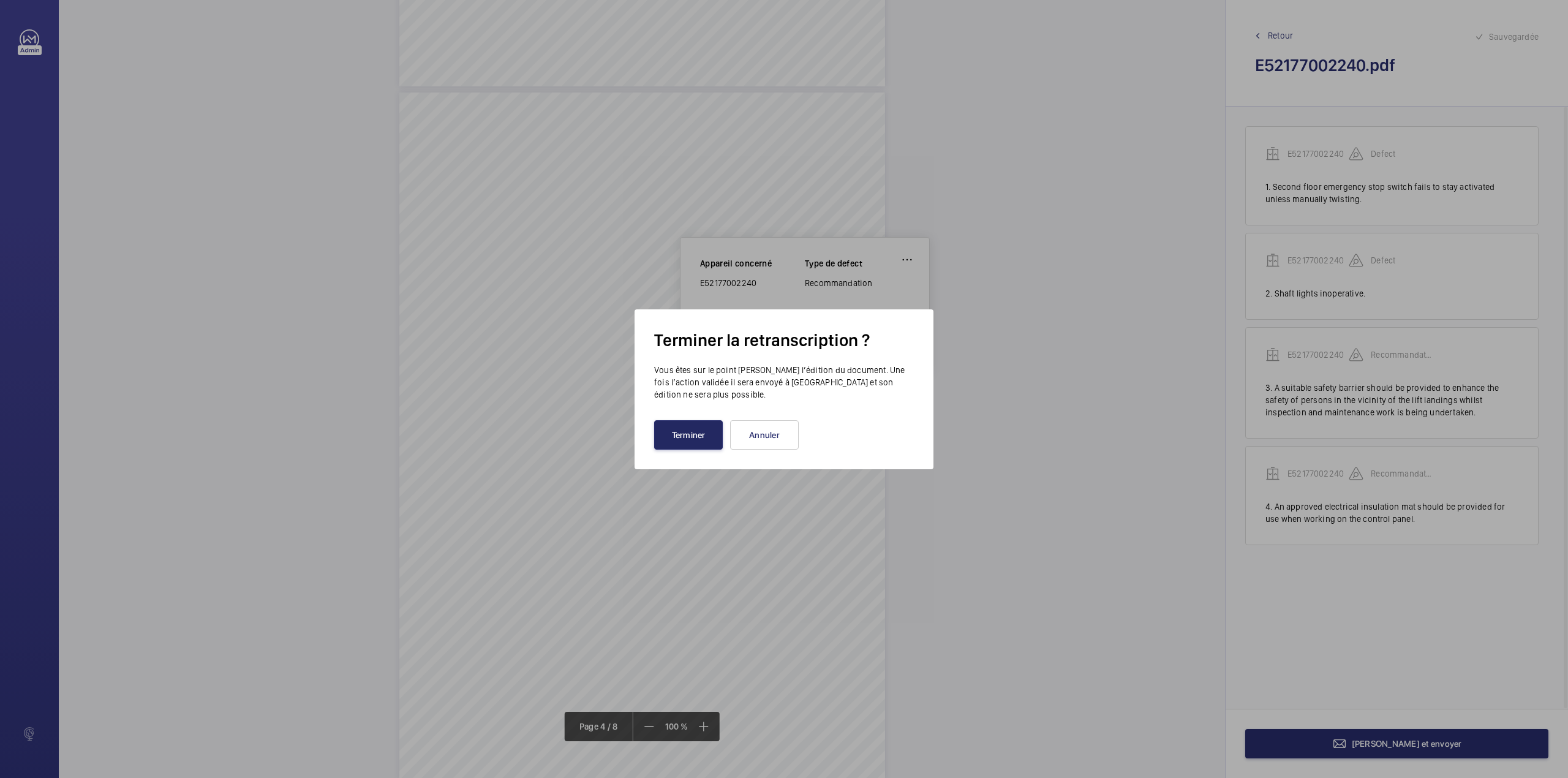
click at [687, 443] on button "Terminer" at bounding box center [689, 435] width 69 height 29
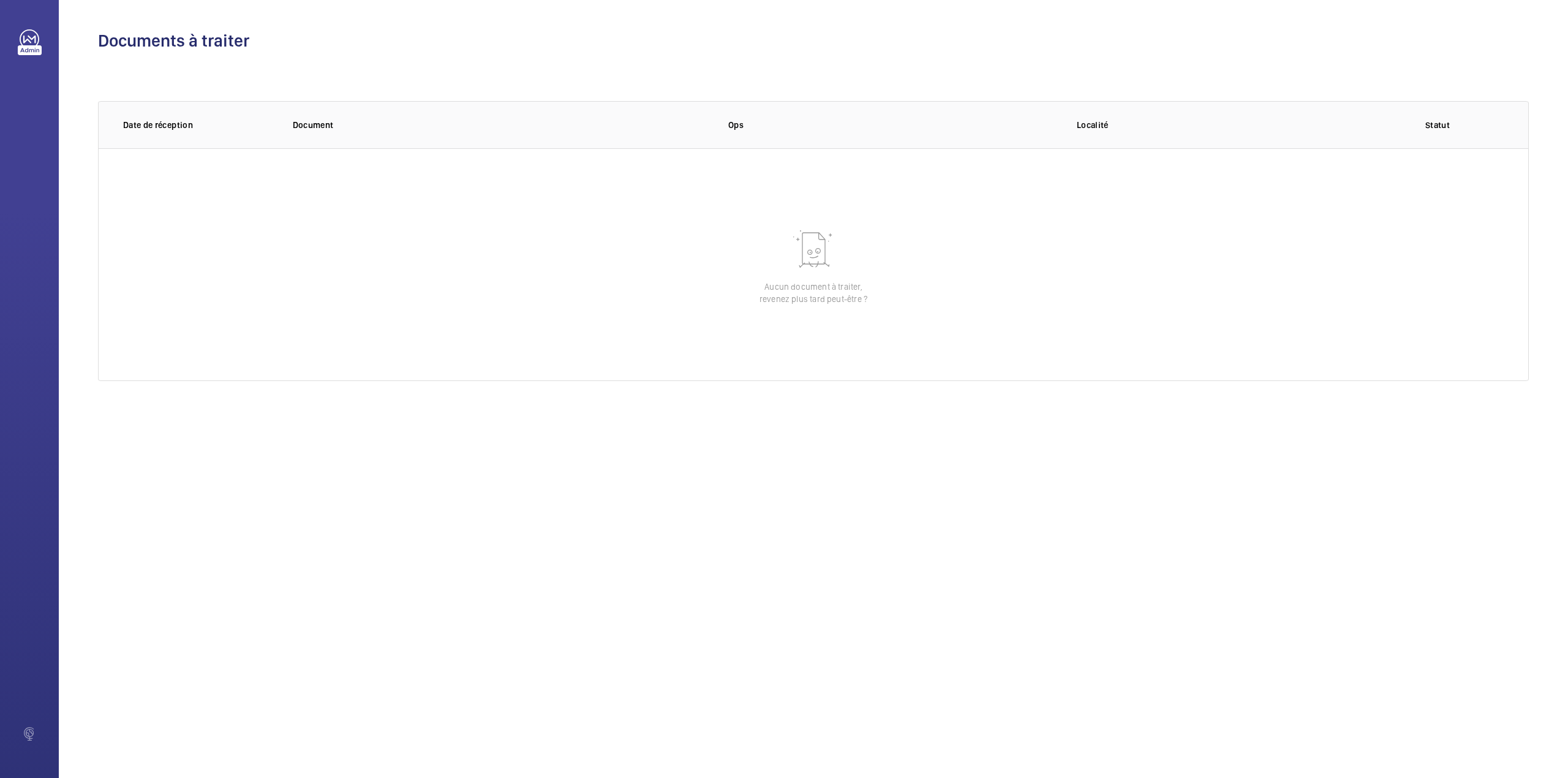
click at [1089, 638] on div "Documents à traiter 0 of 0 Date de réception Document Ops Localité Statut Aucun…" at bounding box center [813, 389] width 1509 height 778
